Goal: Task Accomplishment & Management: Complete application form

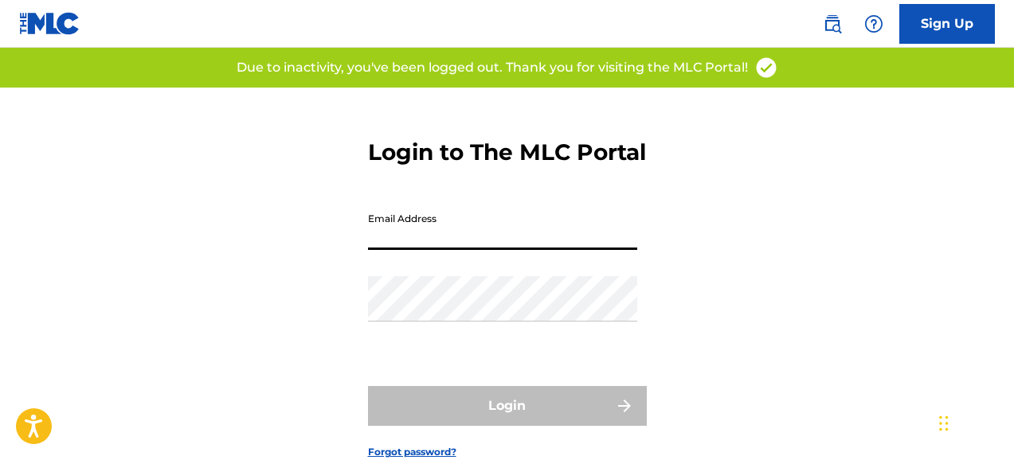
click at [394, 250] on input "Email Address" at bounding box center [502, 227] width 269 height 45
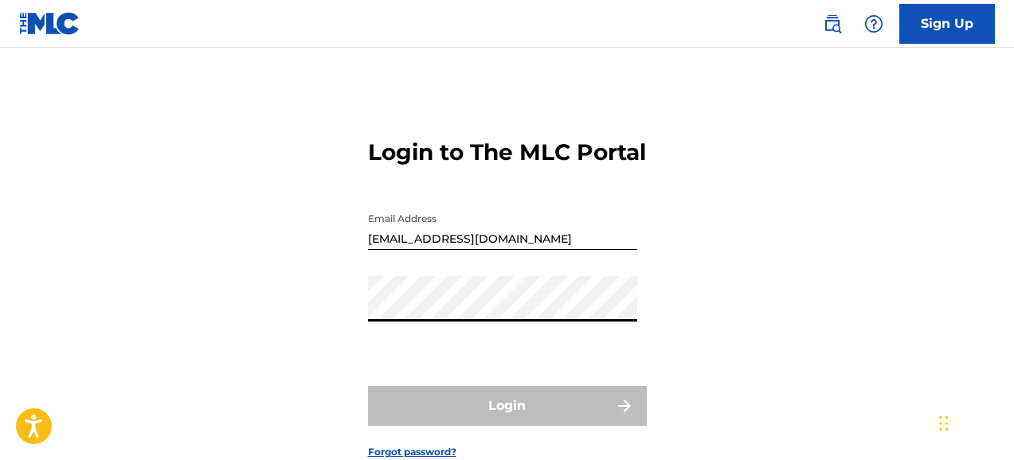
type input "[EMAIL_ADDRESS][DOMAIN_NAME]"
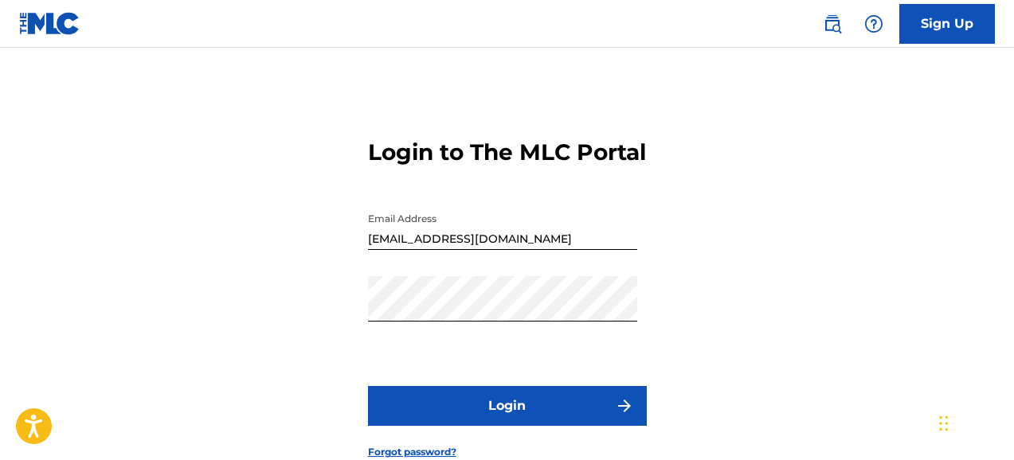
click at [507, 426] on button "Login" at bounding box center [507, 406] width 279 height 40
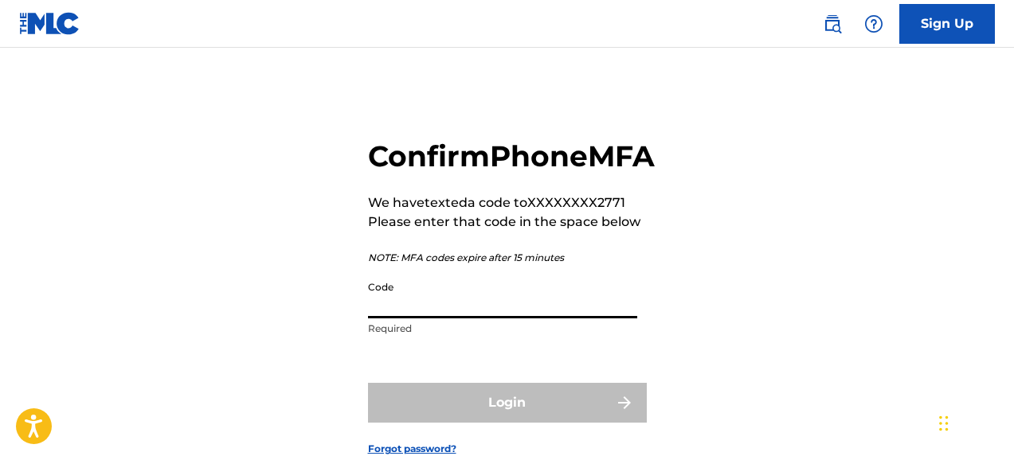
click at [468, 319] on input "Code" at bounding box center [502, 295] width 269 height 45
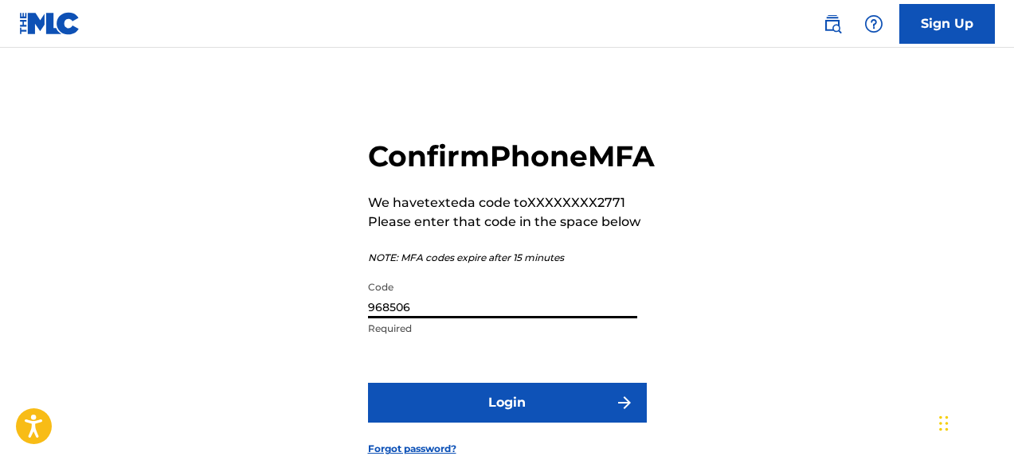
type input "968506"
click at [528, 423] on button "Login" at bounding box center [507, 403] width 279 height 40
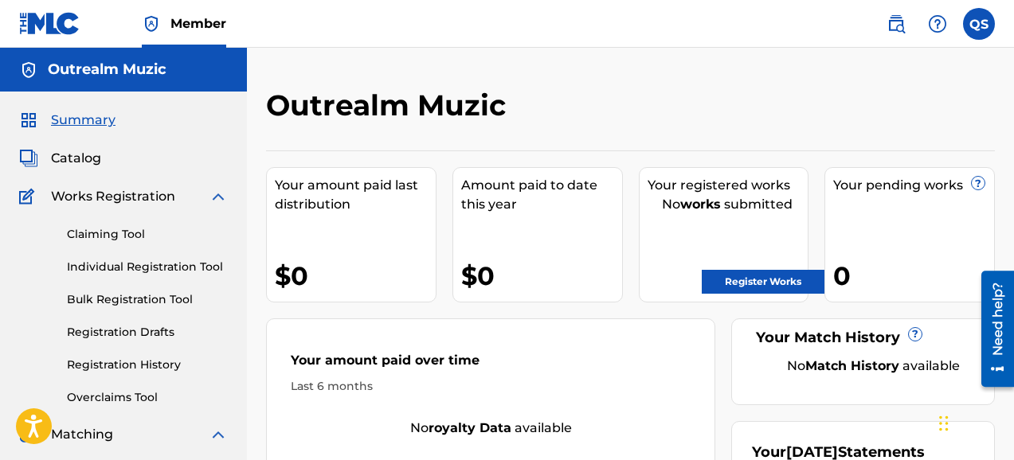
click at [760, 282] on link "Register Works" at bounding box center [763, 282] width 123 height 24
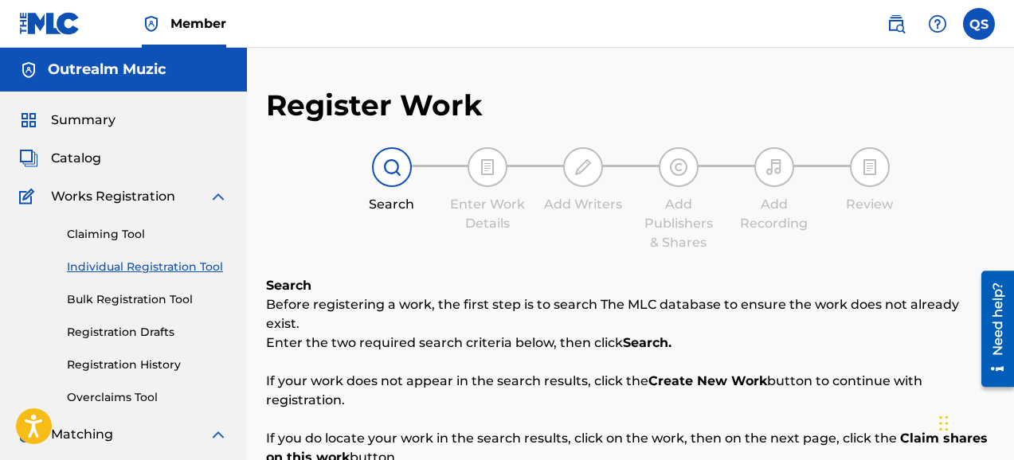
click at [956, 151] on div "Search Enter Work Details Add Writers Add Publishers & Shares Add Recording Rev…" at bounding box center [630, 199] width 729 height 105
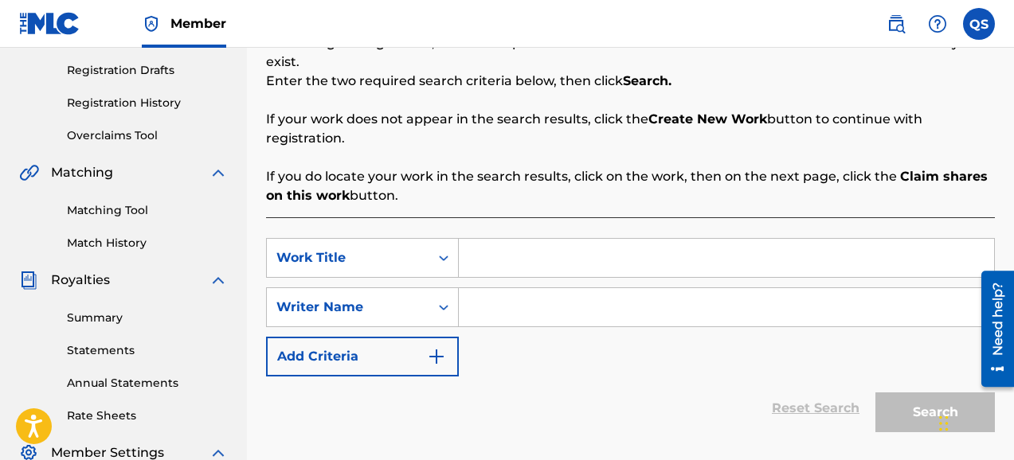
scroll to position [287, 0]
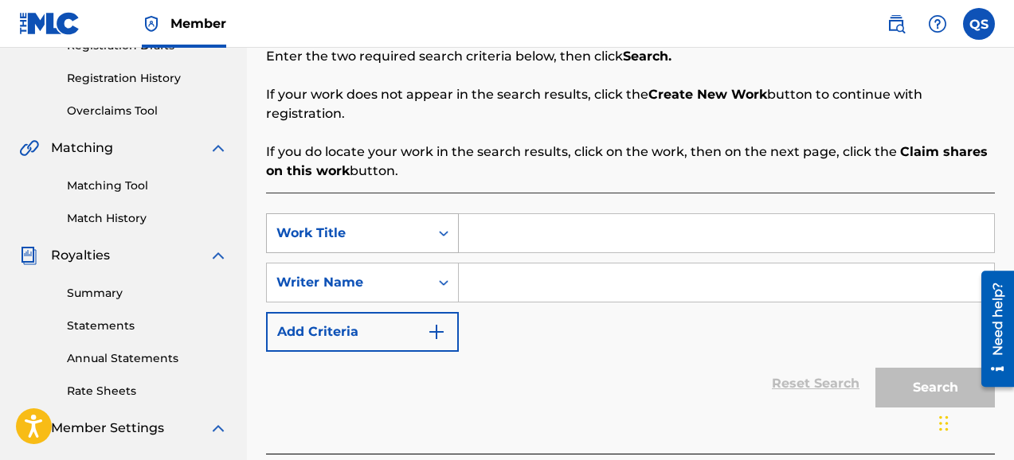
click at [447, 221] on div "Search Form" at bounding box center [443, 233] width 29 height 29
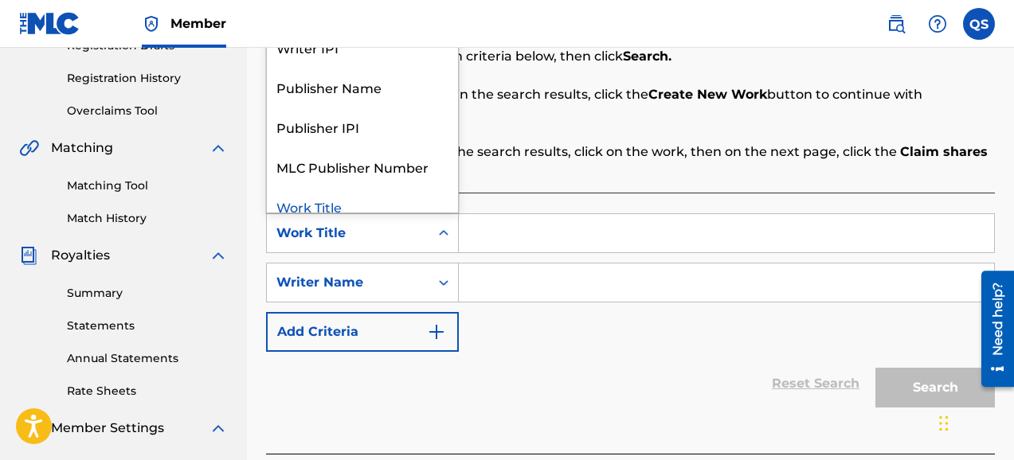
scroll to position [0, 0]
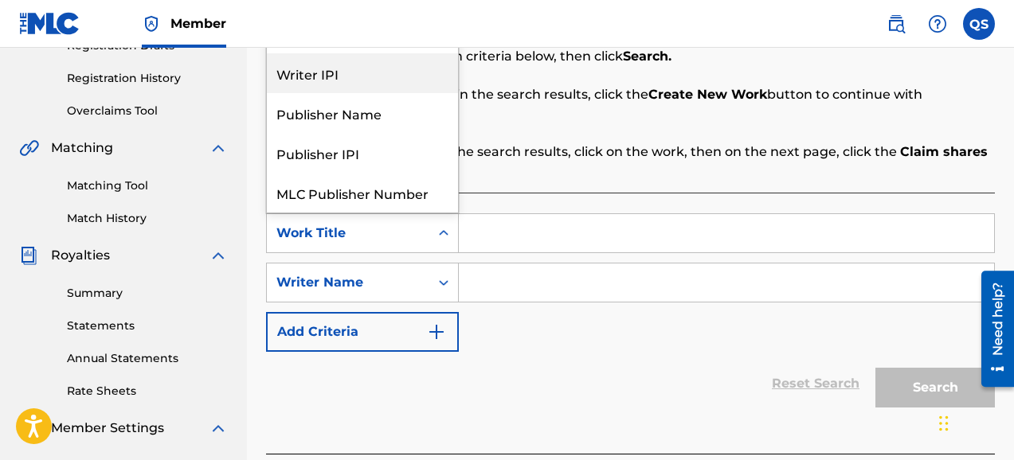
click at [359, 61] on div "Writer IPI" at bounding box center [362, 73] width 191 height 40
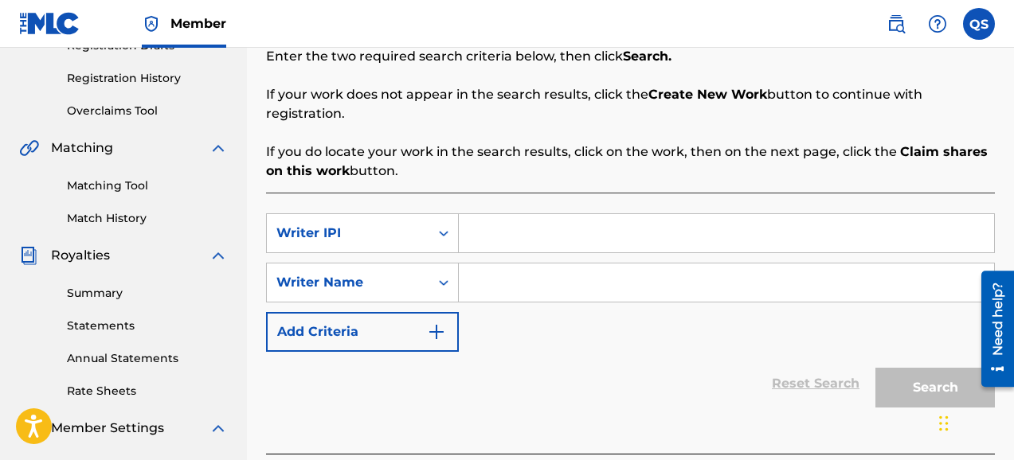
click at [487, 217] on input "Search Form" at bounding box center [726, 233] width 535 height 38
type input "495705811"
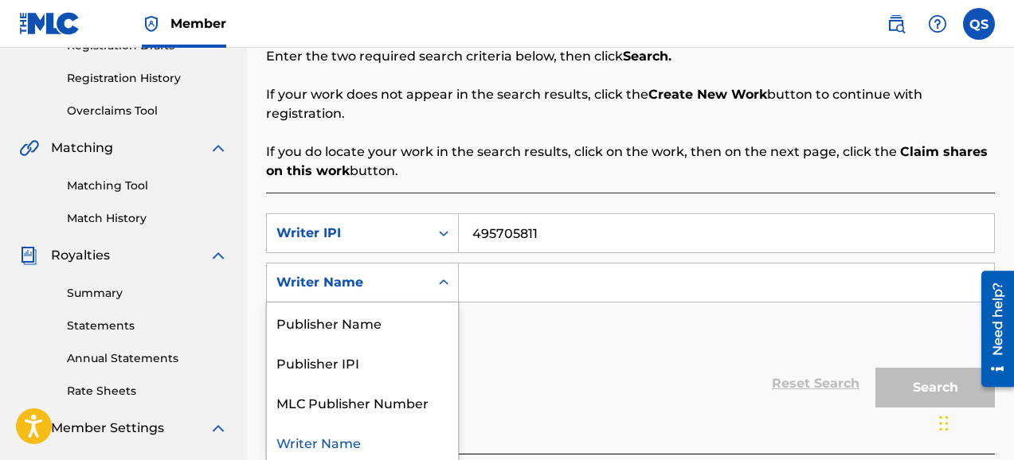
click at [445, 275] on icon "Search Form" at bounding box center [444, 283] width 16 height 16
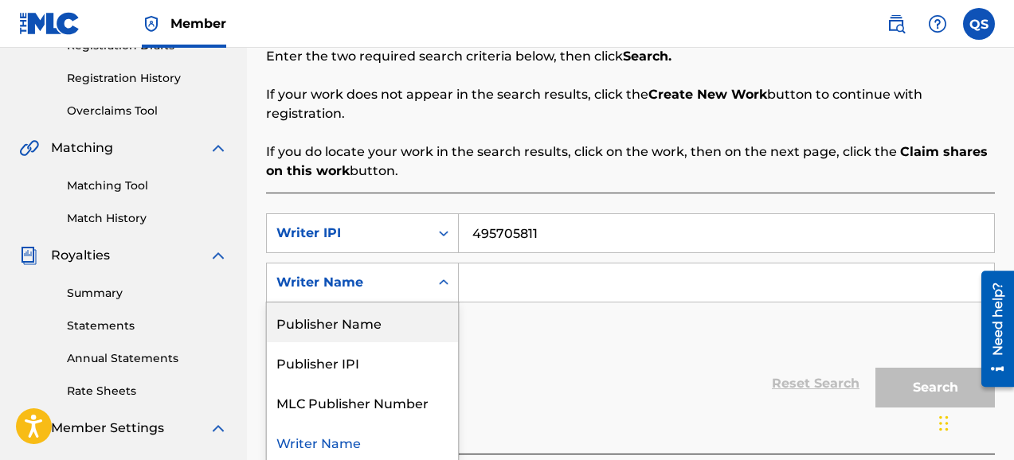
click at [492, 272] on input "Search Form" at bounding box center [726, 283] width 535 height 38
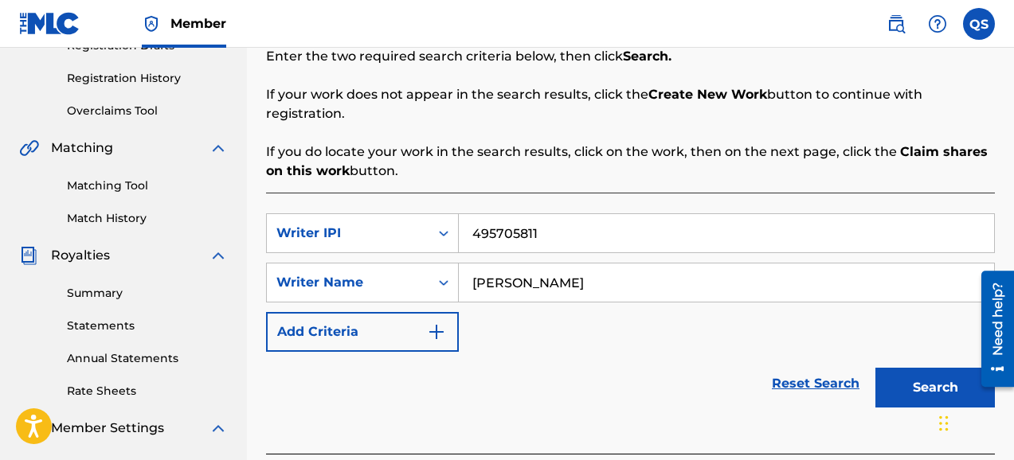
type input "[PERSON_NAME]"
click at [909, 371] on button "Search" at bounding box center [934, 388] width 119 height 40
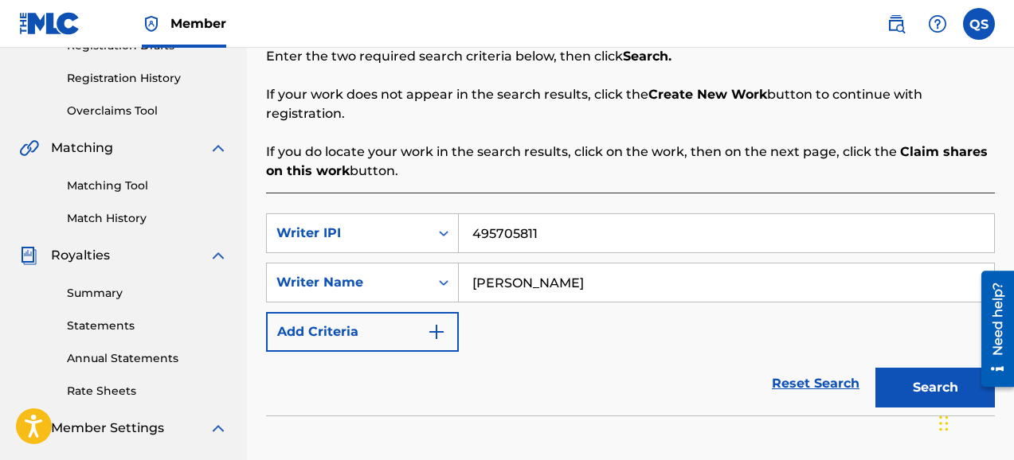
click at [707, 358] on div "Reset Search Search" at bounding box center [630, 384] width 729 height 64
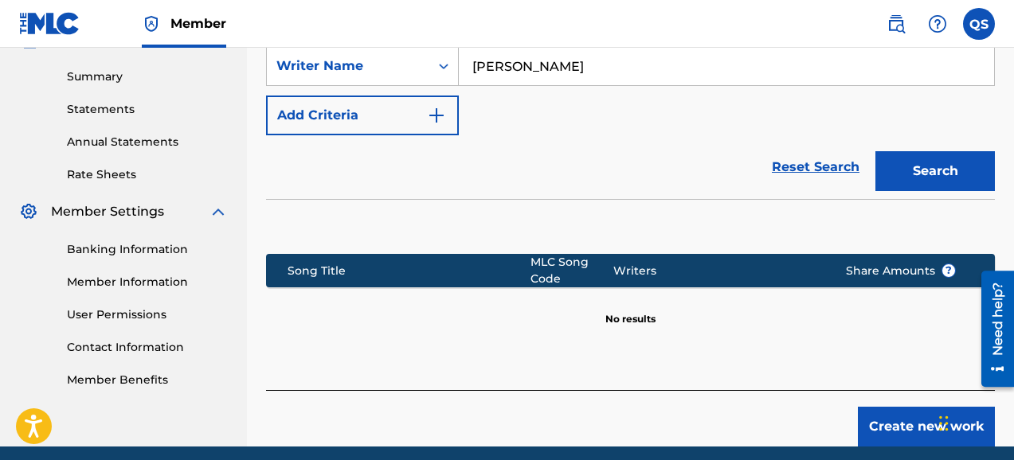
scroll to position [542, 0]
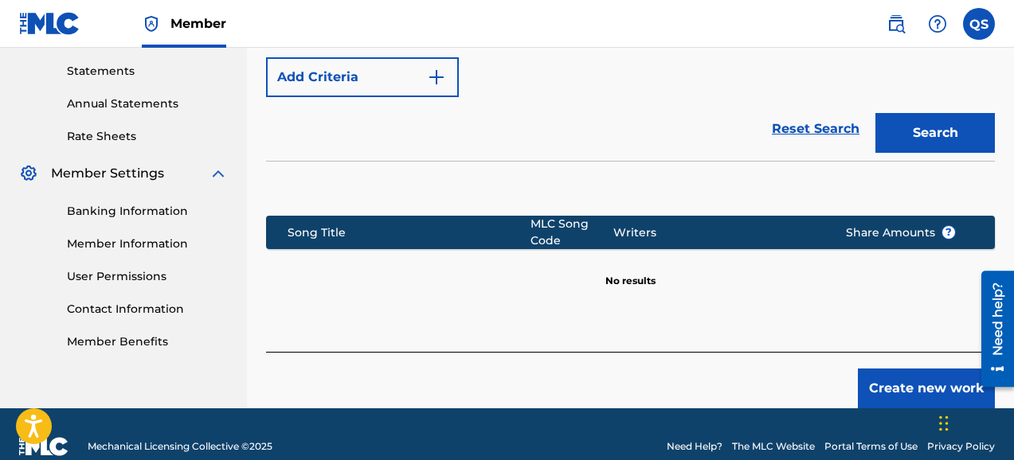
click at [935, 371] on button "Create new work" at bounding box center [926, 389] width 137 height 40
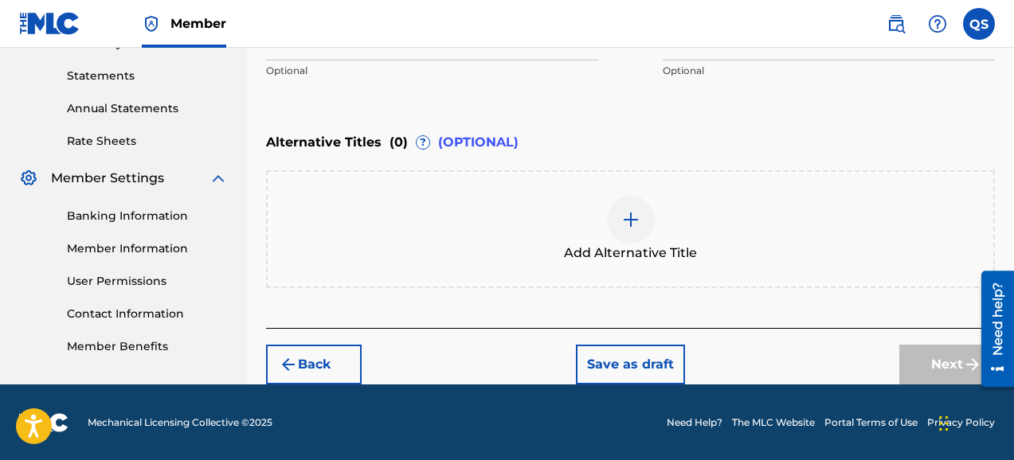
click at [746, 136] on div "Alternative Titles ( 0 ) ? (OPTIONAL)" at bounding box center [630, 142] width 729 height 35
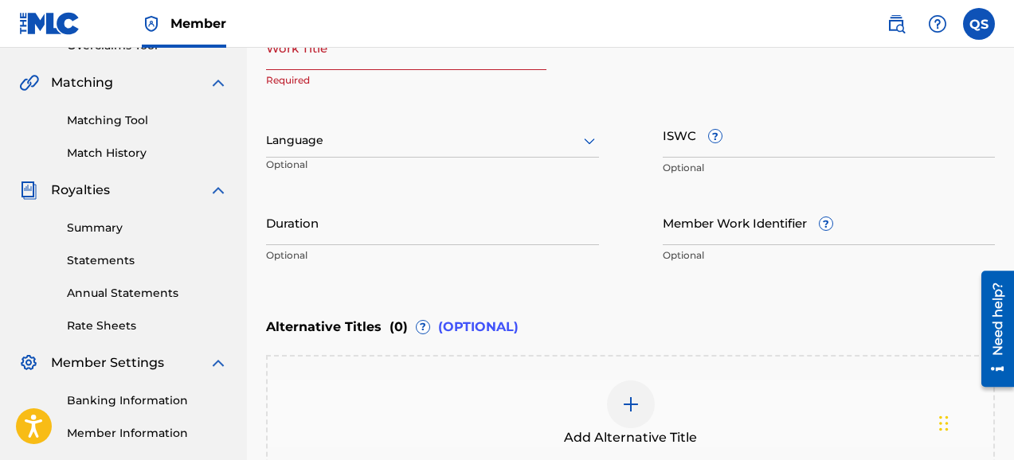
scroll to position [346, 0]
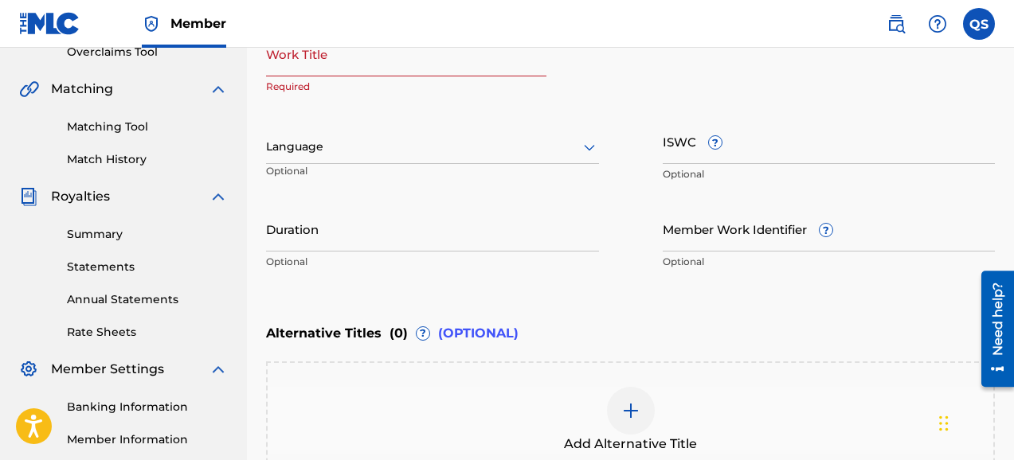
click at [617, 89] on div "Work Title Required" at bounding box center [630, 67] width 729 height 72
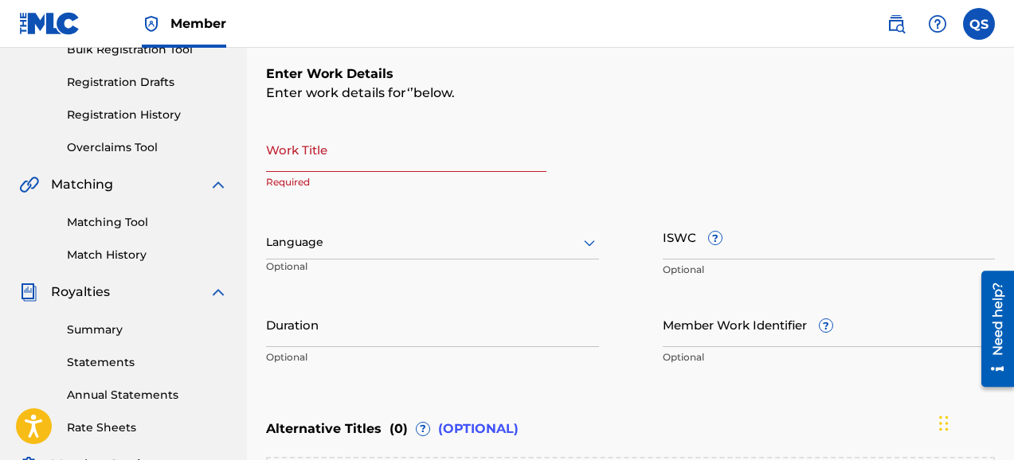
scroll to position [218, 0]
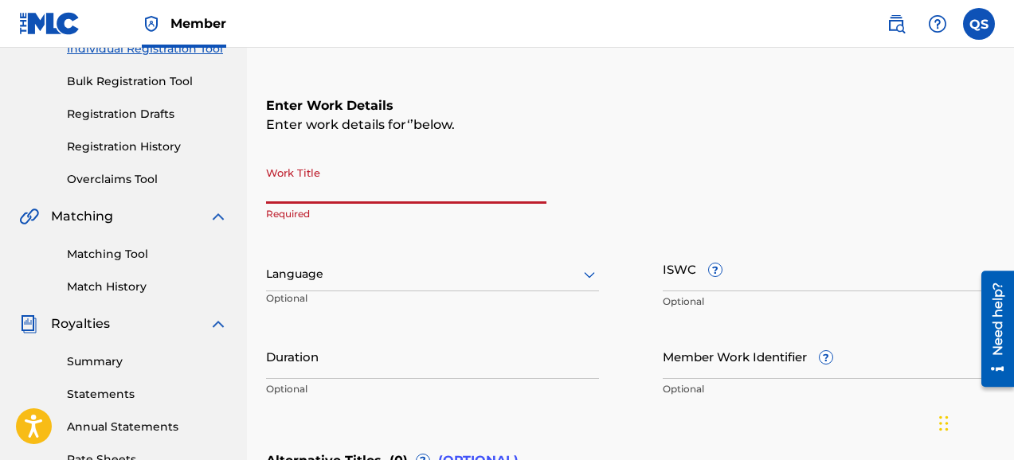
click at [300, 176] on input "Work Title" at bounding box center [406, 181] width 280 height 45
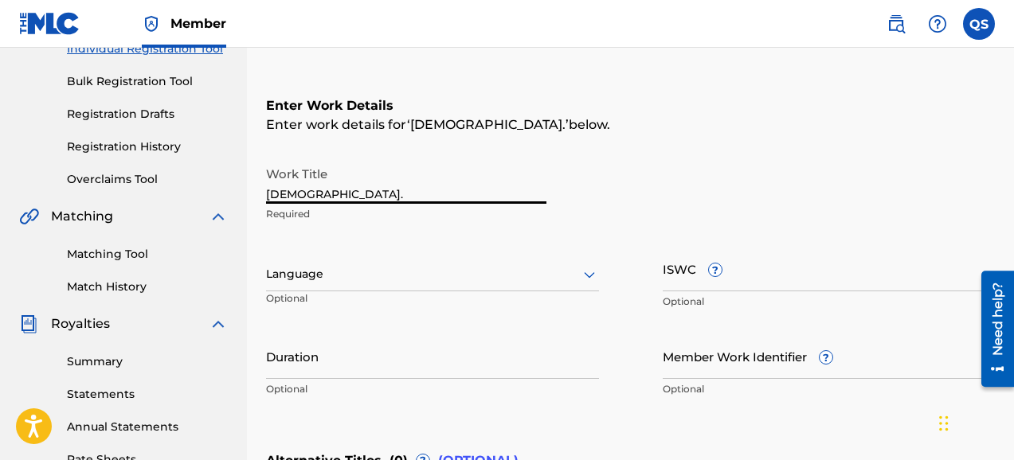
type input "[DEMOGRAPHIC_DATA]."
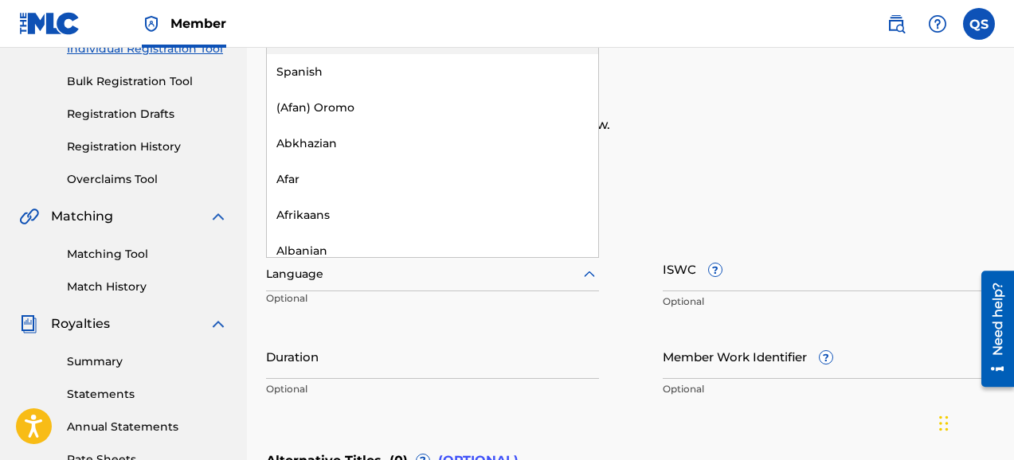
click at [590, 276] on icon at bounding box center [589, 274] width 19 height 19
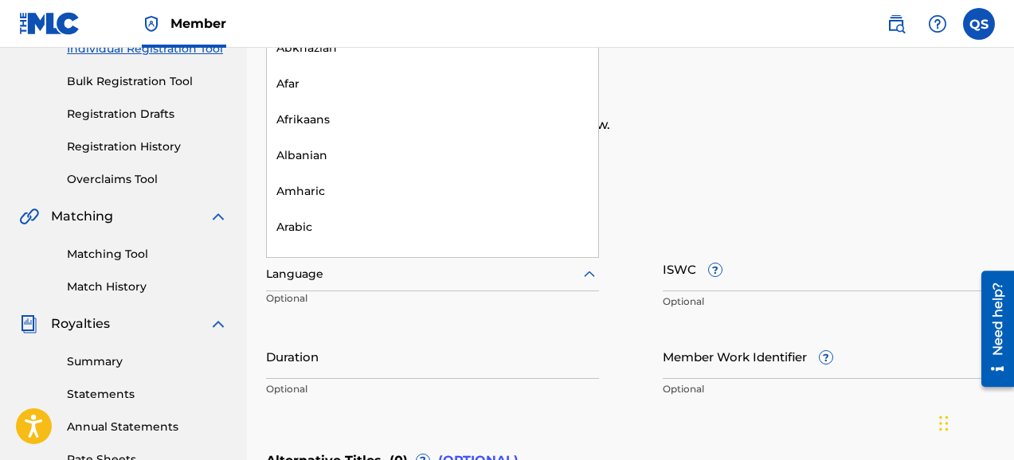
scroll to position [24, 0]
click at [702, 164] on div "Work Title PREACH. Required" at bounding box center [630, 195] width 729 height 72
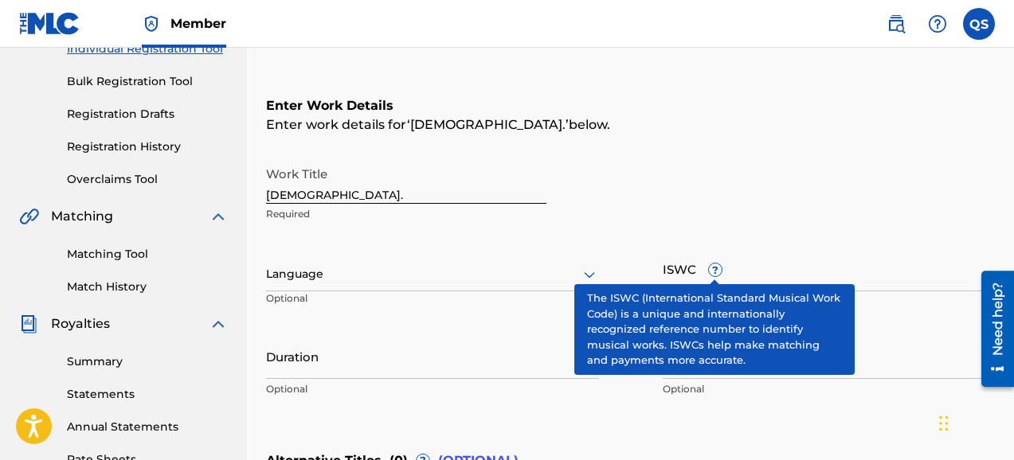
click at [718, 270] on span "?" at bounding box center [715, 270] width 13 height 13
click at [718, 270] on input "ISWC ?" at bounding box center [829, 268] width 333 height 45
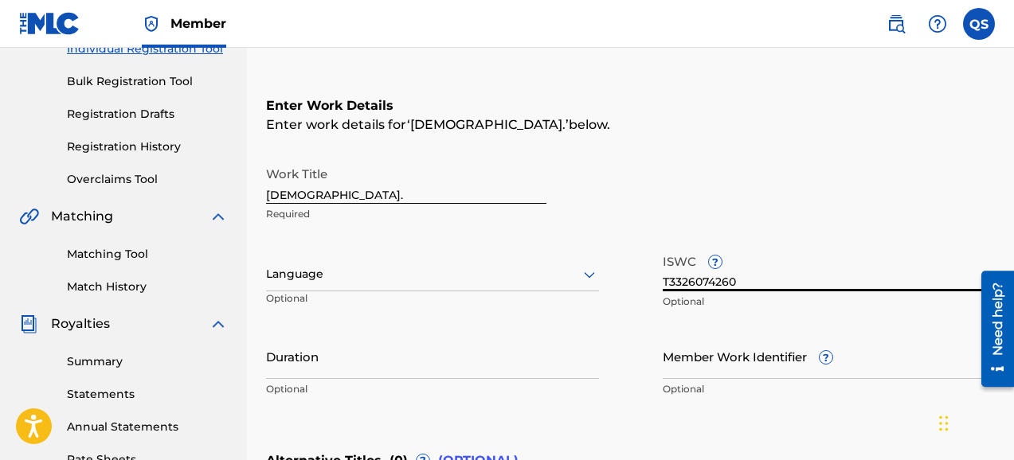
type input "T3326074260"
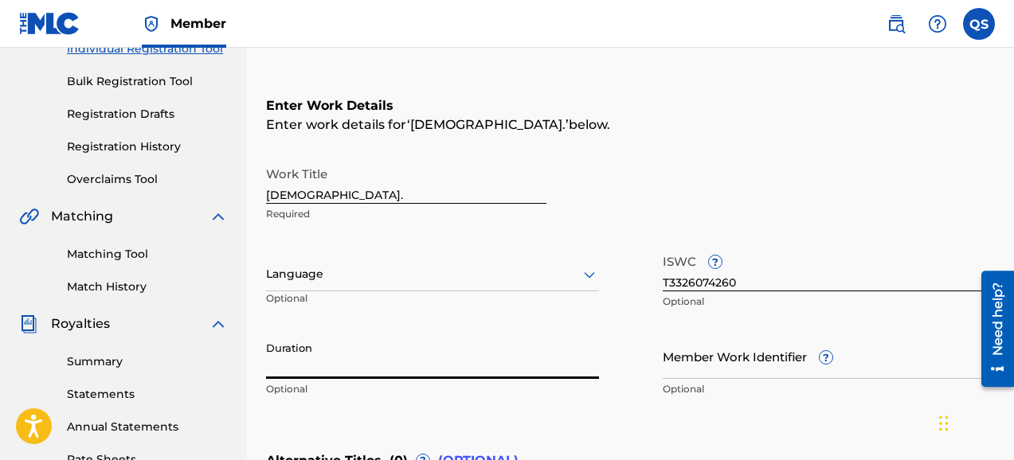
click at [561, 362] on input "Duration" at bounding box center [432, 356] width 333 height 45
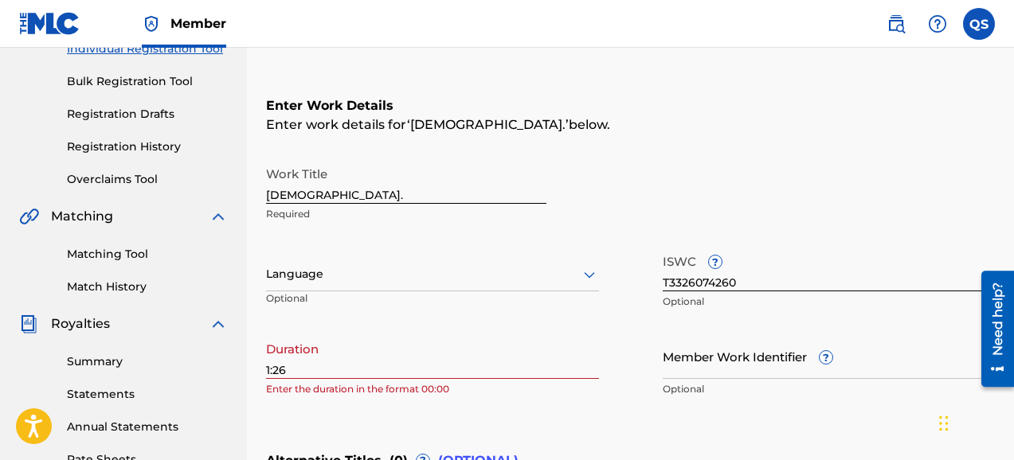
click at [264, 366] on div "Register Work Search Enter Work Details Add Writers Add Publishers & Shares Add…" at bounding box center [630, 286] width 767 height 834
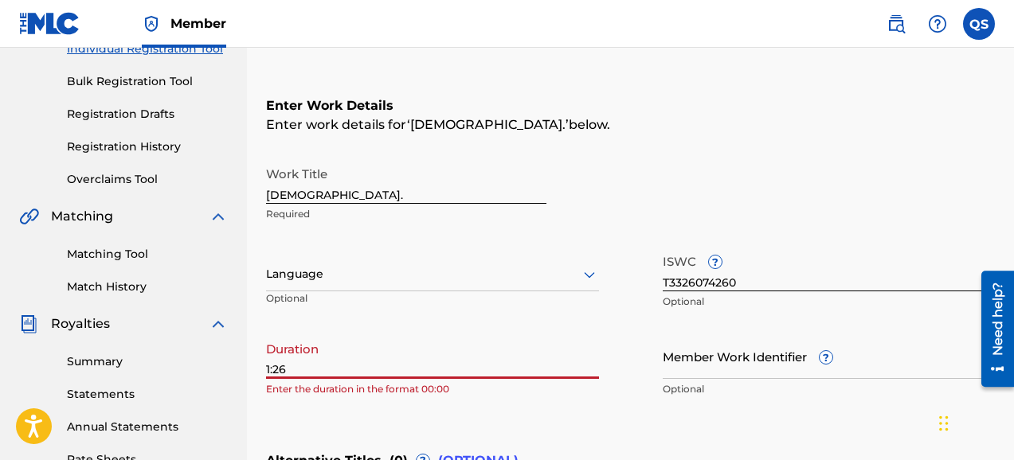
click at [266, 373] on input "1:26" at bounding box center [432, 356] width 333 height 45
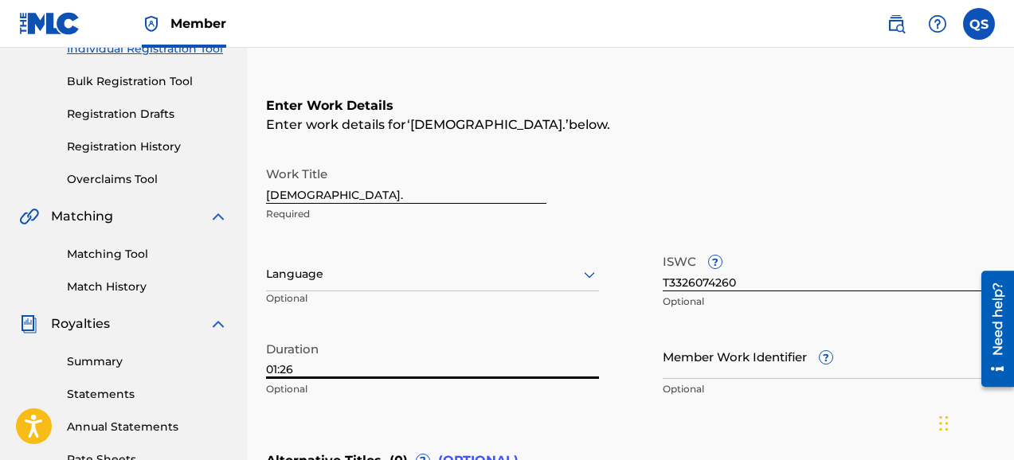
type input "01:26"
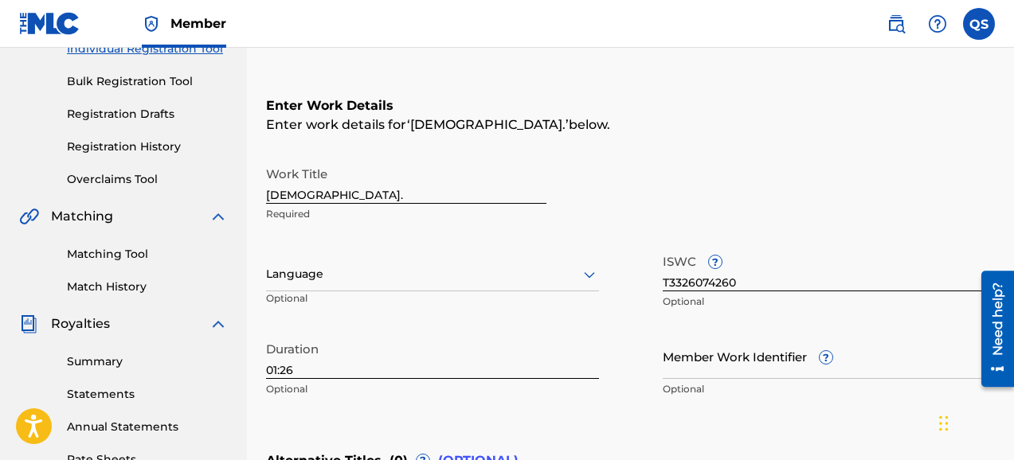
click at [631, 397] on div "Work Title PREACH. Required Language Optional ISWC ? T3326074260 Optional Durat…" at bounding box center [630, 282] width 729 height 247
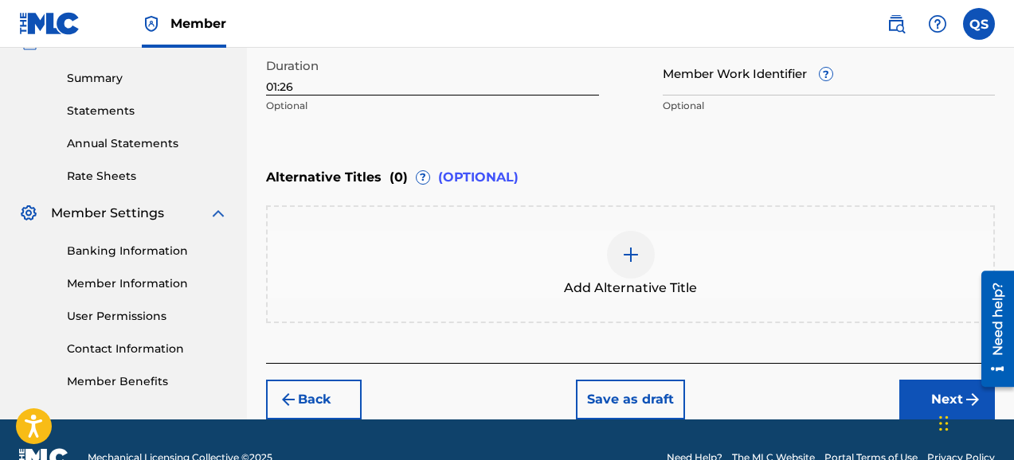
scroll to position [505, 0]
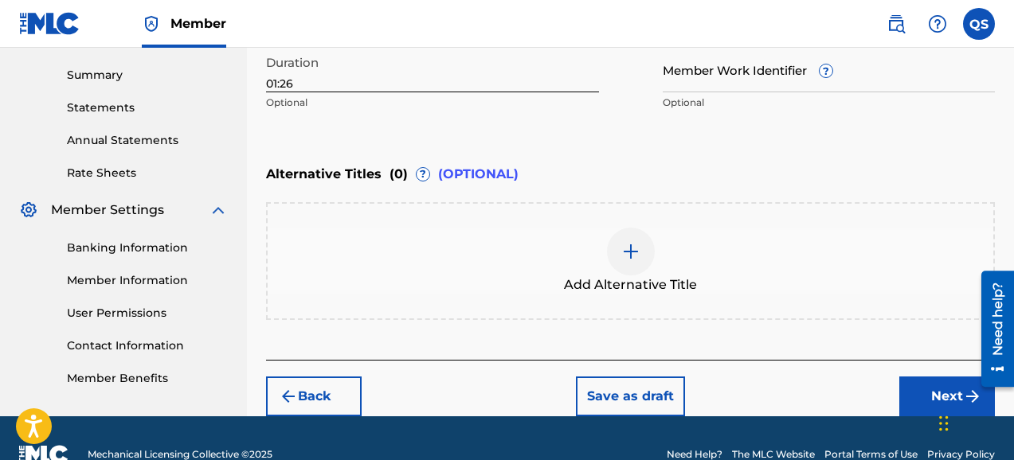
click at [927, 400] on button "Next" at bounding box center [947, 397] width 96 height 40
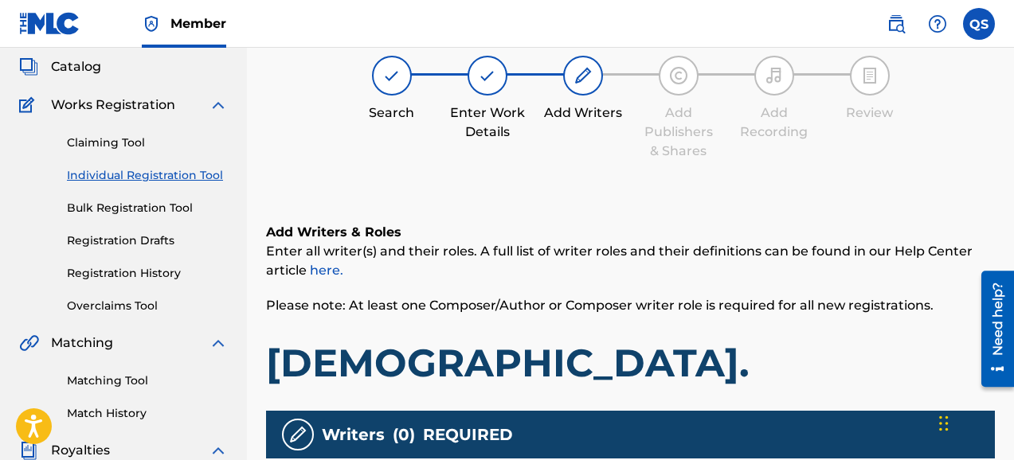
scroll to position [72, 0]
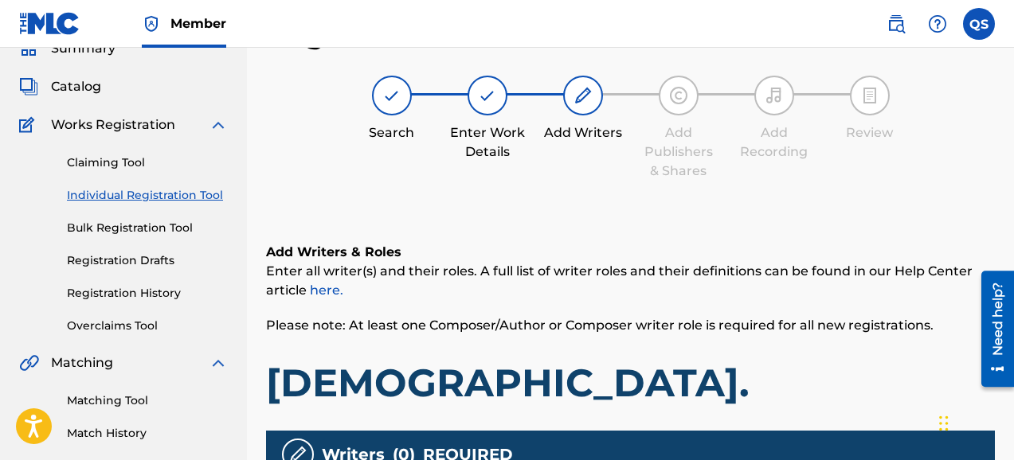
click at [772, 229] on div "Add Writers & Roles Enter all writer(s) and their roles. A full list of writer …" at bounding box center [630, 444] width 729 height 479
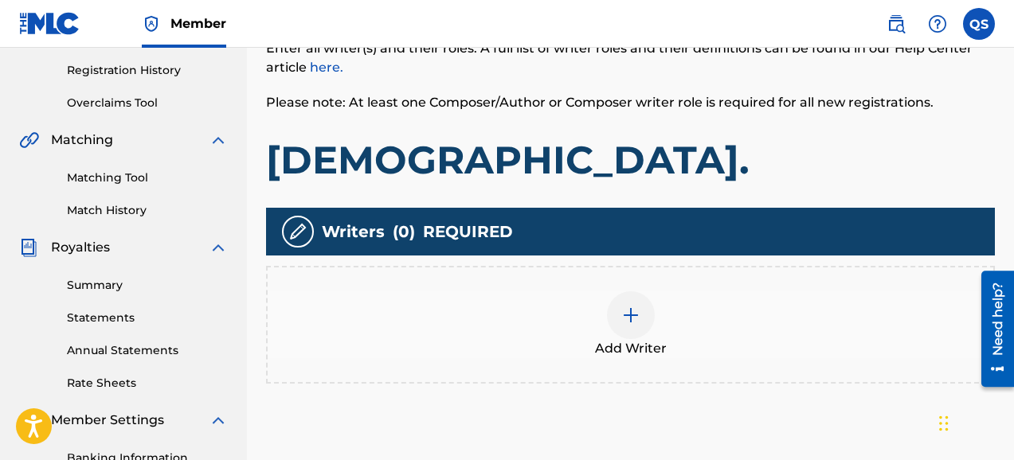
scroll to position [327, 0]
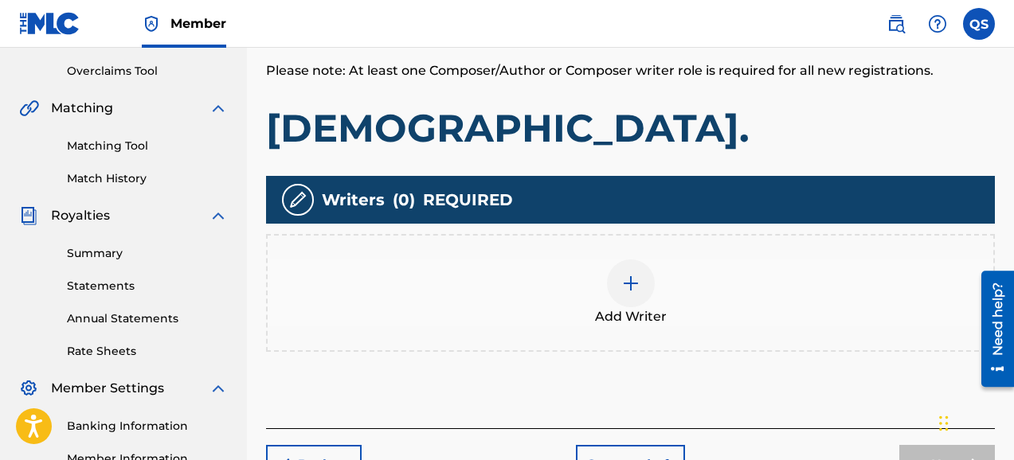
click at [630, 287] on img at bounding box center [630, 283] width 19 height 19
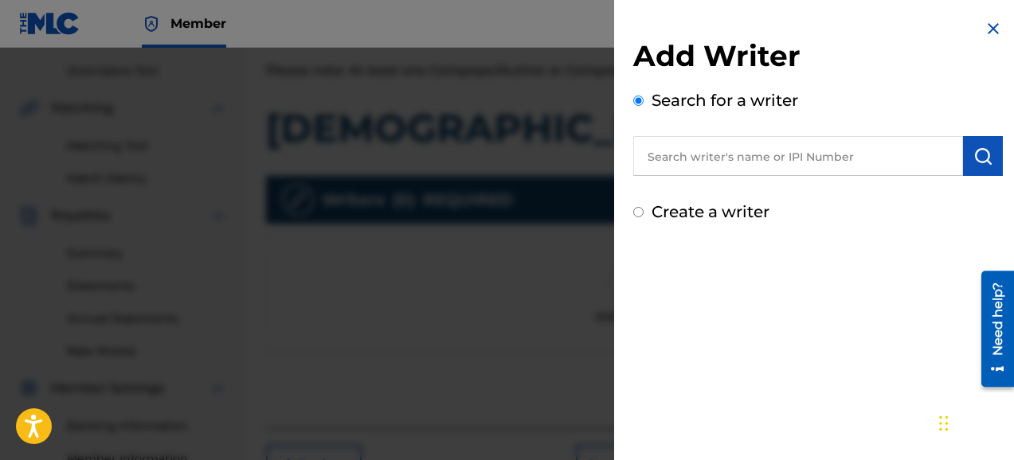
click at [690, 156] on input "text" at bounding box center [798, 156] width 330 height 40
type input "495705811"
click at [638, 214] on input "Create a writer" at bounding box center [638, 212] width 10 height 10
radio input "false"
radio input "true"
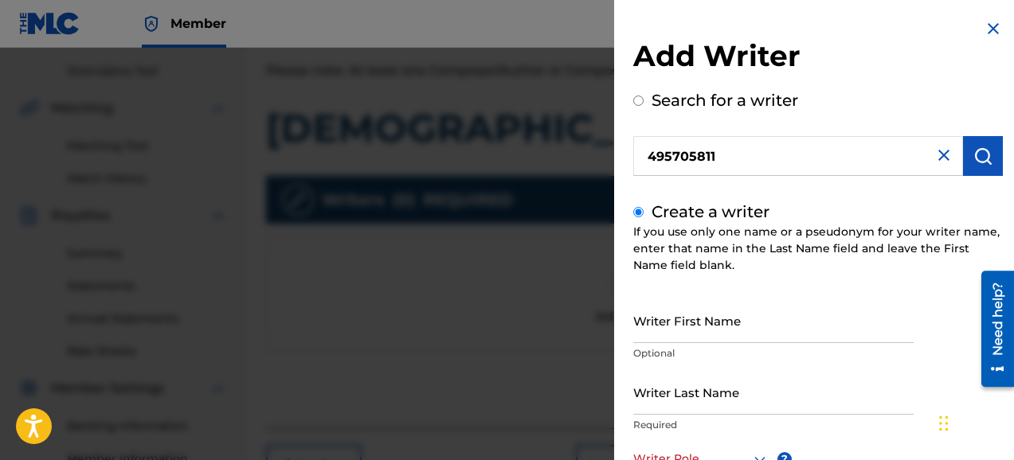
click at [683, 328] on input "Writer First Name" at bounding box center [773, 320] width 280 height 45
type input "[PERSON_NAME]"
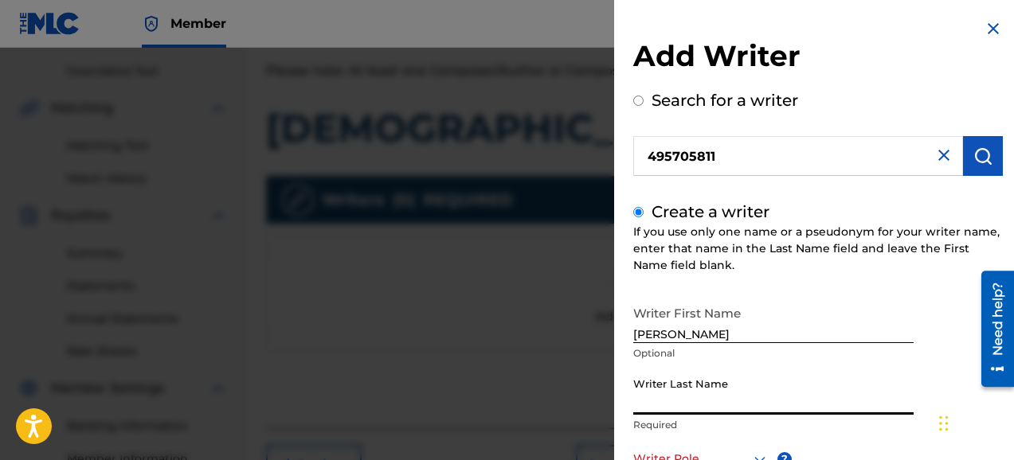
click at [688, 409] on input "Writer Last Name" at bounding box center [773, 392] width 280 height 45
type input "[PERSON_NAME]"
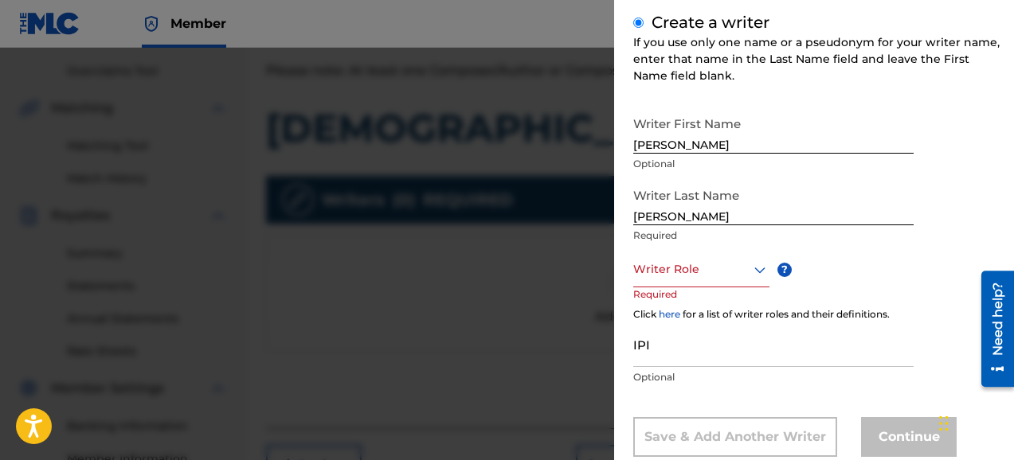
scroll to position [191, 0]
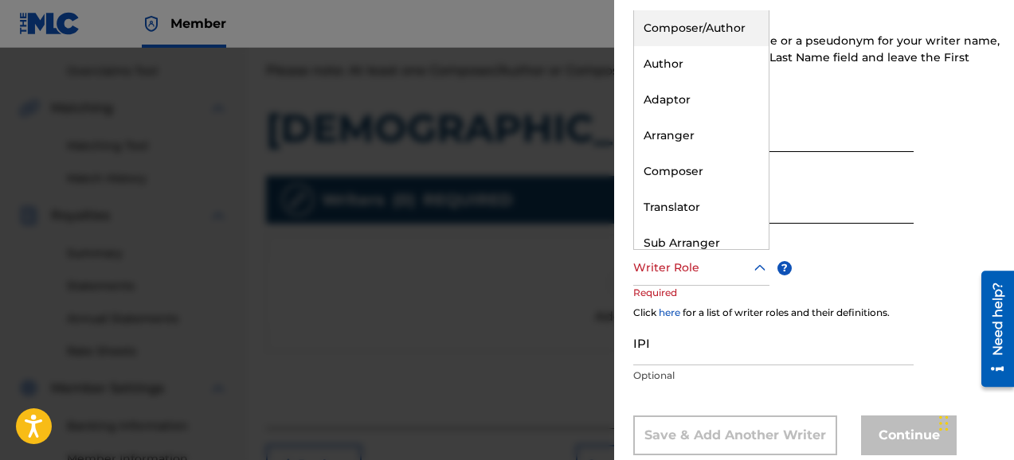
click at [759, 271] on icon at bounding box center [759, 268] width 19 height 19
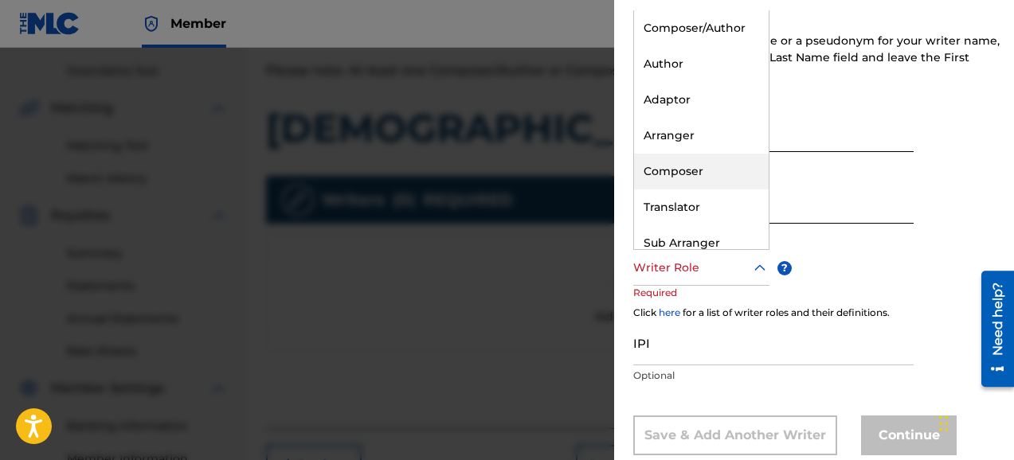
click at [698, 169] on div "Composer" at bounding box center [701, 172] width 135 height 36
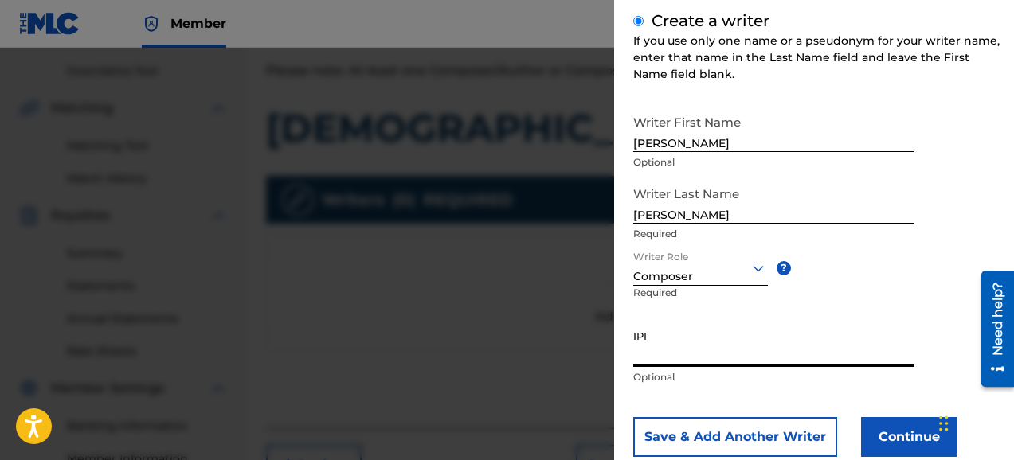
click at [681, 355] on input "IPI" at bounding box center [773, 344] width 280 height 45
type input "495705811"
click at [900, 435] on button "Continue" at bounding box center [909, 437] width 96 height 40
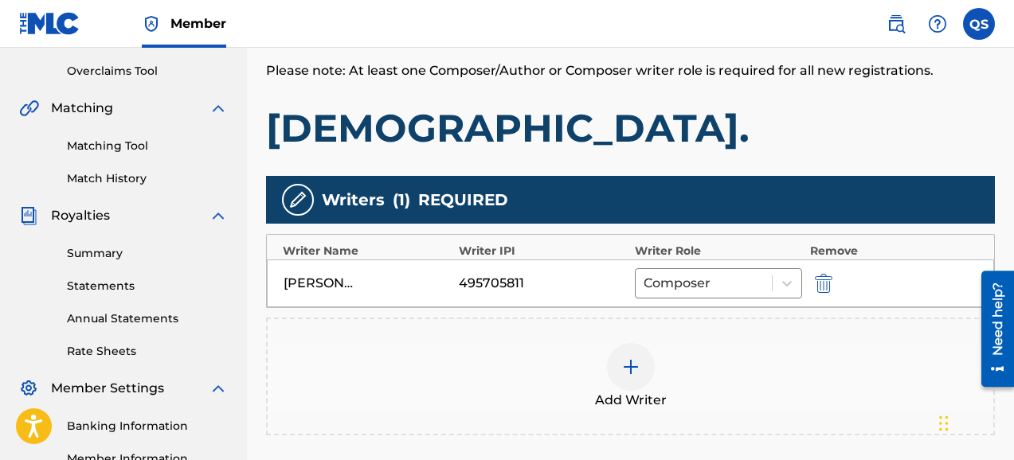
click at [817, 130] on h1 "[DEMOGRAPHIC_DATA]." at bounding box center [630, 128] width 729 height 48
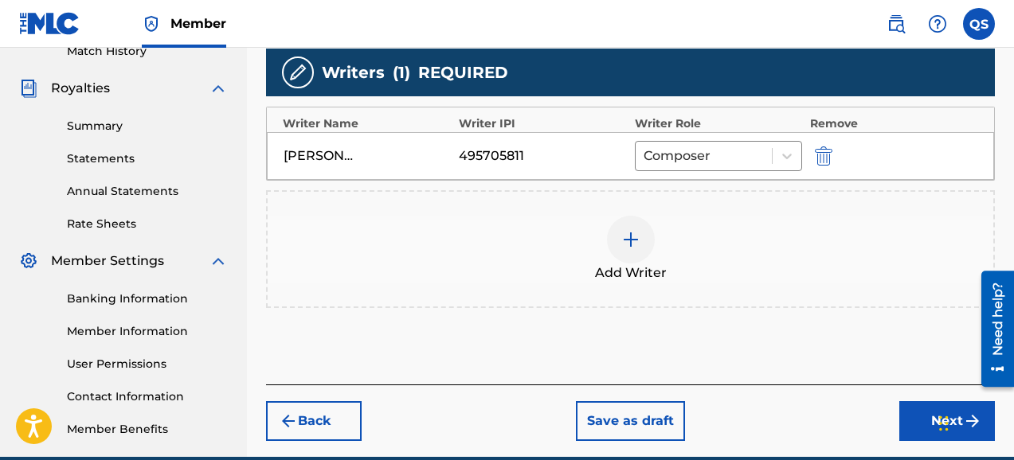
scroll to position [486, 0]
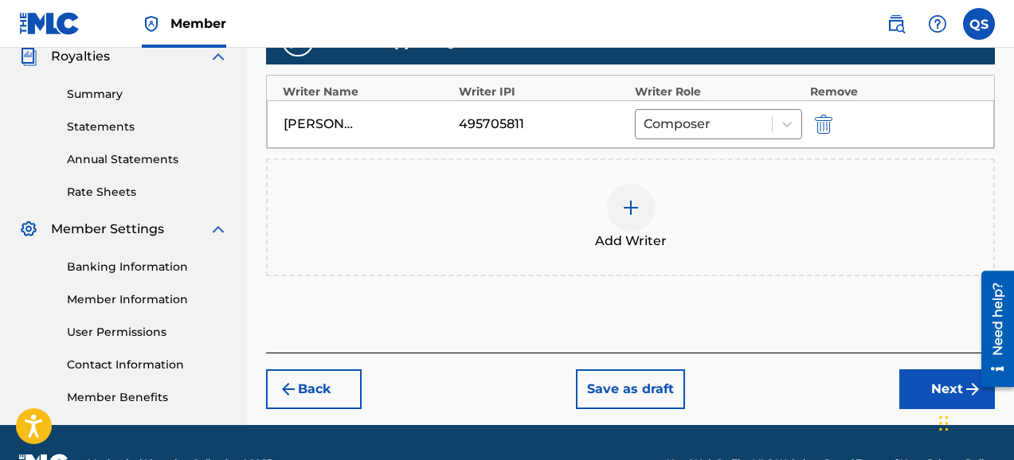
click at [935, 382] on button "Next" at bounding box center [947, 390] width 96 height 40
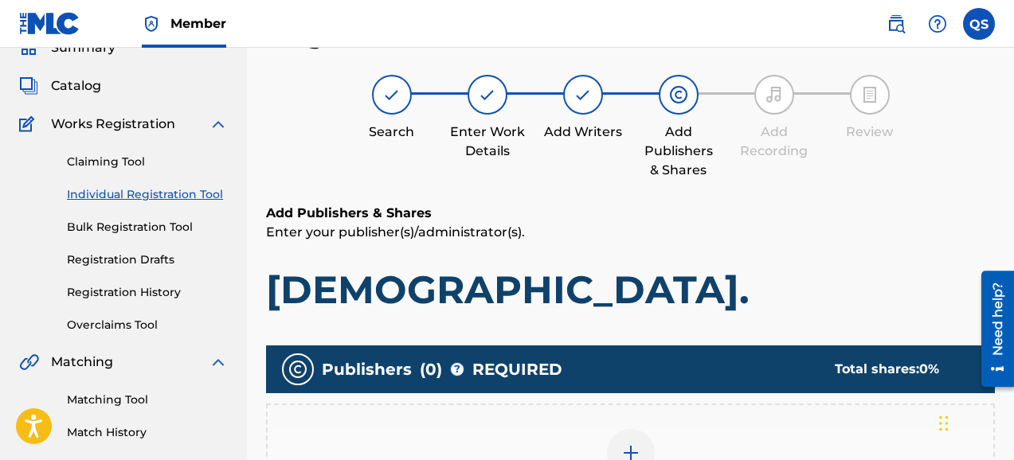
scroll to position [72, 0]
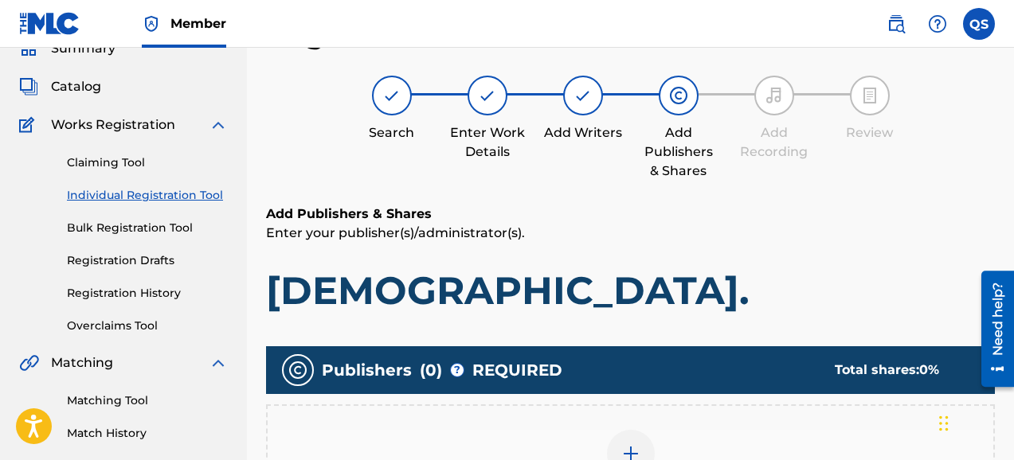
click at [809, 245] on div "Add Publishers & Shares Enter your publisher(s)/administrator(s). PREACH." at bounding box center [630, 260] width 729 height 110
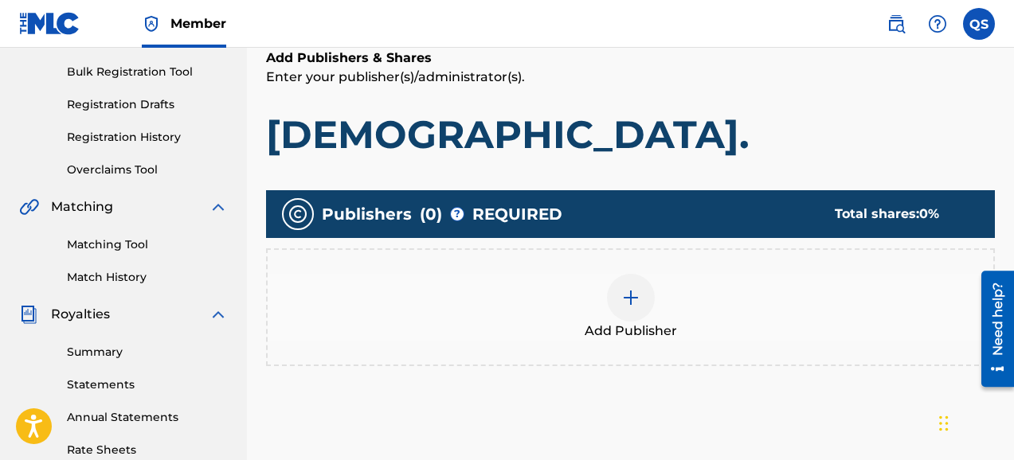
scroll to position [231, 0]
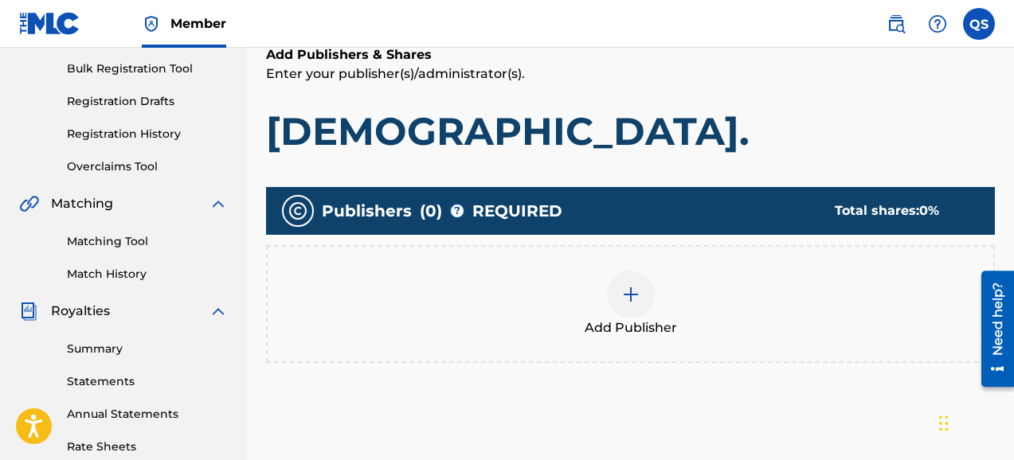
click at [635, 294] on img at bounding box center [630, 294] width 19 height 19
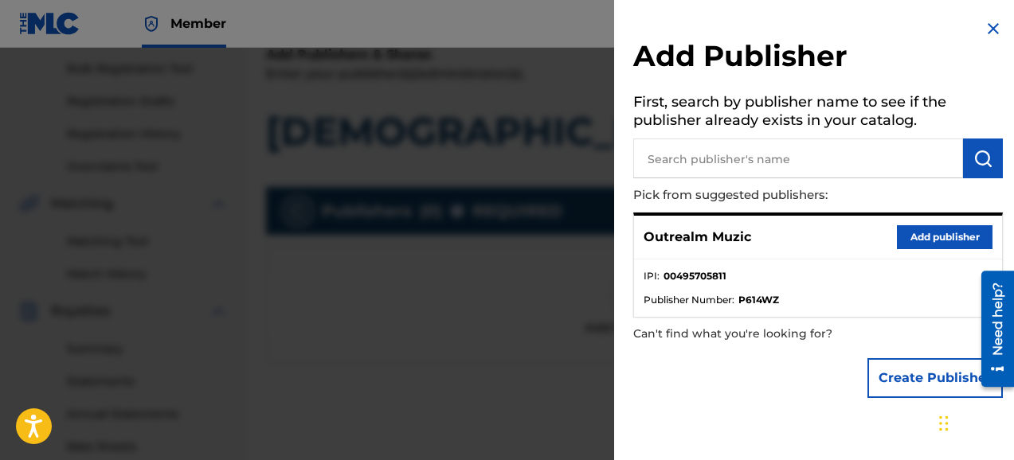
click at [903, 237] on button "Add publisher" at bounding box center [945, 237] width 96 height 24
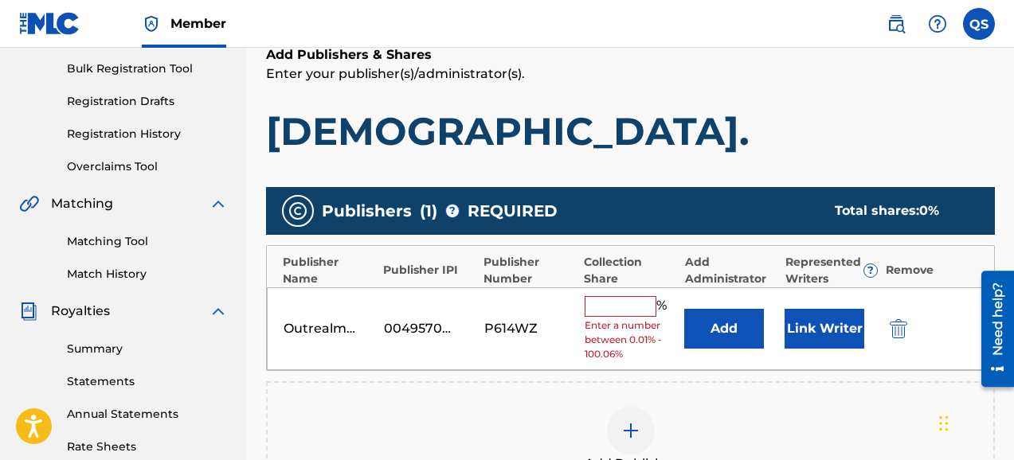
click at [617, 304] on input "text" at bounding box center [621, 306] width 72 height 21
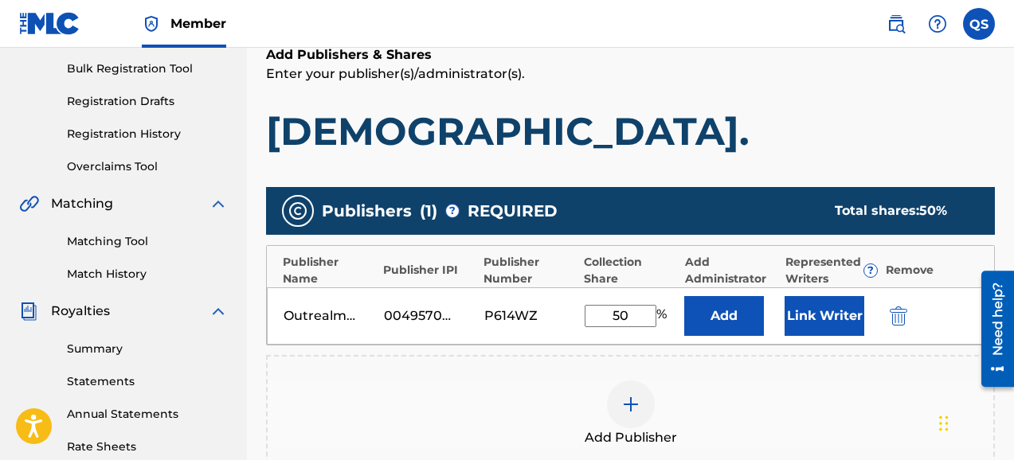
type input "50"
click at [821, 316] on button "Link Writer" at bounding box center [825, 316] width 80 height 40
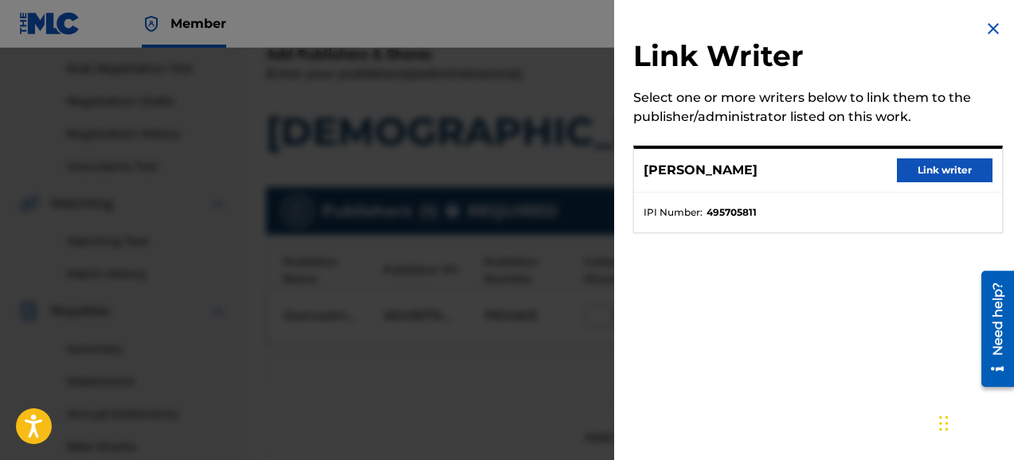
click at [920, 170] on button "Link writer" at bounding box center [945, 171] width 96 height 24
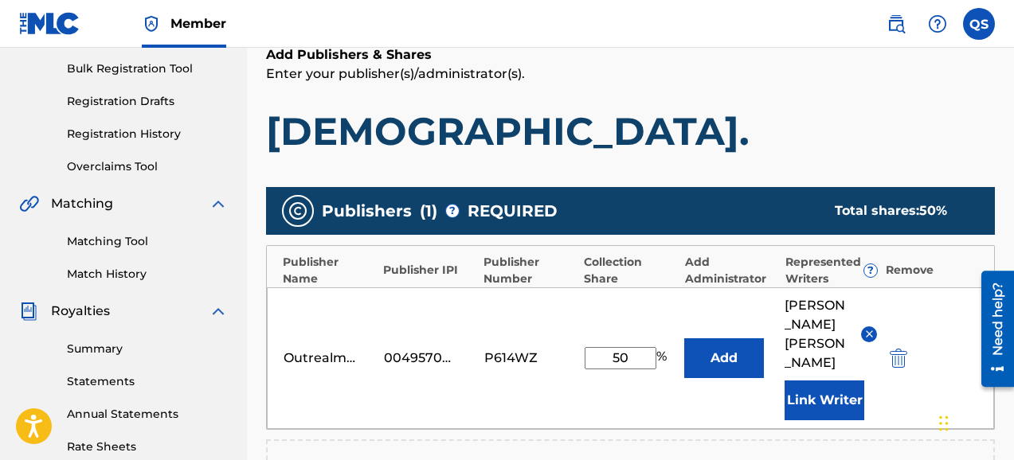
click at [973, 137] on h1 "[DEMOGRAPHIC_DATA]." at bounding box center [630, 132] width 729 height 48
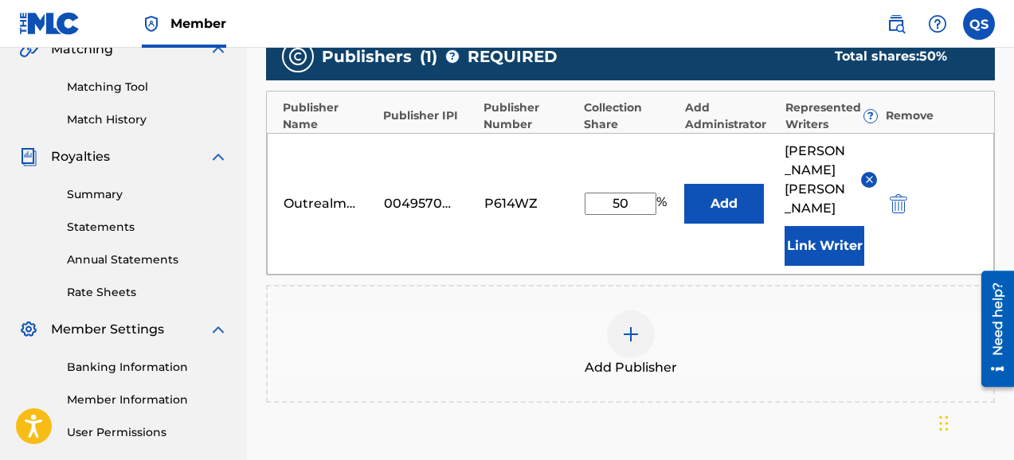
scroll to position [390, 0]
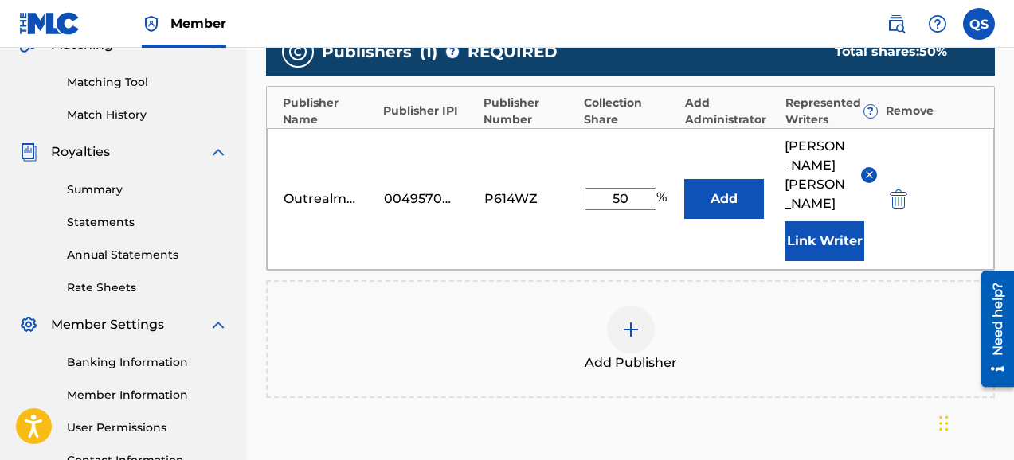
click at [715, 179] on button "Add" at bounding box center [724, 199] width 80 height 40
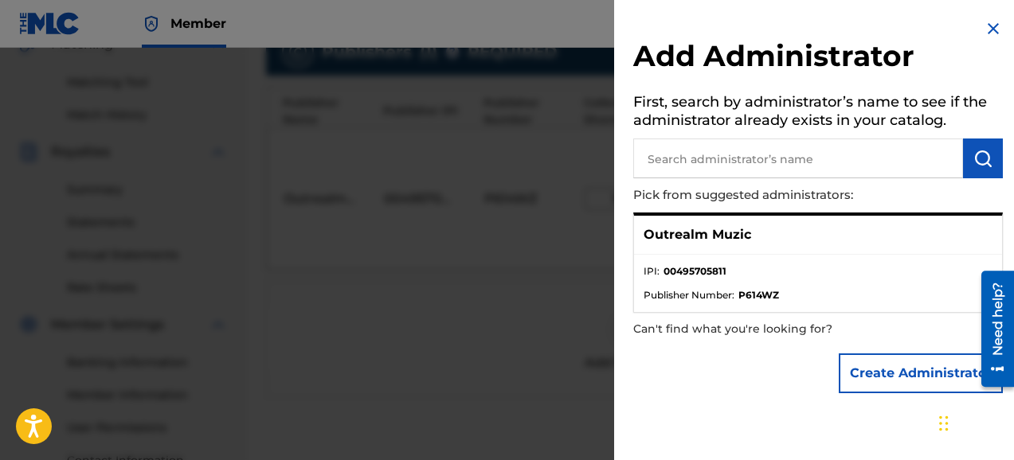
click at [709, 237] on p "Outrealm Muzic" at bounding box center [698, 234] width 108 height 19
click at [774, 236] on div "Outrealm Muzic" at bounding box center [818, 235] width 368 height 39
click at [668, 232] on p "Outrealm Muzic" at bounding box center [698, 234] width 108 height 19
click at [779, 239] on div "Outrealm Muzic" at bounding box center [818, 235] width 368 height 39
click at [815, 158] on input "text" at bounding box center [798, 159] width 330 height 40
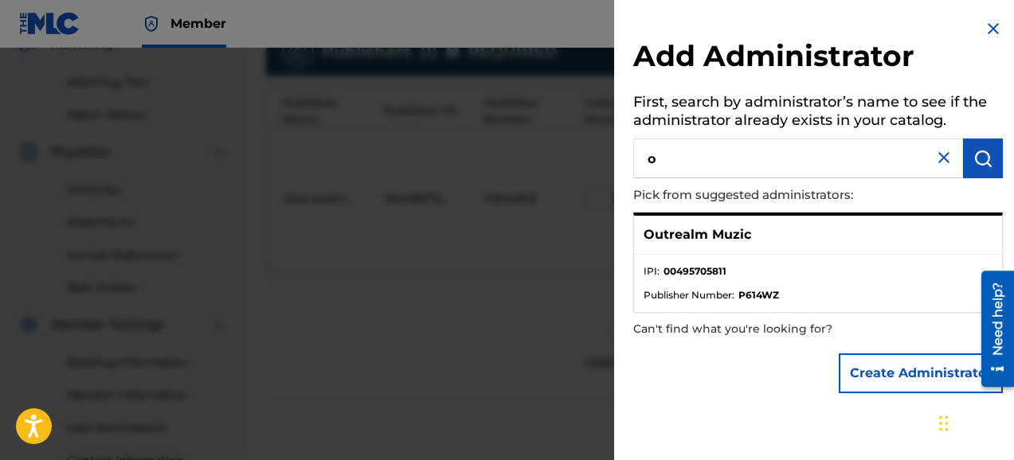
type input "o"
click at [691, 242] on p "Outrealm Muzic" at bounding box center [698, 234] width 108 height 19
click at [934, 162] on img at bounding box center [943, 157] width 19 height 19
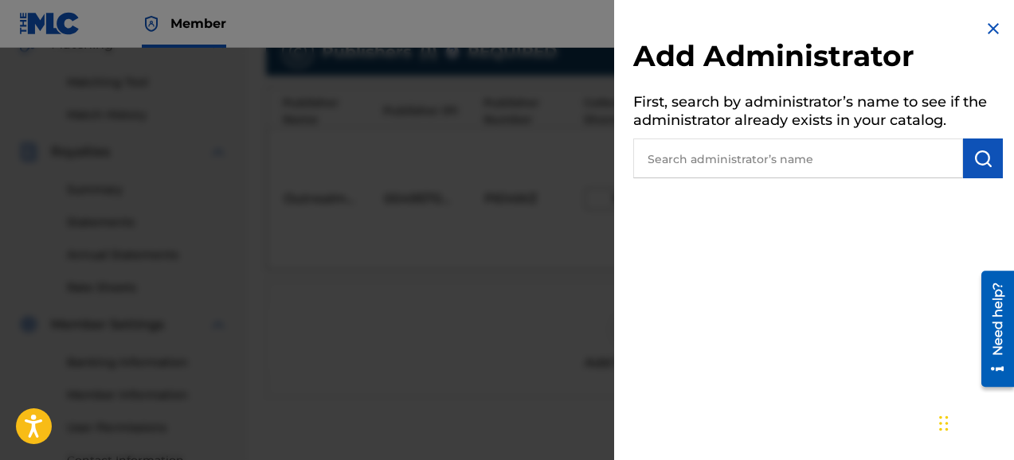
click at [973, 162] on img "submit" at bounding box center [982, 158] width 19 height 19
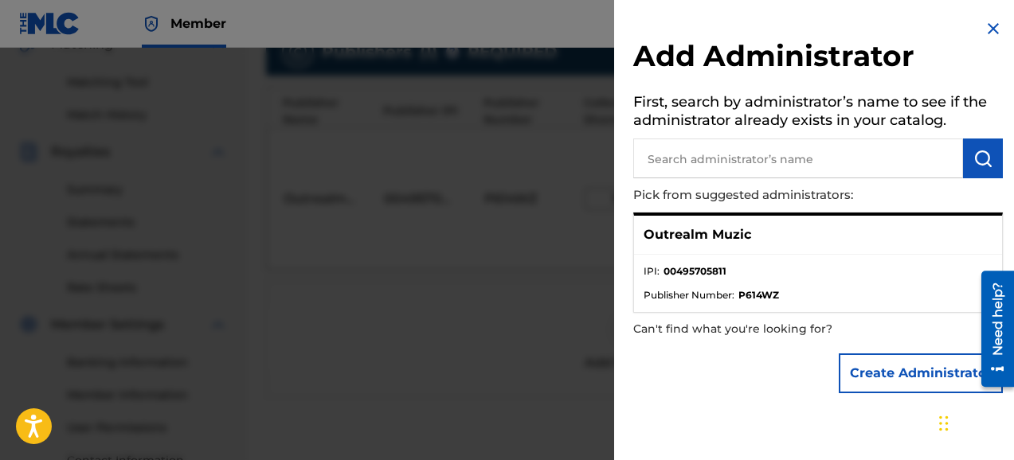
click at [885, 369] on button "Create Administrator" at bounding box center [921, 374] width 164 height 40
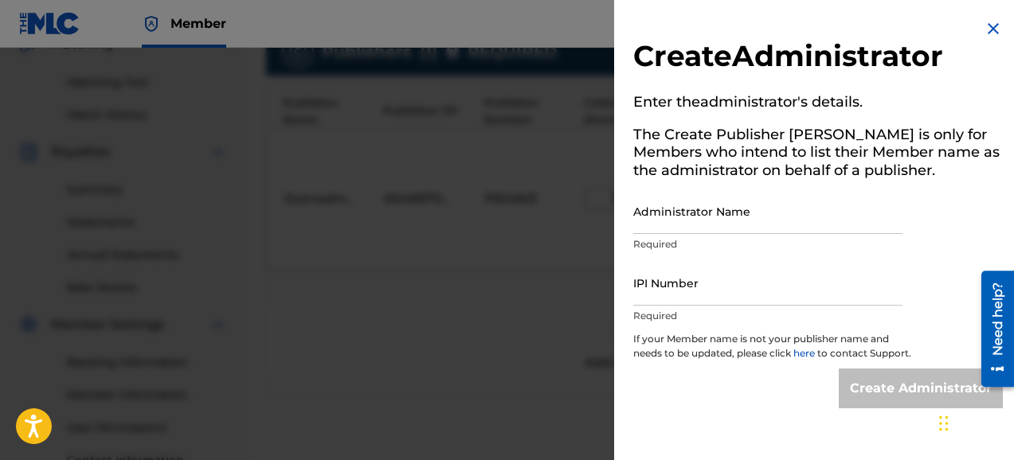
click at [984, 29] on img at bounding box center [993, 28] width 19 height 19
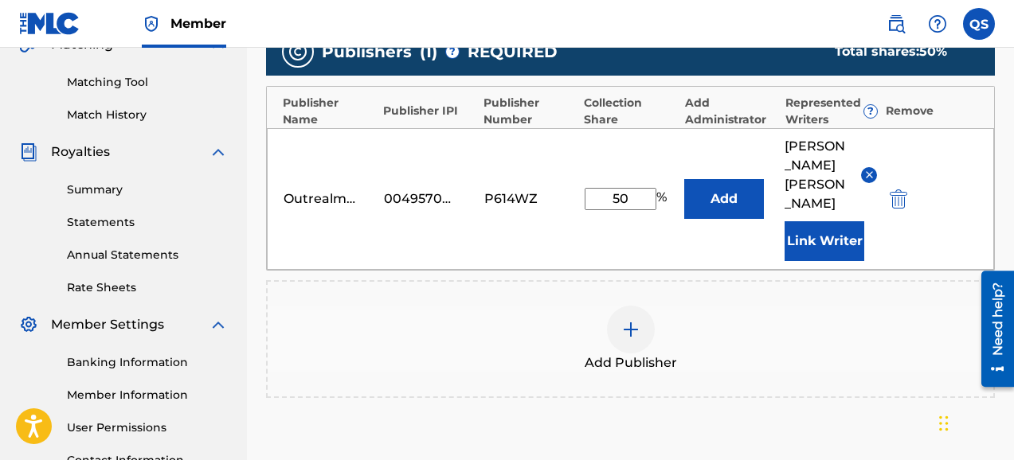
click at [736, 185] on button "Add" at bounding box center [724, 199] width 80 height 40
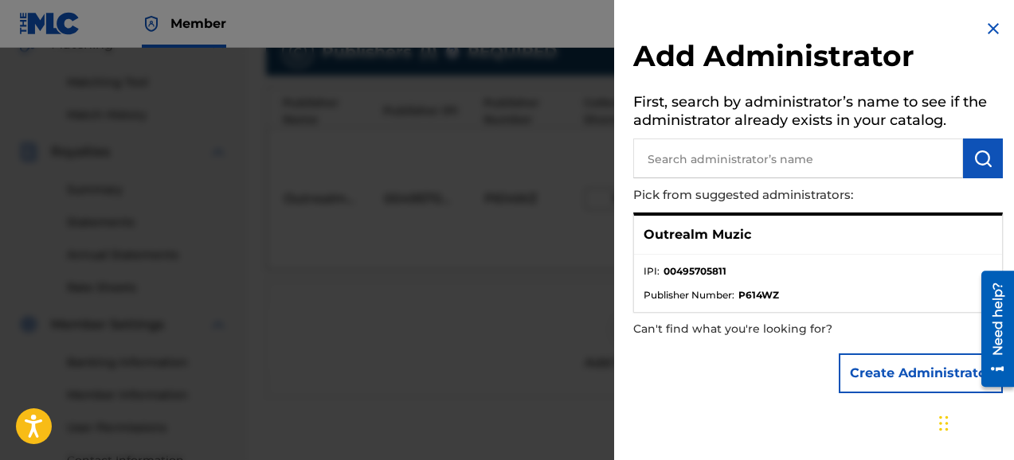
click at [703, 273] on strong "00495705811" at bounding box center [695, 271] width 63 height 14
click at [748, 298] on strong "P614WZ" at bounding box center [758, 295] width 41 height 14
click at [785, 234] on div "Outrealm Muzic" at bounding box center [818, 235] width 368 height 39
click at [779, 168] on input "text" at bounding box center [798, 159] width 330 height 40
type input "outrealm muzic"
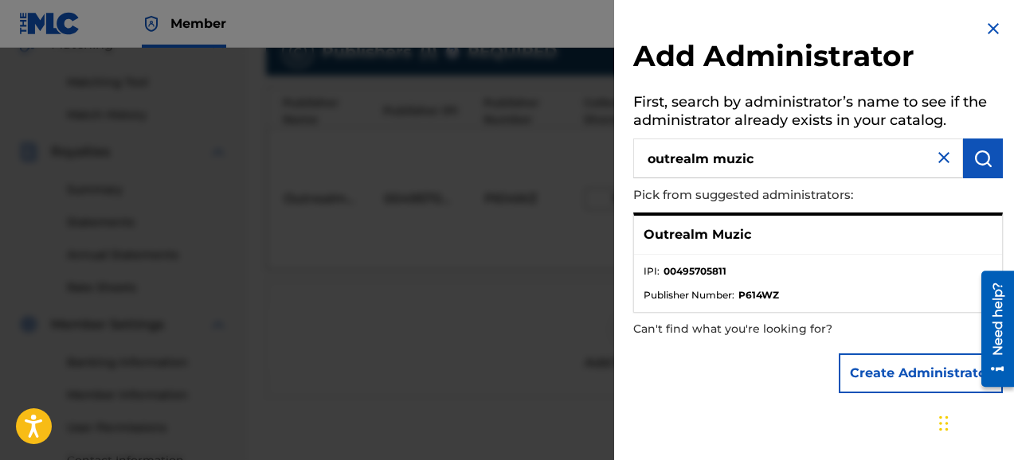
click at [753, 233] on div "Outrealm Muzic" at bounding box center [818, 235] width 368 height 39
click at [941, 166] on img at bounding box center [943, 157] width 19 height 19
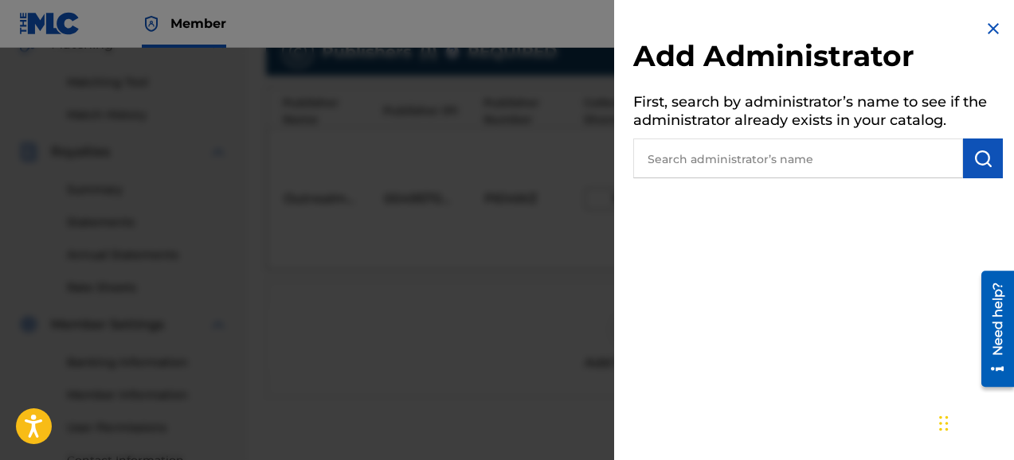
click at [832, 169] on input "text" at bounding box center [798, 159] width 330 height 40
type input "[PERSON_NAME]"
click at [976, 158] on img "submit" at bounding box center [982, 158] width 19 height 19
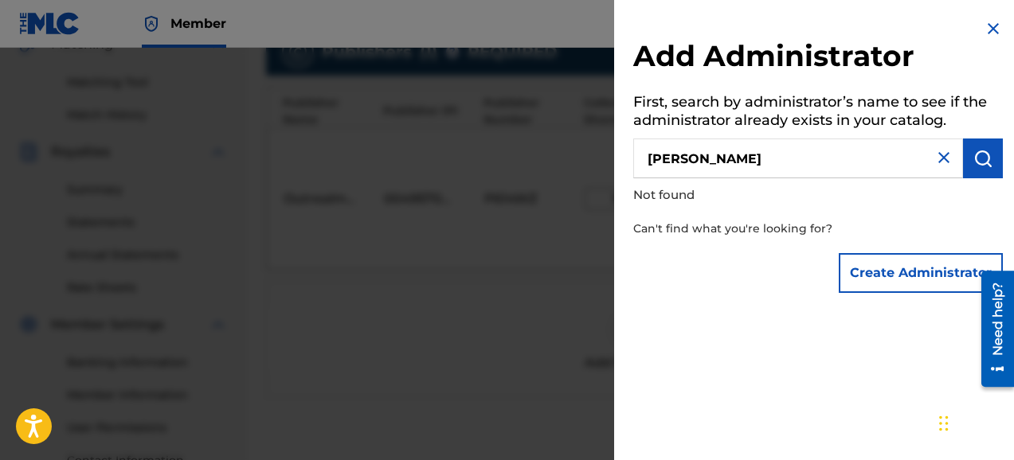
click at [937, 163] on img at bounding box center [943, 157] width 19 height 19
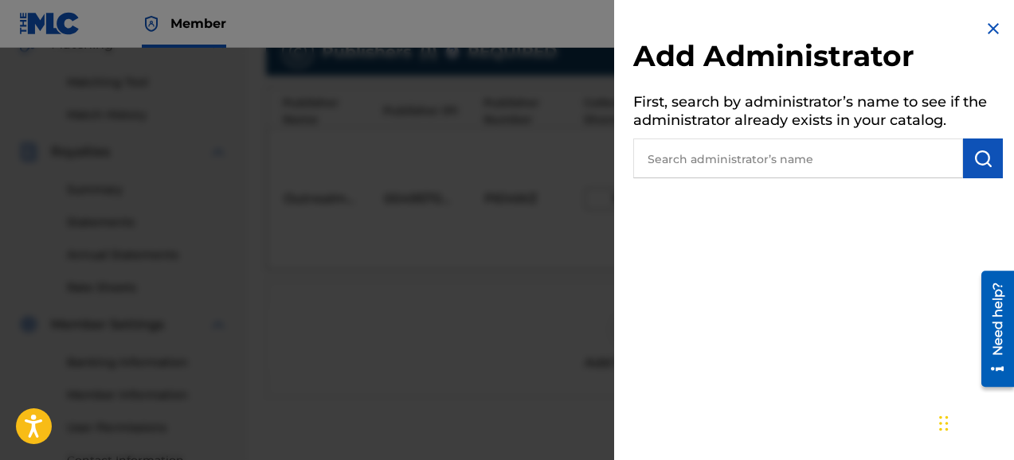
click at [986, 36] on img at bounding box center [993, 28] width 19 height 19
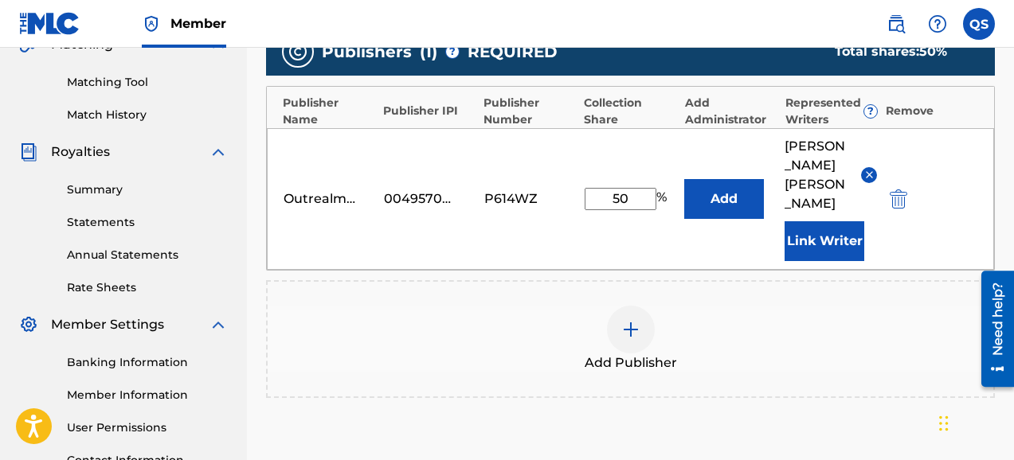
click at [885, 384] on div "Publishers ( 1 ) ? REQUIRED Total shares: 50 % Publisher Name Publisher IPI Pub…" at bounding box center [630, 236] width 729 height 433
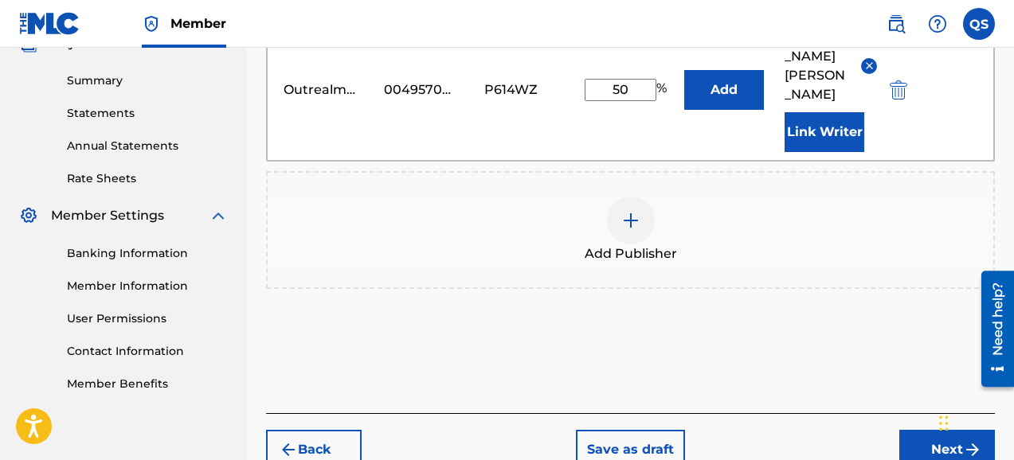
scroll to position [518, 0]
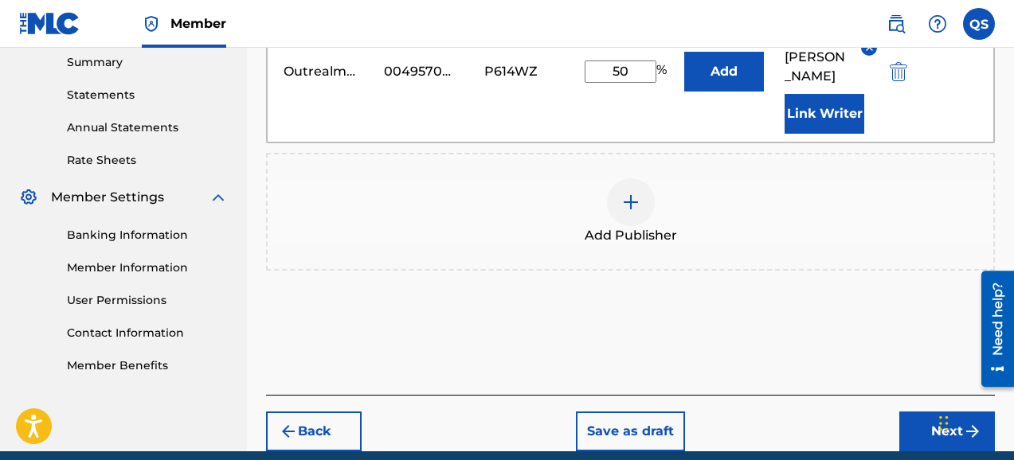
click at [926, 412] on button "Next" at bounding box center [947, 432] width 96 height 40
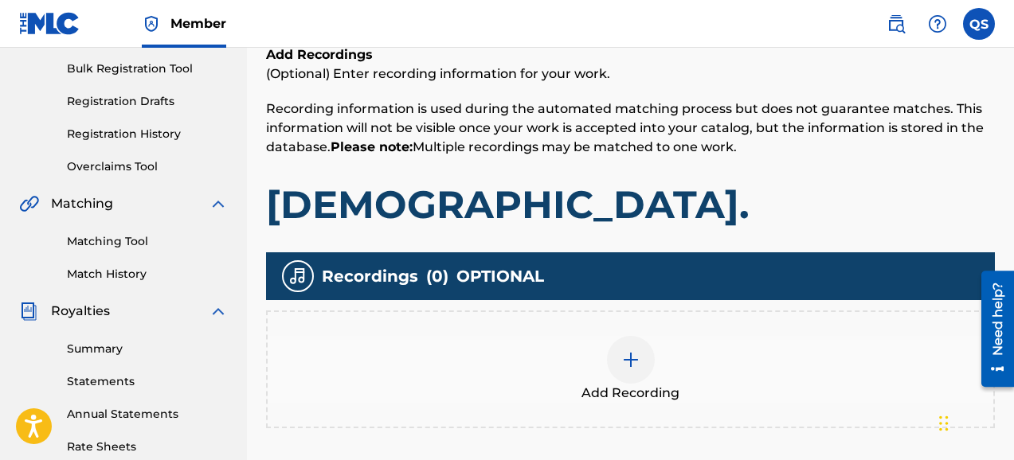
scroll to position [263, 0]
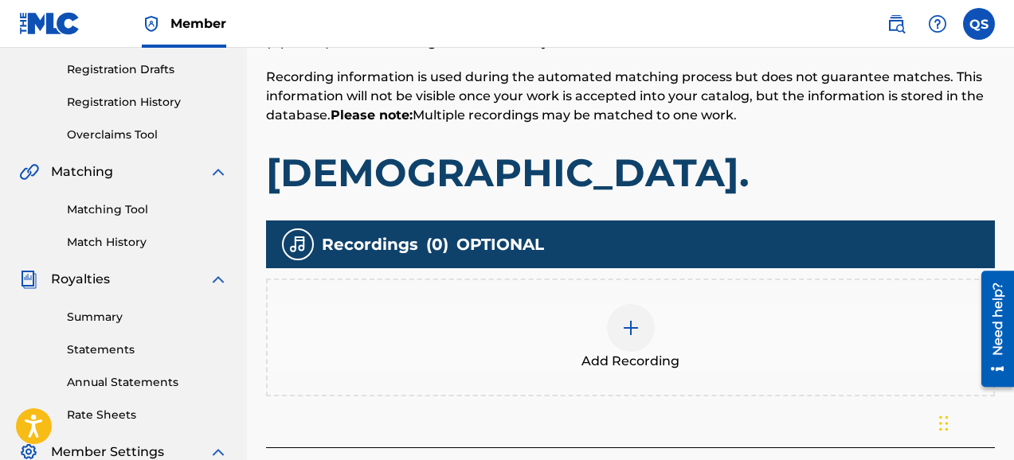
click at [640, 330] on div at bounding box center [631, 328] width 48 height 48
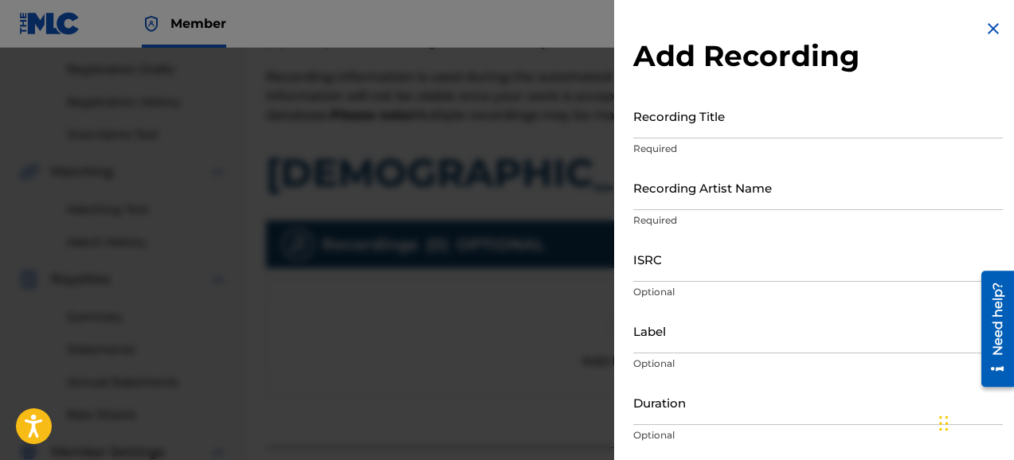
click at [798, 123] on input "Recording Title" at bounding box center [818, 115] width 370 height 45
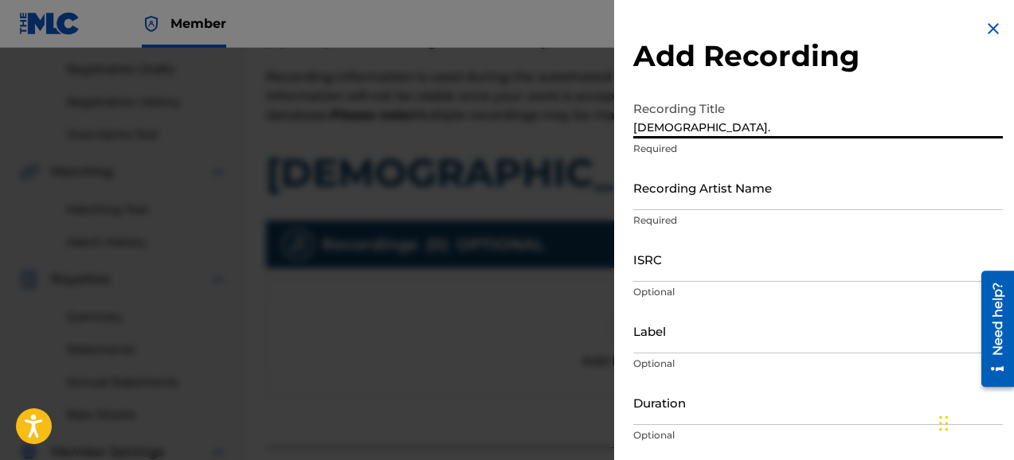
type input "[DEMOGRAPHIC_DATA]."
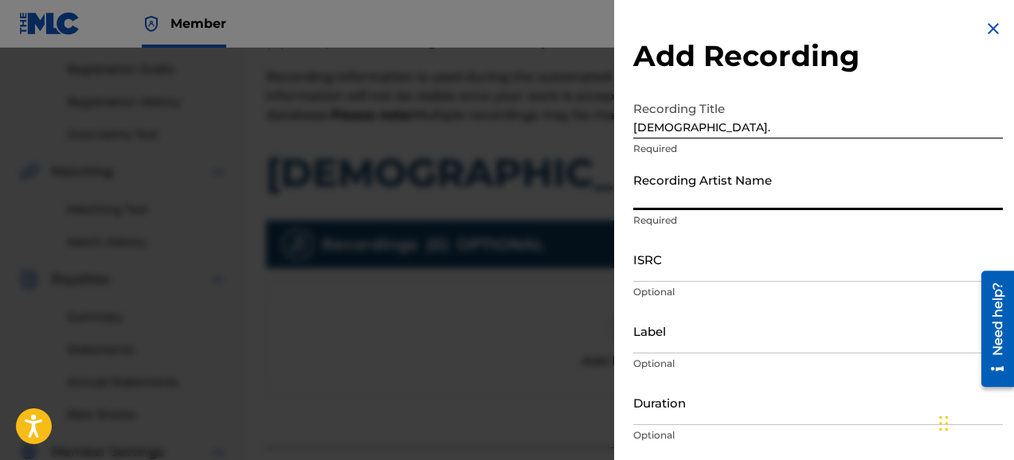
click at [769, 197] on input "Recording Artist Name" at bounding box center [818, 187] width 370 height 45
type input "Spaceman Shawty"
click at [723, 276] on input "ISRC" at bounding box center [818, 259] width 370 height 45
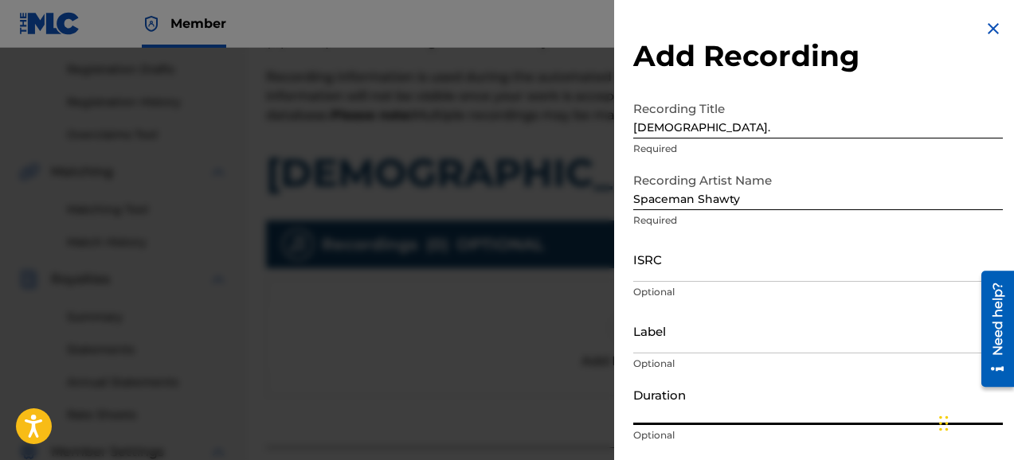
click at [690, 411] on input "Duration" at bounding box center [818, 402] width 370 height 45
type input "01:26"
click at [1005, 104] on div "Add Recording Recording Title PREACH. Required Recording Artist Name Spaceman S…" at bounding box center [818, 291] width 408 height 582
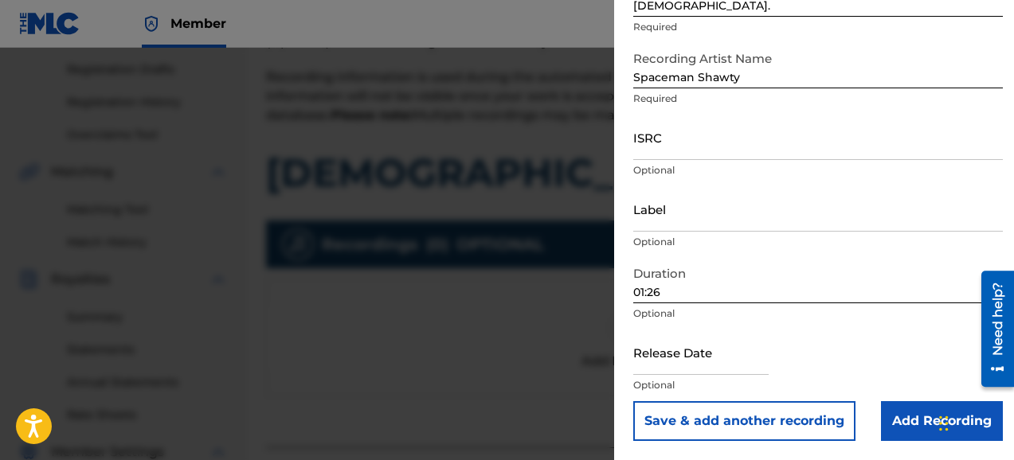
scroll to position [295, 0]
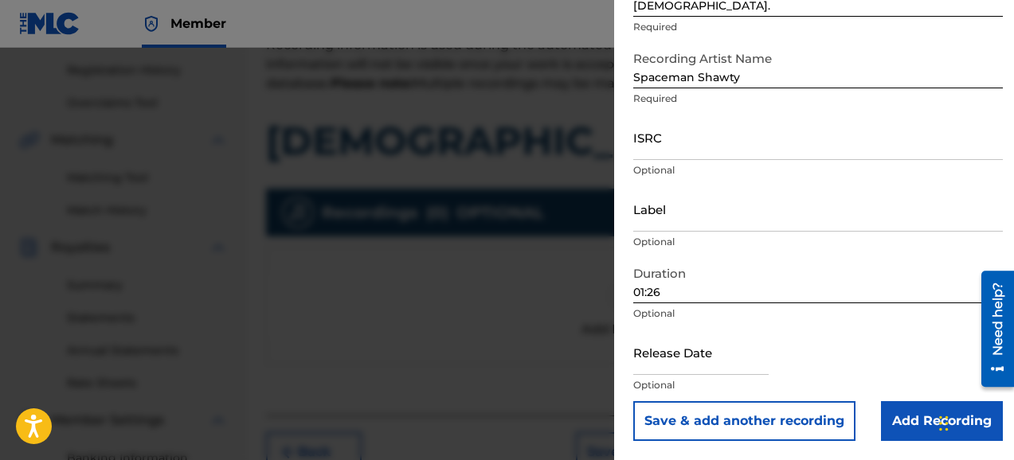
click at [692, 366] on input "text" at bounding box center [700, 352] width 135 height 45
select select "7"
select select "2025"
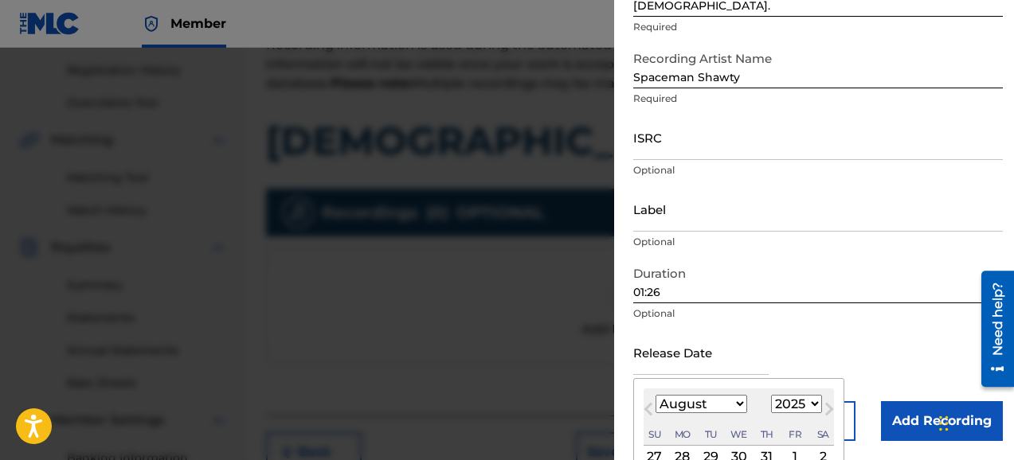
click at [650, 413] on span "Previous Month" at bounding box center [650, 412] width 0 height 24
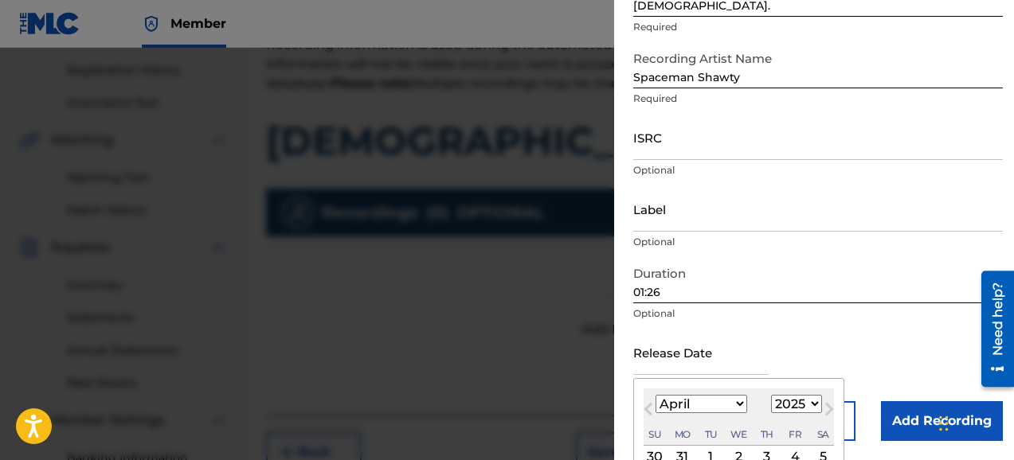
select select "2"
click at [683, 452] on div "24" at bounding box center [682, 457] width 19 height 19
type input "[DATE]"
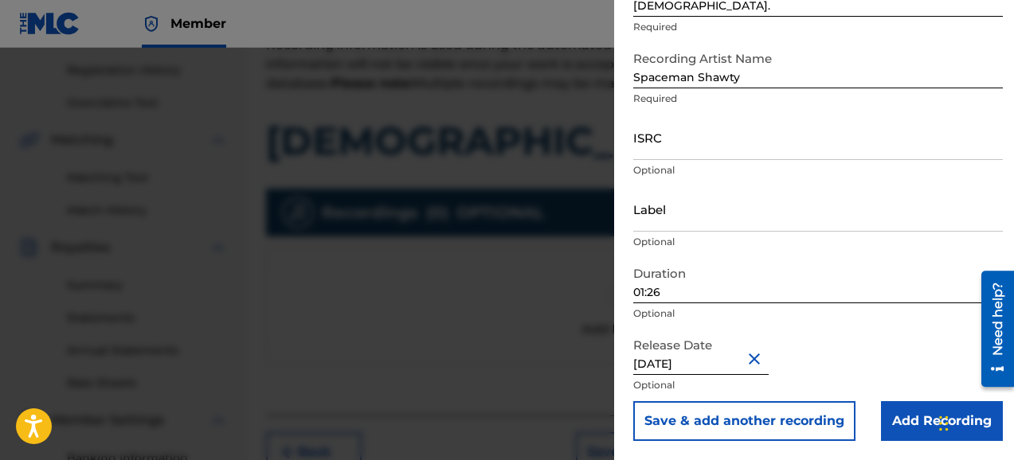
click at [685, 371] on input "[DATE]" at bounding box center [700, 352] width 135 height 45
select select "1"
select select "2025"
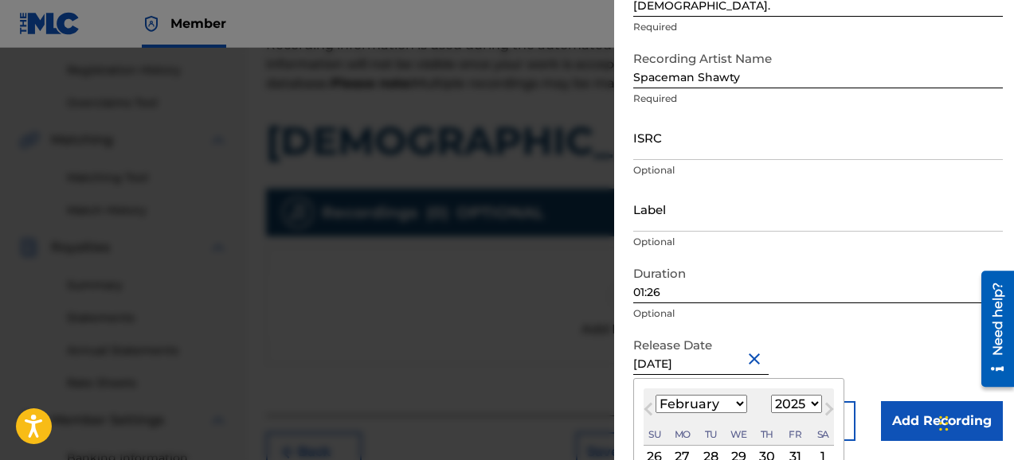
click at [828, 409] on span "Next Month" at bounding box center [828, 412] width 0 height 24
click at [757, 412] on div "January February March April May June July August September October November [D…" at bounding box center [739, 404] width 190 height 19
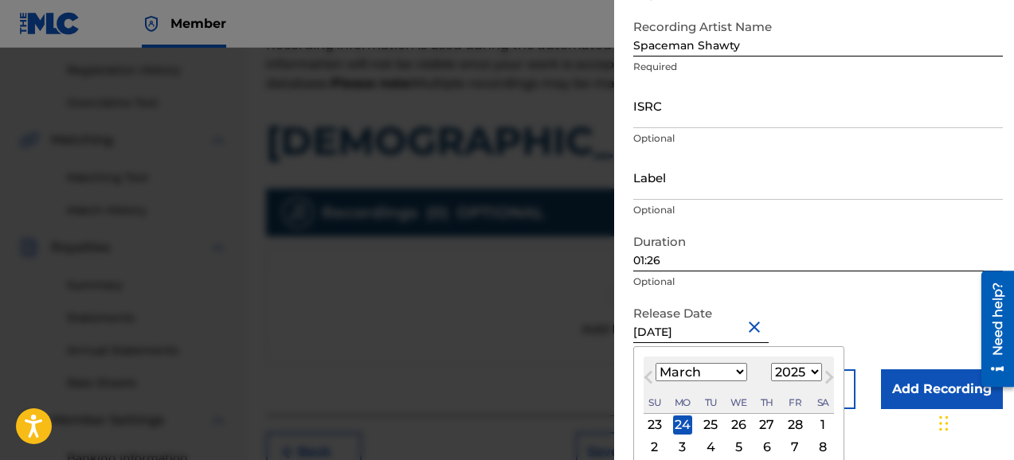
scroll to position [186, 0]
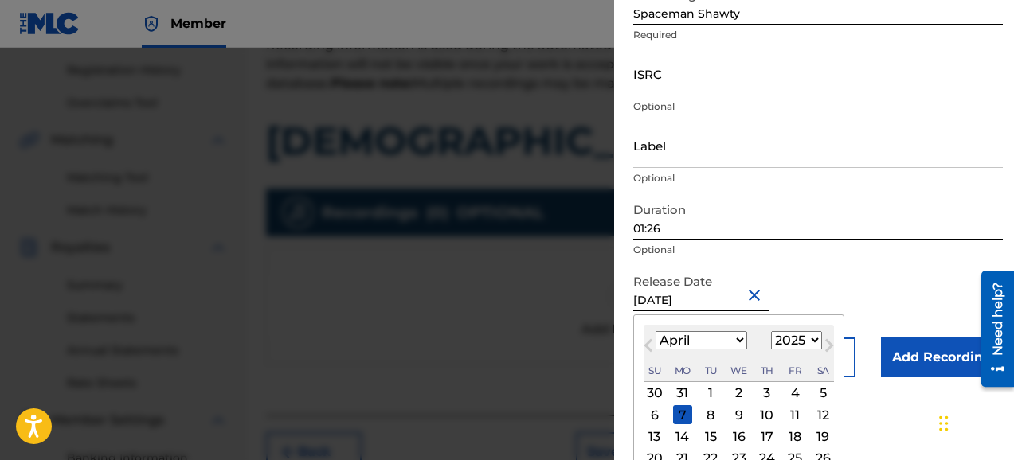
select select "2"
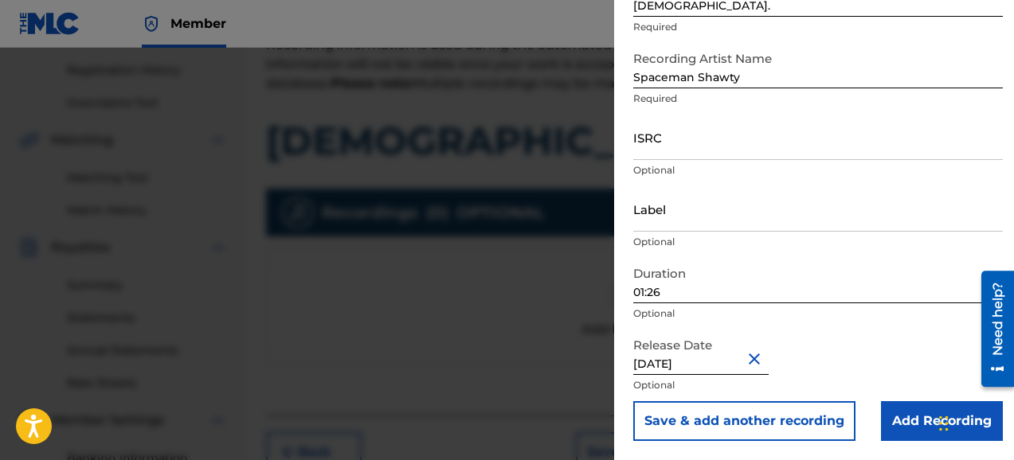
click at [687, 367] on div "Release Date [DATE] Optional" at bounding box center [818, 366] width 370 height 72
select select "1"
select select "2025"
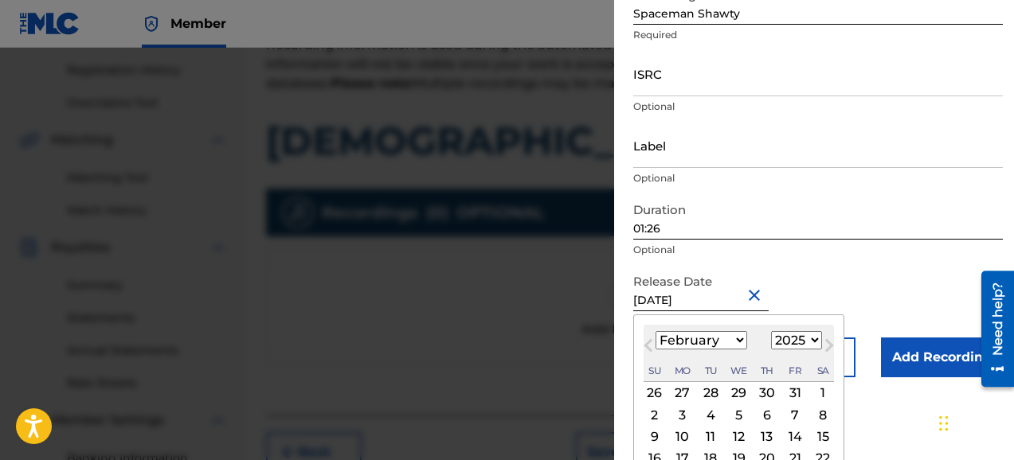
scroll to position [122, 0]
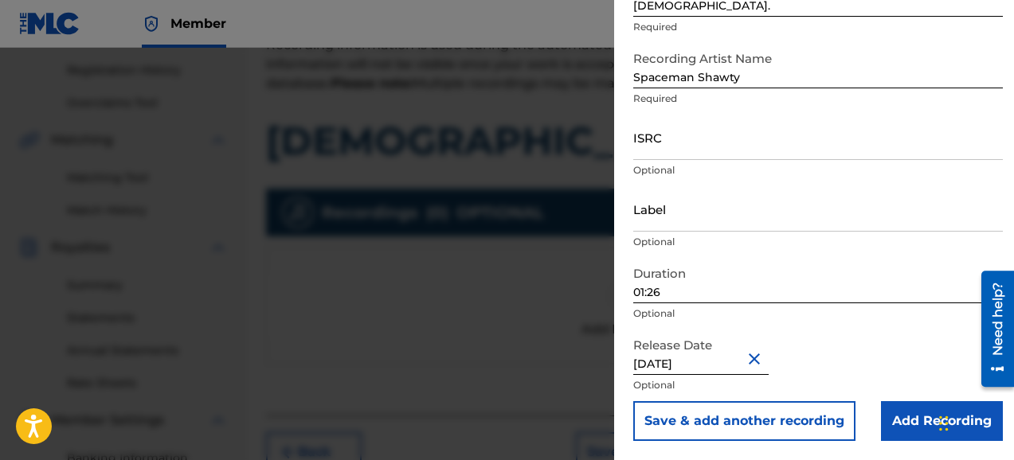
click at [753, 362] on button "Close" at bounding box center [757, 359] width 24 height 49
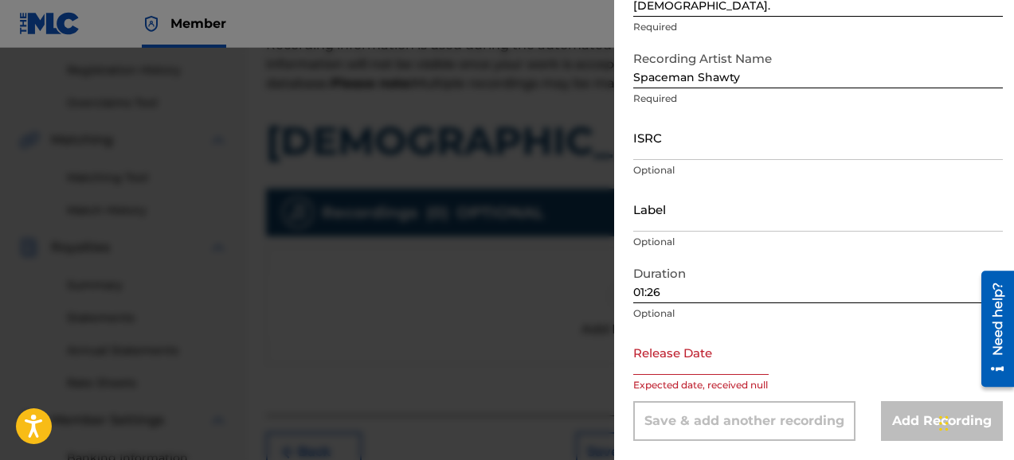
click at [705, 374] on input "text" at bounding box center [700, 352] width 135 height 45
select select "7"
select select "2025"
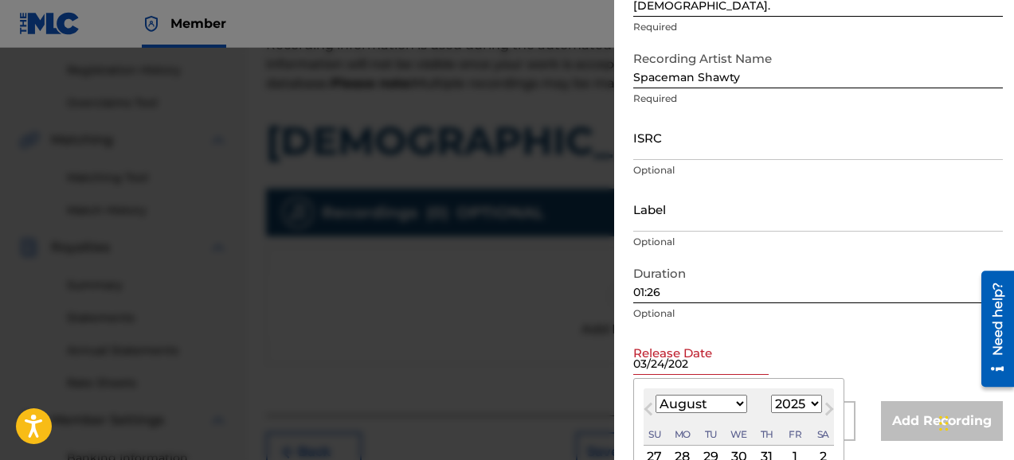
type input "[DATE]"
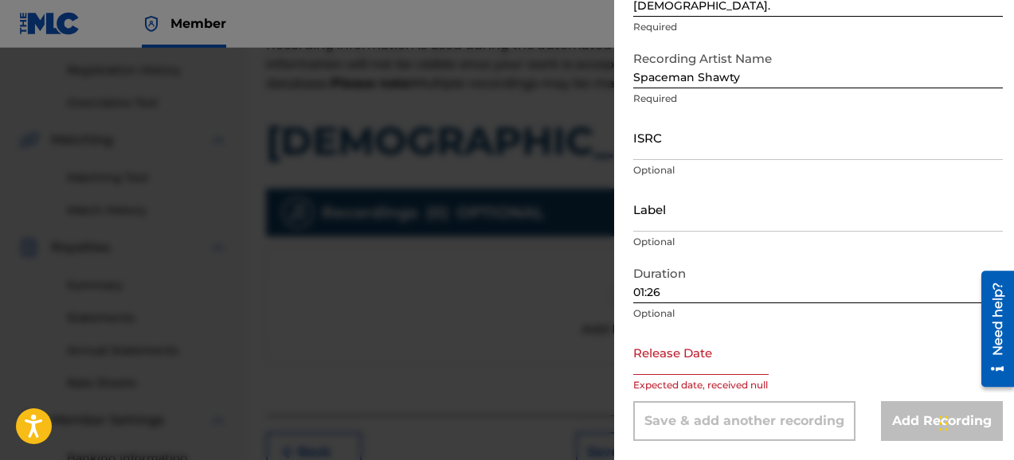
click at [834, 351] on div "Release Date Expected date, received null" at bounding box center [818, 366] width 370 height 72
select select "7"
select select "2025"
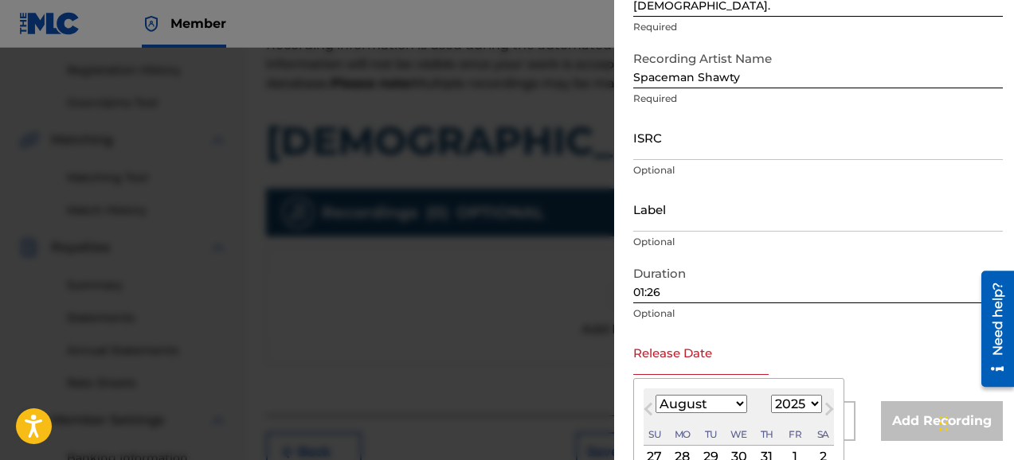
click at [738, 374] on input "text" at bounding box center [700, 352] width 135 height 45
click at [650, 412] on span "Previous Month" at bounding box center [650, 412] width 0 height 24
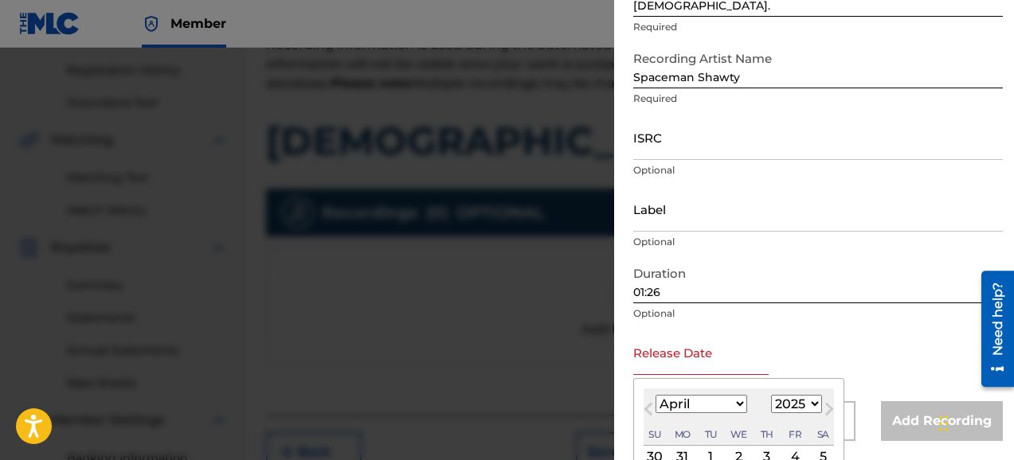
click at [650, 412] on span "Previous Month" at bounding box center [650, 412] width 0 height 24
select select "2"
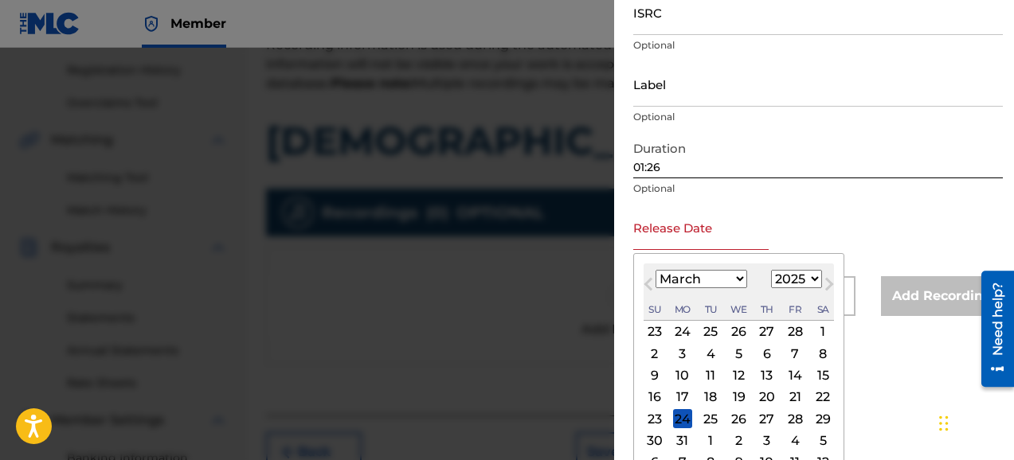
scroll to position [249, 0]
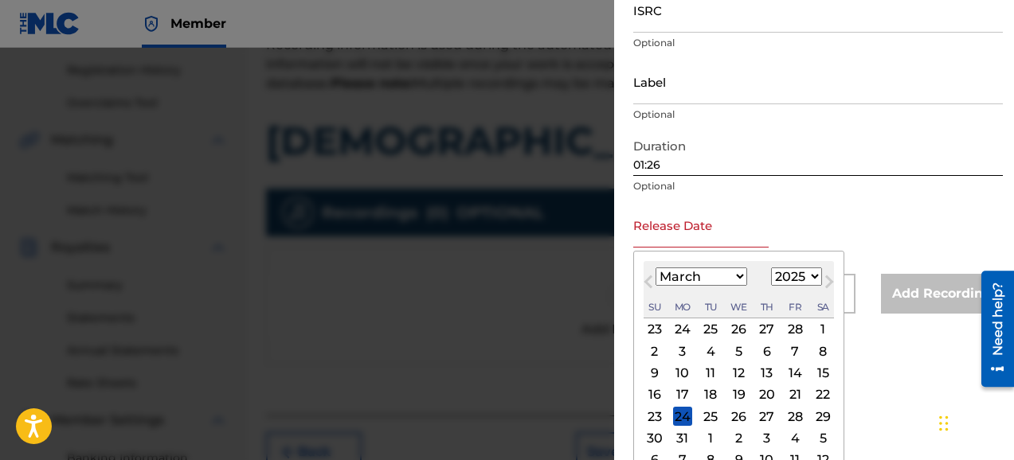
click at [682, 417] on div "24" at bounding box center [682, 416] width 19 height 19
type input "[DATE]"
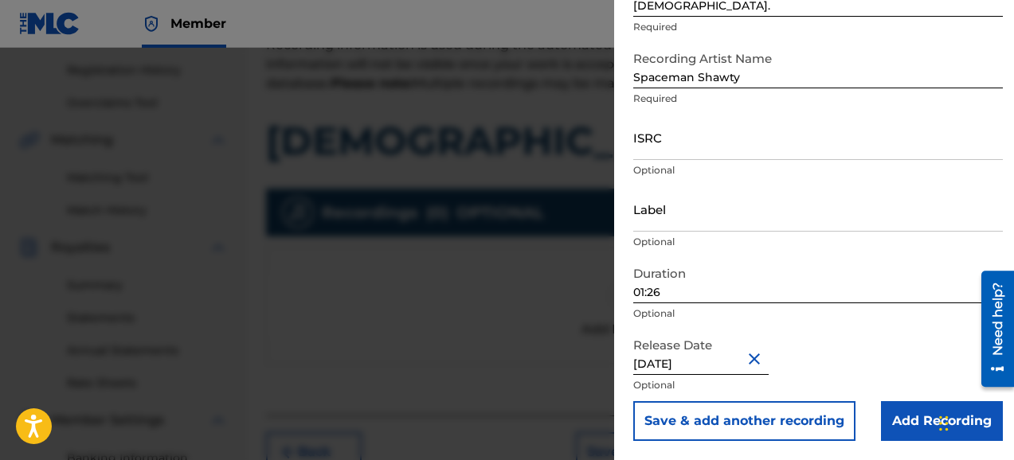
scroll to position [122, 0]
click at [902, 421] on input "Add Recording" at bounding box center [942, 421] width 122 height 40
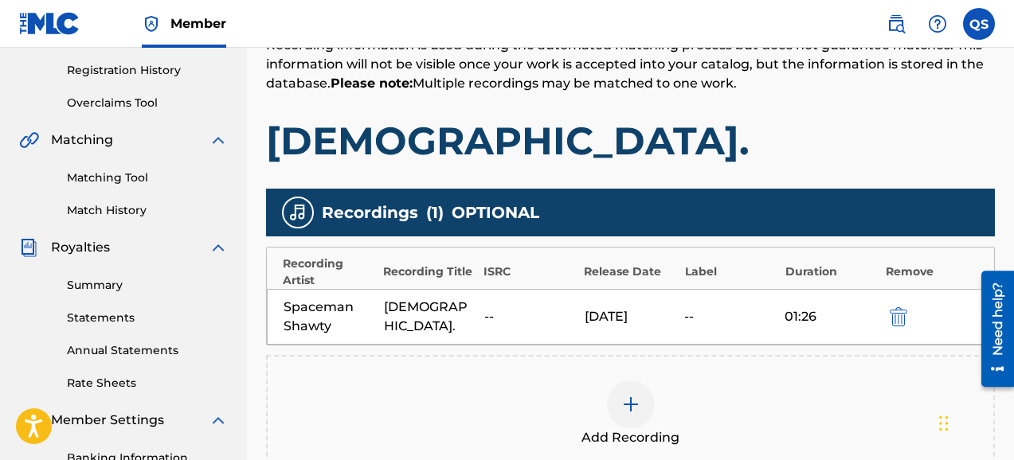
click at [871, 151] on h1 "[DEMOGRAPHIC_DATA]." at bounding box center [630, 141] width 729 height 48
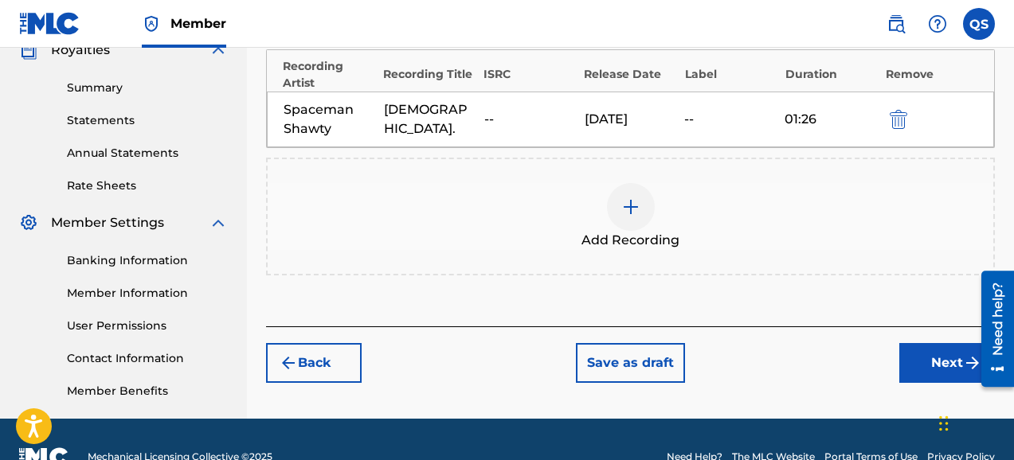
scroll to position [518, 0]
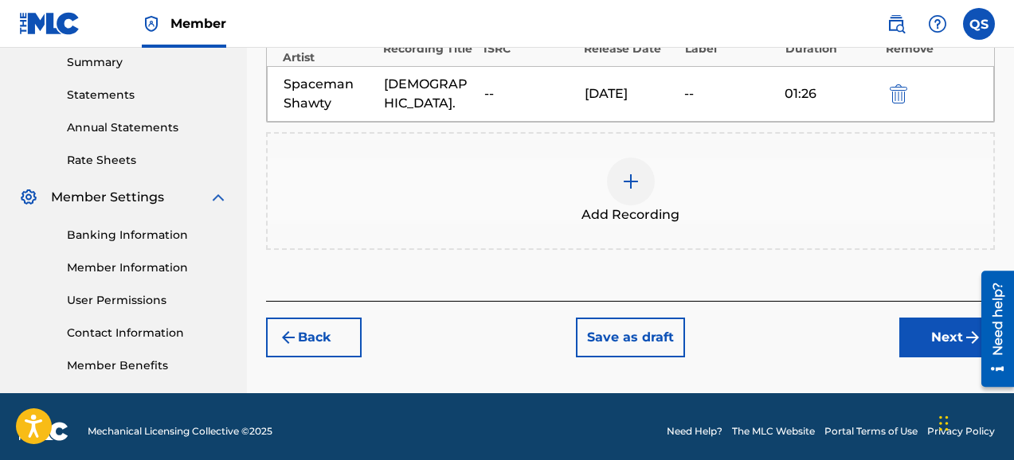
click at [942, 335] on button "Next" at bounding box center [947, 338] width 96 height 40
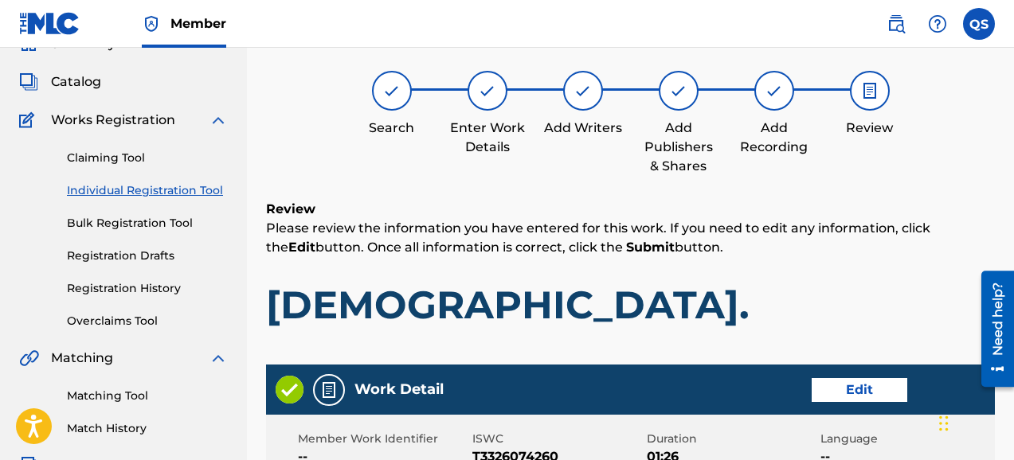
scroll to position [72, 0]
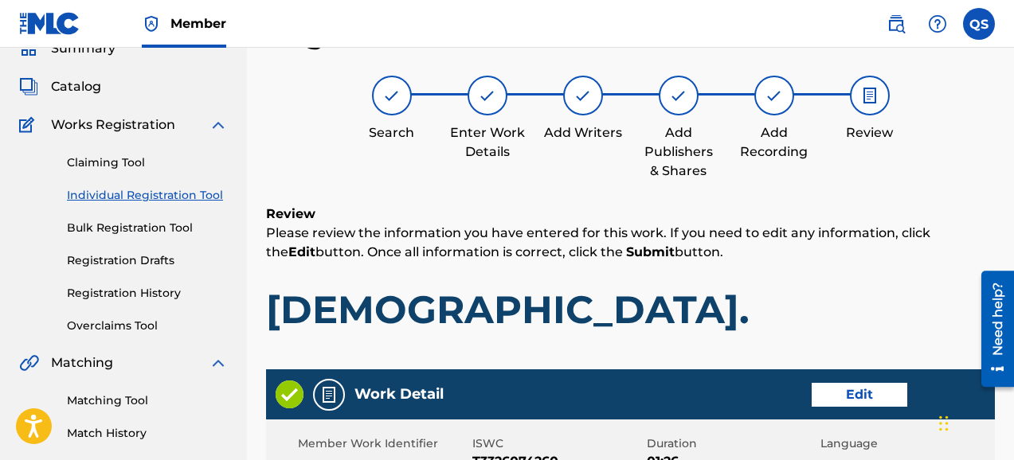
click at [830, 292] on h1 "[DEMOGRAPHIC_DATA]." at bounding box center [630, 310] width 729 height 48
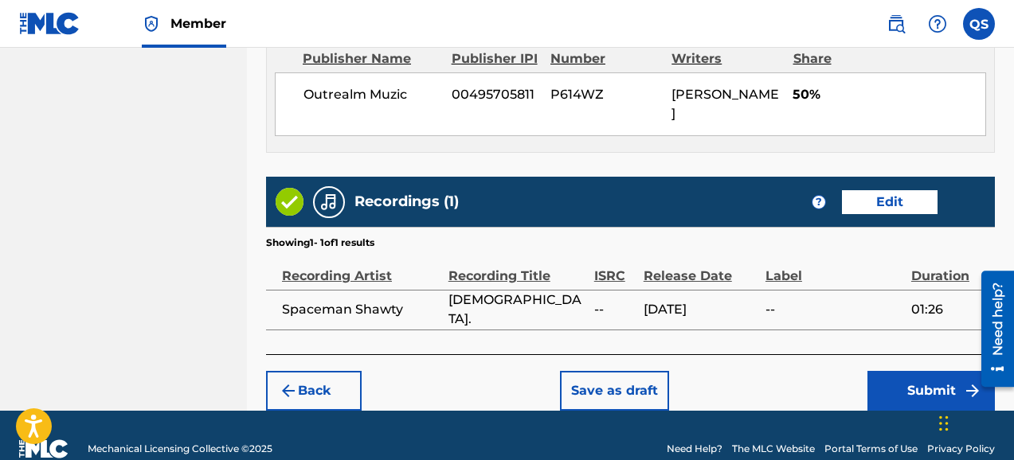
scroll to position [904, 0]
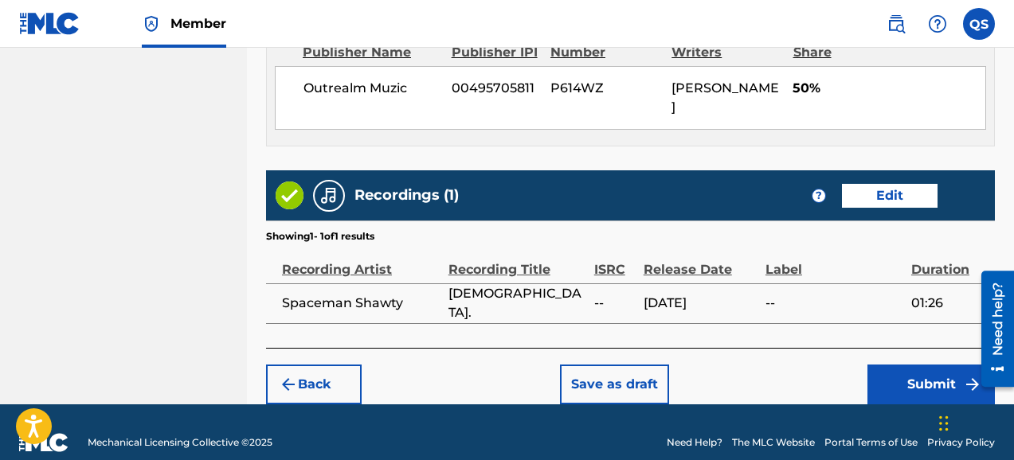
click at [934, 365] on button "Submit" at bounding box center [931, 385] width 127 height 40
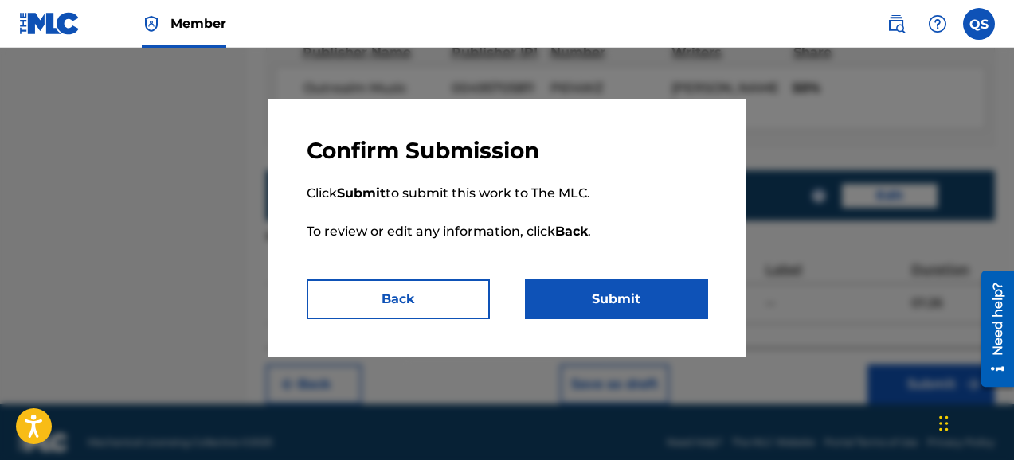
click at [631, 299] on button "Submit" at bounding box center [616, 300] width 183 height 40
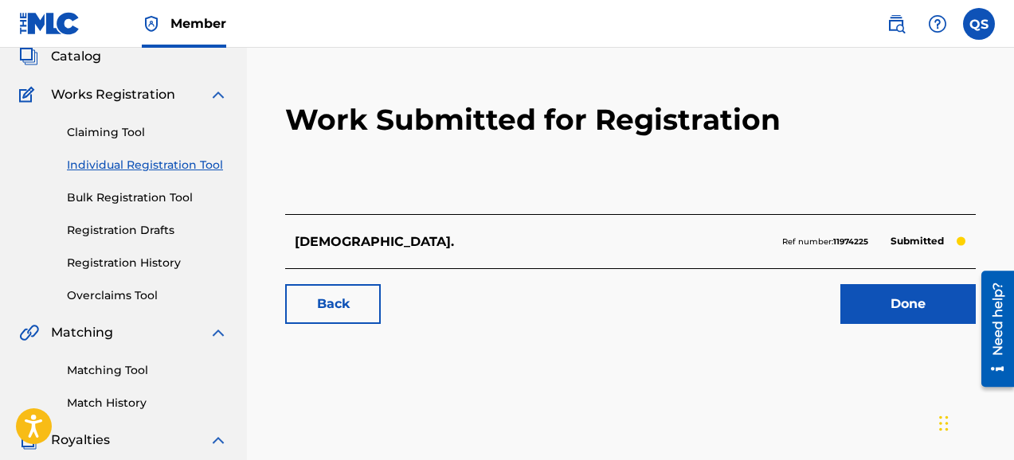
scroll to position [127, 0]
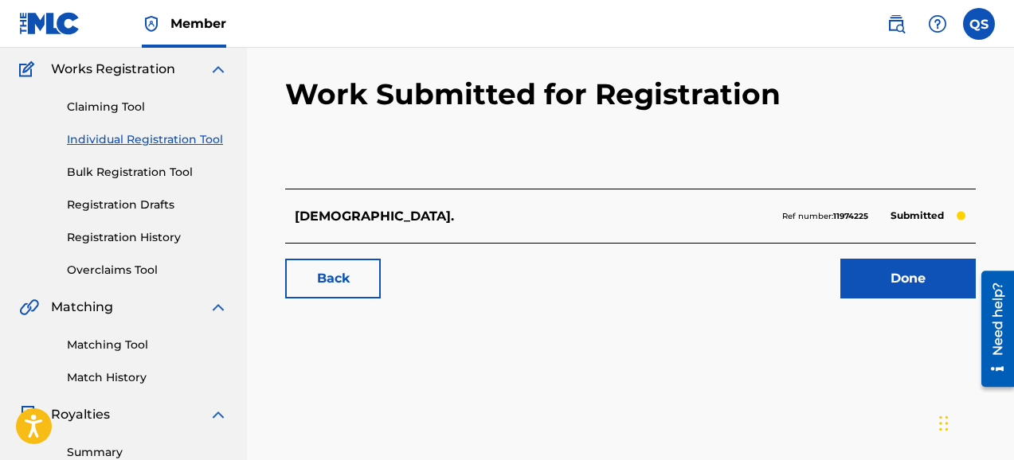
click at [911, 280] on link "Done" at bounding box center [907, 279] width 135 height 40
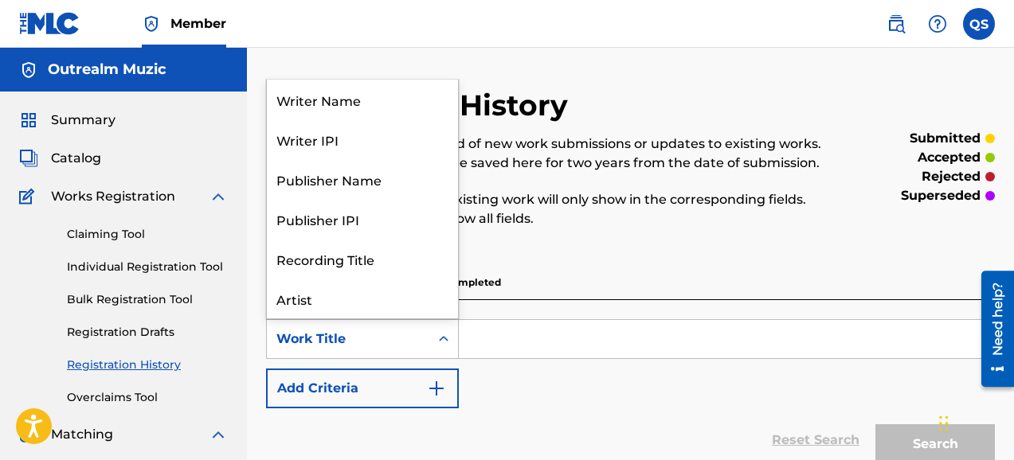
click at [441, 341] on icon "Search Form" at bounding box center [444, 339] width 16 height 16
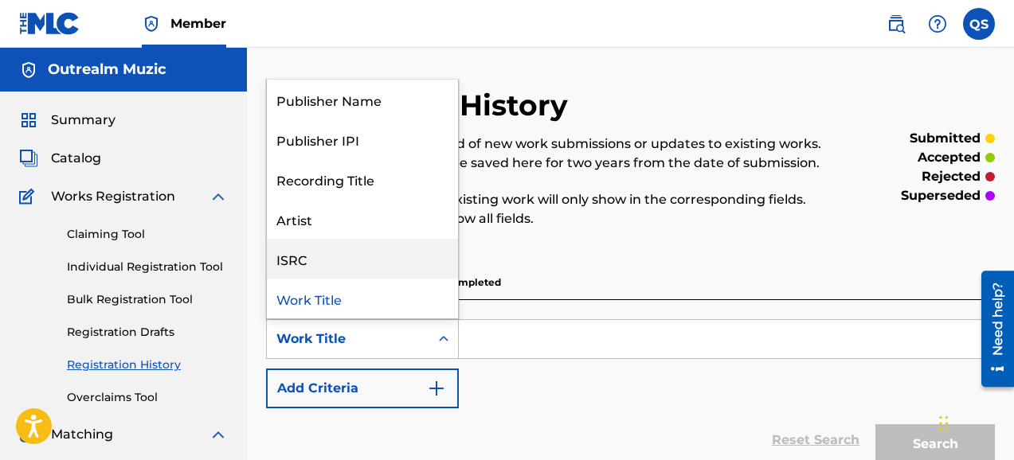
click at [310, 265] on div "ISRC" at bounding box center [362, 259] width 191 height 40
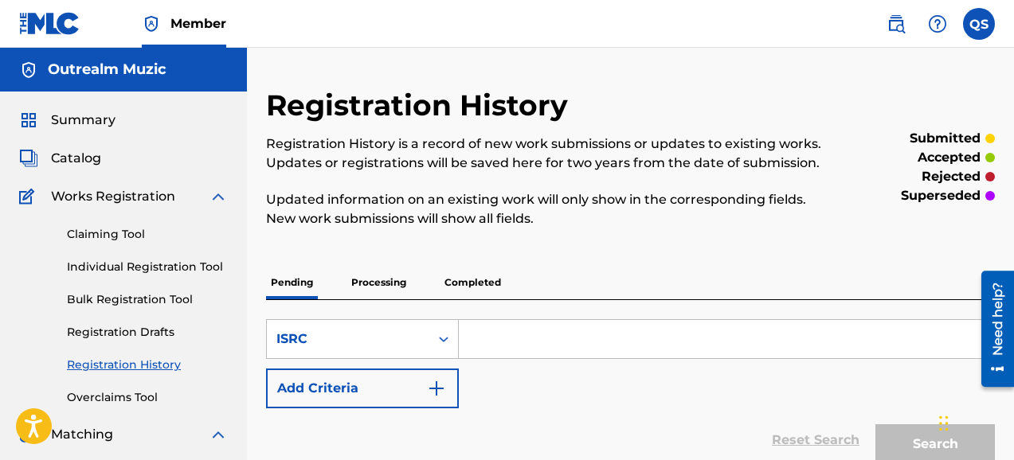
click at [508, 339] on input "Search Form" at bounding box center [726, 339] width 535 height 38
click at [149, 299] on link "Bulk Registration Tool" at bounding box center [147, 300] width 161 height 17
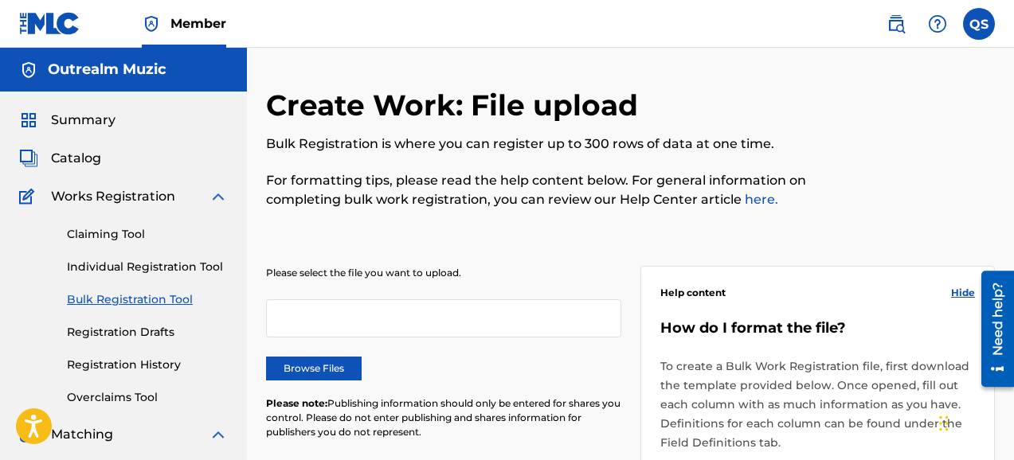
click at [331, 370] on label "Browse Files" at bounding box center [314, 369] width 96 height 24
click at [0, 0] on input "Browse Files" at bounding box center [0, 0] width 0 height 0
click at [320, 369] on label "Browse Files" at bounding box center [314, 369] width 96 height 24
click at [0, 0] on input "Browse Files" at bounding box center [0, 0] width 0 height 0
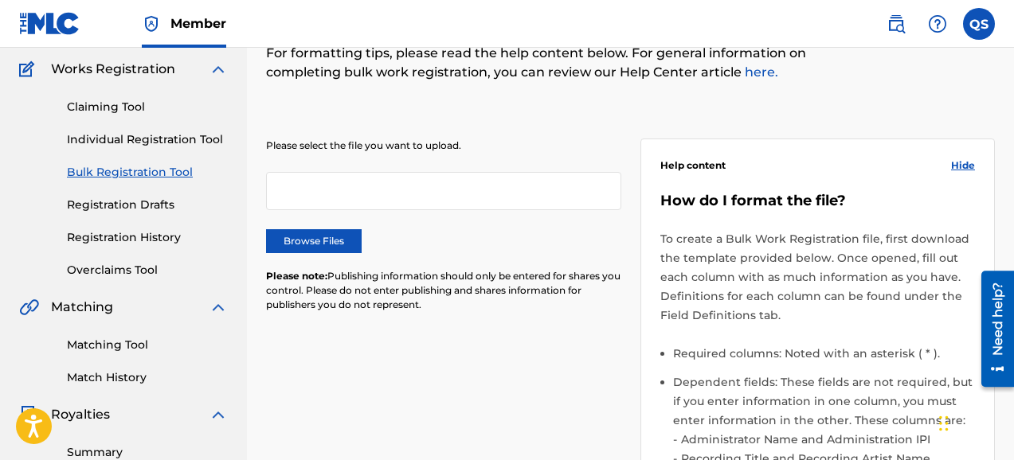
scroll to position [96, 0]
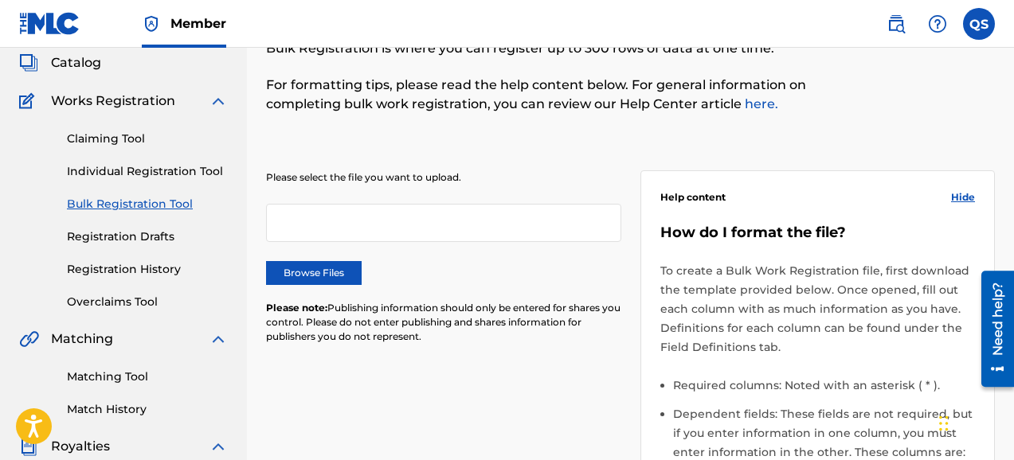
click at [628, 315] on div "Please select the file you want to upload. Browse Files Please note: Publishing…" at bounding box center [630, 444] width 729 height 624
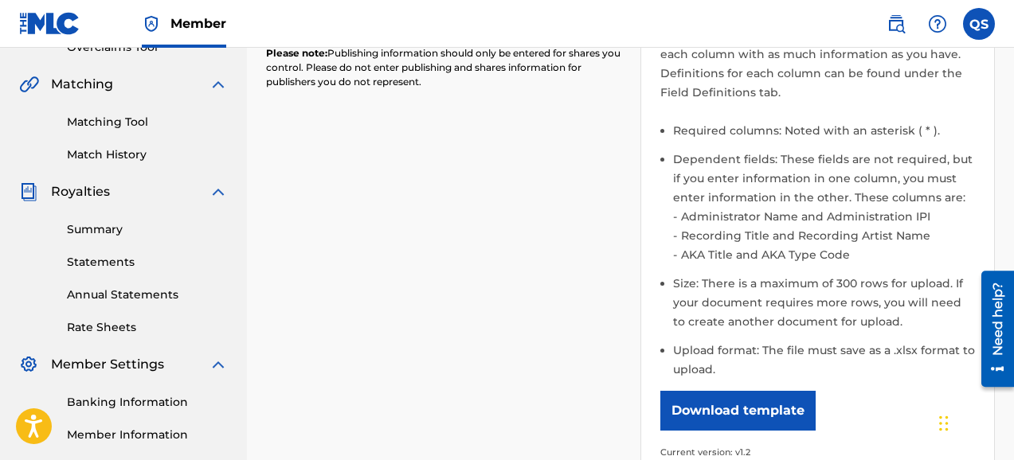
scroll to position [382, 0]
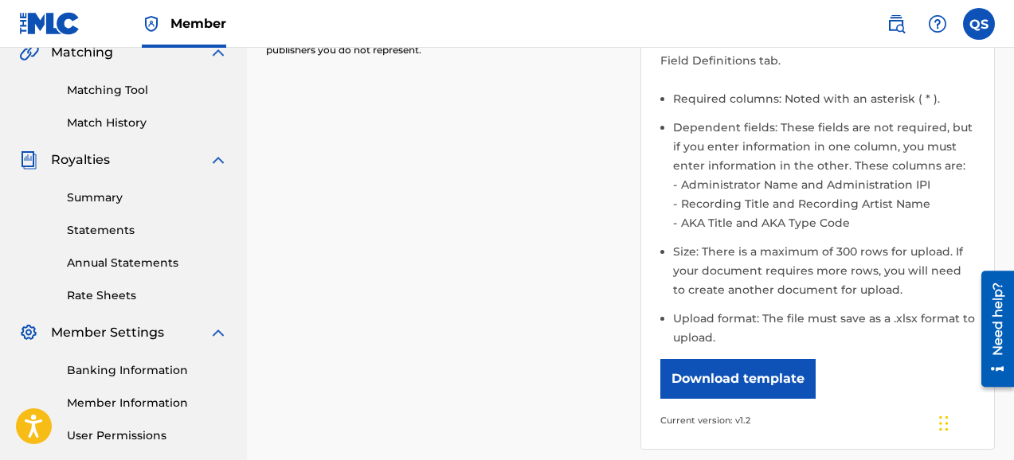
click at [732, 378] on button "Download template" at bounding box center [737, 379] width 155 height 40
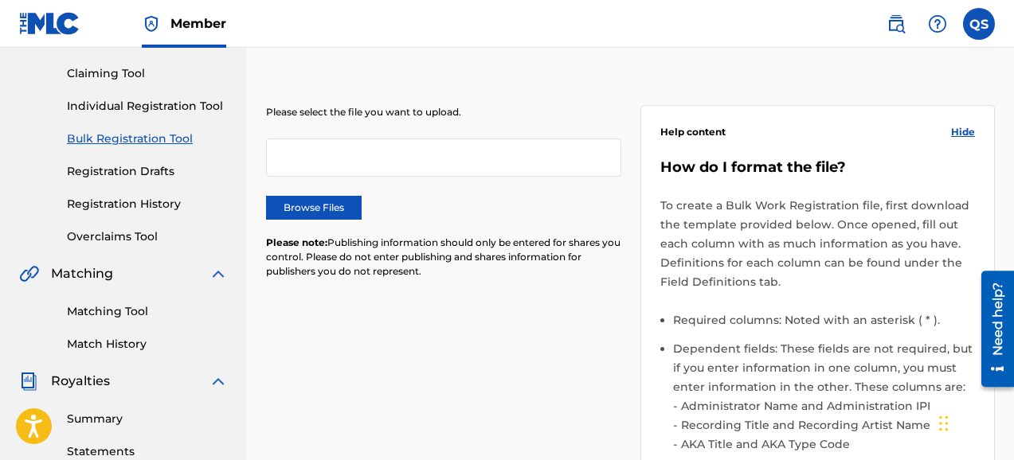
scroll to position [159, 0]
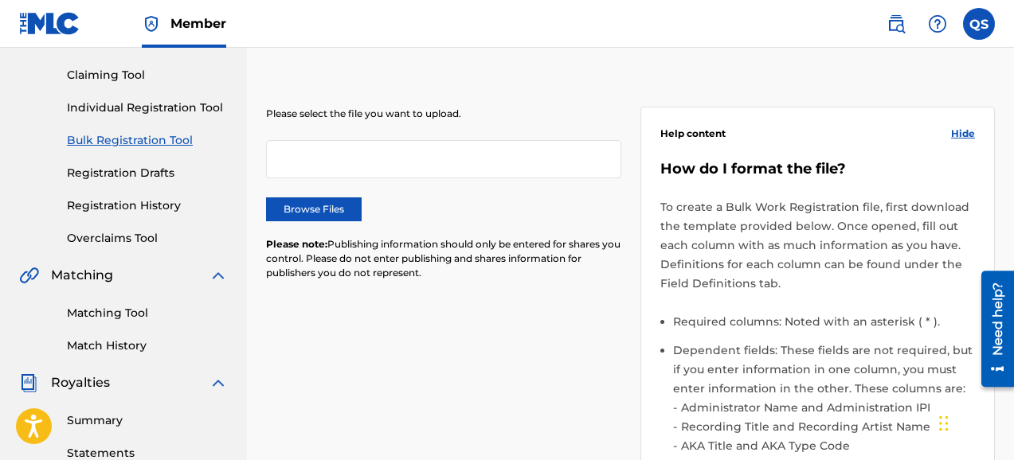
click at [339, 207] on label "Browse Files" at bounding box center [314, 210] width 96 height 24
click at [0, 0] on input "Browse Files" at bounding box center [0, 0] width 0 height 0
click at [254, 104] on div "Create Work: File upload Bulk Registration is where you can register up to 300 …" at bounding box center [630, 381] width 767 height 906
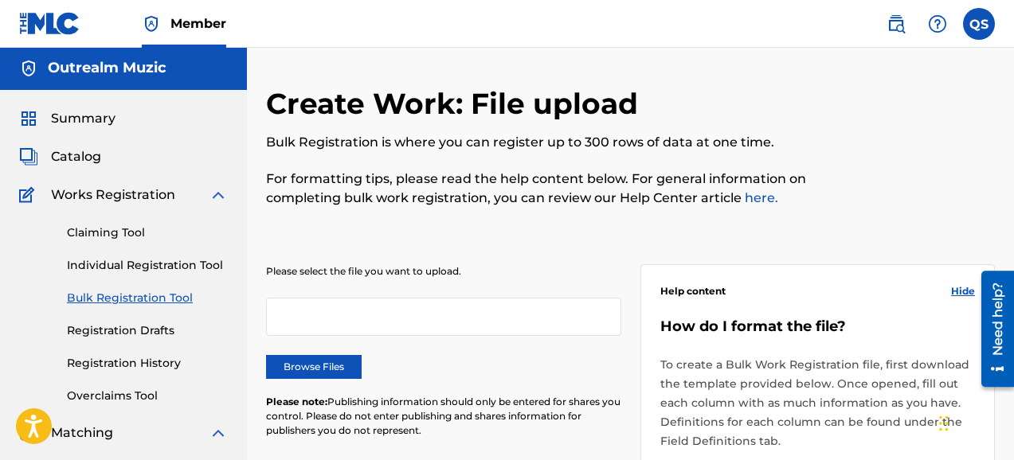
scroll to position [0, 0]
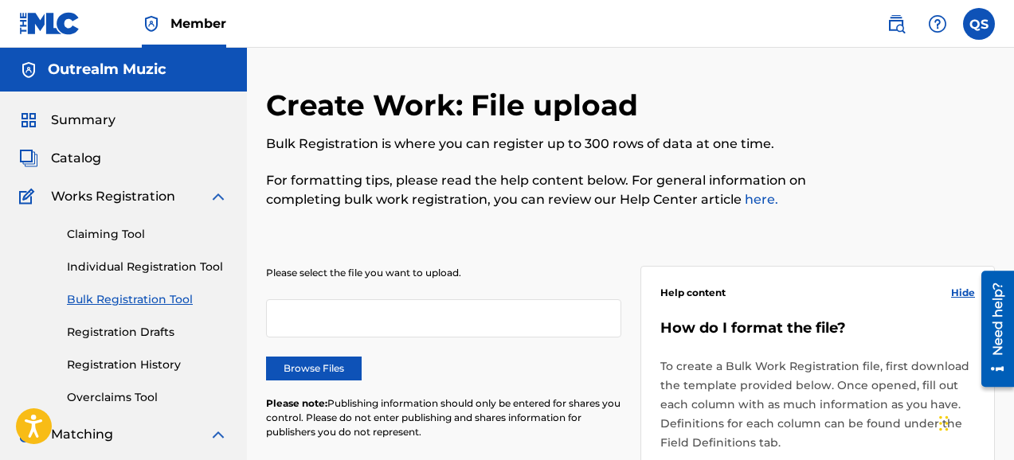
click at [169, 265] on link "Individual Registration Tool" at bounding box center [147, 267] width 161 height 17
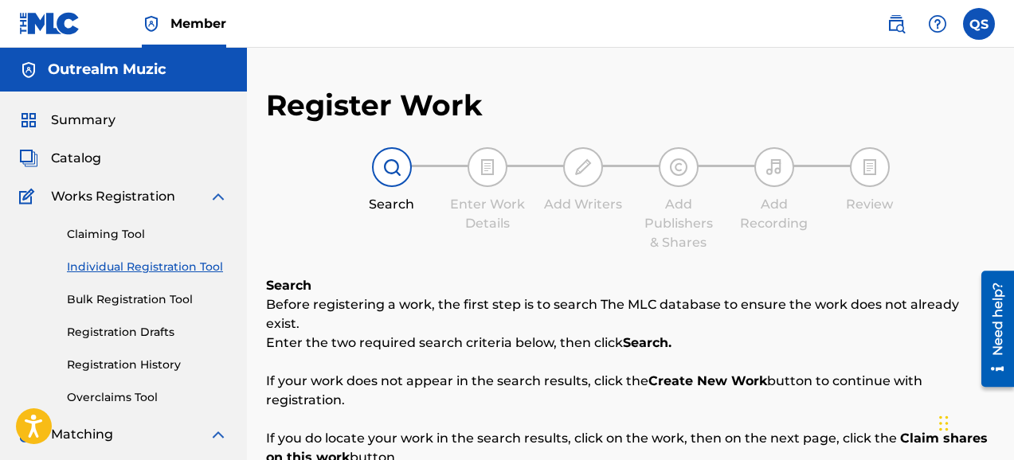
click at [303, 210] on div "Search Enter Work Details Add Writers Add Publishers & Shares Add Recording Rev…" at bounding box center [630, 199] width 729 height 105
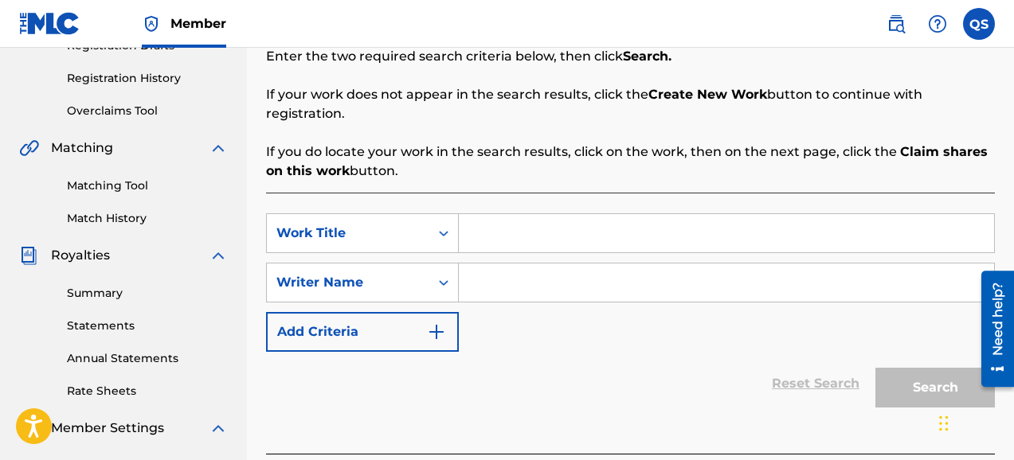
scroll to position [319, 0]
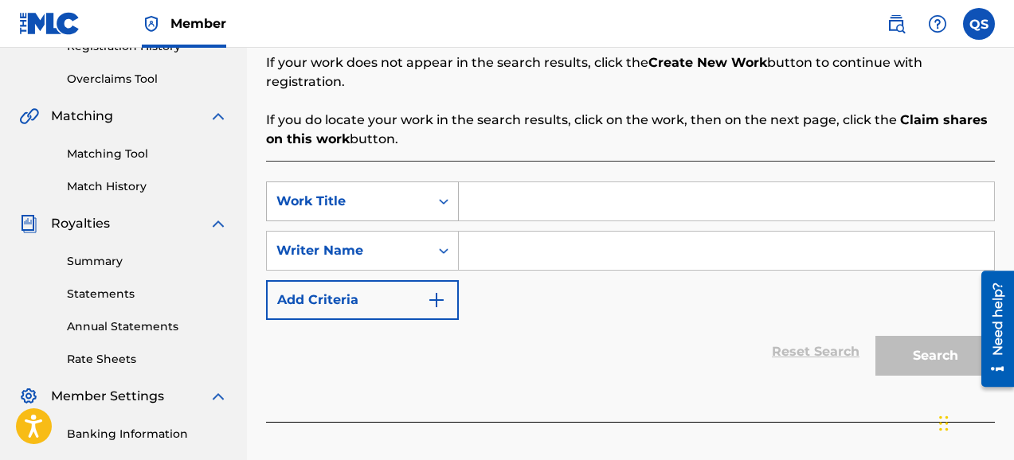
click at [448, 194] on icon "Search Form" at bounding box center [444, 202] width 16 height 16
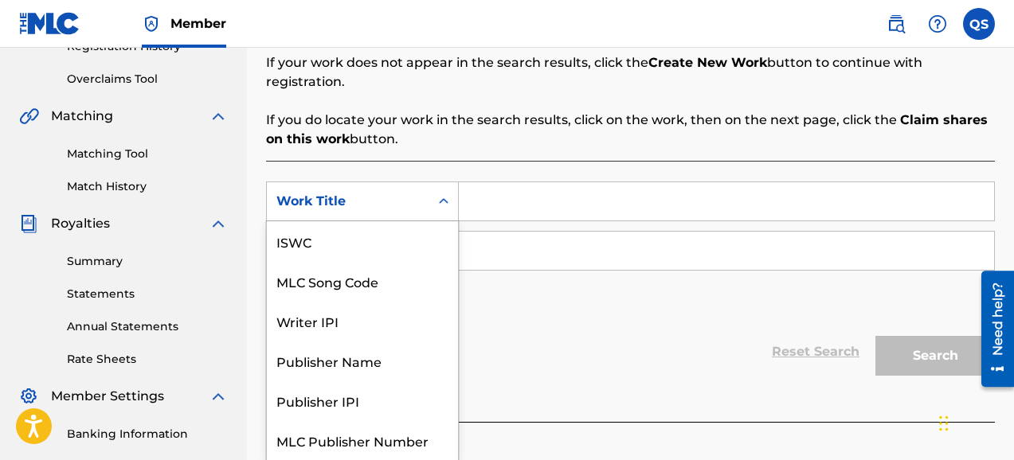
scroll to position [40, 0]
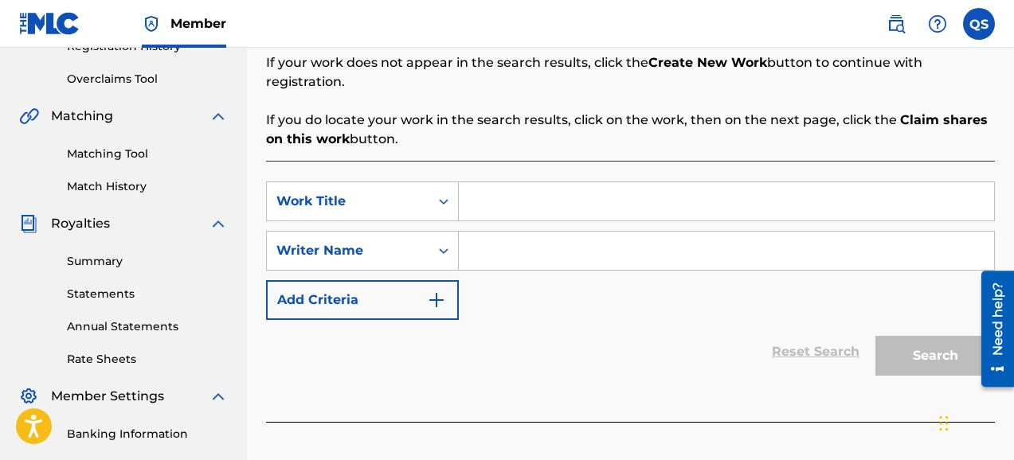
click at [448, 194] on icon "Search Form" at bounding box center [444, 202] width 16 height 16
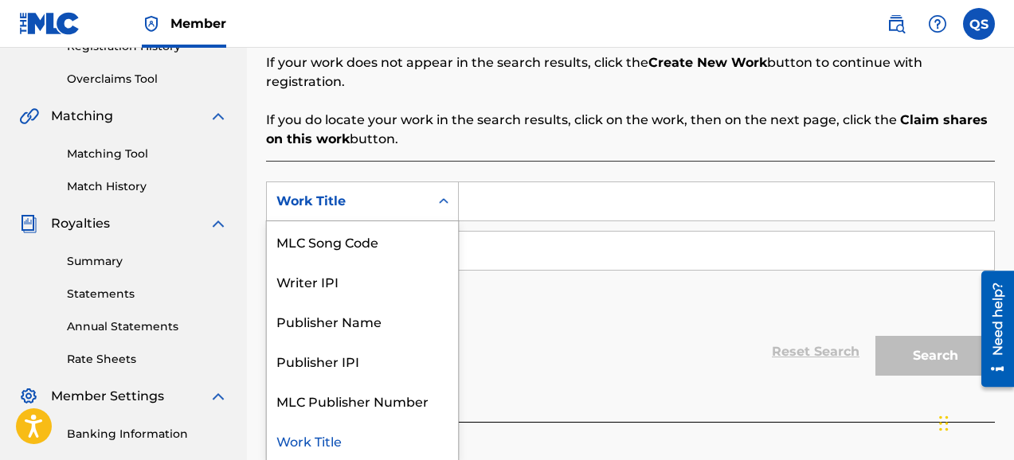
click at [488, 189] on input "Search Form" at bounding box center [726, 201] width 535 height 38
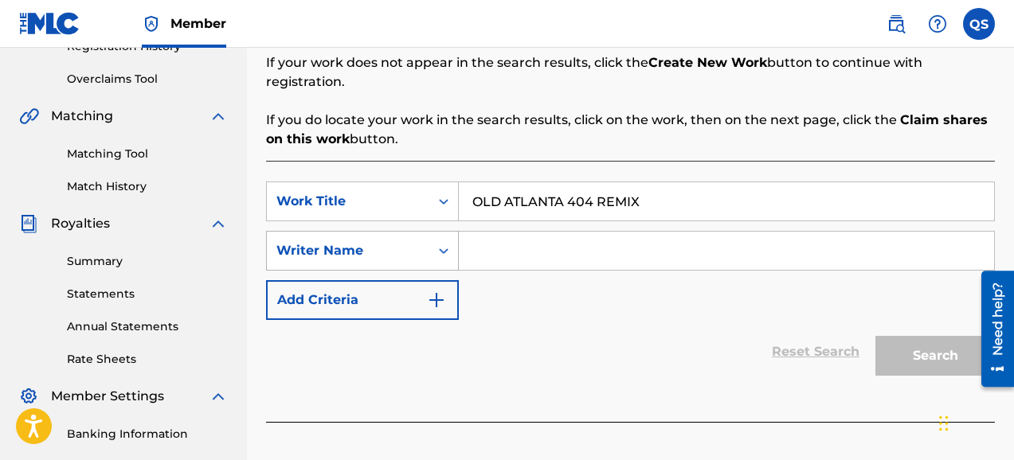
type input "OLD ATLANTA 404 REMIX"
click at [447, 243] on icon "Search Form" at bounding box center [444, 251] width 16 height 16
click at [492, 241] on input "Search Form" at bounding box center [726, 251] width 535 height 38
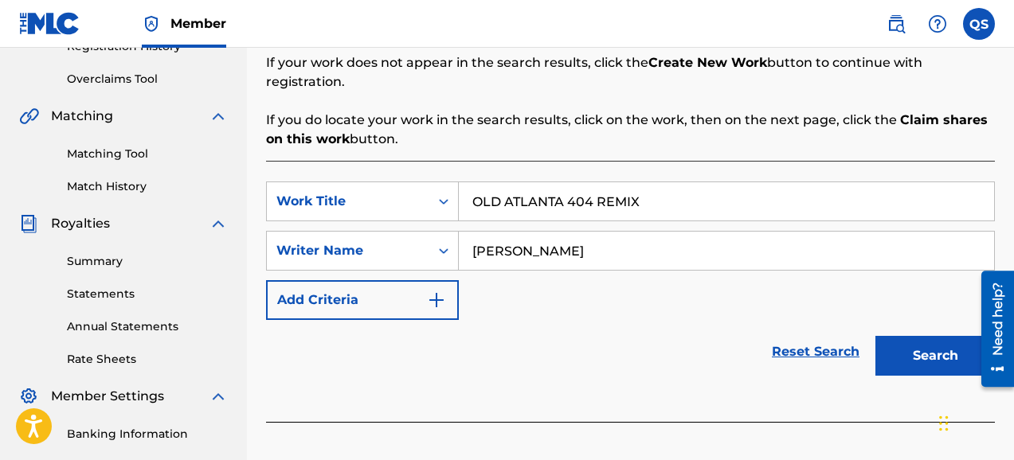
type input "[PERSON_NAME]"
click at [931, 339] on button "Search" at bounding box center [934, 356] width 119 height 40
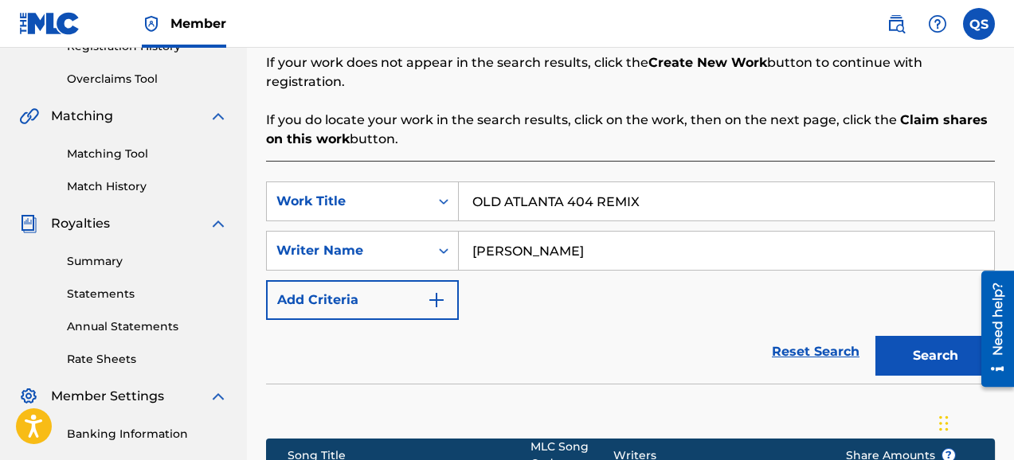
click at [679, 320] on div "Reset Search Search" at bounding box center [630, 352] width 729 height 64
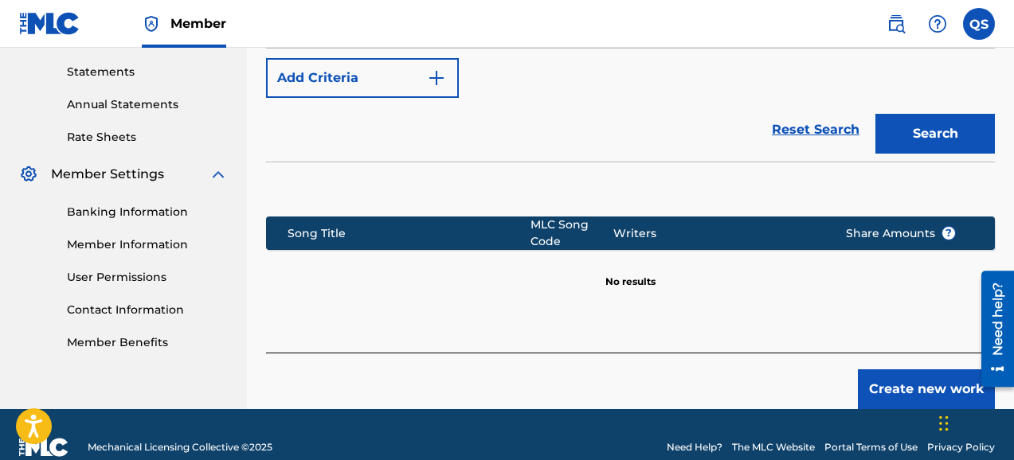
scroll to position [542, 0]
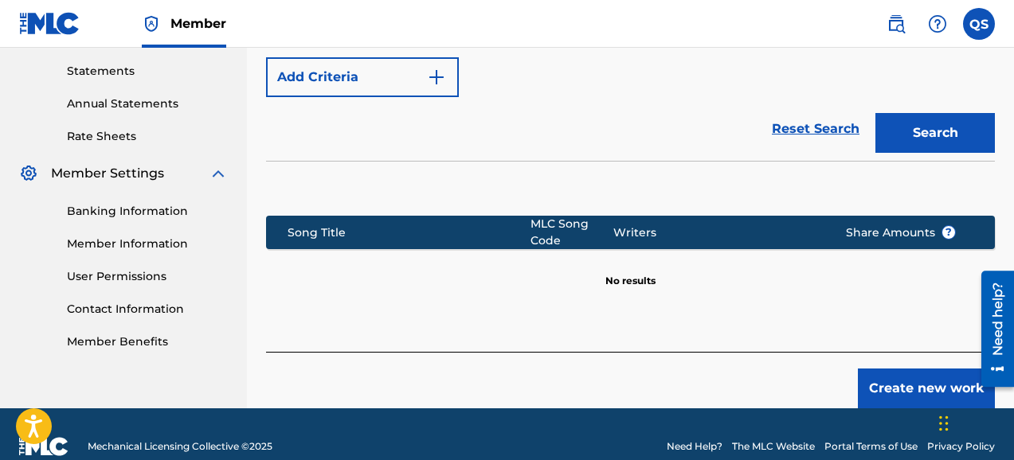
click at [936, 370] on button "Create new work" at bounding box center [926, 389] width 137 height 40
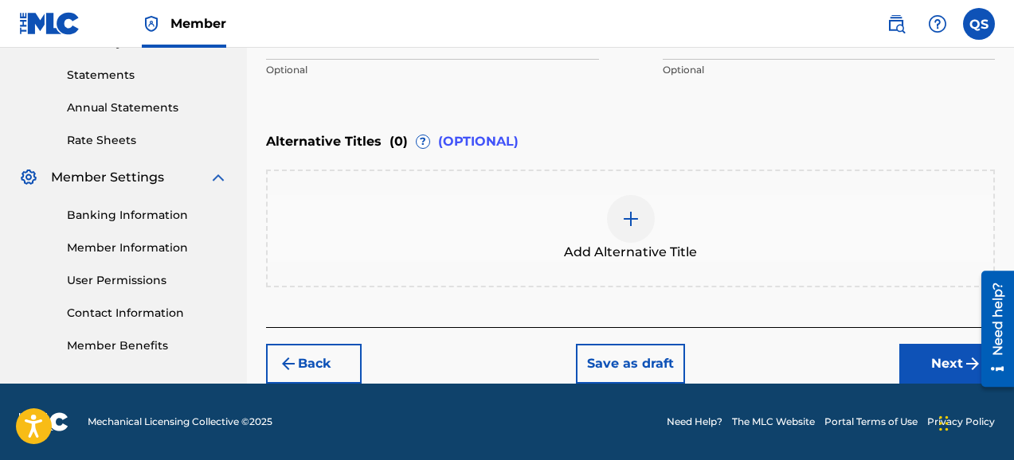
scroll to position [537, 0]
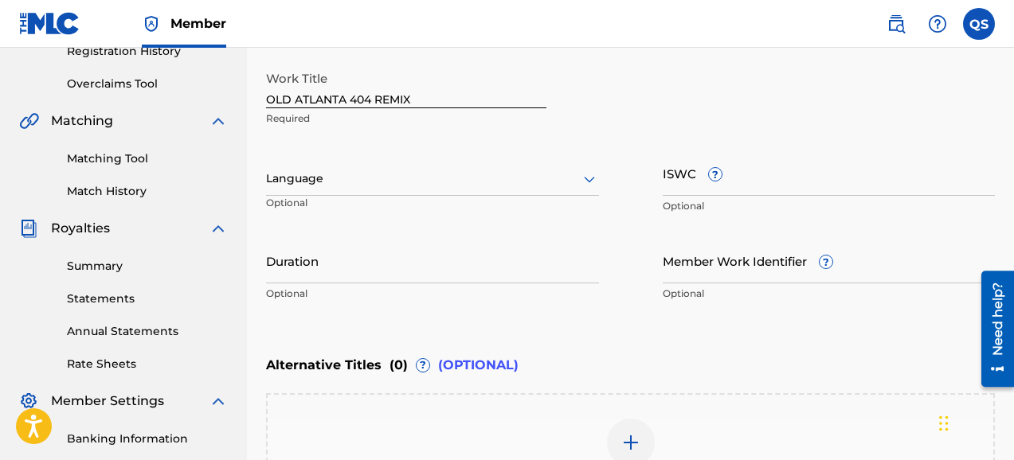
scroll to position [346, 0]
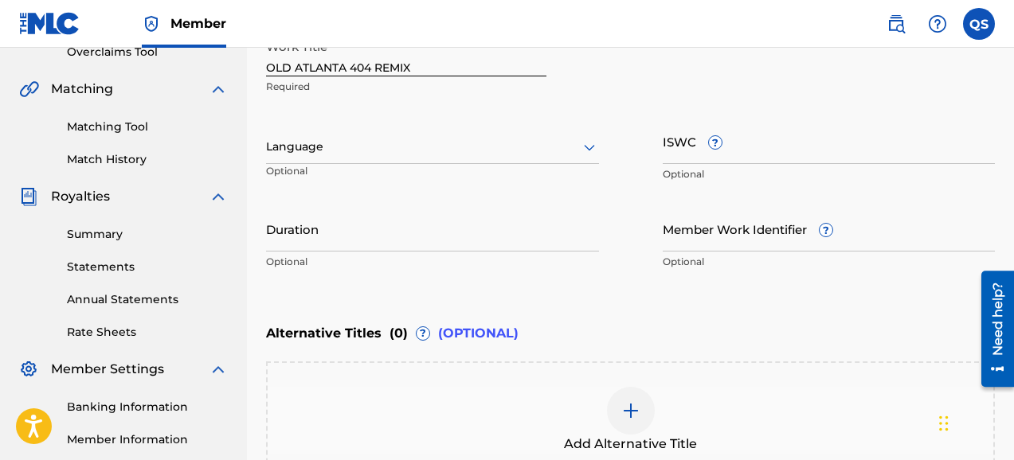
click at [762, 150] on input "ISWC ?" at bounding box center [829, 141] width 333 height 45
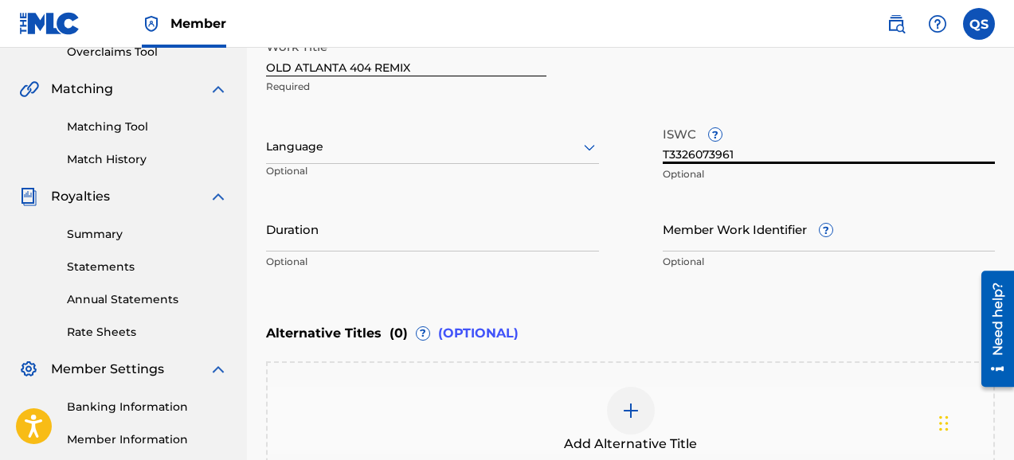
type input "T3326073961"
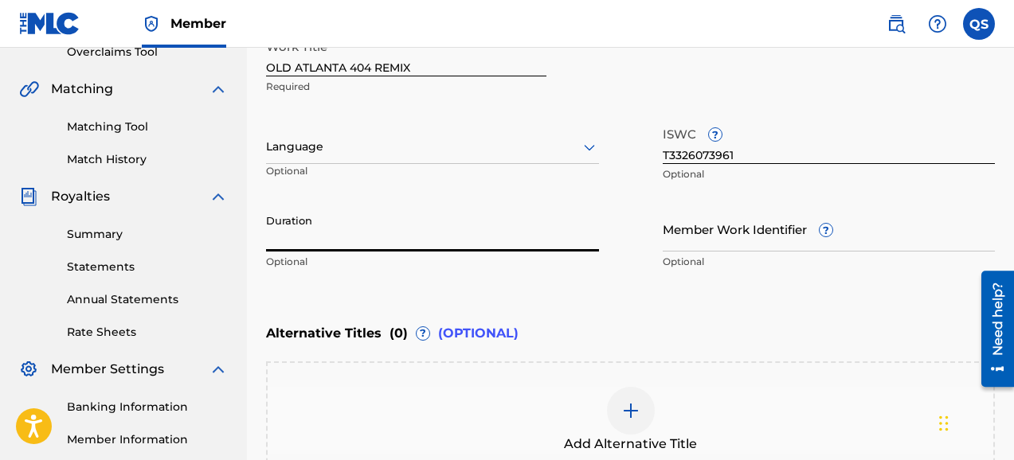
click at [488, 234] on input "Duration" at bounding box center [432, 228] width 333 height 45
type input "03:58"
click at [622, 257] on div "Work Title OLD ATLANTA 404 REMIX Required Language Optional ISWC ? T3326073961 …" at bounding box center [630, 154] width 729 height 247
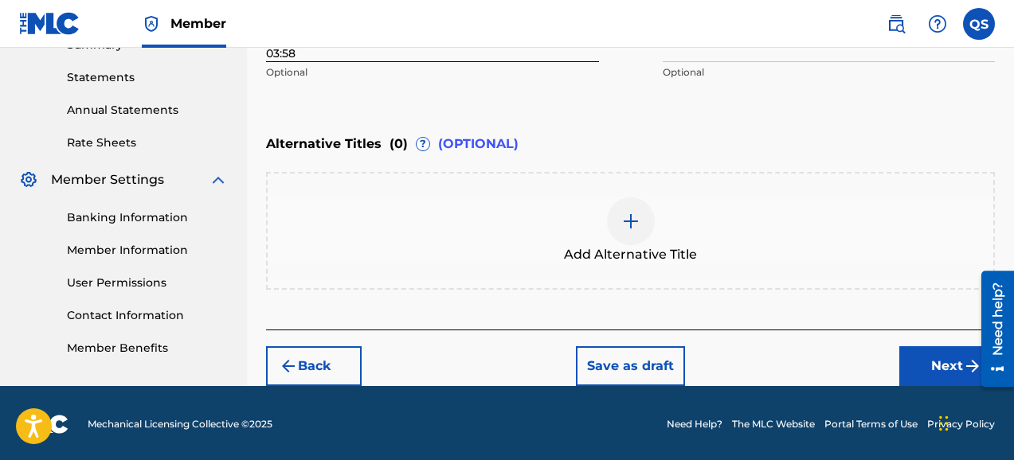
scroll to position [537, 0]
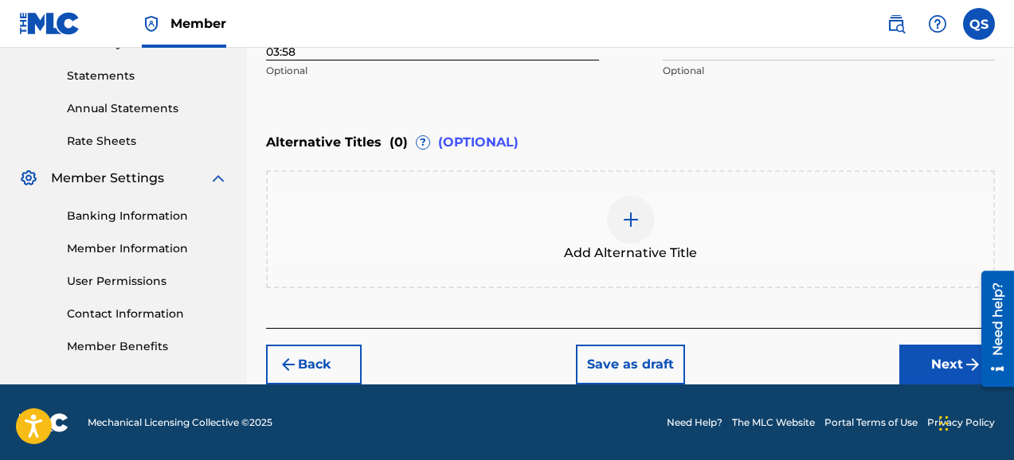
click at [935, 367] on button "Next" at bounding box center [947, 365] width 96 height 40
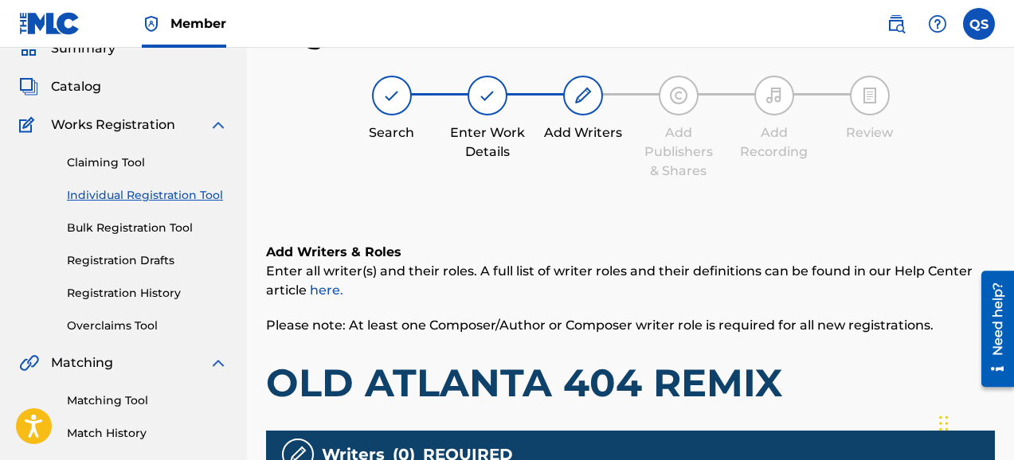
scroll to position [72, 0]
click at [720, 204] on div "Register Work Search Enter Work Details Add Writers Add Publishers & Shares Add…" at bounding box center [630, 378] width 729 height 724
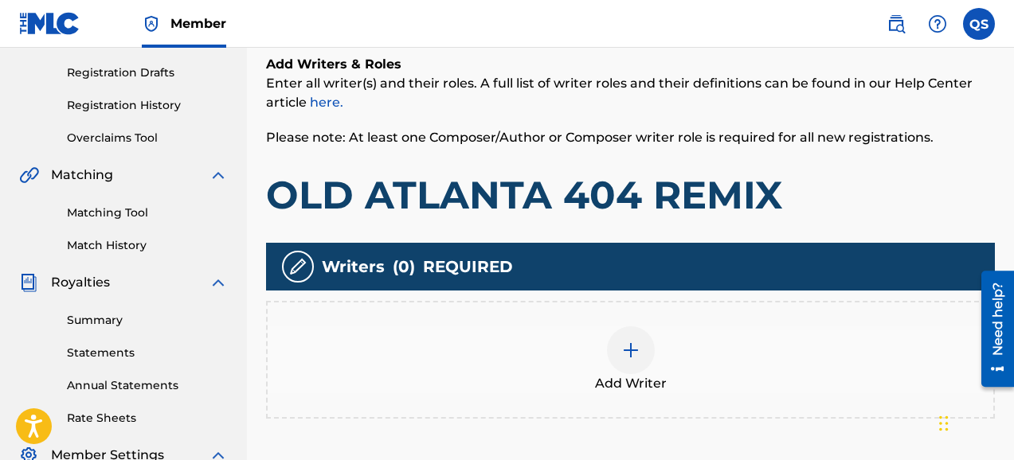
scroll to position [263, 0]
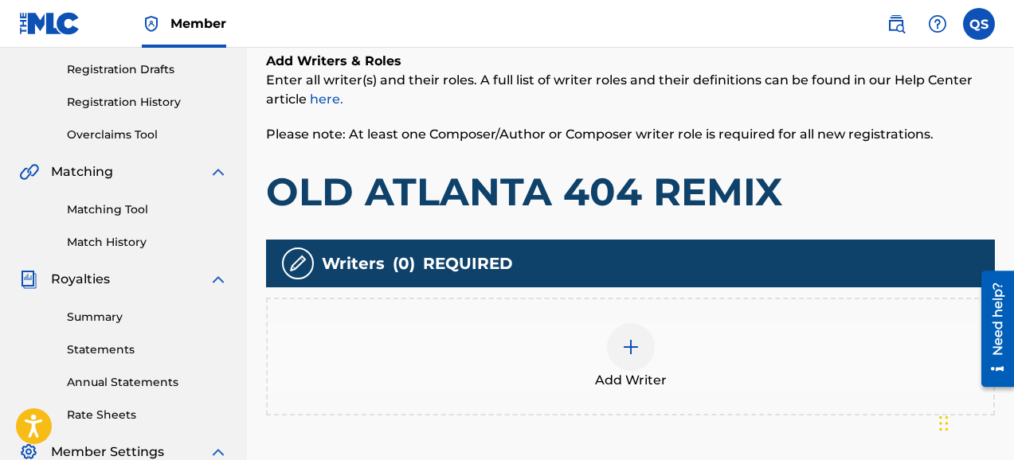
click at [634, 348] on img at bounding box center [630, 347] width 19 height 19
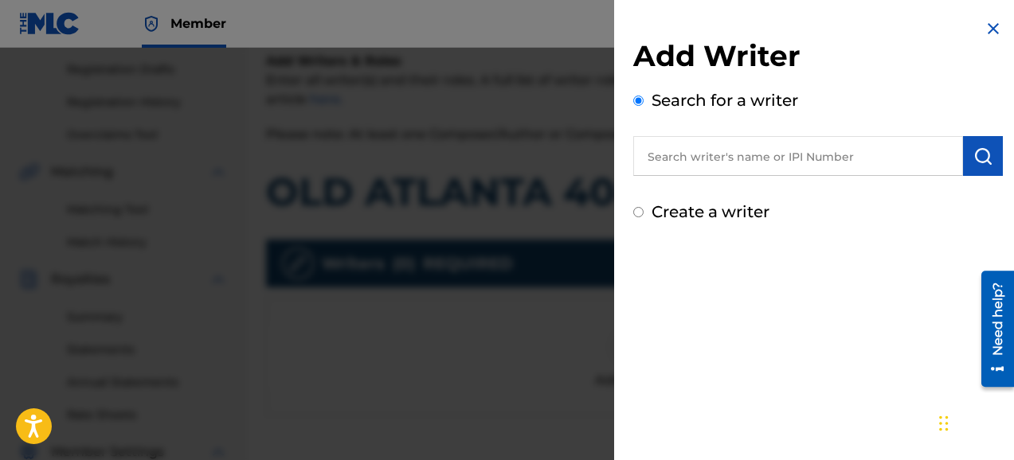
click at [710, 154] on input "text" at bounding box center [798, 156] width 330 height 40
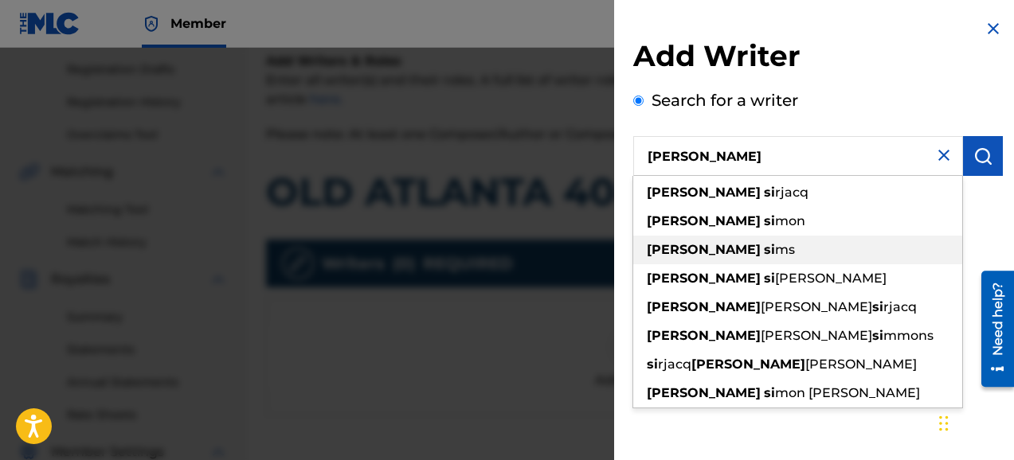
click at [676, 250] on strong "[PERSON_NAME]" at bounding box center [704, 249] width 114 height 15
type input "[PERSON_NAME]"
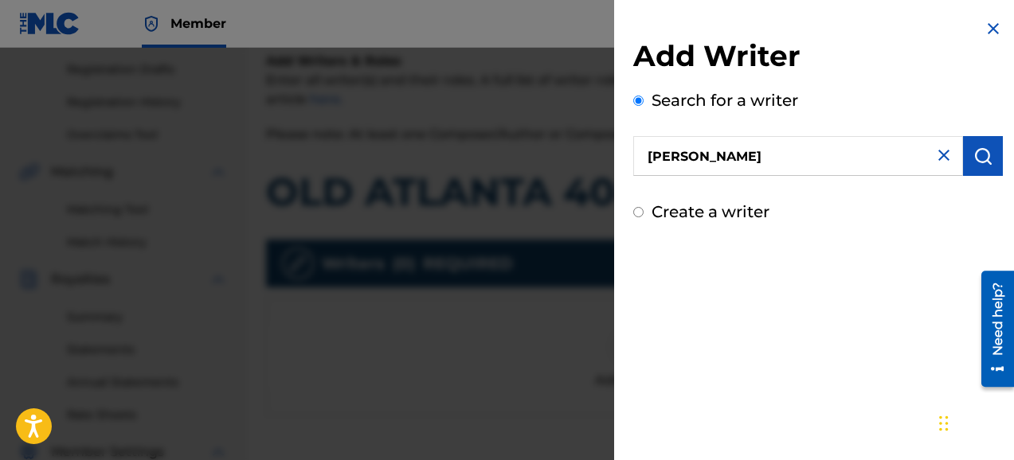
click at [974, 163] on img "submit" at bounding box center [982, 156] width 19 height 19
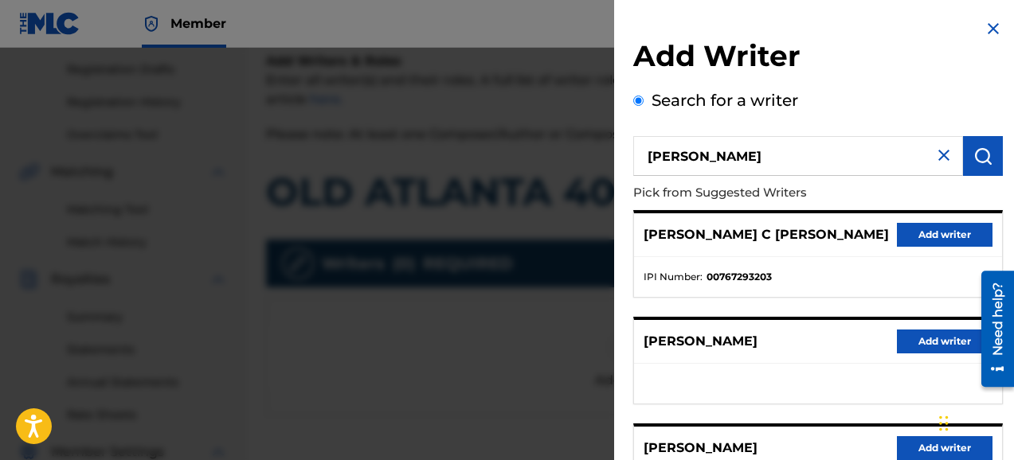
click at [1009, 182] on div "Add Writer Search for a writer [PERSON_NAME] Pick from Suggested Writers [PERSO…" at bounding box center [818, 412] width 408 height 825
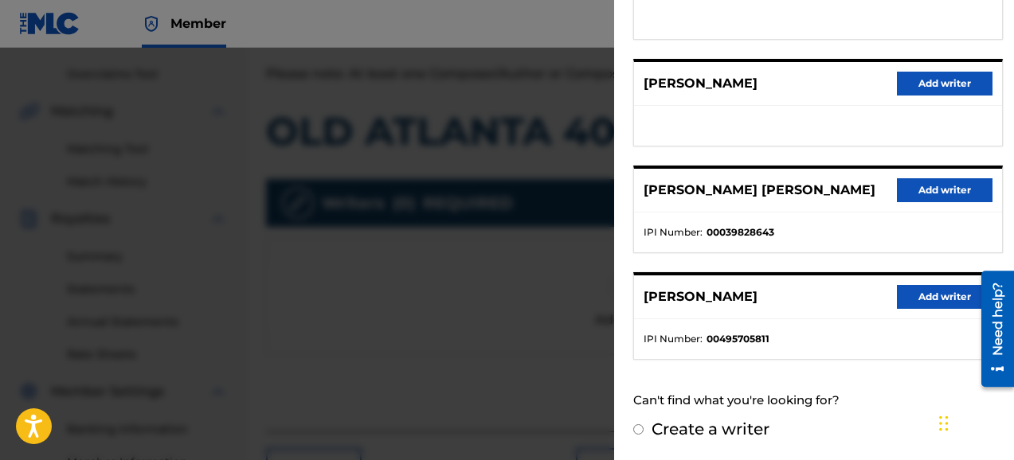
scroll to position [327, 0]
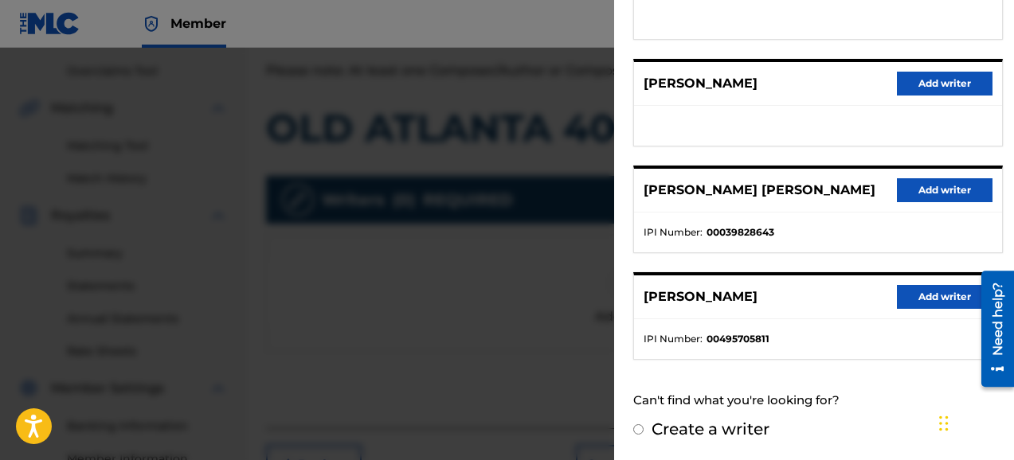
click at [942, 299] on button "Add writer" at bounding box center [945, 297] width 96 height 24
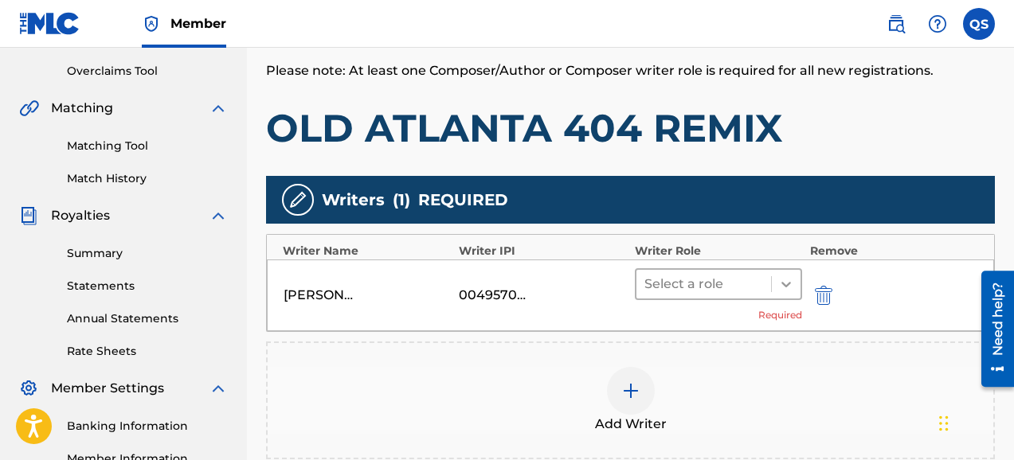
click at [785, 287] on icon at bounding box center [786, 284] width 16 height 16
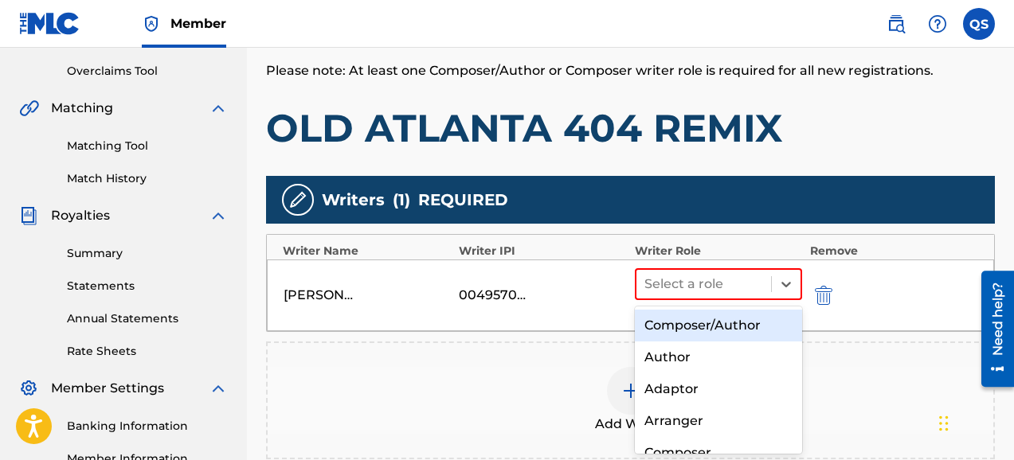
click at [734, 327] on div "Composer/Author" at bounding box center [718, 326] width 167 height 32
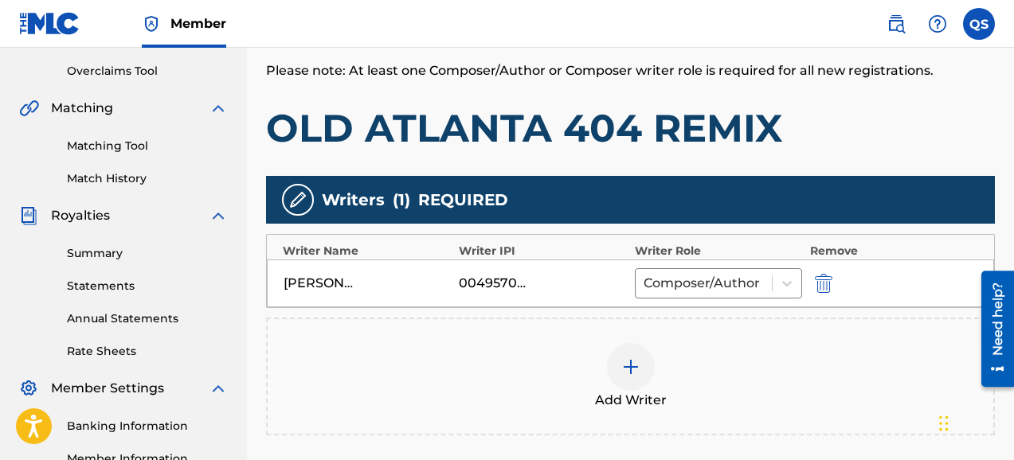
click at [987, 101] on div "Add Writers & Roles Enter all writer(s) and their roles. A full list of writer …" at bounding box center [630, 70] width 729 height 164
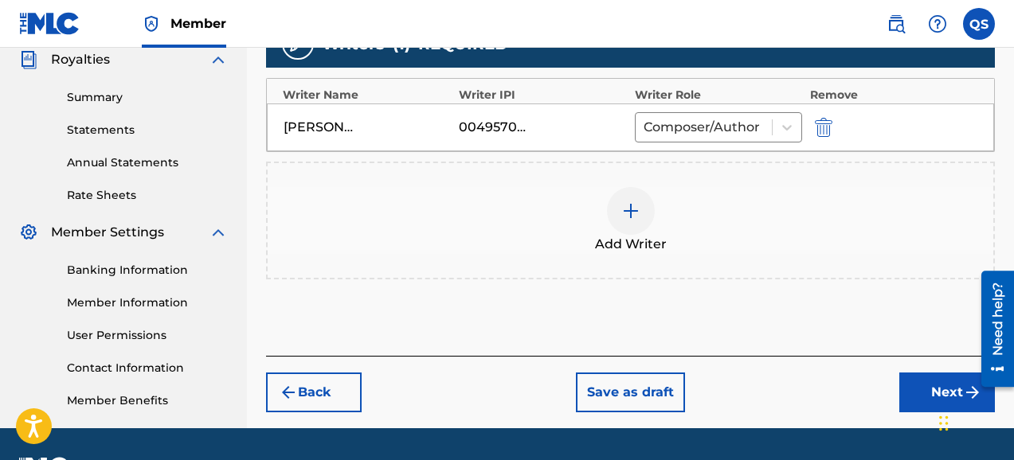
scroll to position [486, 0]
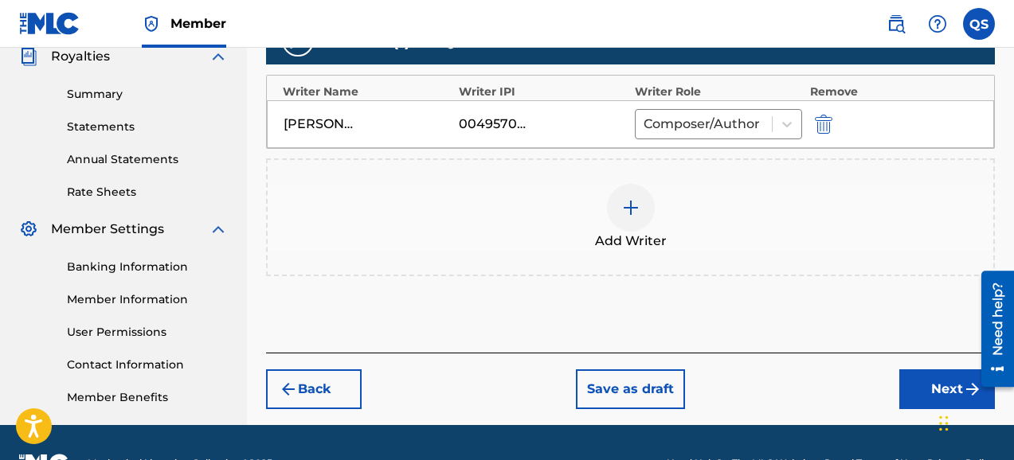
click at [930, 392] on button "Next" at bounding box center [947, 390] width 96 height 40
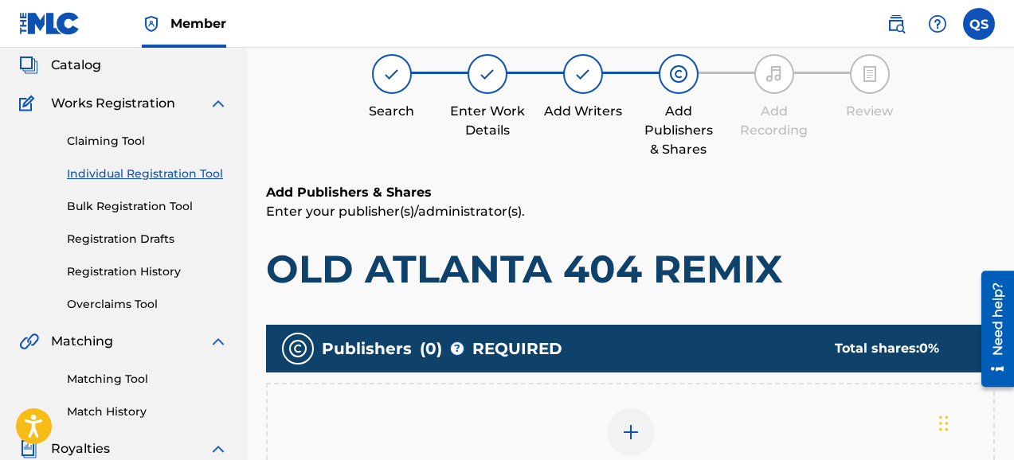
scroll to position [72, 0]
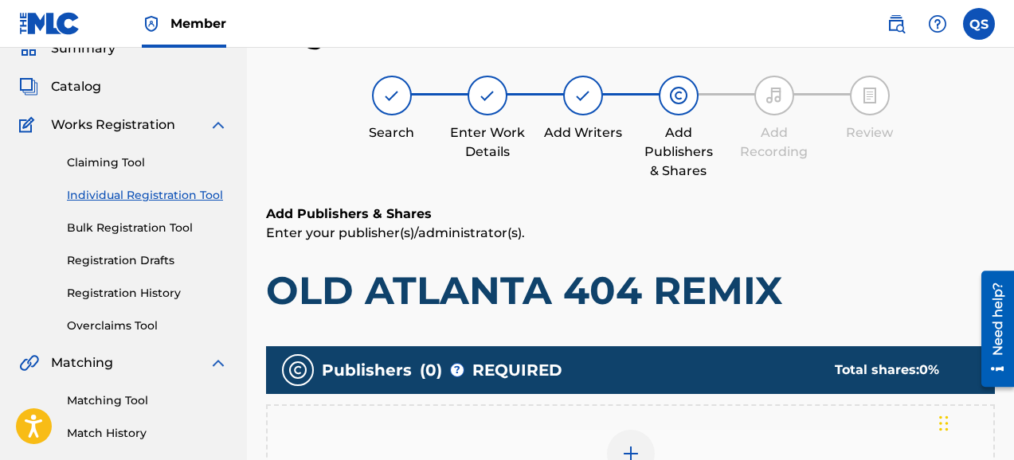
click at [939, 180] on div "Search Enter Work Details Add Writers Add Publishers & Shares Add Recording Rev…" at bounding box center [630, 128] width 729 height 105
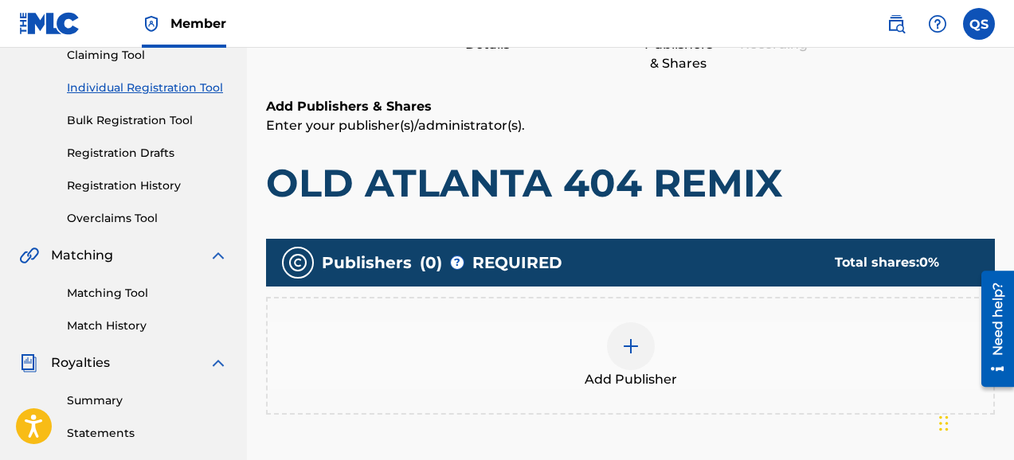
scroll to position [231, 0]
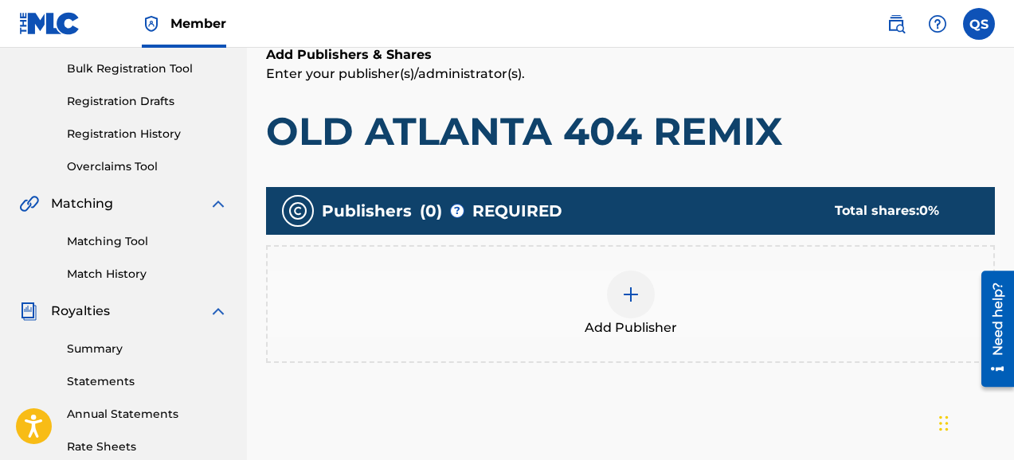
click at [636, 298] on img at bounding box center [630, 294] width 19 height 19
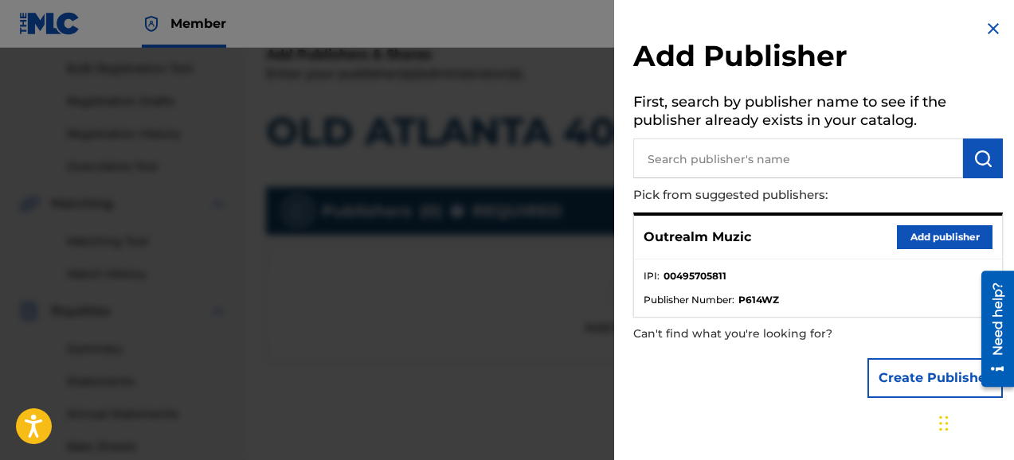
click at [917, 235] on button "Add publisher" at bounding box center [945, 237] width 96 height 24
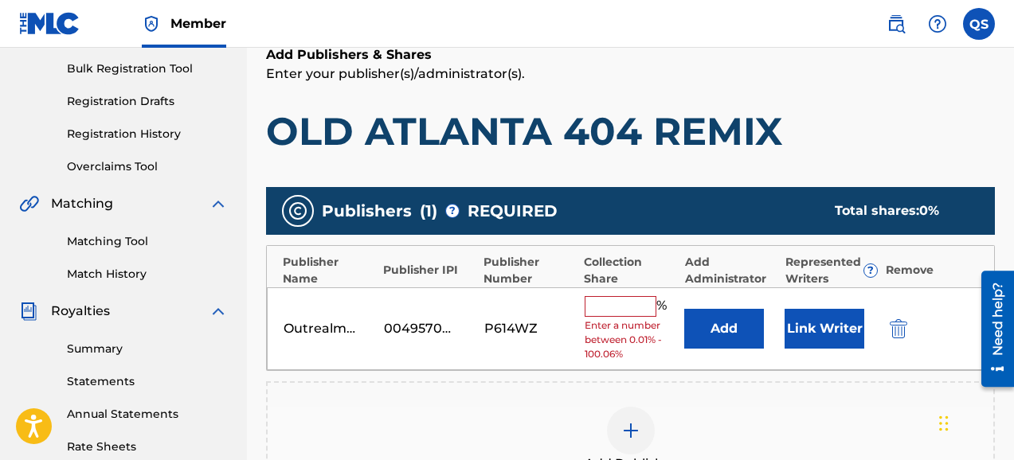
click at [623, 313] on input "text" at bounding box center [621, 306] width 72 height 21
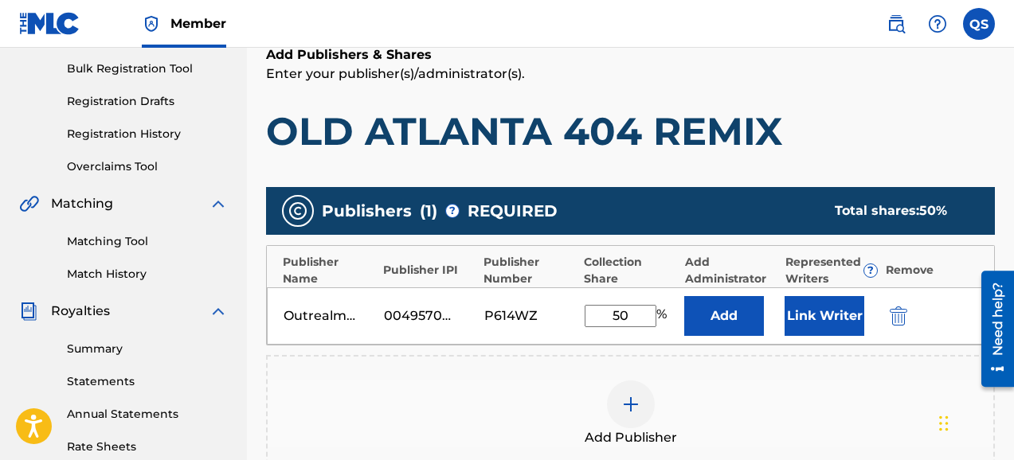
type input "50"
click at [993, 104] on div "Add Publishers & Shares Enter your publisher(s)/administrator(s). OLD ATLANTA 4…" at bounding box center [630, 100] width 729 height 110
click at [839, 313] on button "Link Writer" at bounding box center [825, 316] width 80 height 40
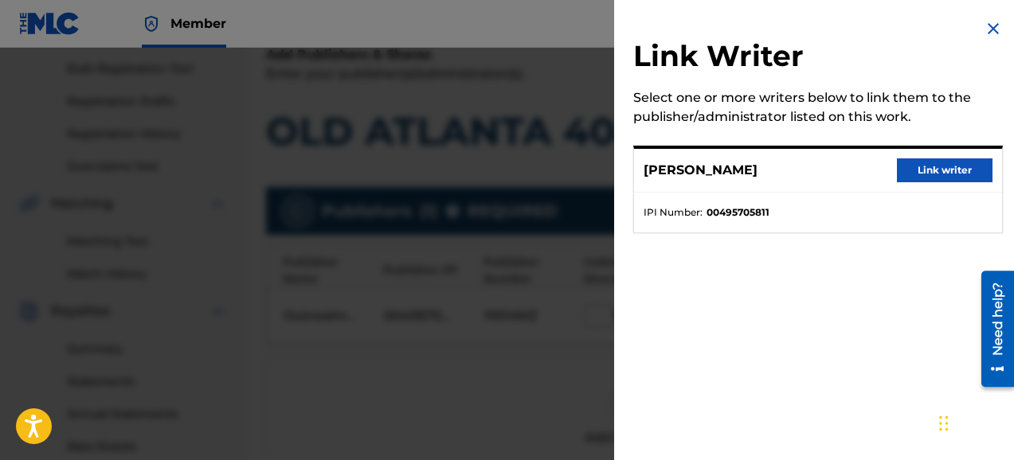
click at [937, 167] on button "Link writer" at bounding box center [945, 171] width 96 height 24
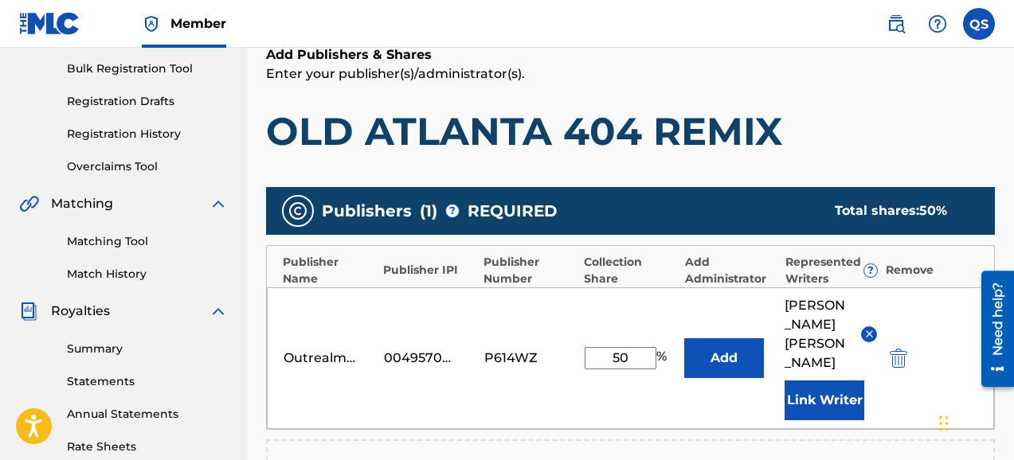
click at [995, 101] on div "Register Work Search Enter Work Details Add Writers Add Publishers & Shares Add…" at bounding box center [630, 298] width 767 height 882
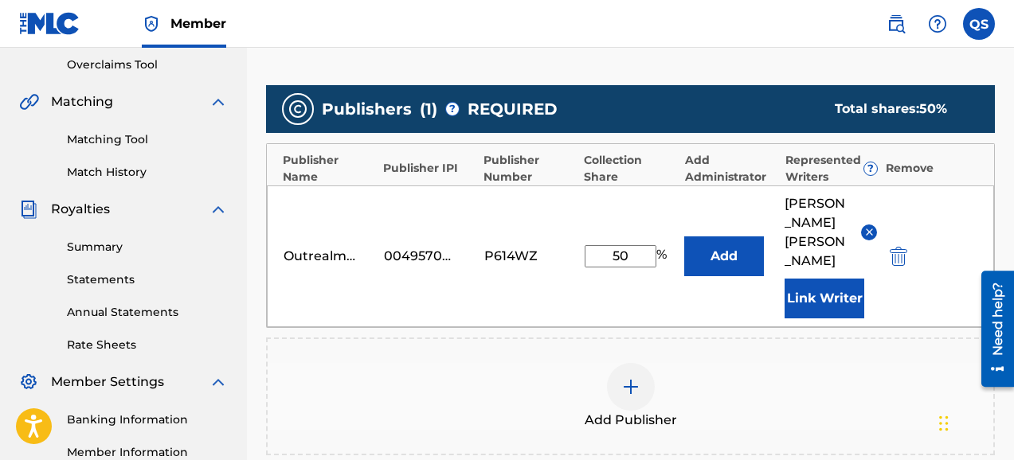
scroll to position [390, 0]
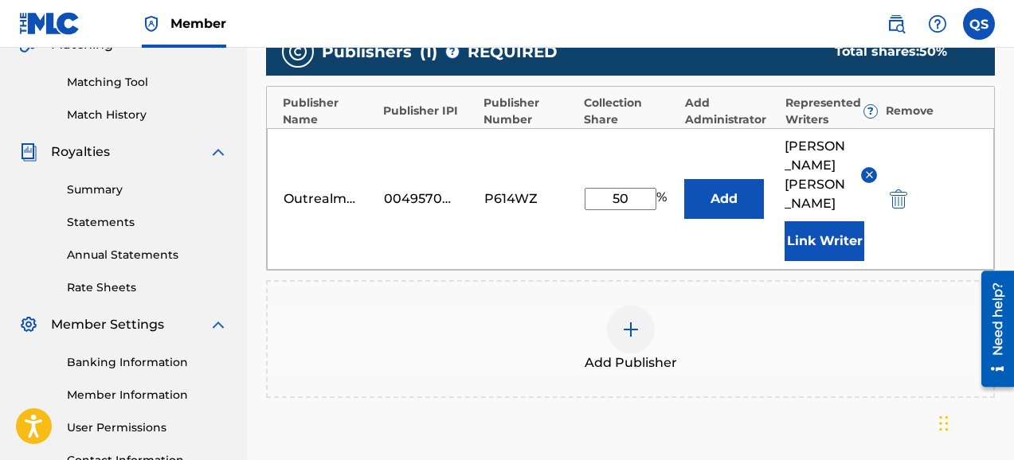
click at [728, 185] on button "Add" at bounding box center [724, 199] width 80 height 40
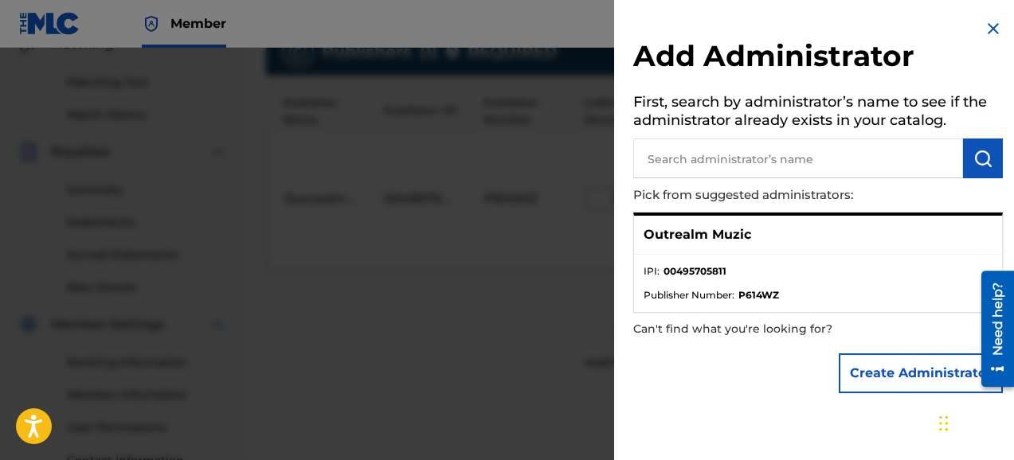
click at [711, 248] on div "Outrealm Muzic" at bounding box center [818, 235] width 368 height 39
click at [711, 241] on p "Outrealm Muzic" at bounding box center [698, 234] width 108 height 19
click at [770, 162] on input "text" at bounding box center [798, 159] width 330 height 40
type input "Outrealm Muzic"
click at [973, 163] on img "submit" at bounding box center [982, 158] width 19 height 19
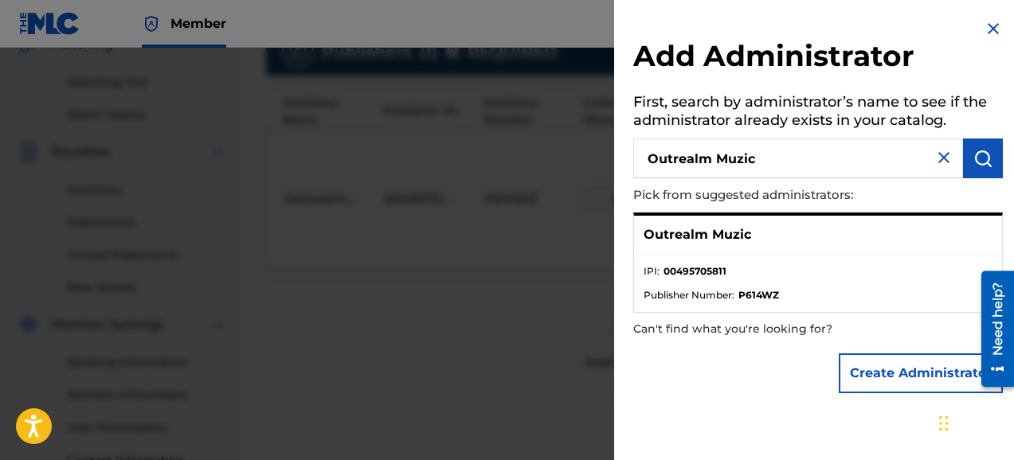
click at [709, 237] on p "Outrealm Muzic" at bounding box center [698, 234] width 108 height 19
click at [709, 268] on strong "00495705811" at bounding box center [695, 271] width 63 height 14
click at [989, 29] on img at bounding box center [993, 28] width 19 height 19
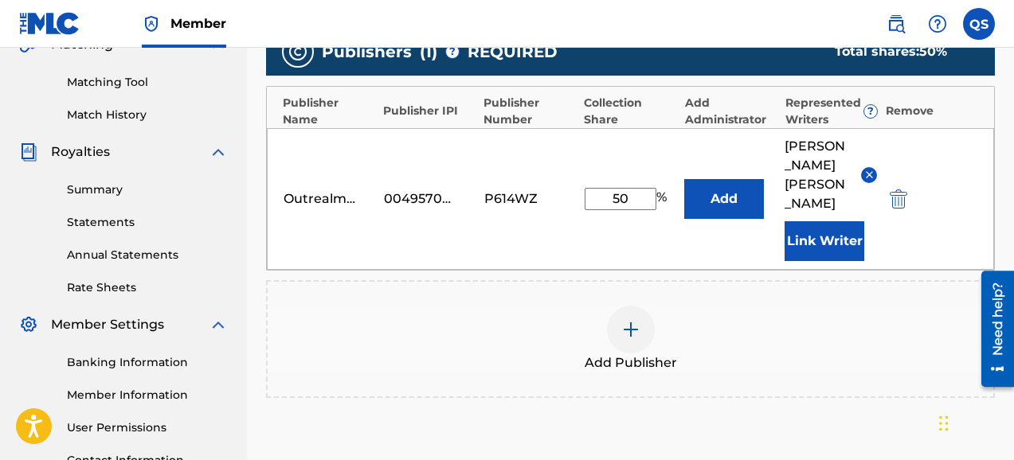
click at [1006, 142] on div "Register Work Search Enter Work Details Add Writers Add Publishers & Shares Add…" at bounding box center [630, 138] width 767 height 882
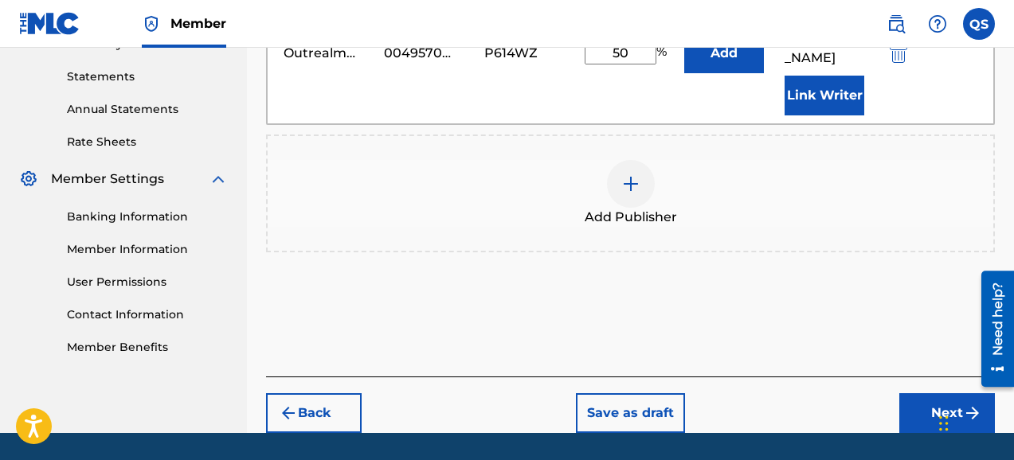
scroll to position [547, 0]
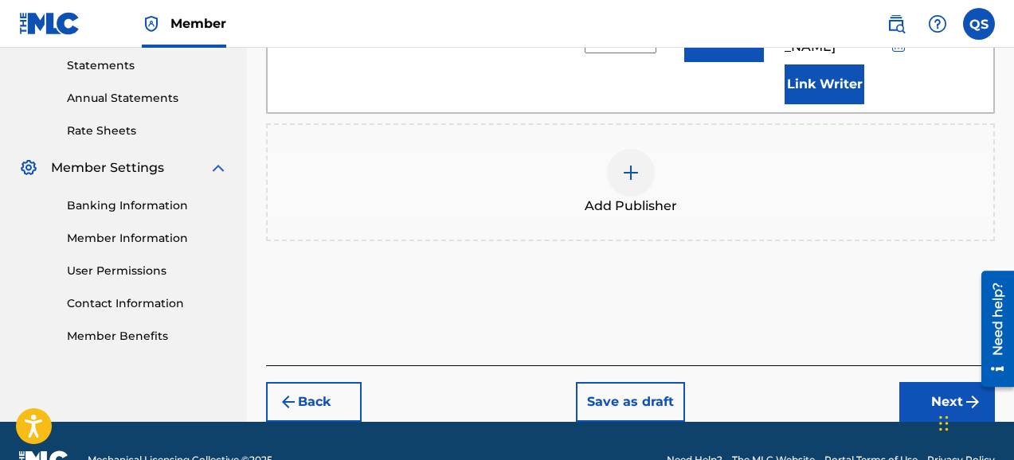
click at [943, 382] on button "Next" at bounding box center [947, 402] width 96 height 40
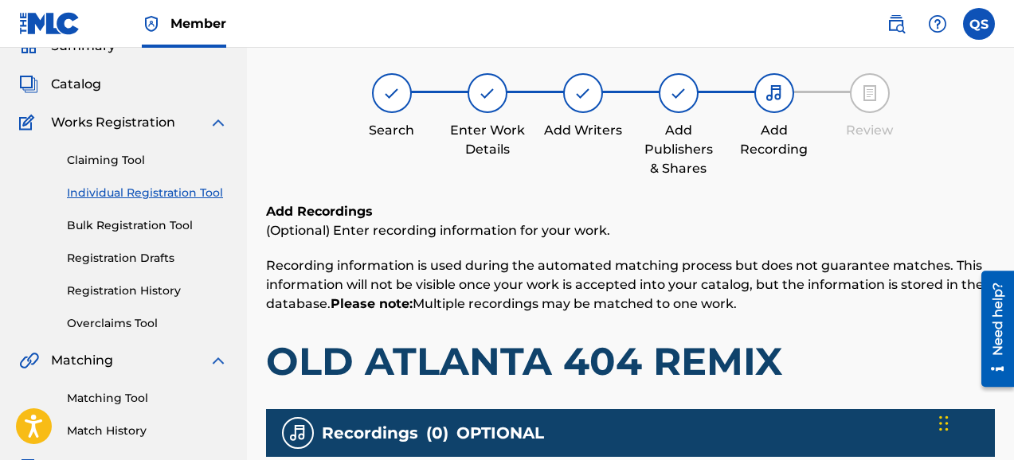
scroll to position [72, 0]
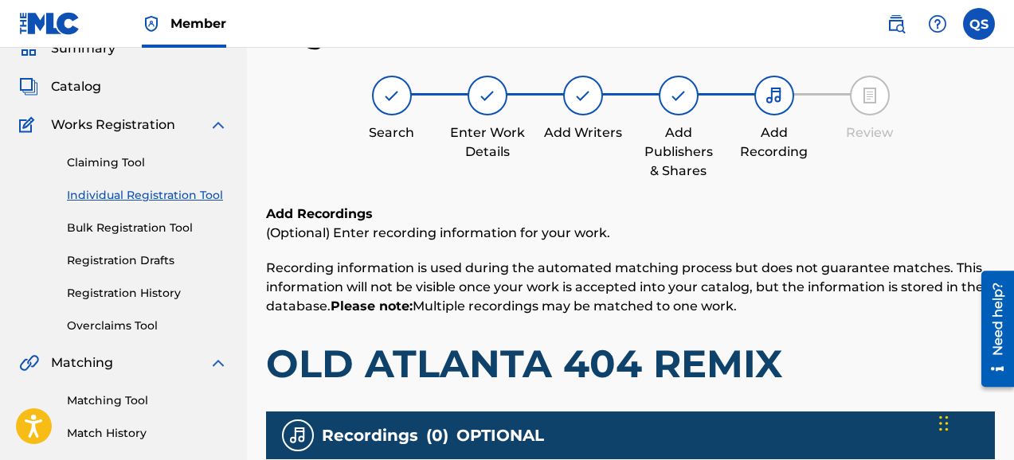
click at [911, 202] on div "Register Work Search Enter Work Details Add Writers Add Publishers & Shares Add…" at bounding box center [630, 356] width 729 height 680
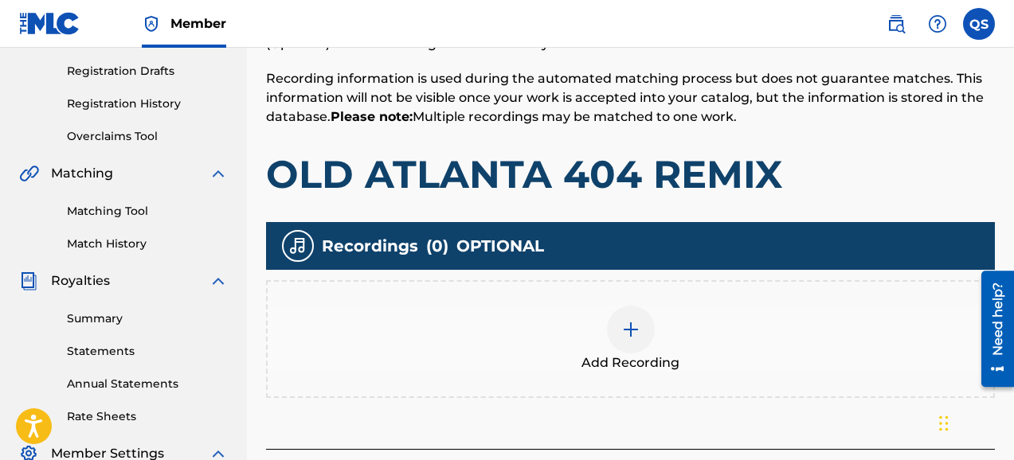
scroll to position [263, 0]
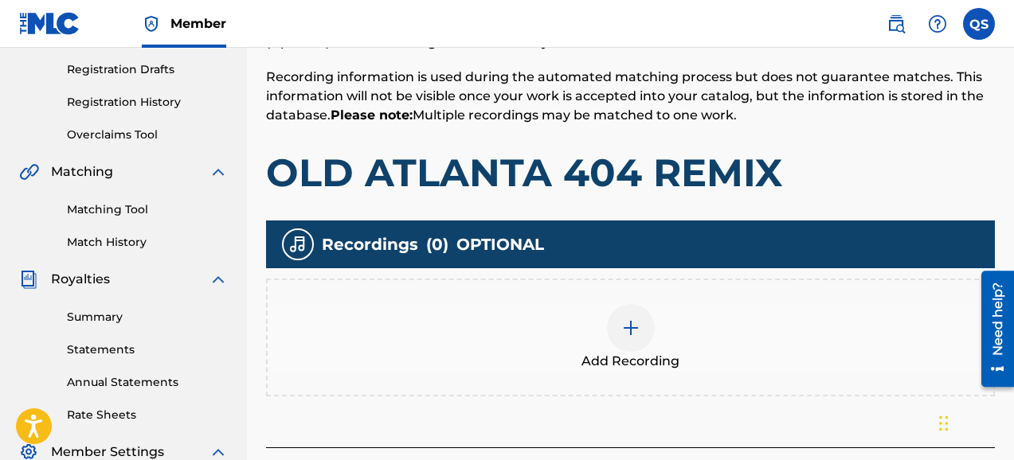
click at [633, 333] on img at bounding box center [630, 328] width 19 height 19
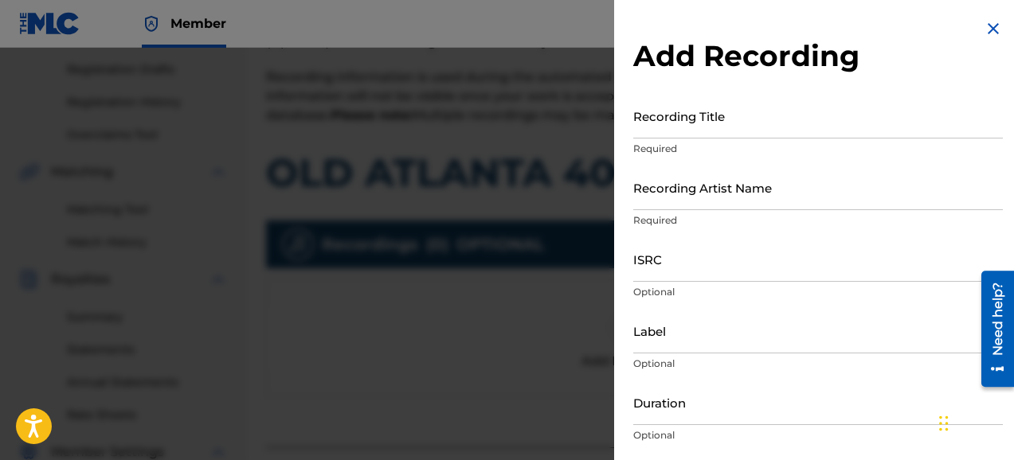
click at [725, 127] on input "Recording Title" at bounding box center [818, 115] width 370 height 45
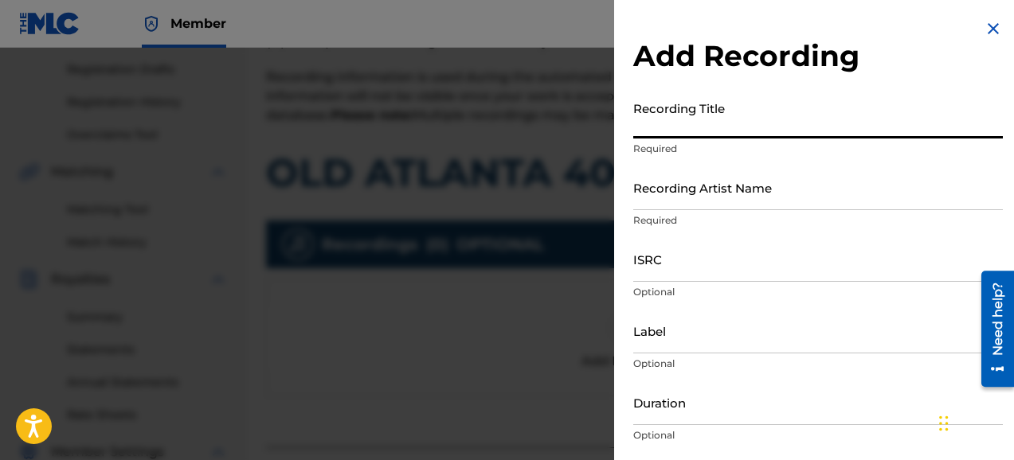
type input "o"
type input "Old Atlanta 404 Remix"
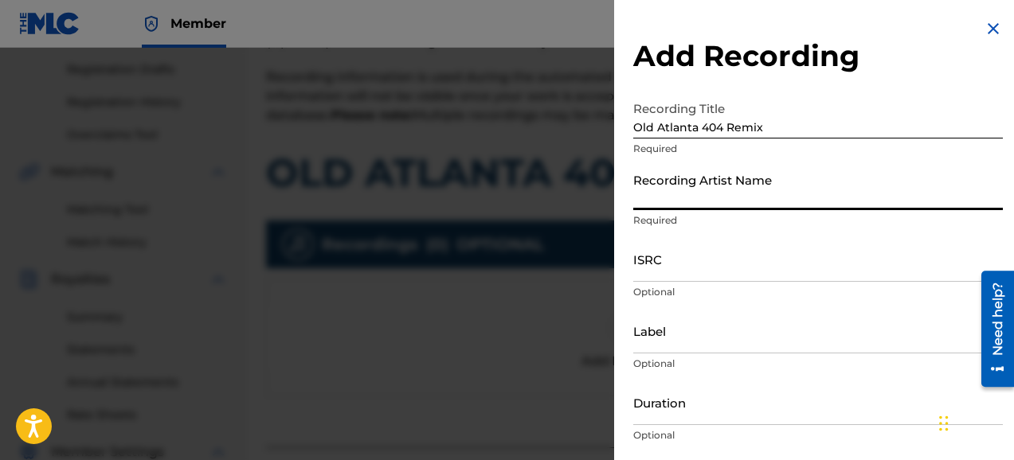
click at [714, 203] on input "Recording Artist Name" at bounding box center [818, 187] width 370 height 45
type input "[PERSON_NAME]"
click at [700, 338] on input "Label" at bounding box center [818, 330] width 370 height 45
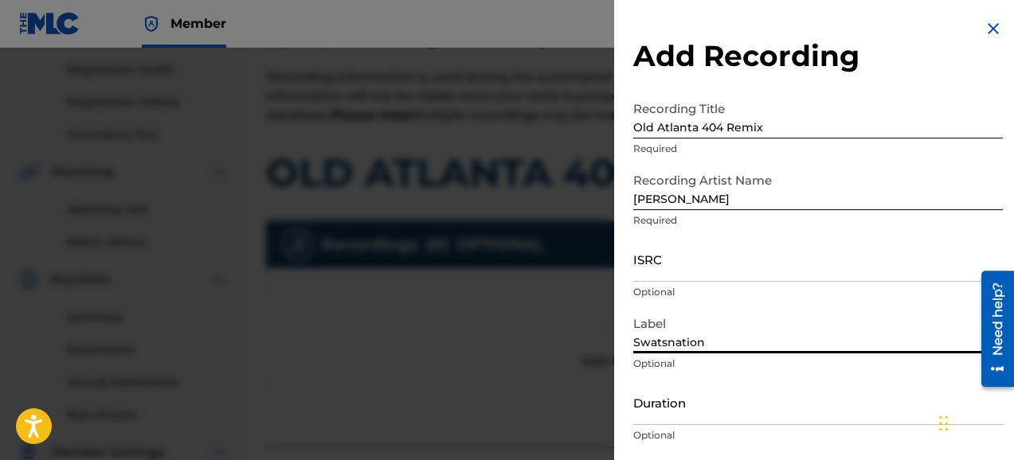
type input "Swatsnation"
click at [706, 425] on div "Duration Optional" at bounding box center [818, 416] width 370 height 72
click at [701, 419] on input "Duration" at bounding box center [818, 402] width 370 height 45
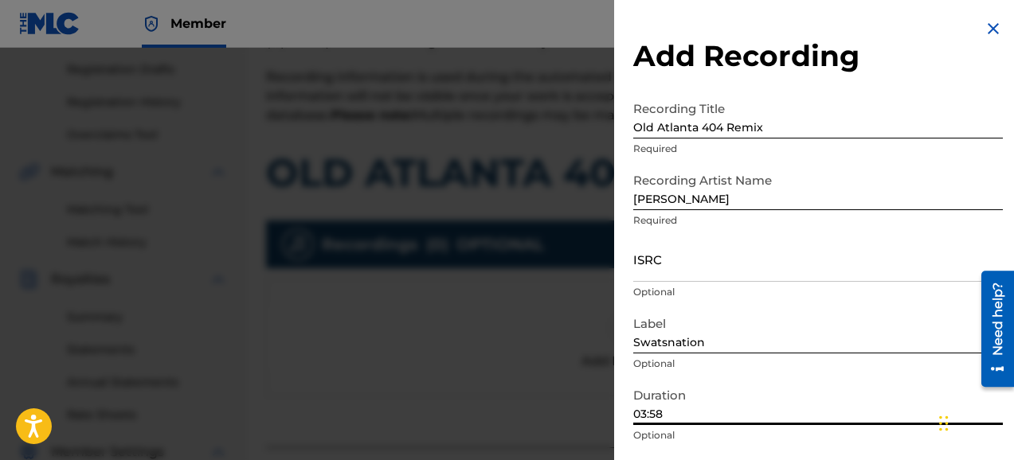
type input "03:58"
click at [1002, 104] on div "Add Recording Recording Title Old Atlanta 404 Remix Required Recording Artist N…" at bounding box center [818, 291] width 408 height 582
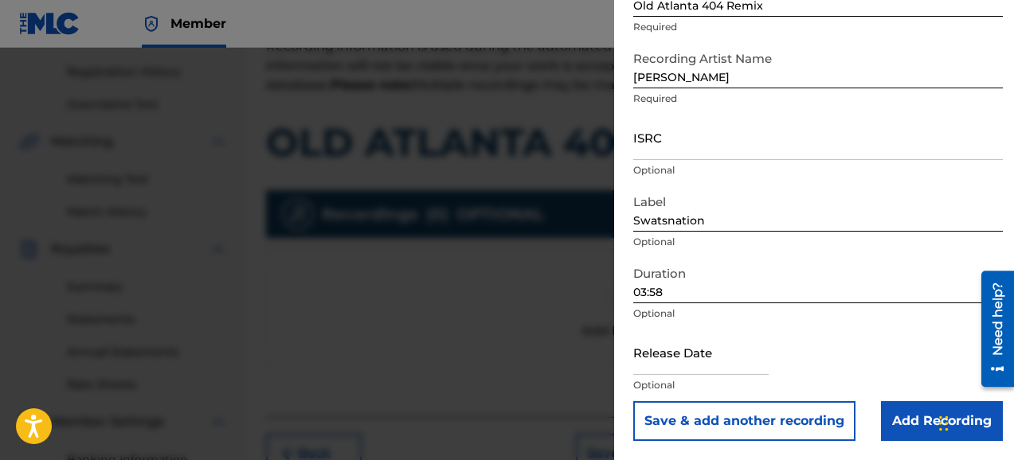
scroll to position [295, 0]
click at [694, 368] on input "text" at bounding box center [700, 352] width 135 height 45
select select "7"
select select "2025"
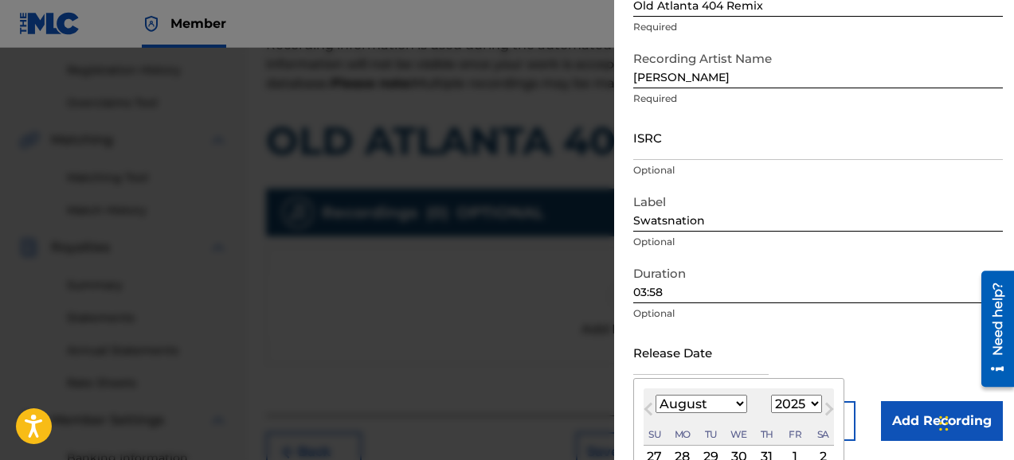
click at [645, 412] on button "Previous Month" at bounding box center [648, 412] width 25 height 25
select select "3"
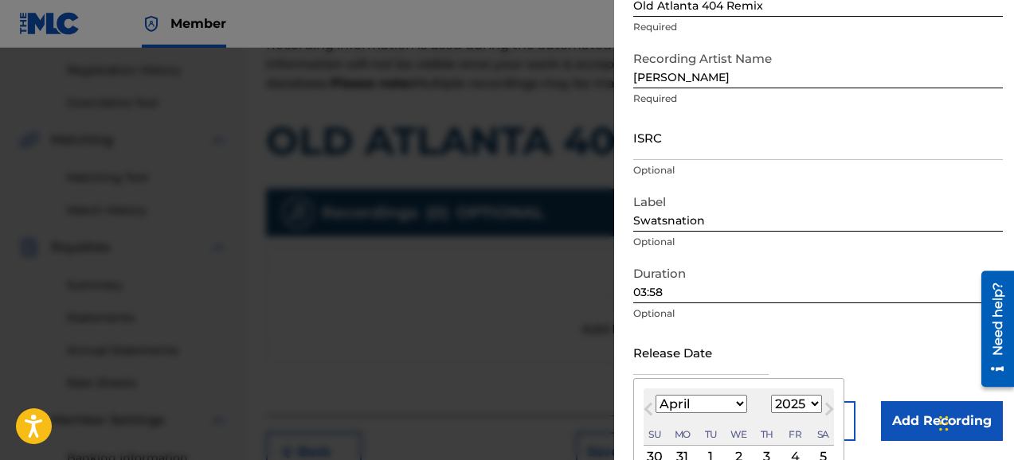
click at [793, 455] on div "4" at bounding box center [794, 457] width 19 height 19
type input "[DATE]"
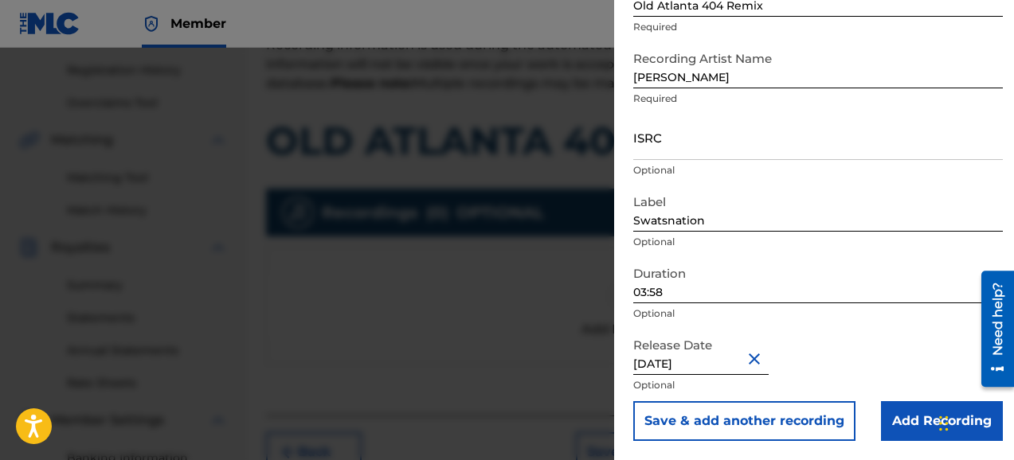
click at [907, 421] on input "Add Recording" at bounding box center [942, 421] width 122 height 40
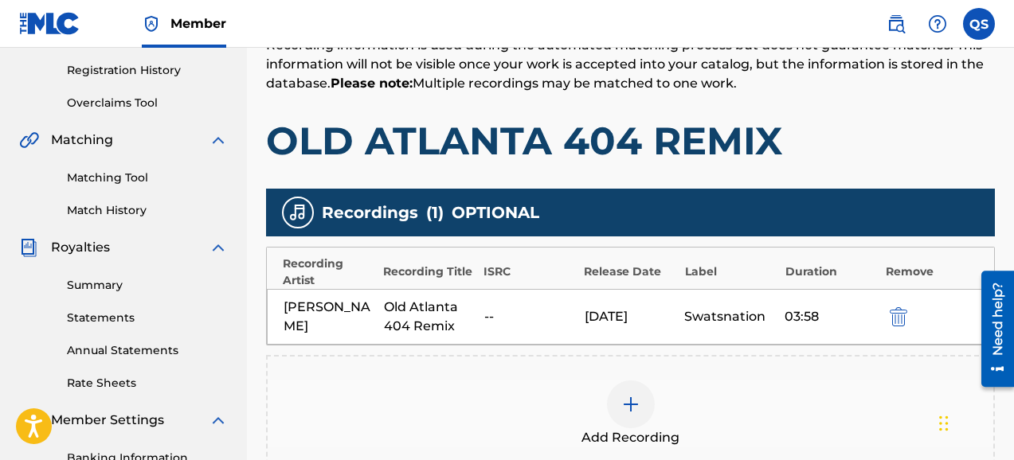
click at [882, 155] on h1 "OLD ATLANTA 404 REMIX" at bounding box center [630, 141] width 729 height 48
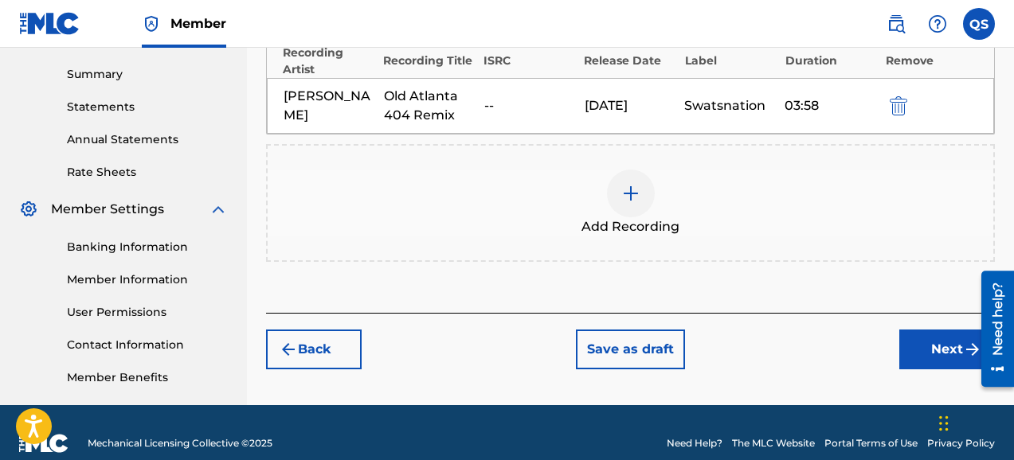
scroll to position [527, 0]
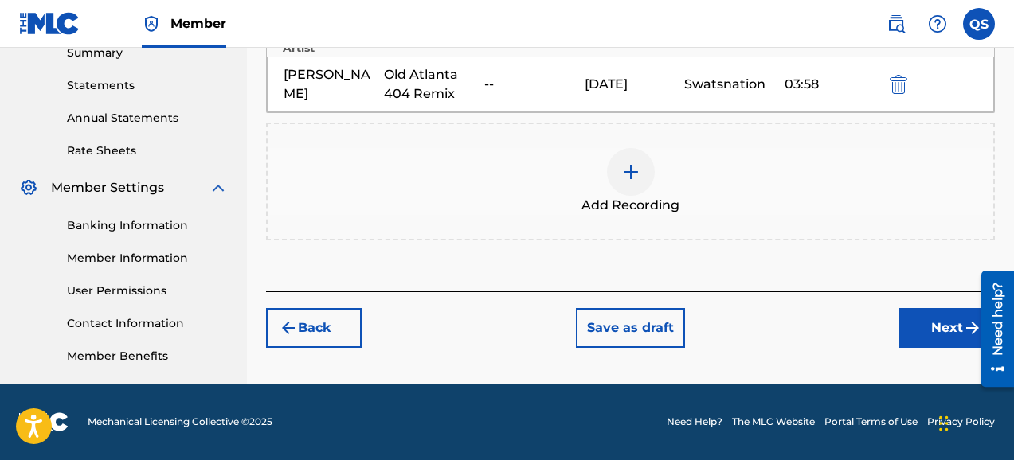
click at [934, 327] on button "Next" at bounding box center [947, 328] width 96 height 40
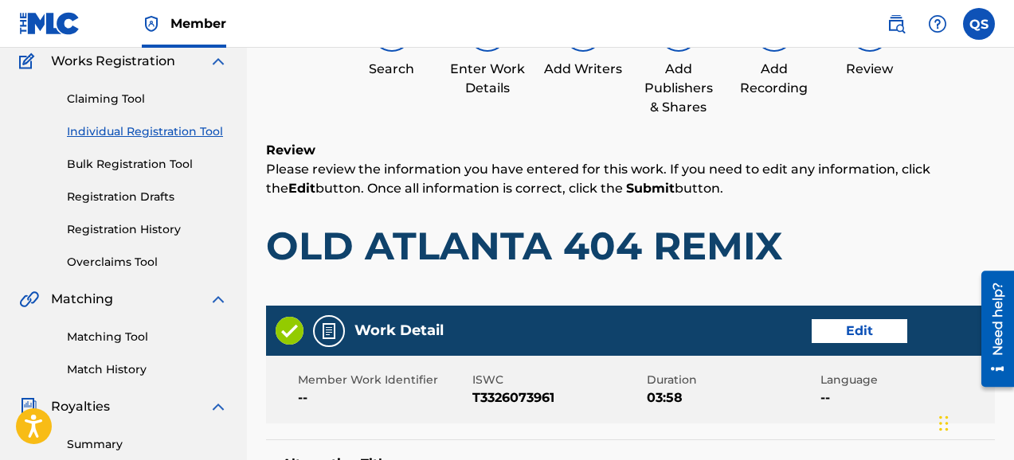
scroll to position [72, 0]
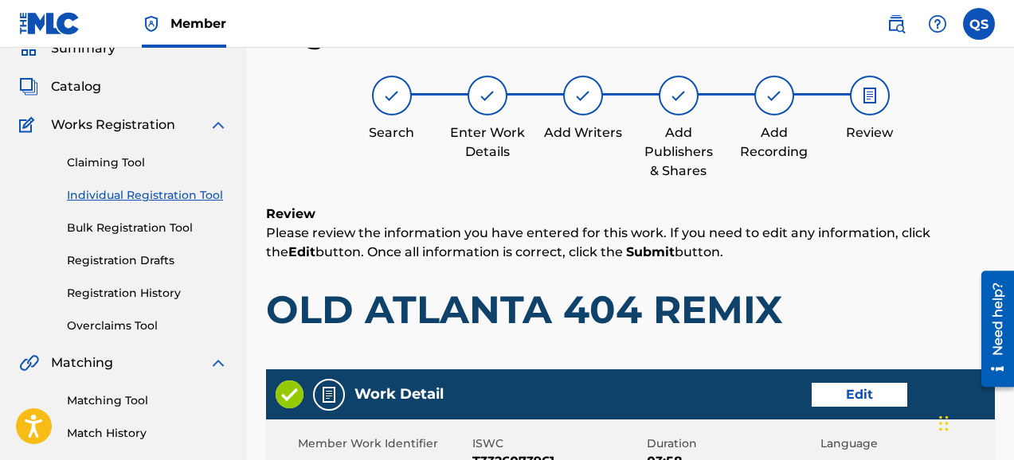
click at [921, 170] on div "Search Enter Work Details Add Writers Add Publishers & Shares Add Recording Rev…" at bounding box center [630, 128] width 729 height 105
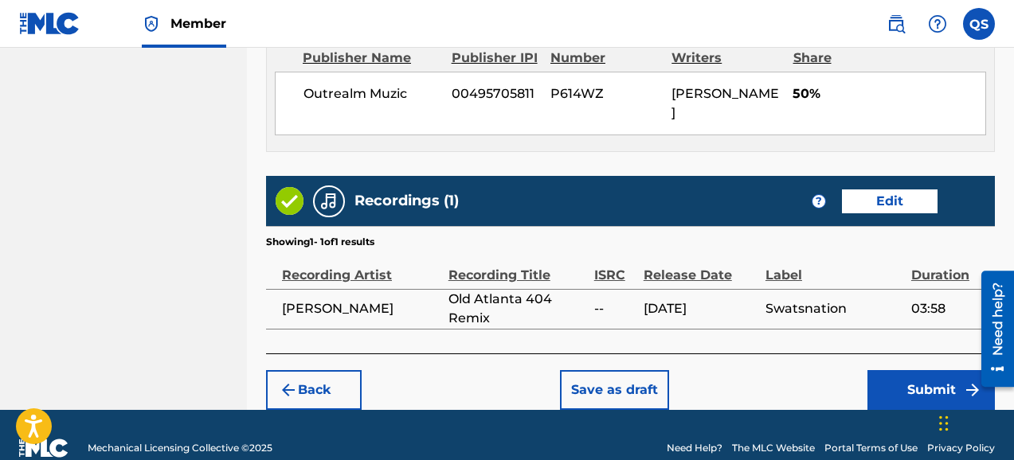
scroll to position [900, 0]
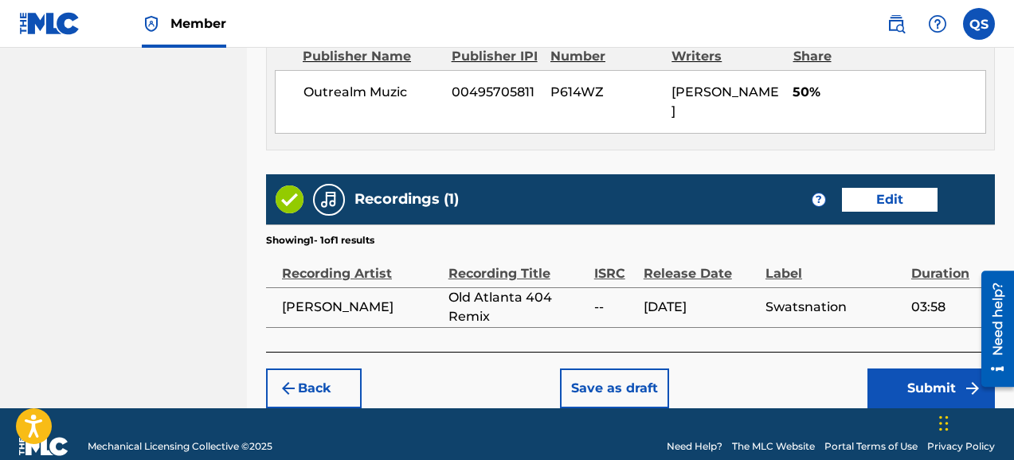
click at [929, 369] on button "Submit" at bounding box center [931, 389] width 127 height 40
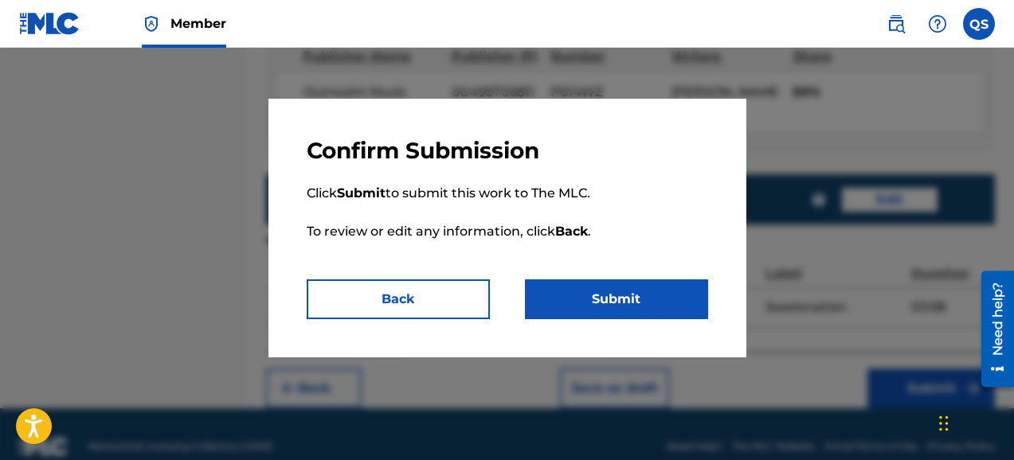
click at [603, 298] on button "Submit" at bounding box center [616, 300] width 183 height 40
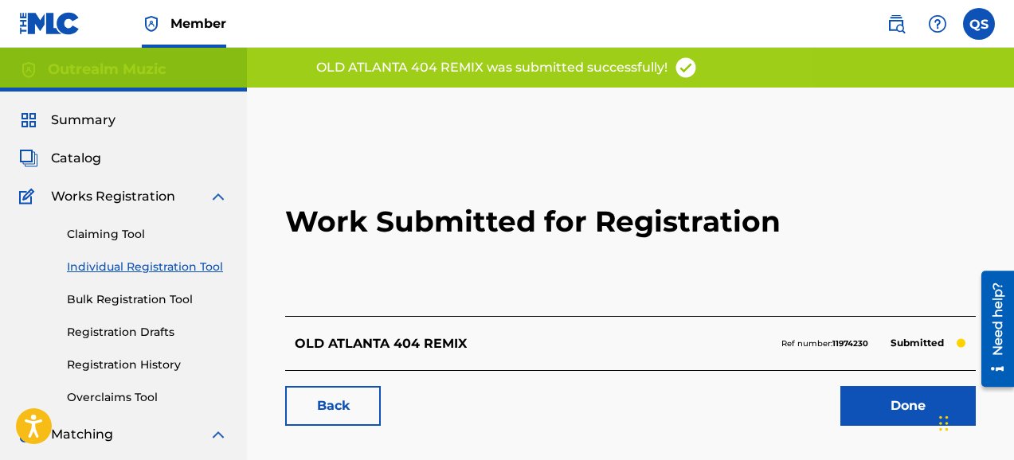
click at [899, 405] on link "Done" at bounding box center [907, 406] width 135 height 40
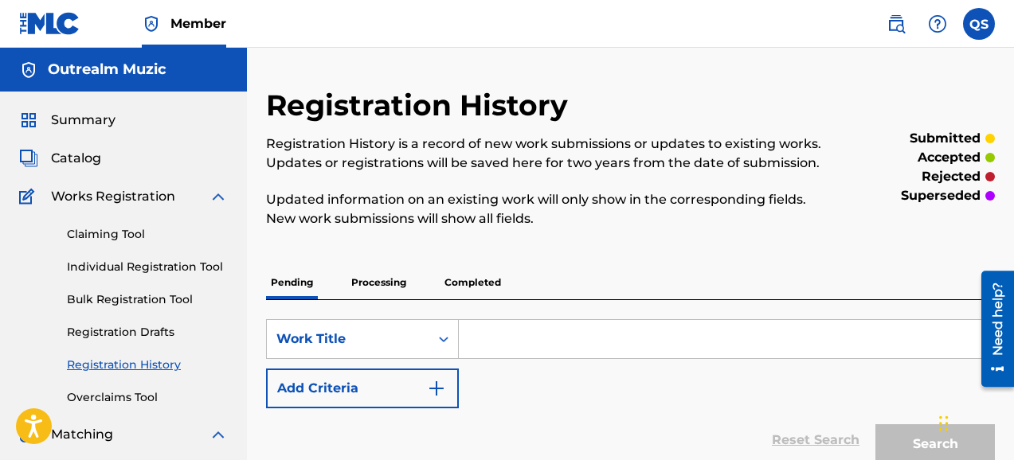
click at [509, 341] on input "Search Form" at bounding box center [726, 339] width 535 height 38
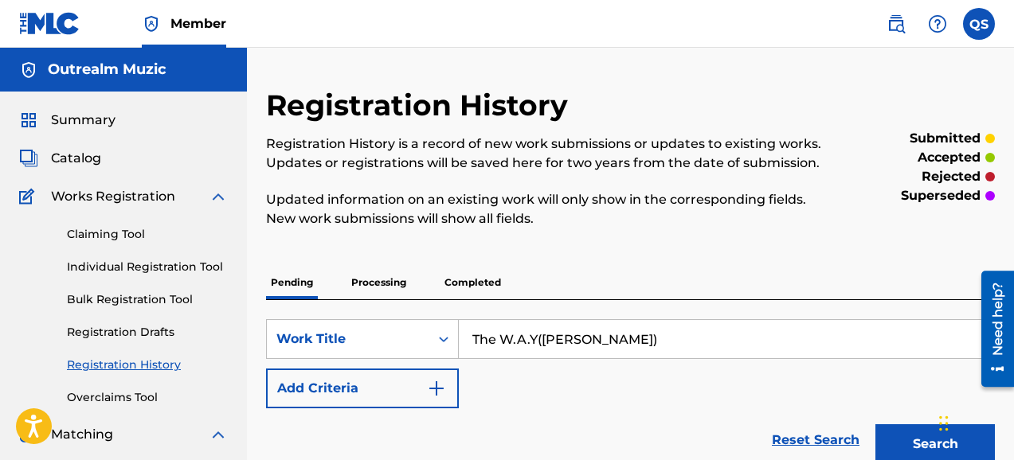
type input "The W.A.Y([PERSON_NAME])"
click at [441, 392] on img "Search Form" at bounding box center [436, 388] width 19 height 19
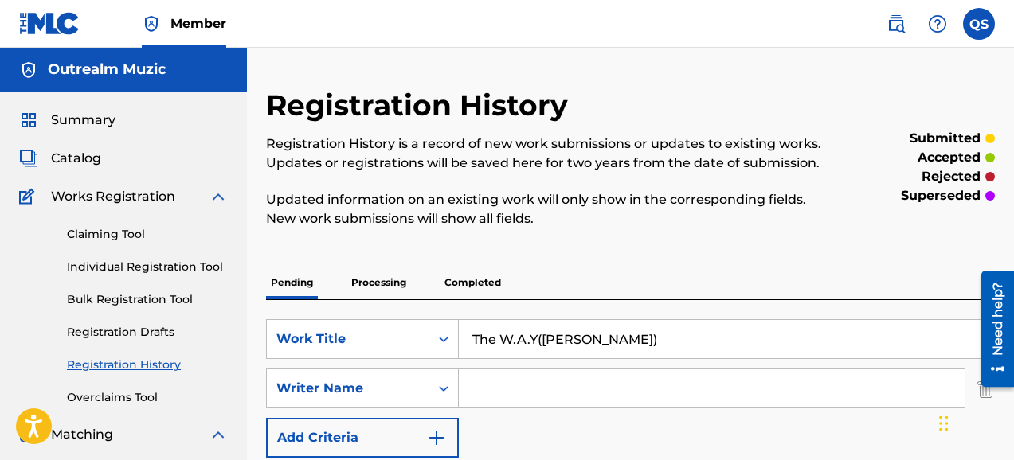
click at [476, 387] on input "Search Form" at bounding box center [712, 389] width 506 height 38
type input "[PERSON_NAME]"
click at [833, 424] on div "SearchWithCriteria25d10bd4-ef04-4630-aab0-564e50c0741e Work Title The W.A.Y(Hal…" at bounding box center [630, 388] width 729 height 139
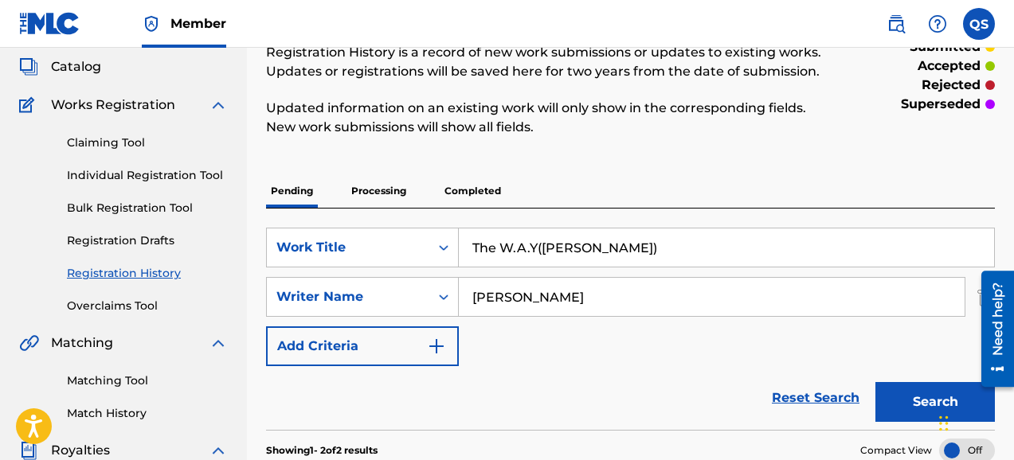
scroll to position [96, 0]
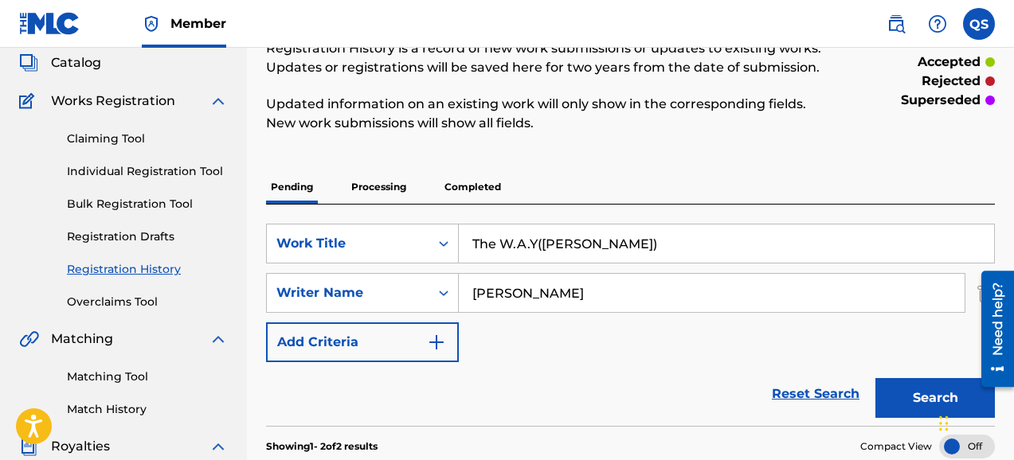
click at [925, 397] on button "Search" at bounding box center [934, 398] width 119 height 40
click at [716, 334] on div "SearchWithCriteria25d10bd4-ef04-4630-aab0-564e50c0741e Work Title The W.A.Y(Hal…" at bounding box center [630, 293] width 729 height 139
click at [399, 192] on p "Processing" at bounding box center [379, 186] width 65 height 33
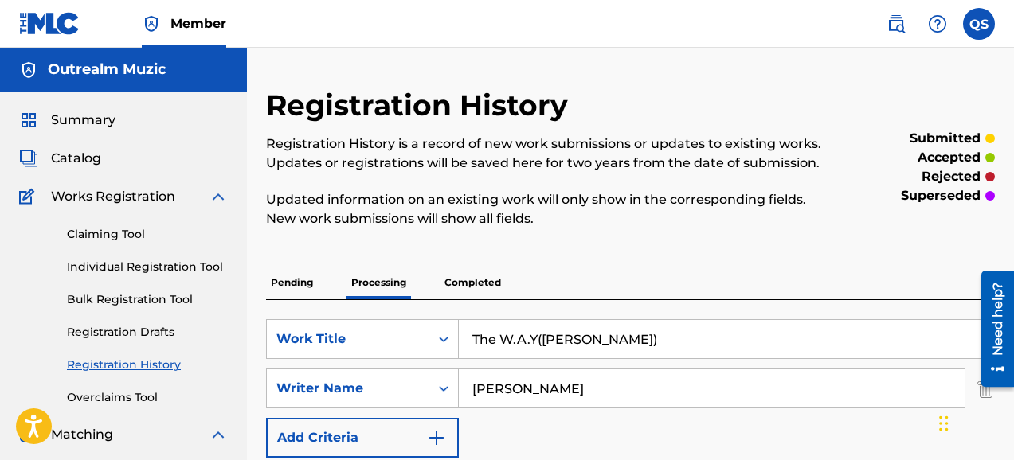
click at [477, 280] on p "Completed" at bounding box center [473, 282] width 66 height 33
click at [121, 267] on link "Individual Registration Tool" at bounding box center [147, 267] width 161 height 17
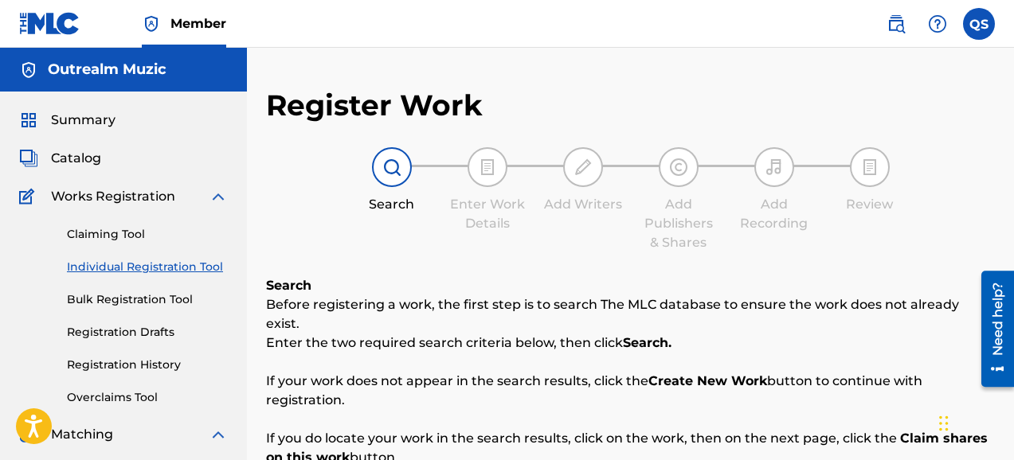
click at [943, 142] on div "Register Work Search Enter Work Details Add Writers Add Publishers & Shares Add…" at bounding box center [630, 423] width 729 height 670
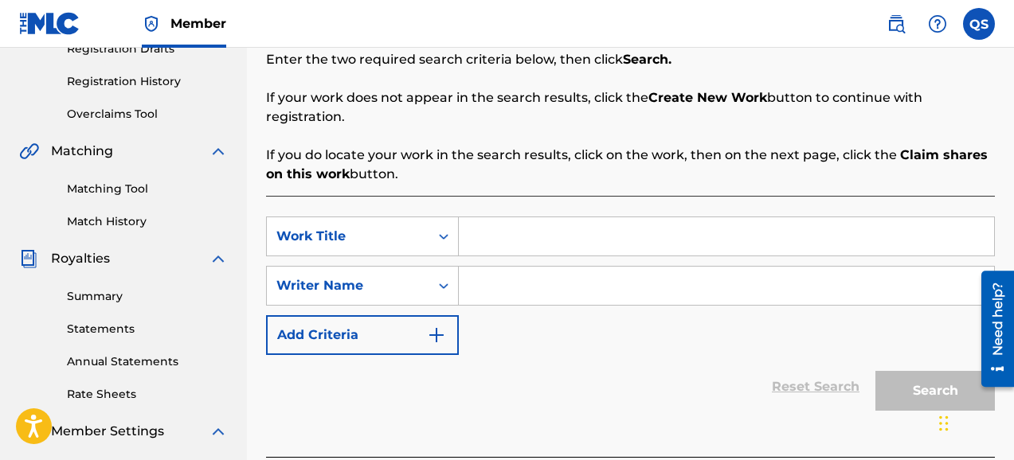
scroll to position [287, 0]
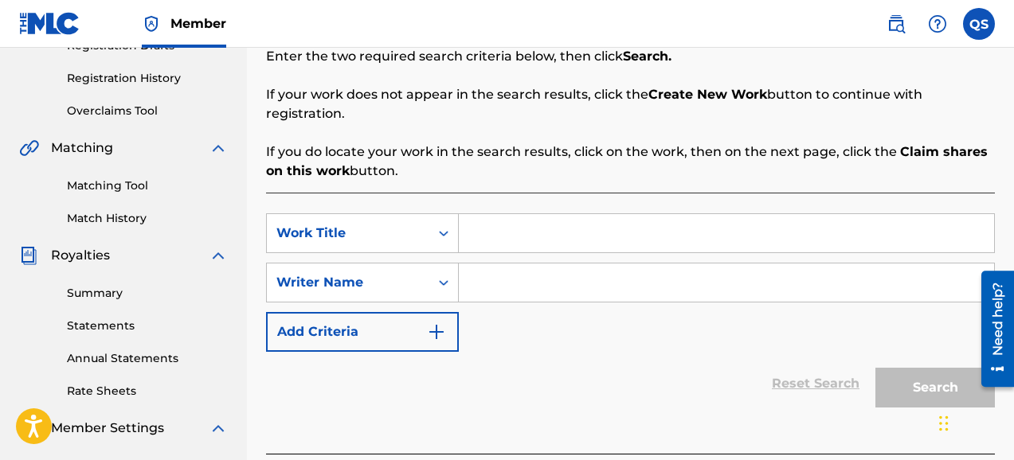
click at [588, 230] on input "Search Form" at bounding box center [726, 233] width 535 height 38
type input "The W.A.Y ([PERSON_NAME])"
click at [493, 268] on input "Search Form" at bounding box center [726, 283] width 535 height 38
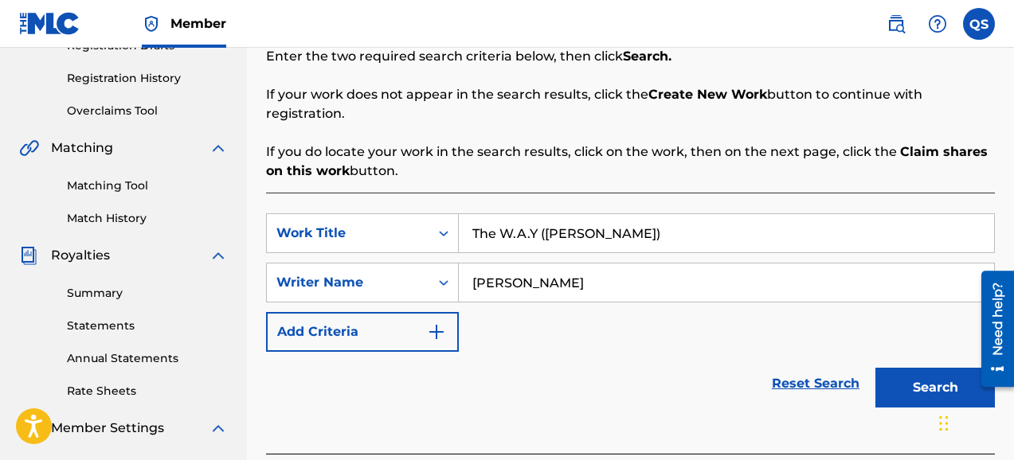
type input "[PERSON_NAME]"
click at [932, 368] on button "Search" at bounding box center [934, 388] width 119 height 40
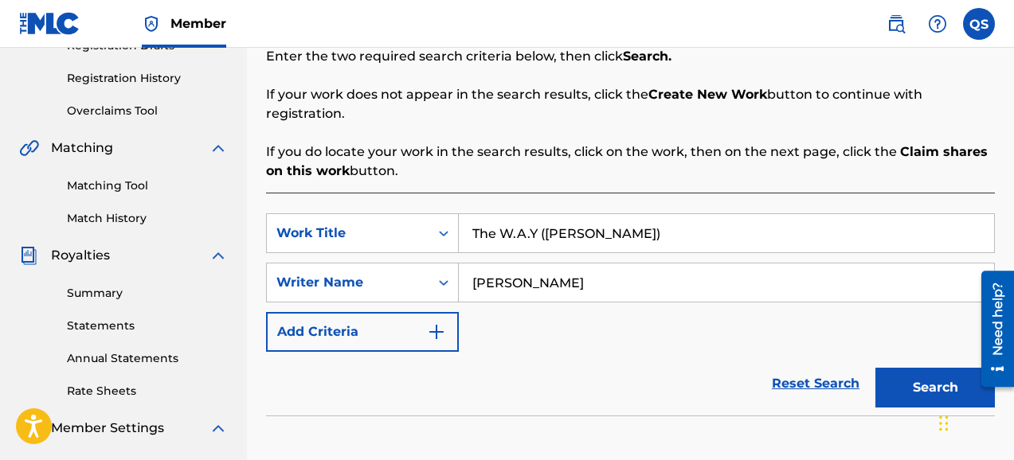
click at [703, 352] on div "Reset Search Search" at bounding box center [630, 384] width 729 height 64
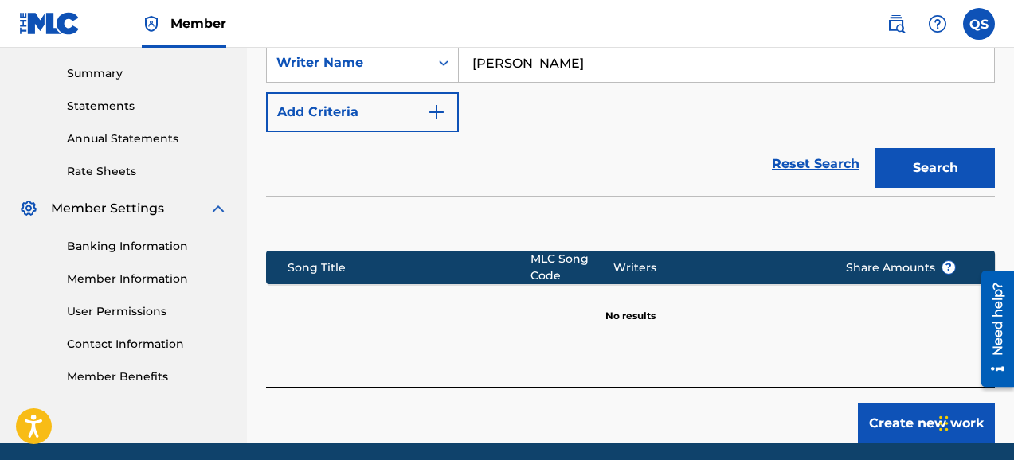
scroll to position [510, 0]
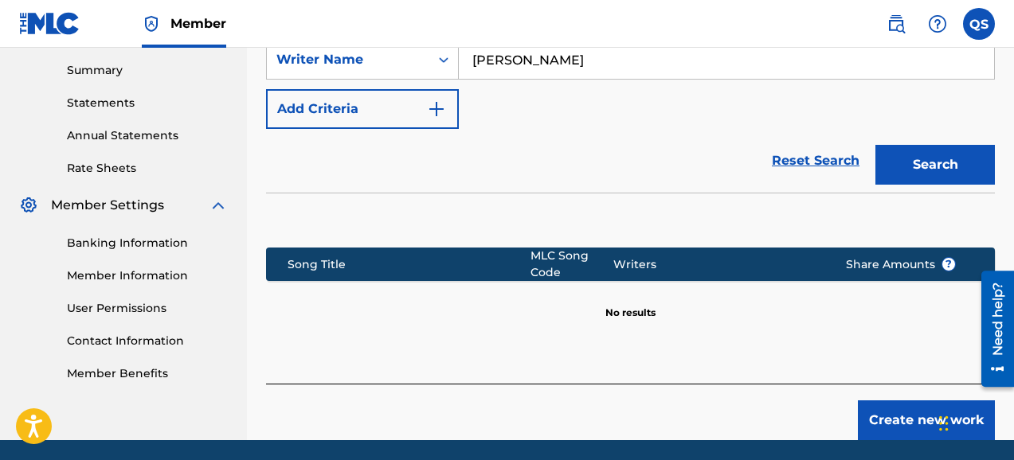
click at [911, 403] on button "Create new work" at bounding box center [926, 421] width 137 height 40
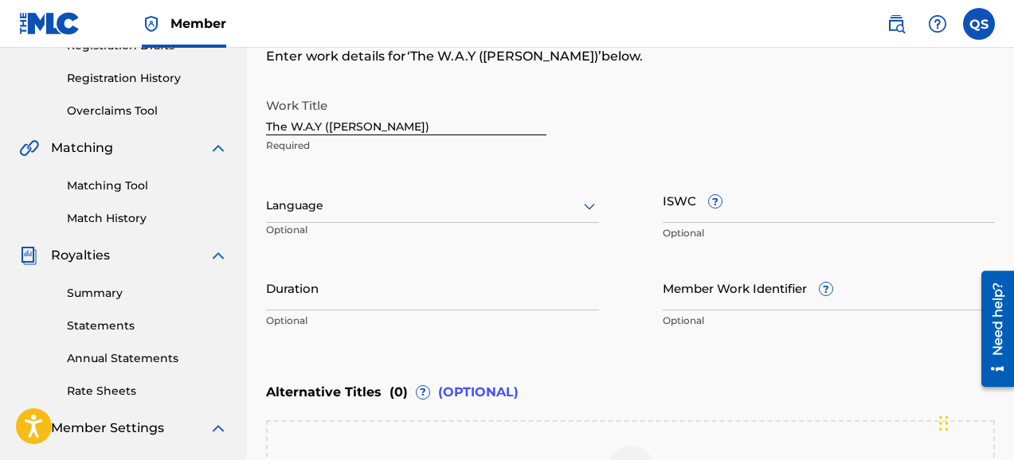
scroll to position [319, 0]
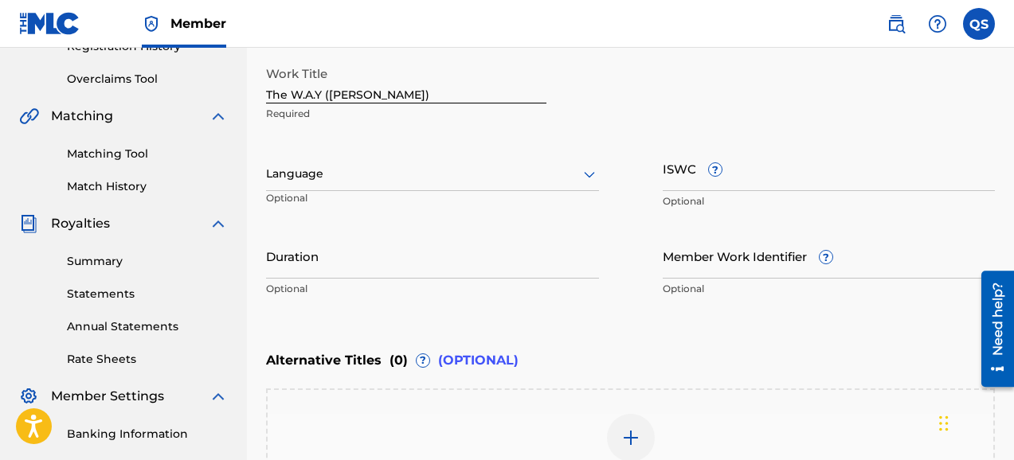
click at [680, 173] on input "ISWC ?" at bounding box center [829, 168] width 333 height 45
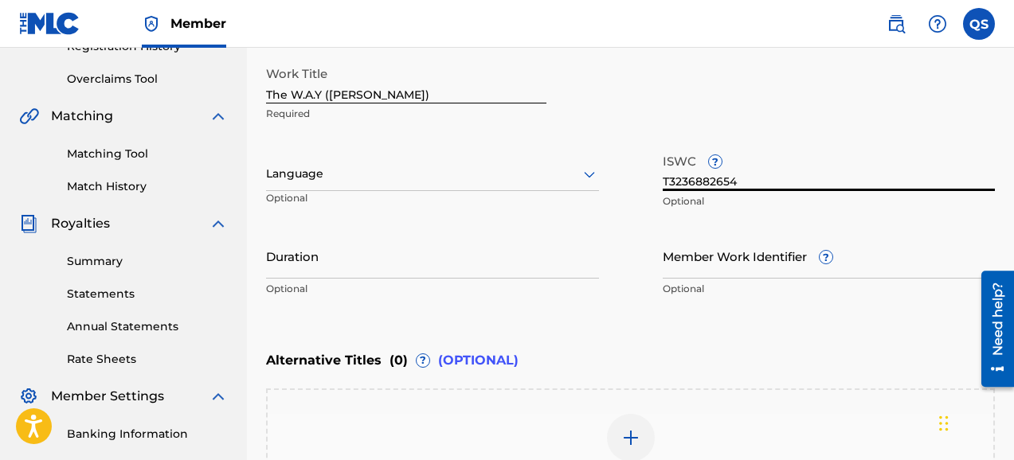
type input "T3236882654"
click at [464, 263] on input "Duration" at bounding box center [432, 255] width 333 height 45
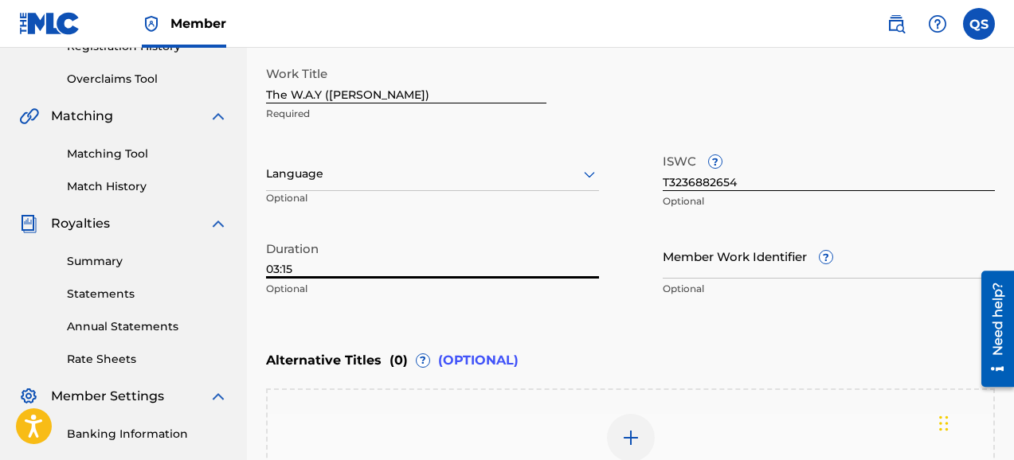
type input "03:15"
click at [624, 264] on div "Work Title The W.A.Y ([PERSON_NAME]) Required Language Optional ISWC ? T3236882…" at bounding box center [630, 181] width 729 height 247
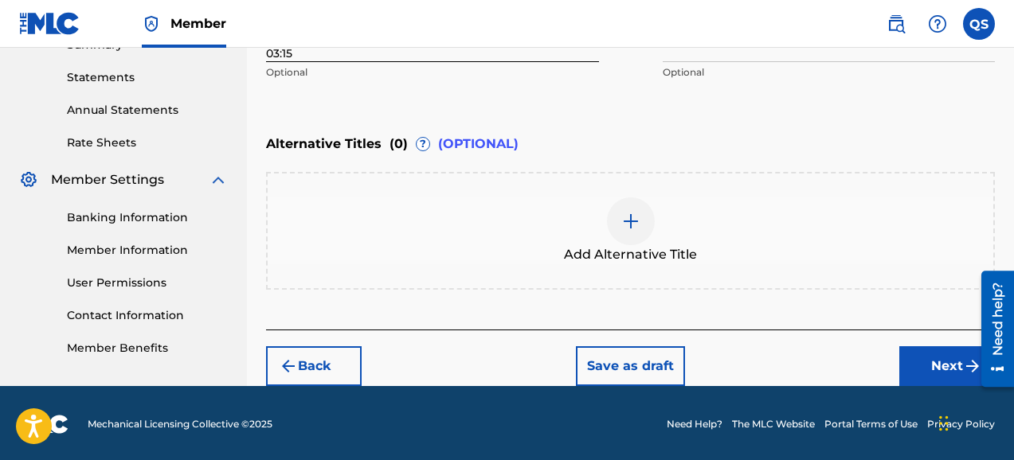
scroll to position [537, 0]
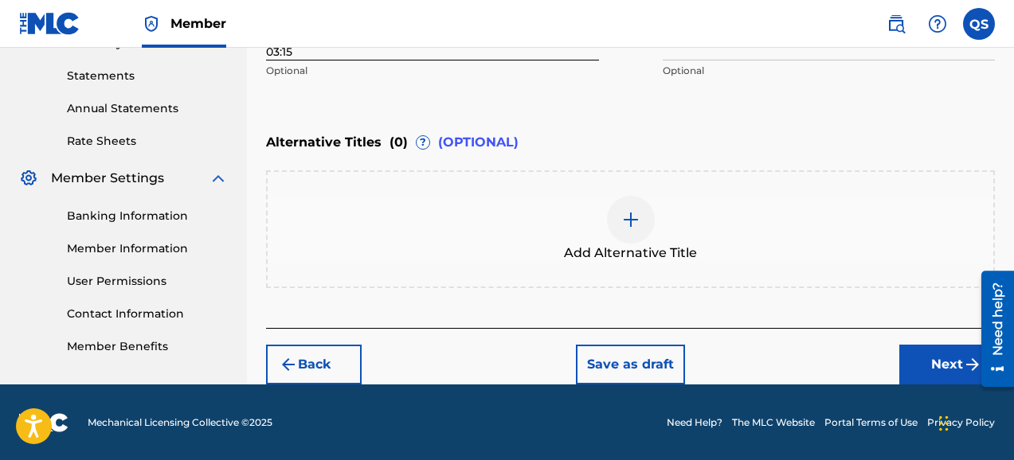
click at [946, 363] on button "Next" at bounding box center [947, 365] width 96 height 40
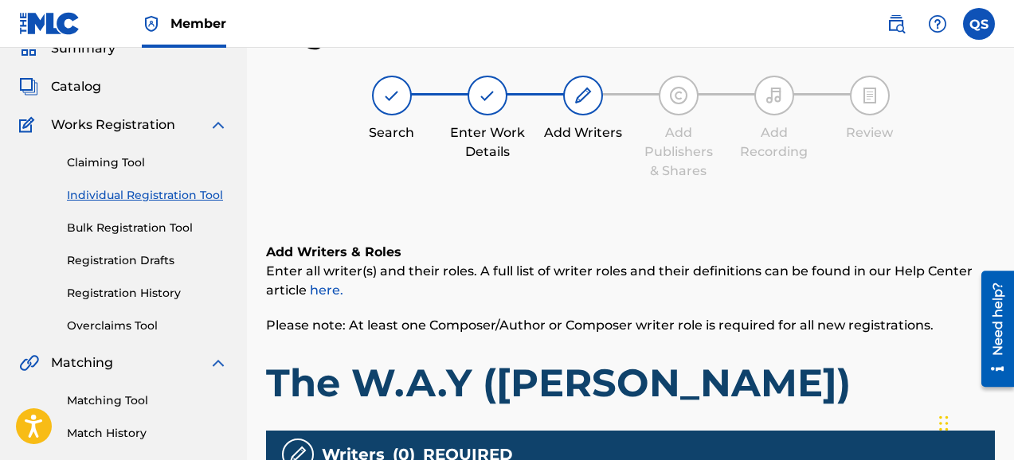
scroll to position [72, 0]
click at [848, 213] on div "Add Writers & Roles Enter all writer(s) and their roles. A full list of writer …" at bounding box center [630, 444] width 729 height 479
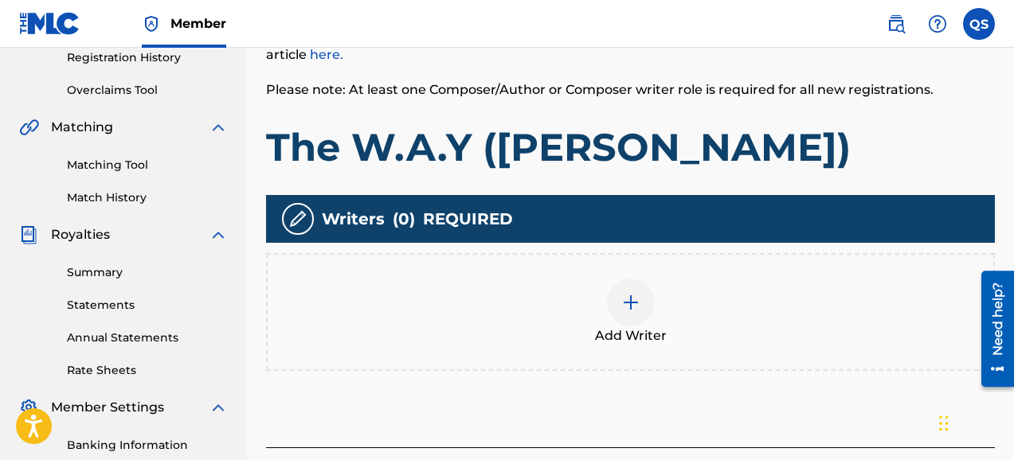
scroll to position [327, 0]
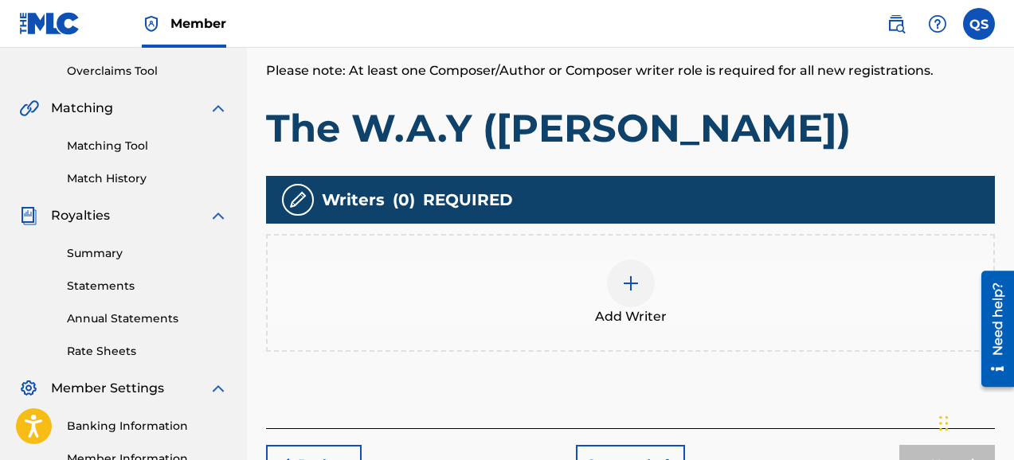
click at [631, 285] on img at bounding box center [630, 283] width 19 height 19
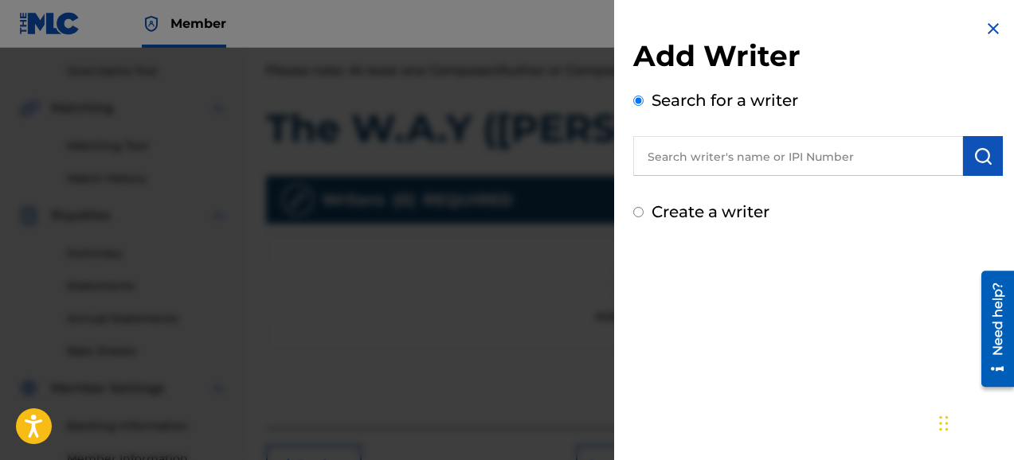
click at [794, 165] on input "text" at bounding box center [798, 156] width 330 height 40
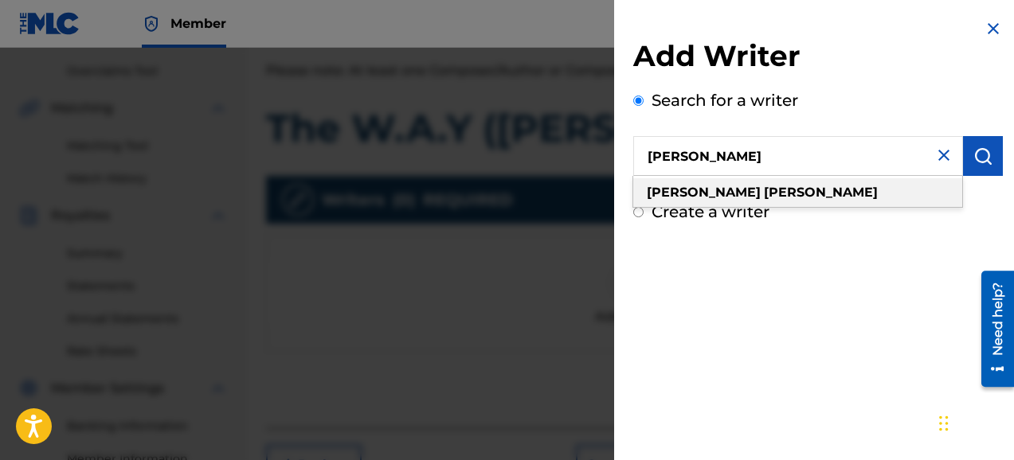
type input "[PERSON_NAME]"
click at [734, 194] on div "[PERSON_NAME]" at bounding box center [797, 192] width 329 height 29
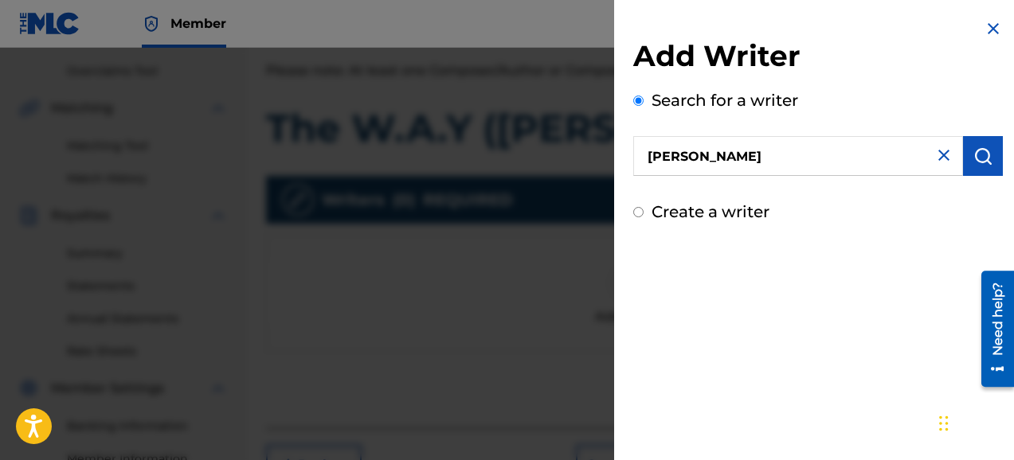
click at [975, 167] on button "submit" at bounding box center [983, 156] width 40 height 40
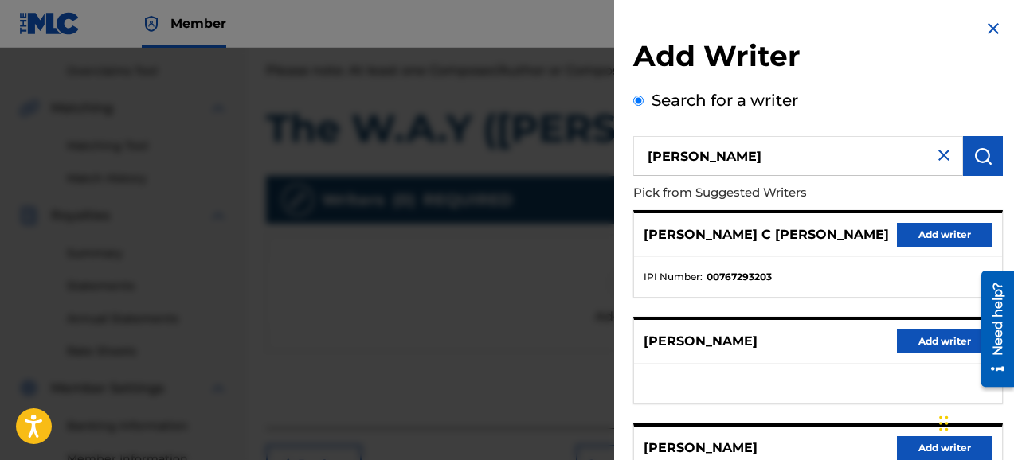
click at [1003, 190] on div "Add Writer Search for a writer [PERSON_NAME] Pick from Suggested Writers [PERSO…" at bounding box center [818, 412] width 408 height 825
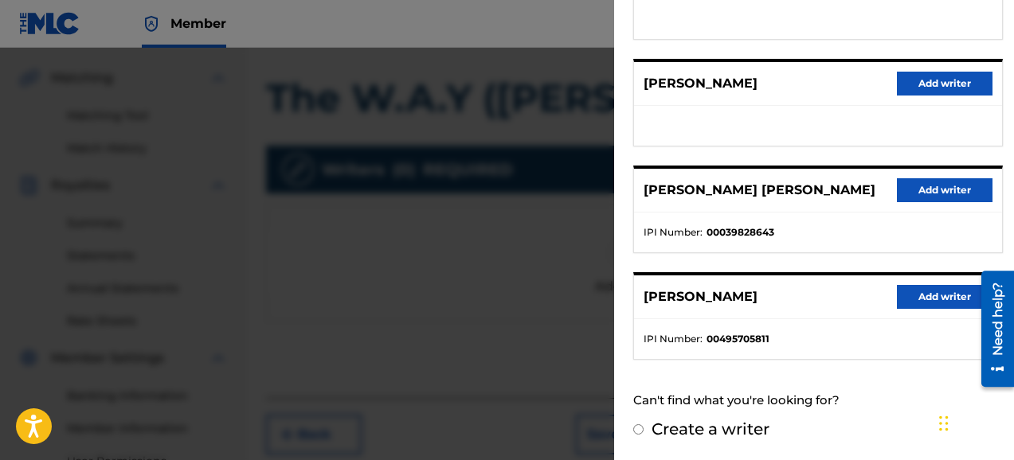
scroll to position [358, 0]
click at [924, 298] on button "Add writer" at bounding box center [945, 297] width 96 height 24
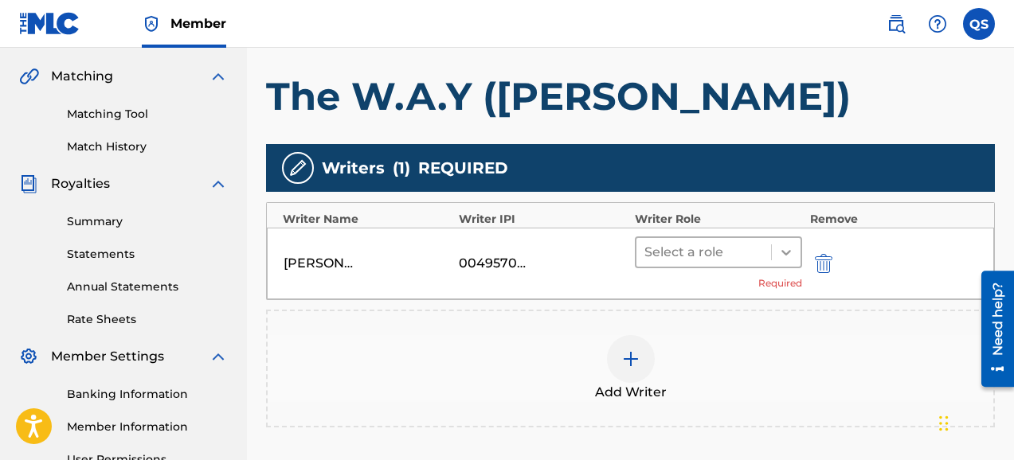
click at [781, 258] on icon at bounding box center [786, 253] width 16 height 16
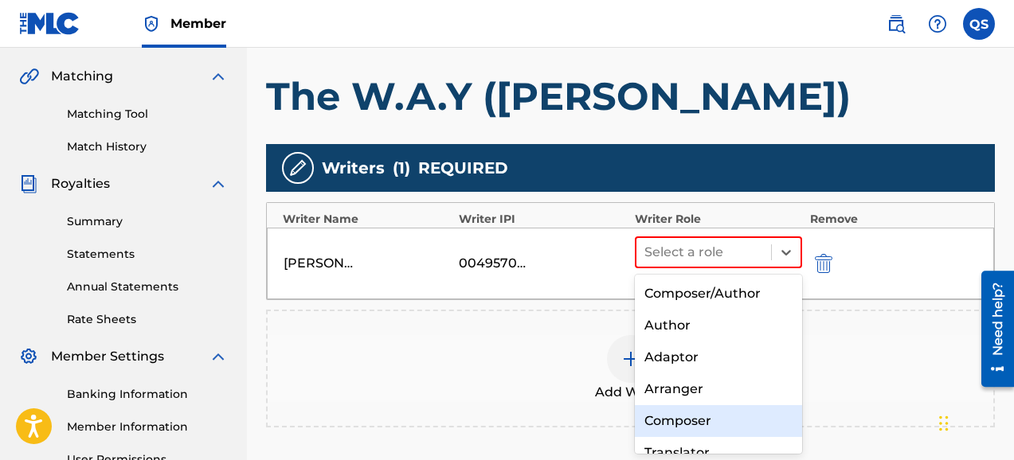
click at [693, 418] on div "Composer" at bounding box center [718, 421] width 167 height 32
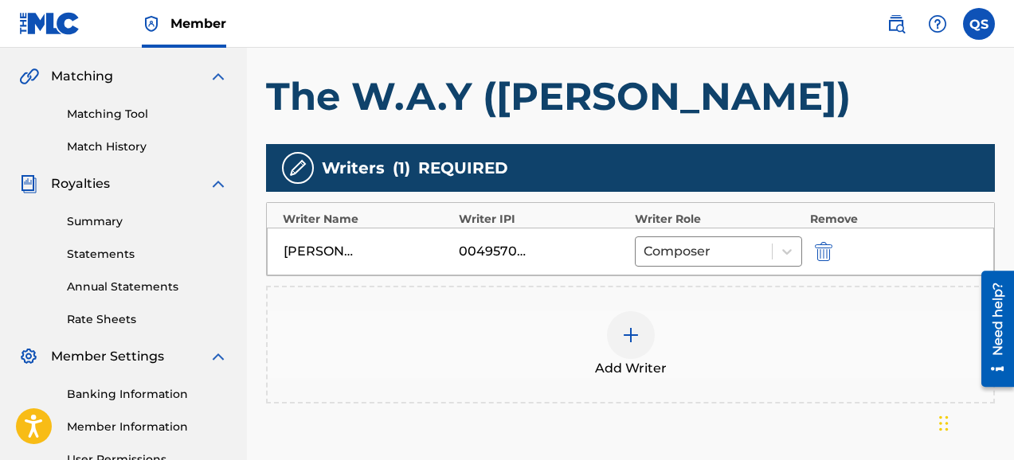
click at [1003, 94] on div "Register Work Search Enter Work Details Add Writers Add Publishers & Shares Add…" at bounding box center [630, 141] width 767 height 824
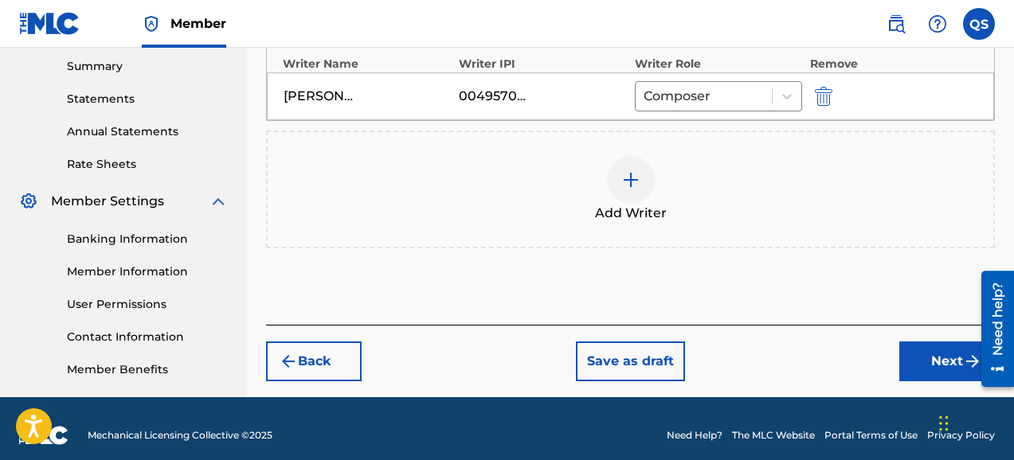
scroll to position [518, 0]
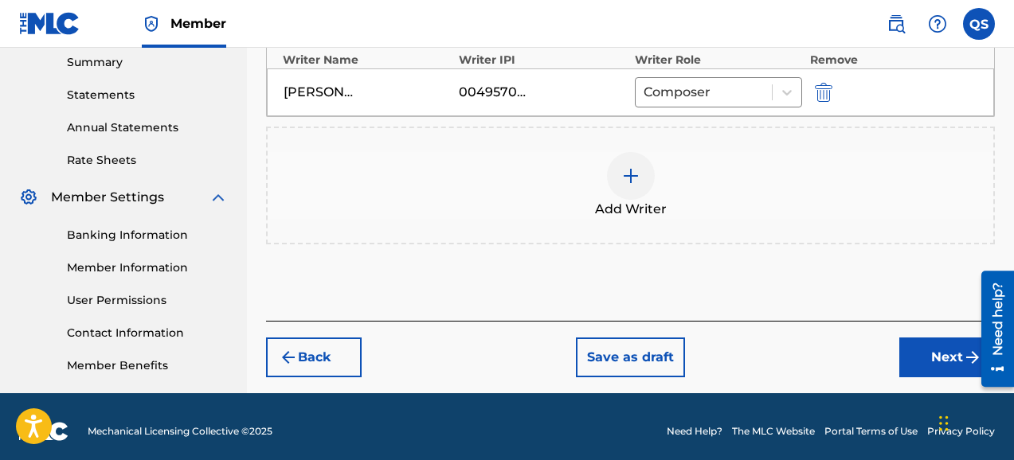
click at [938, 355] on button "Next" at bounding box center [947, 358] width 96 height 40
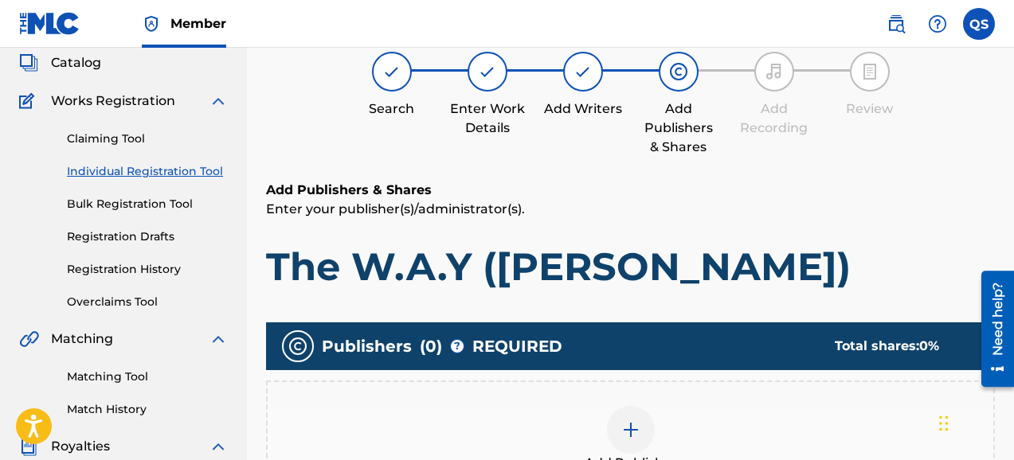
scroll to position [72, 0]
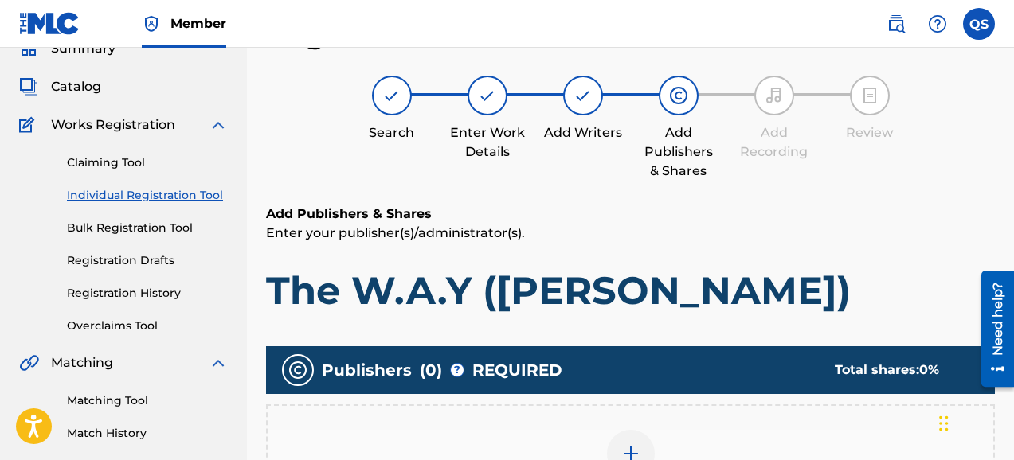
click at [954, 92] on div "Search Enter Work Details Add Writers Add Publishers & Shares Add Recording Rev…" at bounding box center [630, 128] width 729 height 105
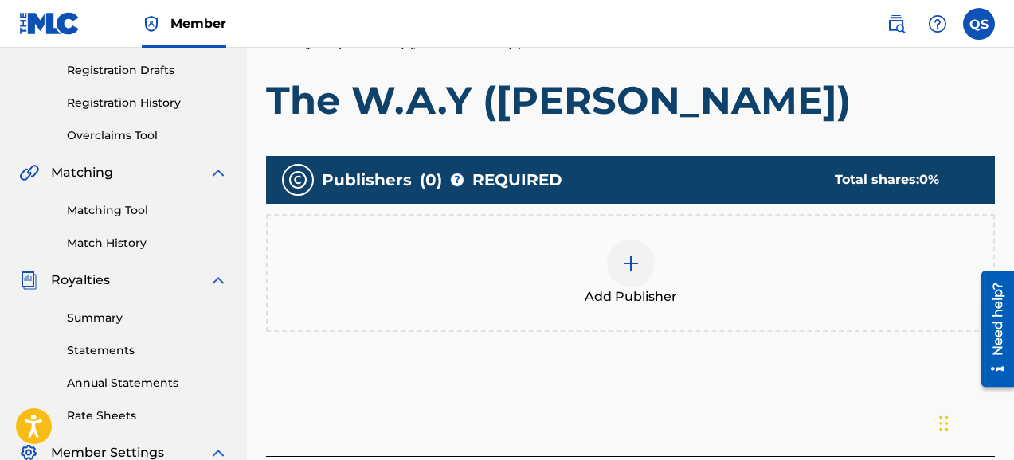
scroll to position [263, 0]
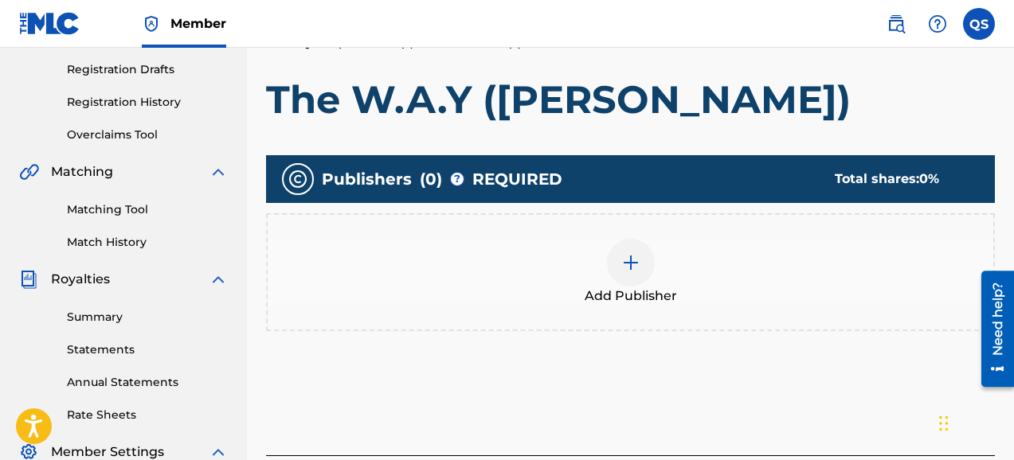
click at [638, 264] on img at bounding box center [630, 262] width 19 height 19
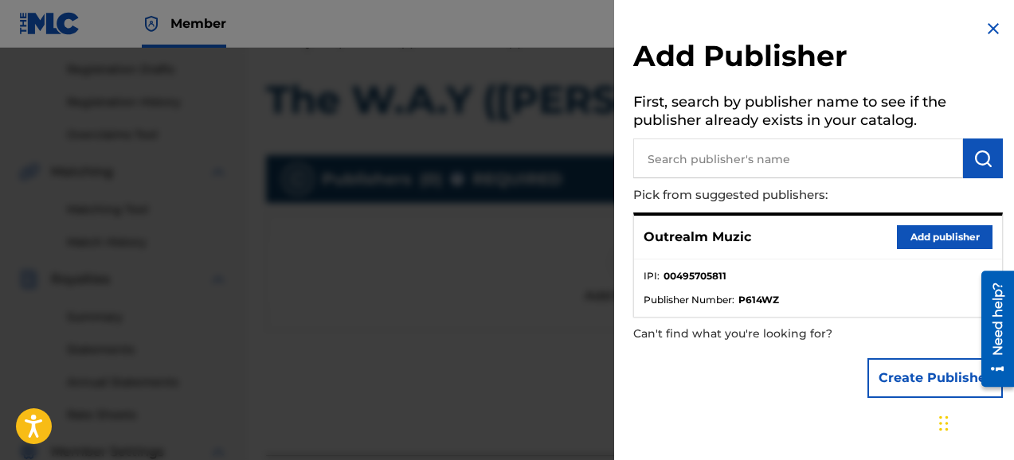
click at [918, 238] on button "Add publisher" at bounding box center [945, 237] width 96 height 24
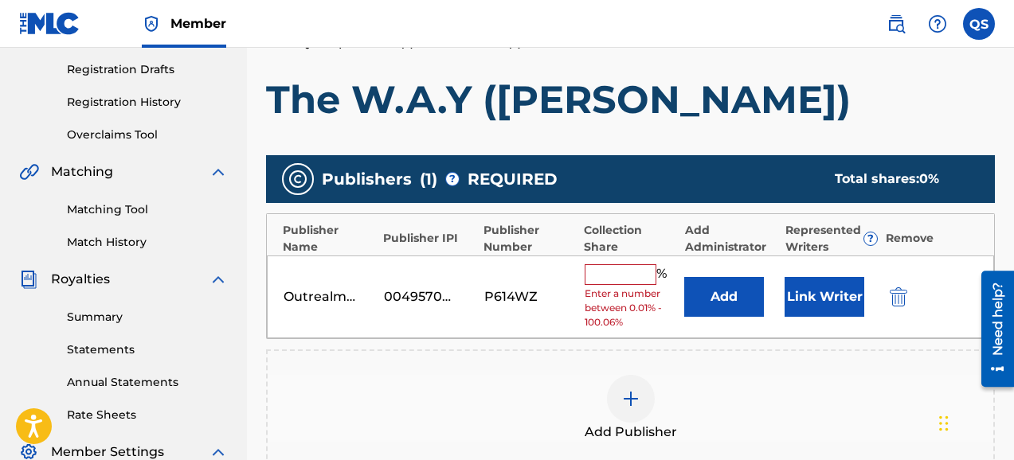
click at [641, 276] on input "text" at bounding box center [621, 274] width 72 height 21
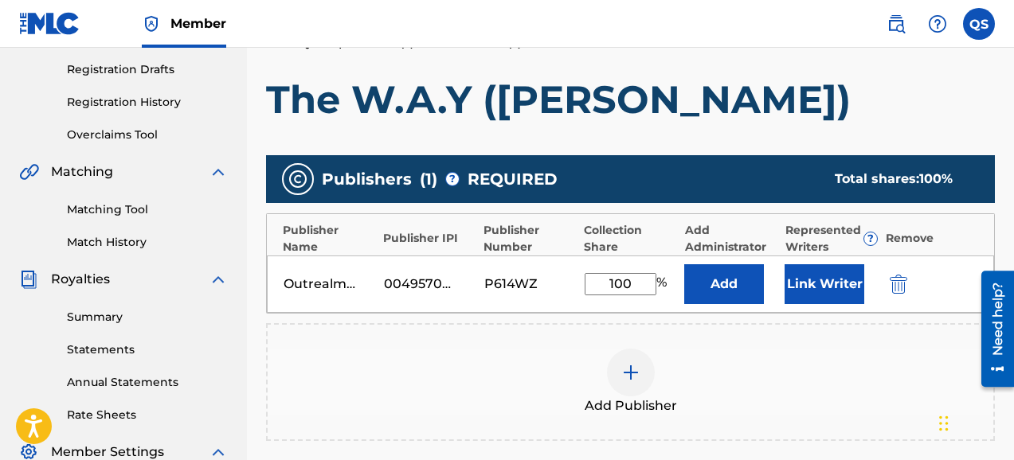
type input "100"
click at [804, 289] on button "Link Writer" at bounding box center [825, 284] width 80 height 40
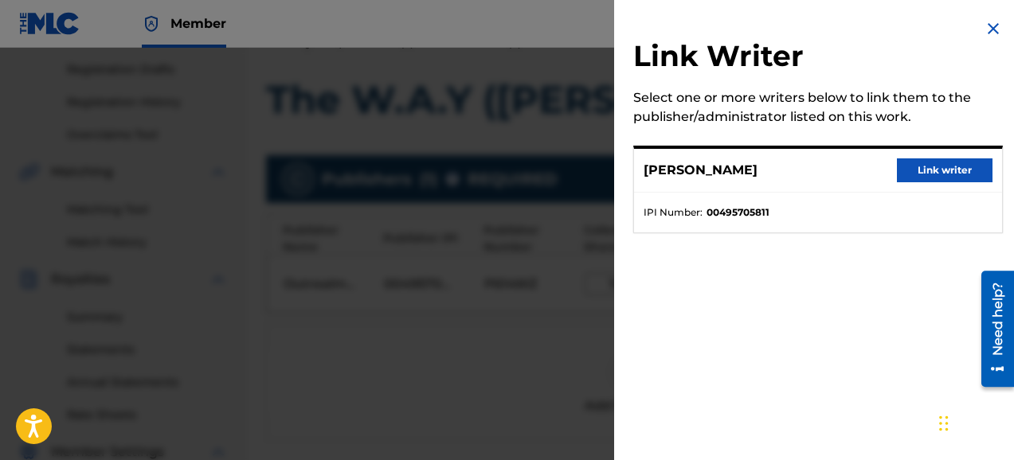
click at [933, 168] on button "Link writer" at bounding box center [945, 171] width 96 height 24
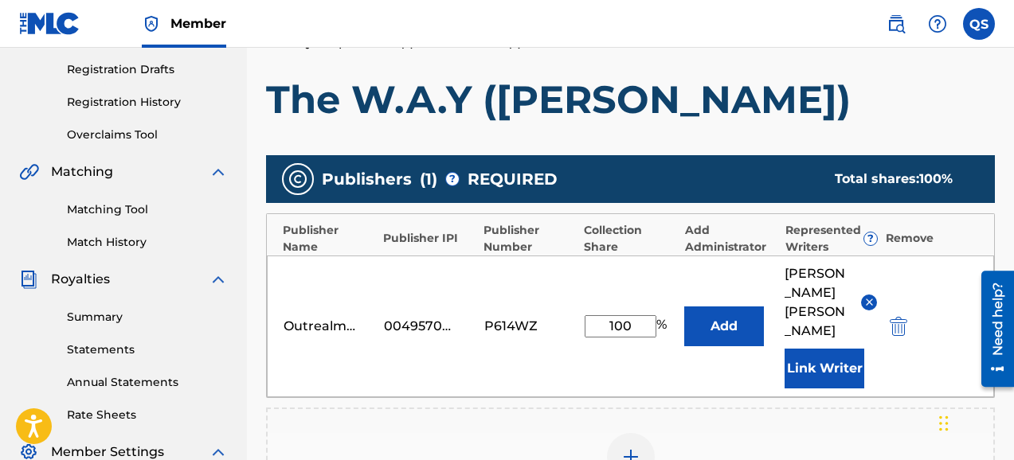
click at [742, 309] on button "Add" at bounding box center [724, 327] width 80 height 40
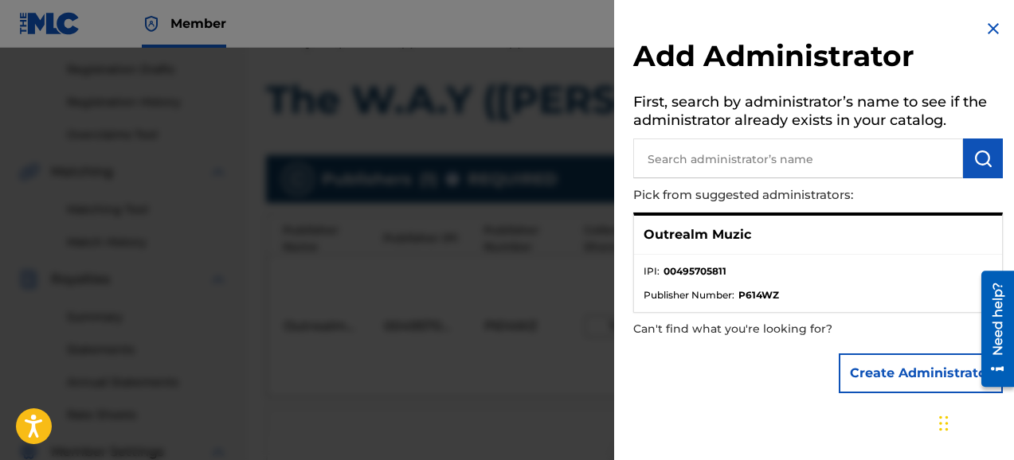
click at [731, 158] on input "text" at bounding box center [798, 159] width 330 height 40
click at [974, 156] on img "submit" at bounding box center [982, 158] width 19 height 19
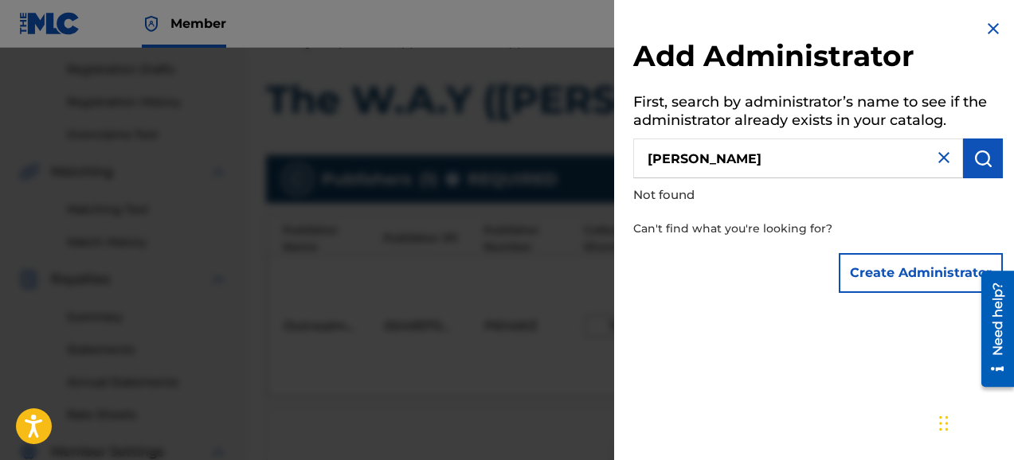
click at [756, 170] on input "[PERSON_NAME]" at bounding box center [798, 159] width 330 height 40
type input "q"
type input "outrealm muzic"
click at [979, 158] on img "submit" at bounding box center [982, 158] width 19 height 19
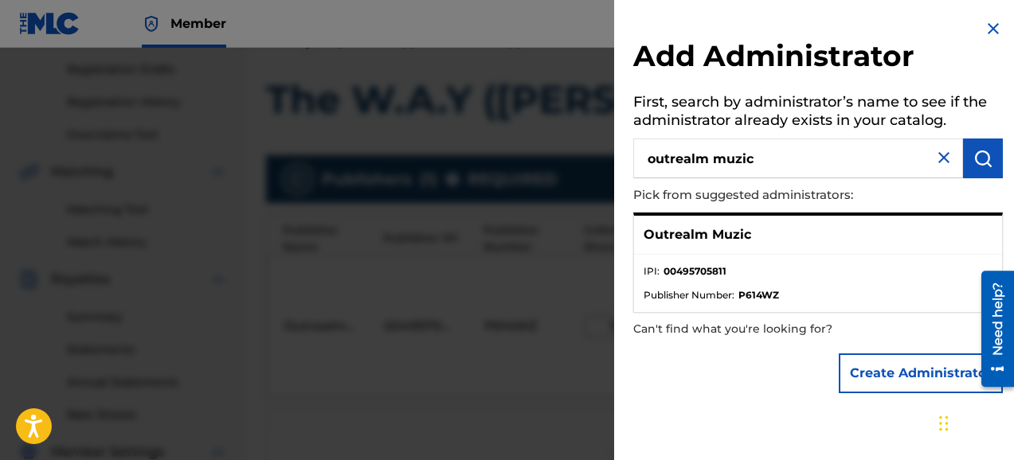
click at [738, 239] on p "Outrealm Muzic" at bounding box center [698, 234] width 108 height 19
click at [747, 289] on strong "P614WZ" at bounding box center [758, 295] width 41 height 14
click at [675, 277] on strong "00495705811" at bounding box center [695, 271] width 63 height 14
click at [646, 235] on p "Outrealm Muzic" at bounding box center [698, 234] width 108 height 19
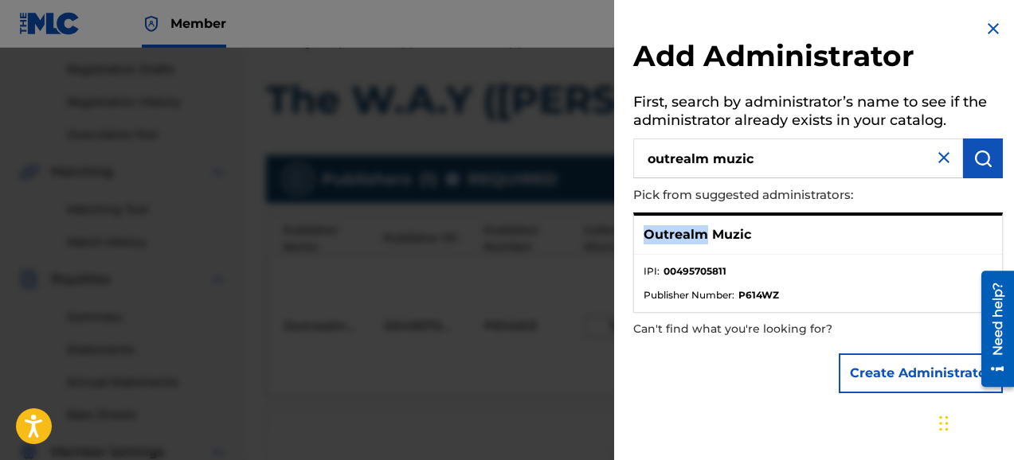
click at [646, 235] on p "Outrealm Muzic" at bounding box center [698, 234] width 108 height 19
click at [652, 236] on p "Outrealm Muzic" at bounding box center [698, 234] width 108 height 19
click at [972, 168] on button "submit" at bounding box center [983, 159] width 40 height 40
click at [909, 370] on button "Create Administrator" at bounding box center [921, 374] width 164 height 40
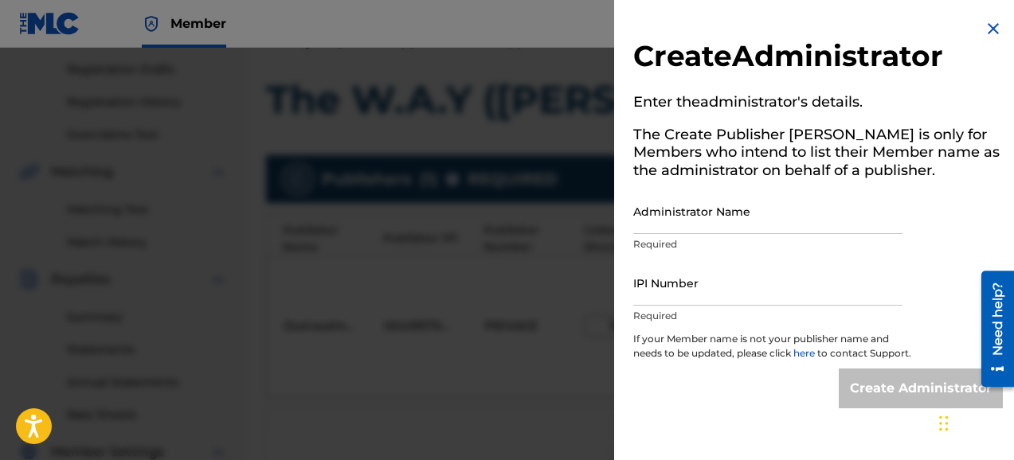
click at [663, 214] on input "Administrator Name" at bounding box center [767, 211] width 269 height 45
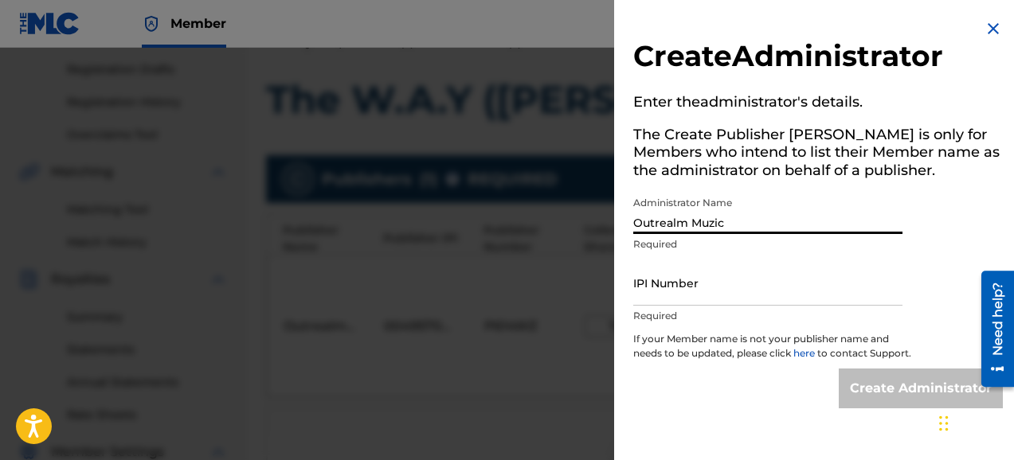
type input "Outrealm Muzic"
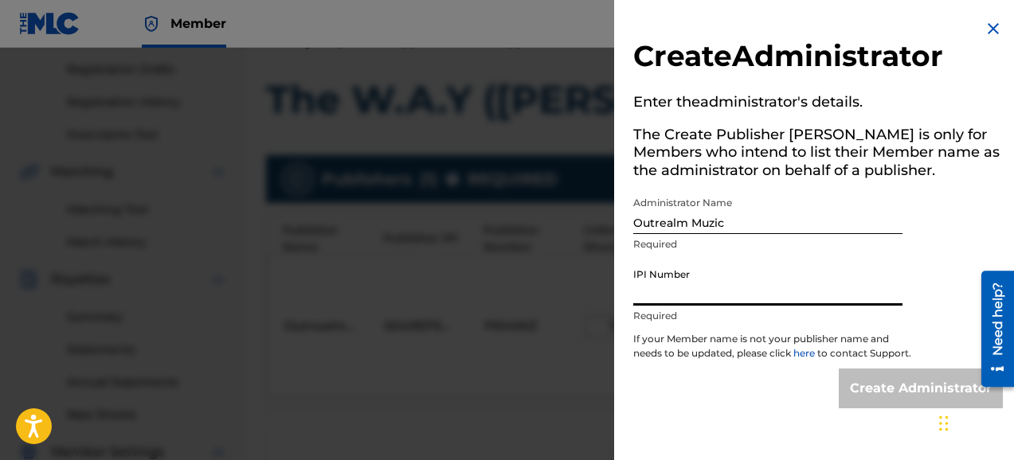
click at [664, 304] on input "IPI Number" at bounding box center [767, 282] width 269 height 45
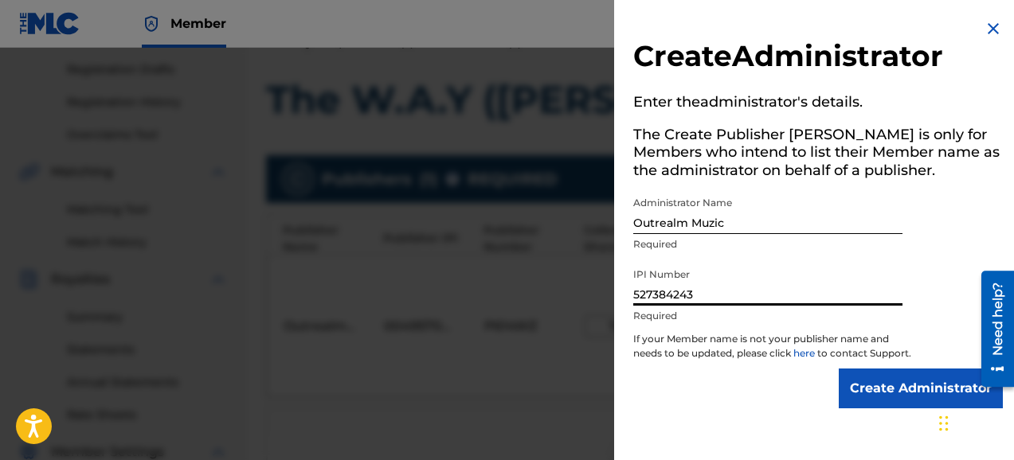
type input "527384243"
click at [885, 401] on input "Create Administrator" at bounding box center [921, 389] width 164 height 40
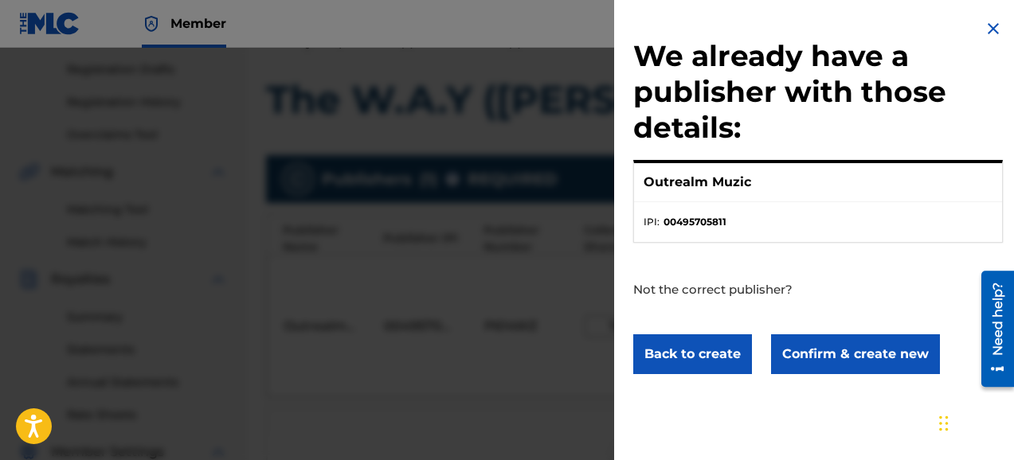
click at [833, 358] on button "Confirm & create new" at bounding box center [855, 355] width 169 height 40
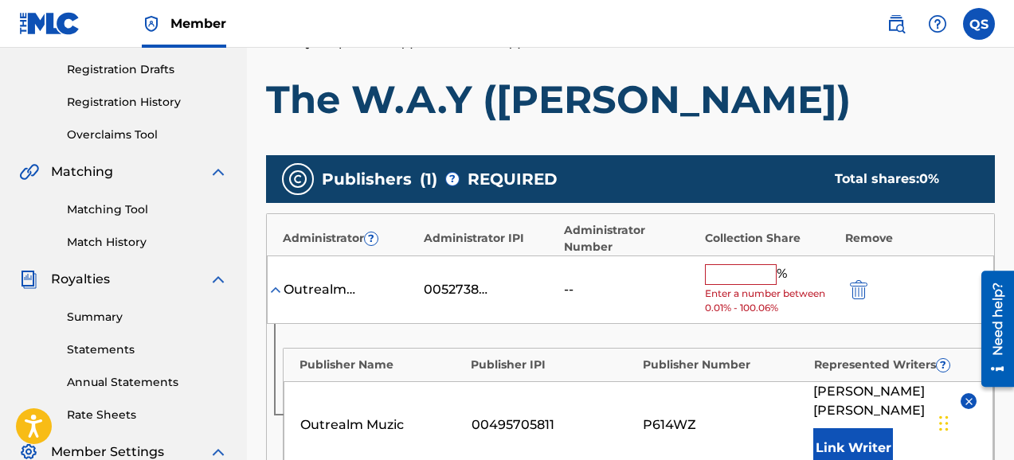
click at [730, 264] on input "text" at bounding box center [741, 274] width 72 height 21
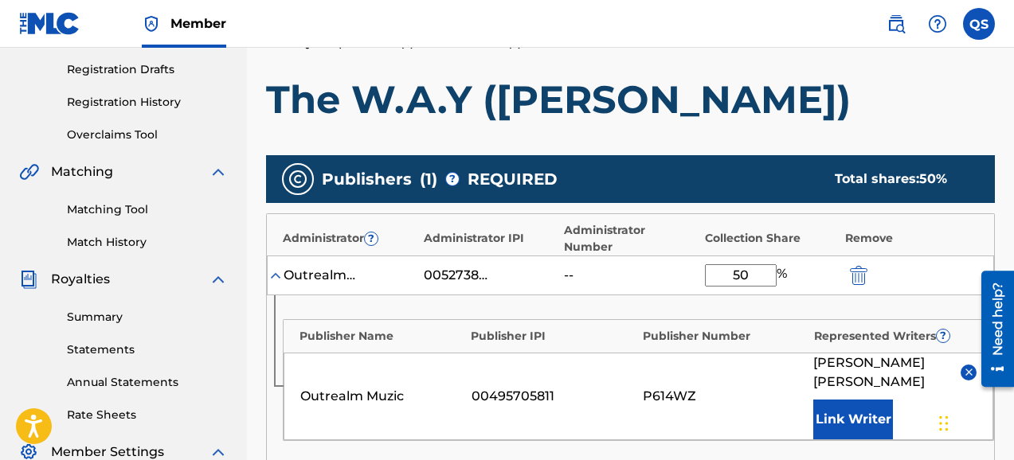
type input "50"
click at [745, 432] on div "Publishers ( 1 ) ? REQUIRED Total shares: 50 % Administrator ? Administrator IP…" at bounding box center [630, 374] width 729 height 438
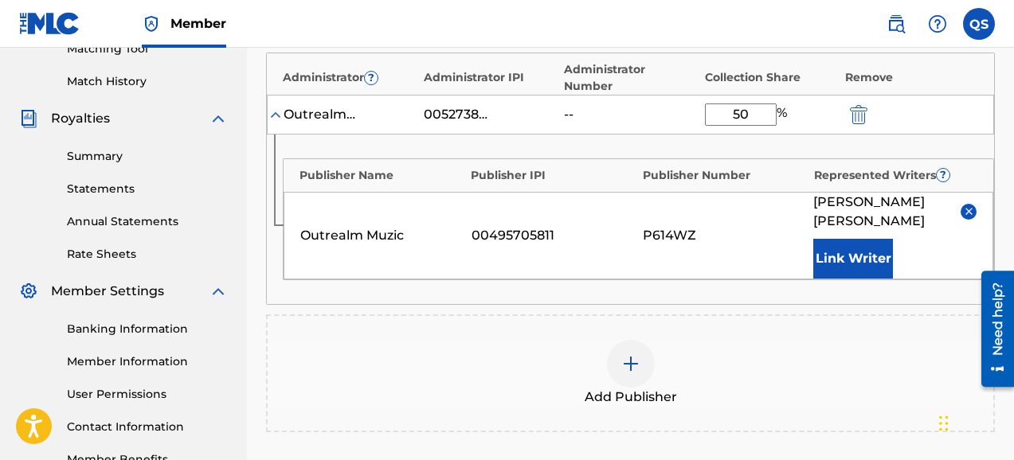
scroll to position [422, 0]
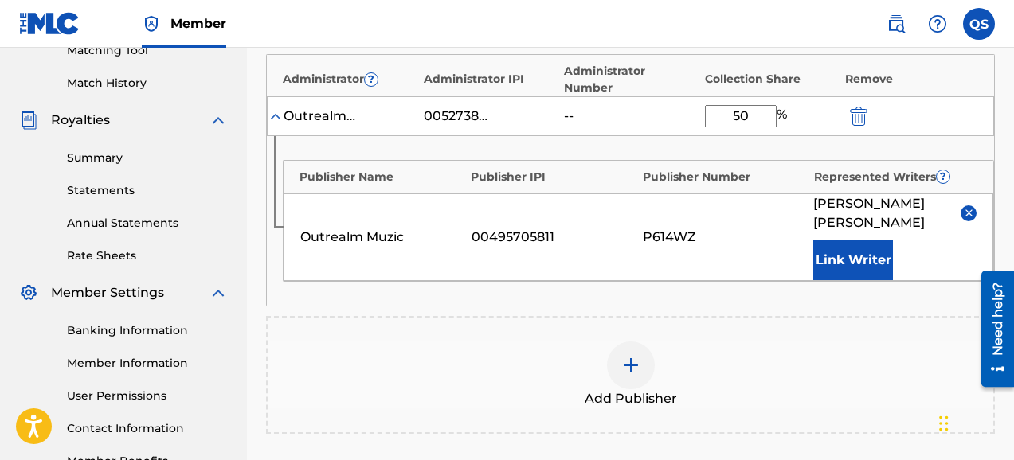
click at [855, 241] on button "Link Writer" at bounding box center [853, 261] width 80 height 40
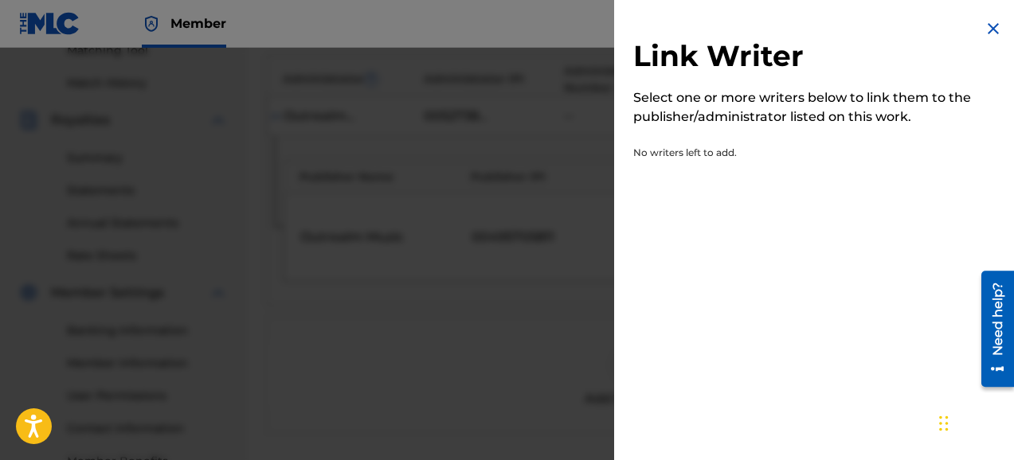
click at [989, 28] on img at bounding box center [993, 28] width 19 height 19
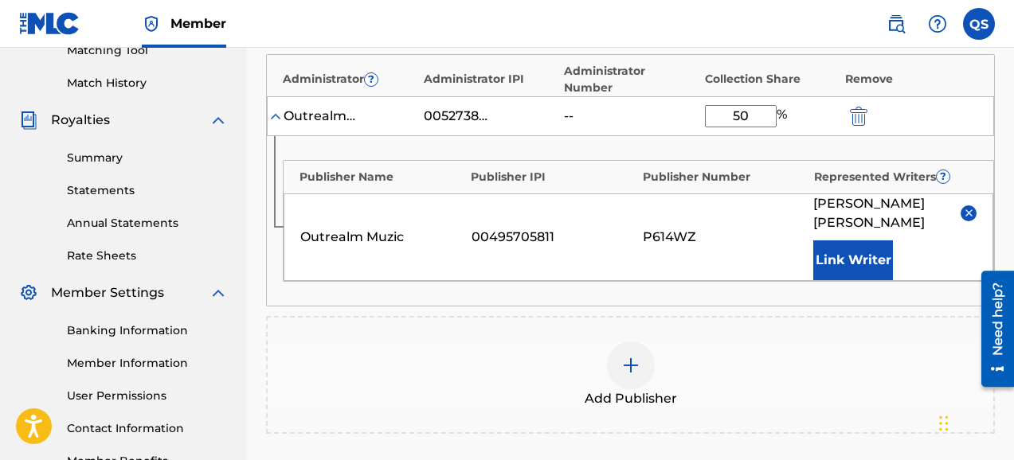
click at [686, 316] on div "Add Publisher" at bounding box center [630, 375] width 729 height 118
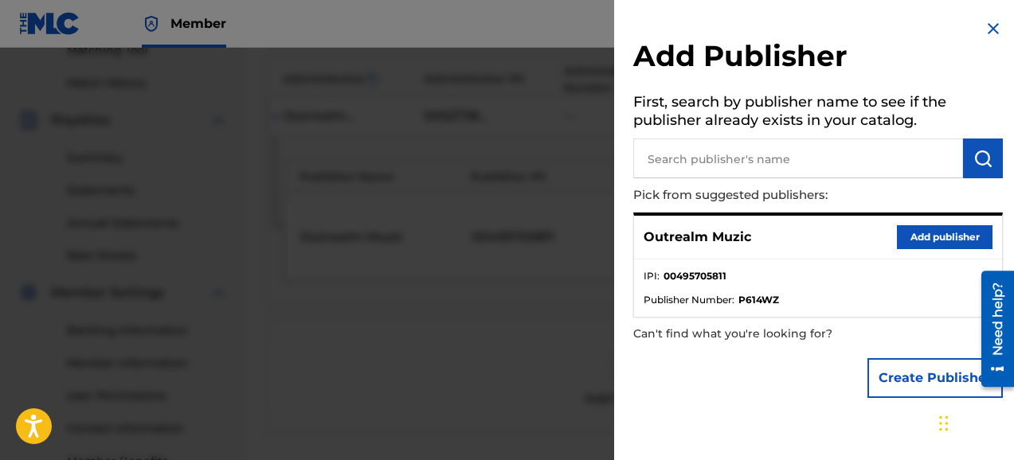
click at [915, 240] on button "Add publisher" at bounding box center [945, 237] width 96 height 24
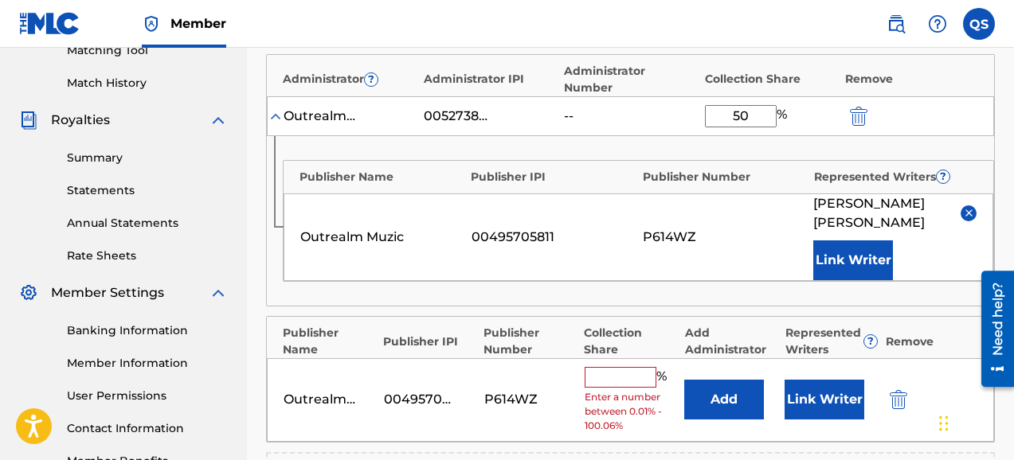
click at [605, 367] on input "text" at bounding box center [621, 377] width 72 height 21
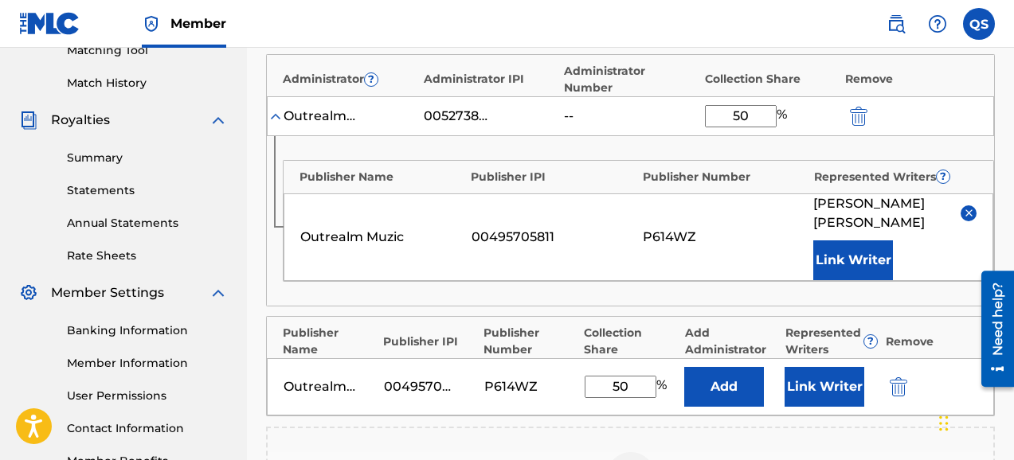
type input "50"
click at [707, 367] on button "Add" at bounding box center [724, 387] width 80 height 40
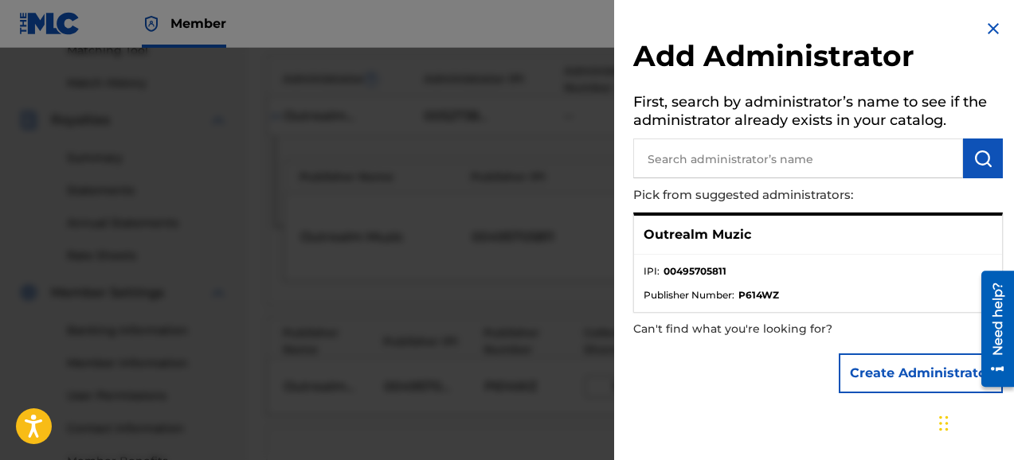
click at [711, 239] on p "Outrealm Muzic" at bounding box center [698, 234] width 108 height 19
click at [991, 31] on img at bounding box center [993, 28] width 19 height 19
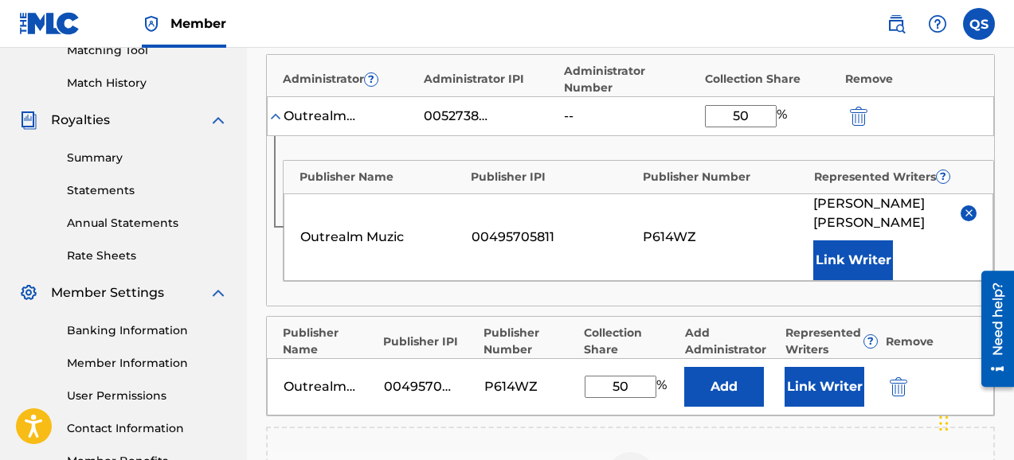
click at [895, 378] on img "submit" at bounding box center [899, 387] width 18 height 19
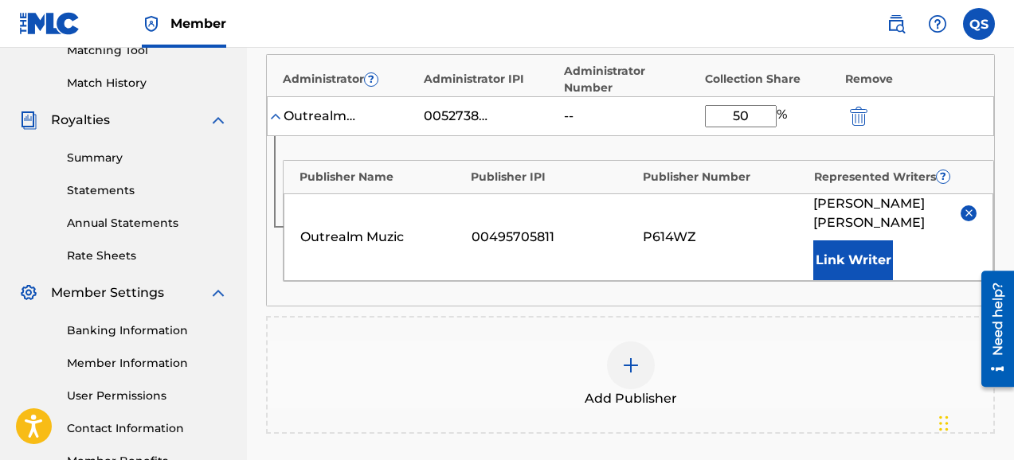
click at [900, 417] on div "Publishers ( 1 ) ? REQUIRED Total shares: 50 % Administrator ? Administrator IP…" at bounding box center [630, 238] width 729 height 500
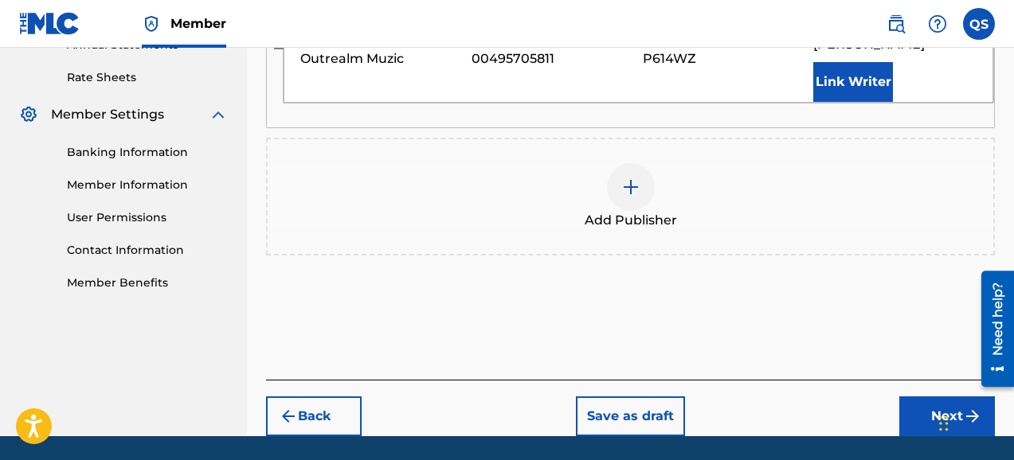
scroll to position [617, 0]
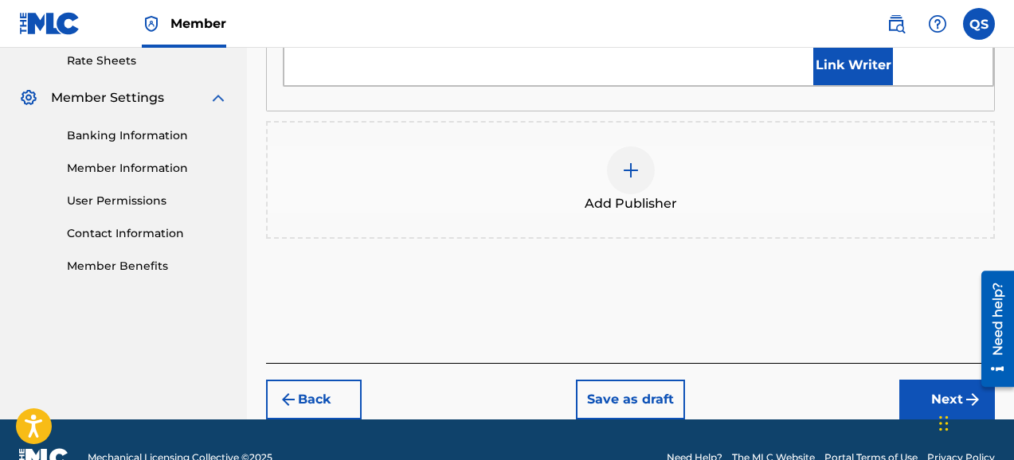
click at [934, 380] on button "Next" at bounding box center [947, 400] width 96 height 40
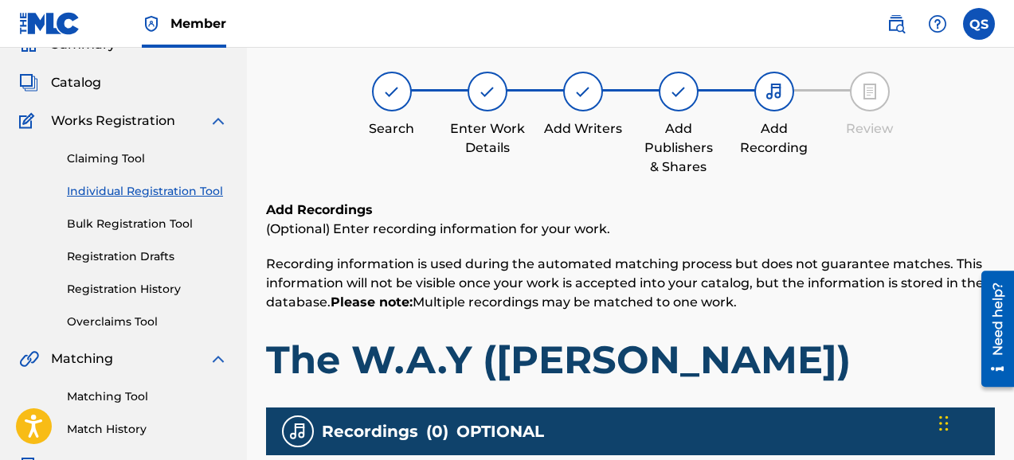
scroll to position [72, 0]
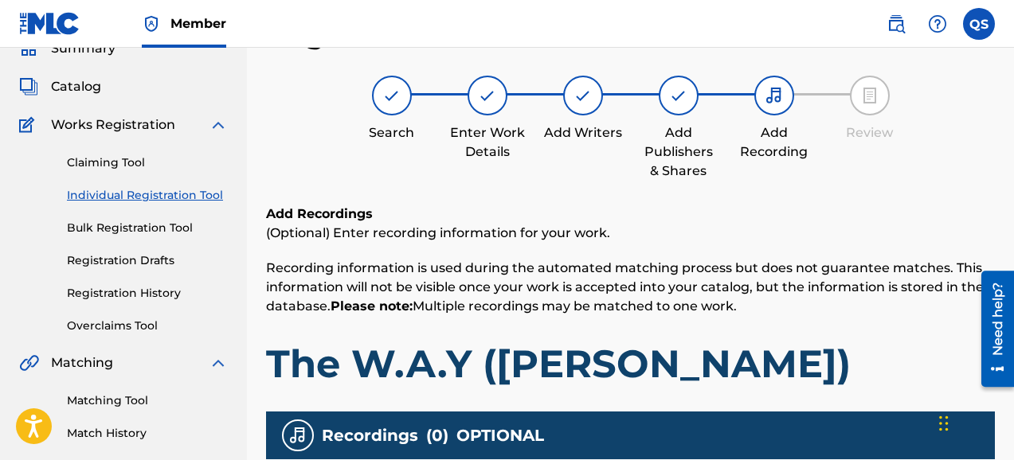
click at [898, 191] on div "Register Work Search Enter Work Details Add Writers Add Publishers & Shares Add…" at bounding box center [630, 356] width 729 height 680
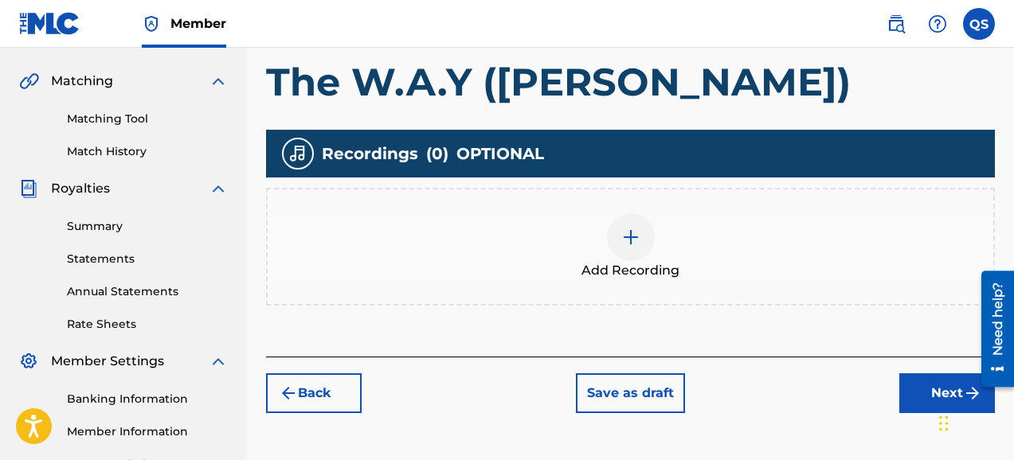
scroll to position [358, 0]
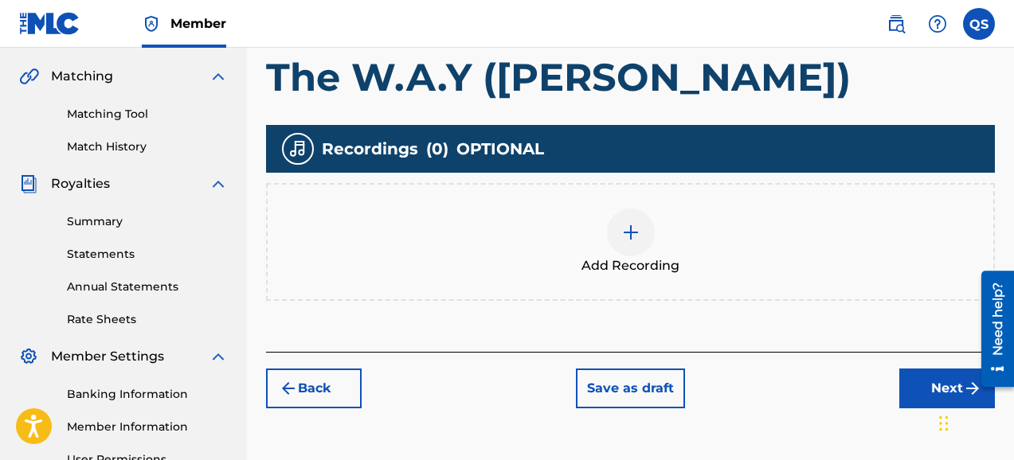
click at [631, 237] on img at bounding box center [630, 232] width 19 height 19
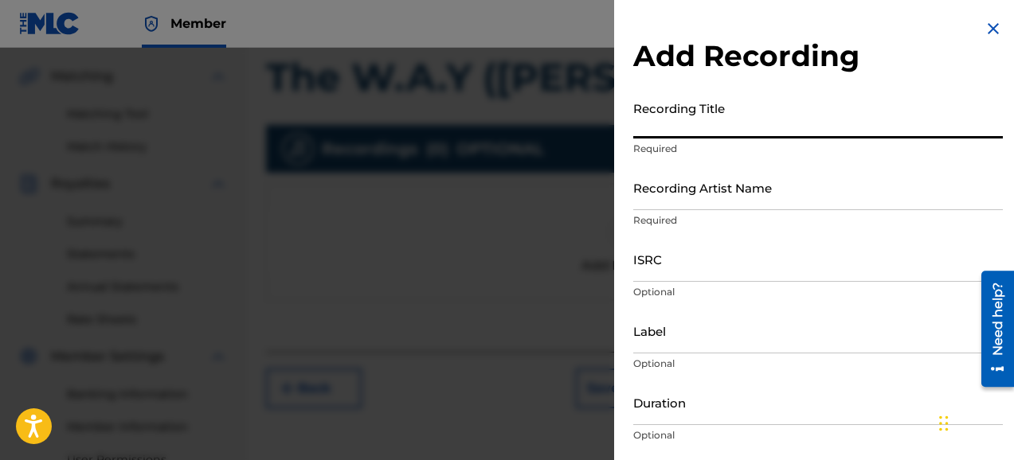
click at [676, 125] on input "Recording Title" at bounding box center [818, 115] width 370 height 45
type input "The W.A.Y ([PERSON_NAME])"
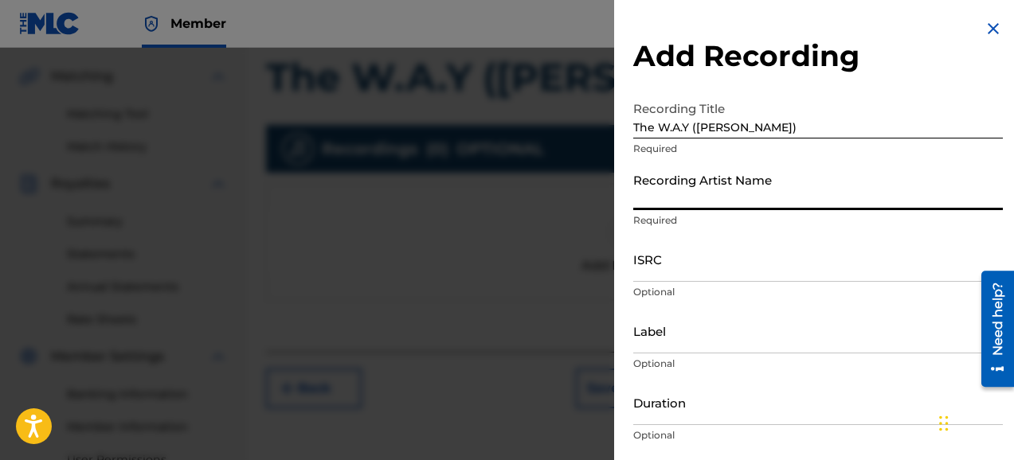
click at [656, 202] on input "Recording Artist Name" at bounding box center [818, 187] width 370 height 45
type input "QUEUEBEATS"
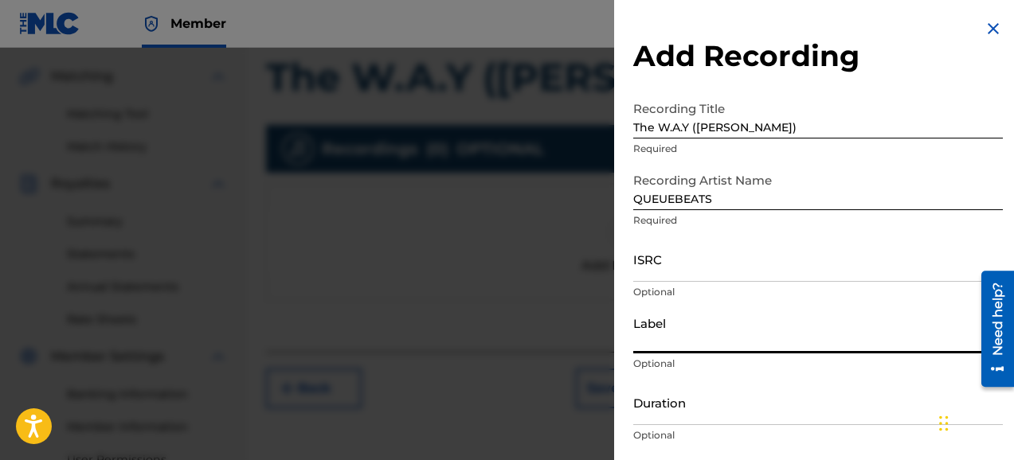
click at [666, 348] on input "Label" at bounding box center [818, 330] width 370 height 45
type input "QueuebeaTs"
click at [673, 422] on input "Duration" at bounding box center [818, 402] width 370 height 45
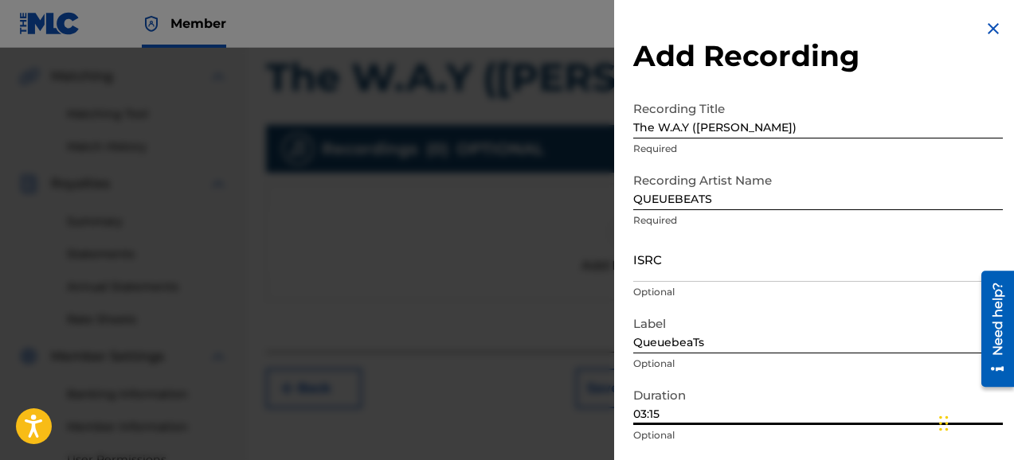
type input "03:15"
click at [1011, 76] on div "Add Recording Recording Title The W.A.Y ([PERSON_NAME]) Required Recording Arti…" at bounding box center [818, 291] width 408 height 582
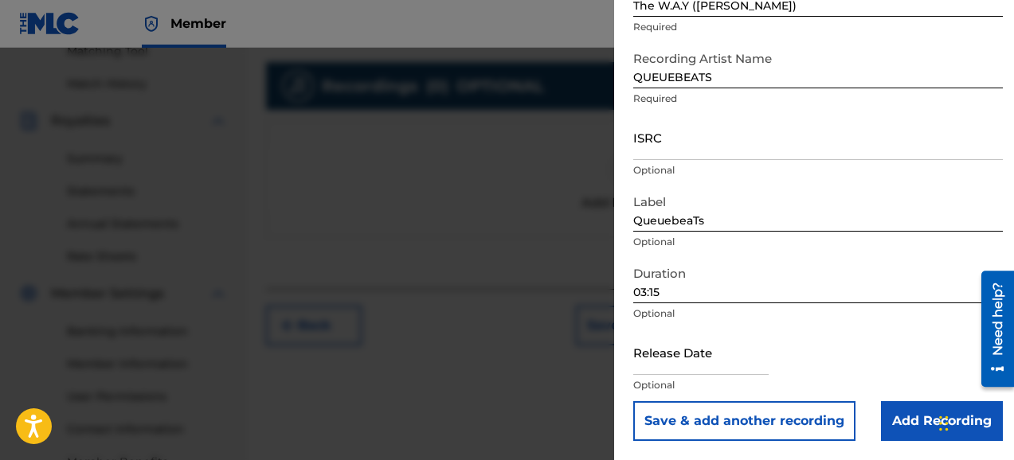
scroll to position [422, 0]
click at [687, 363] on input "text" at bounding box center [700, 352] width 135 height 45
select select "7"
select select "2025"
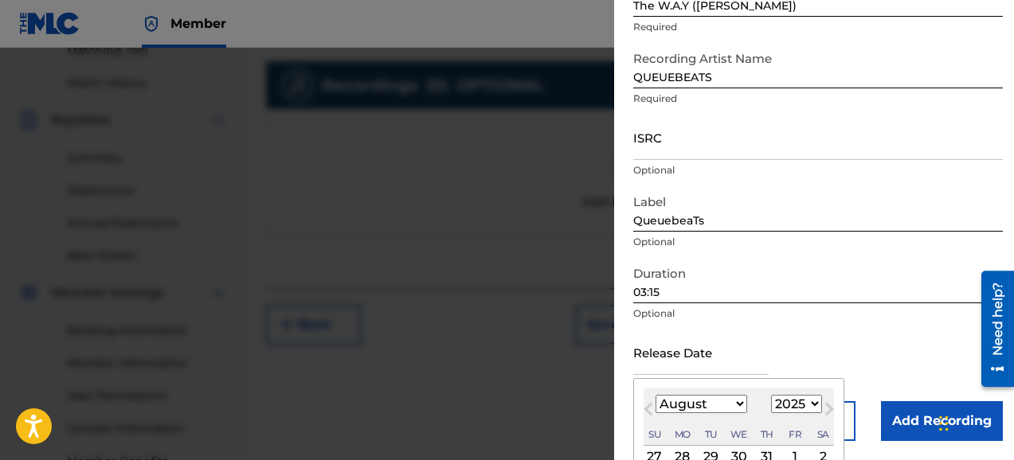
click at [650, 410] on span "Previous Month" at bounding box center [650, 412] width 0 height 24
select select "4"
click at [812, 403] on select "1899 1900 1901 1902 1903 1904 1905 1906 1907 1908 1909 1910 1911 1912 1913 1914…" at bounding box center [796, 404] width 51 height 18
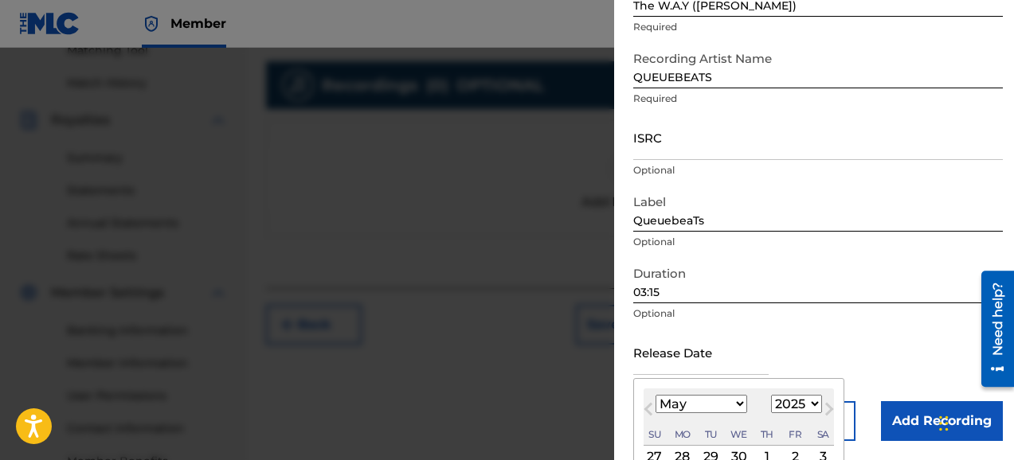
select select "2022"
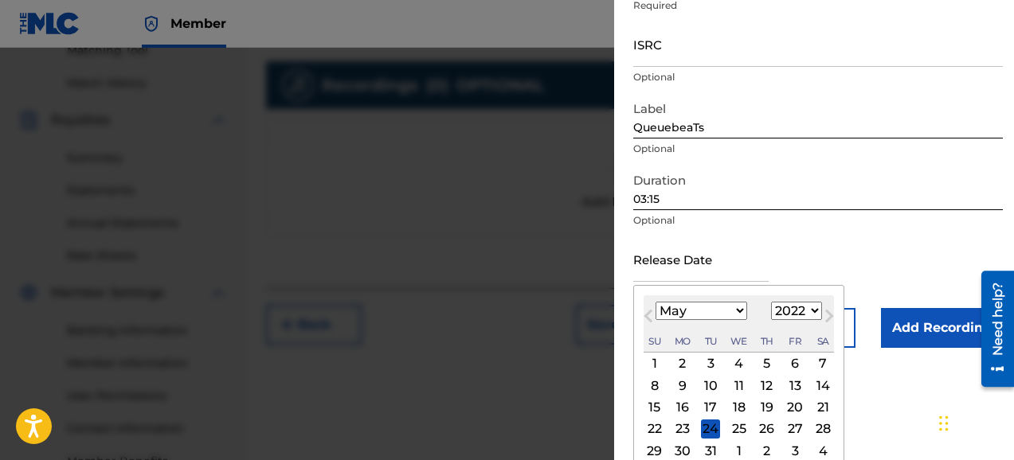
scroll to position [217, 0]
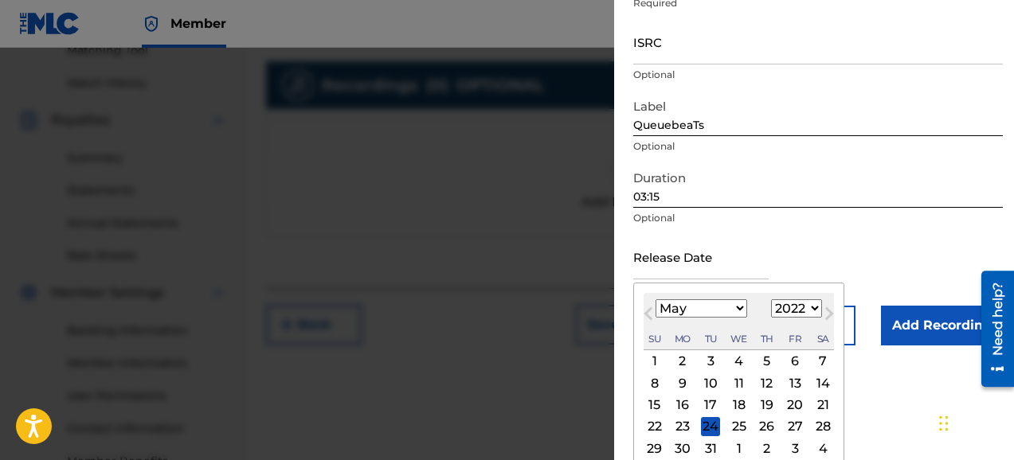
click at [684, 429] on div "23" at bounding box center [682, 426] width 19 height 19
type input "[DATE]"
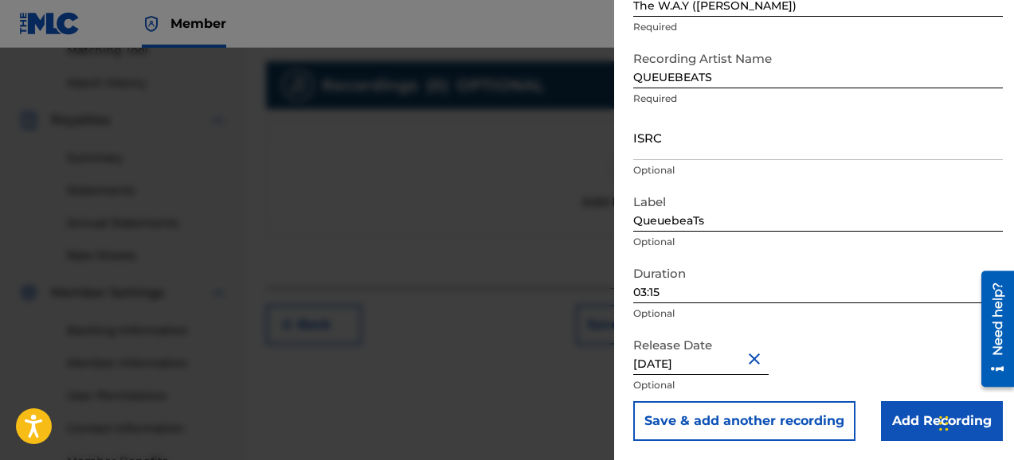
click at [909, 425] on input "Add Recording" at bounding box center [942, 421] width 122 height 40
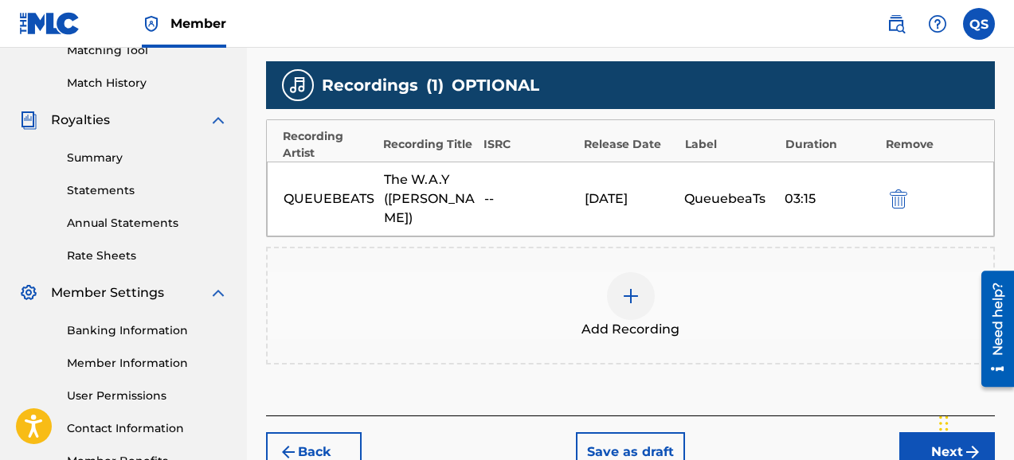
click at [933, 433] on button "Next" at bounding box center [947, 453] width 96 height 40
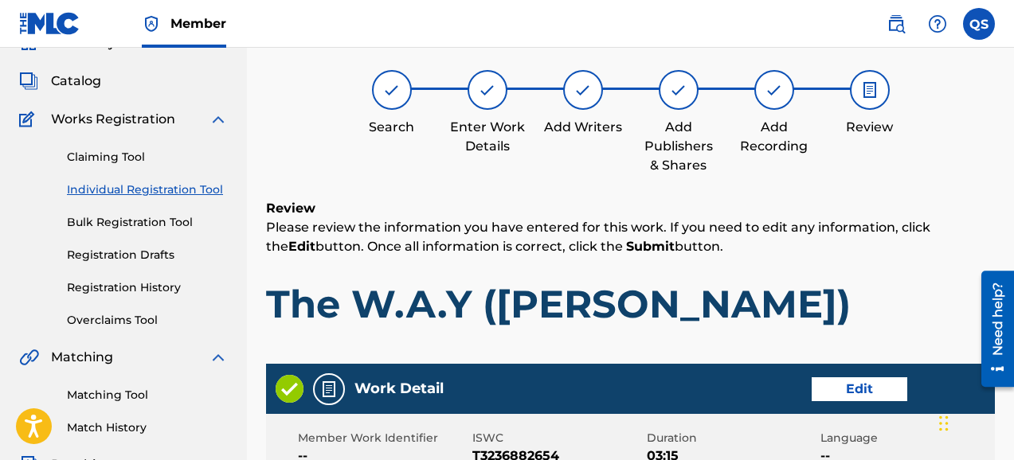
scroll to position [72, 0]
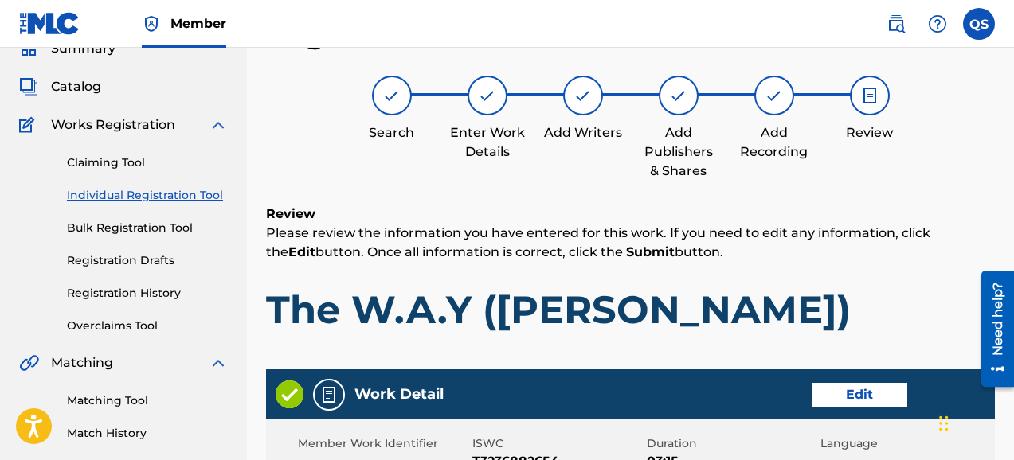
click at [205, 192] on link "Individual Registration Tool" at bounding box center [147, 195] width 161 height 17
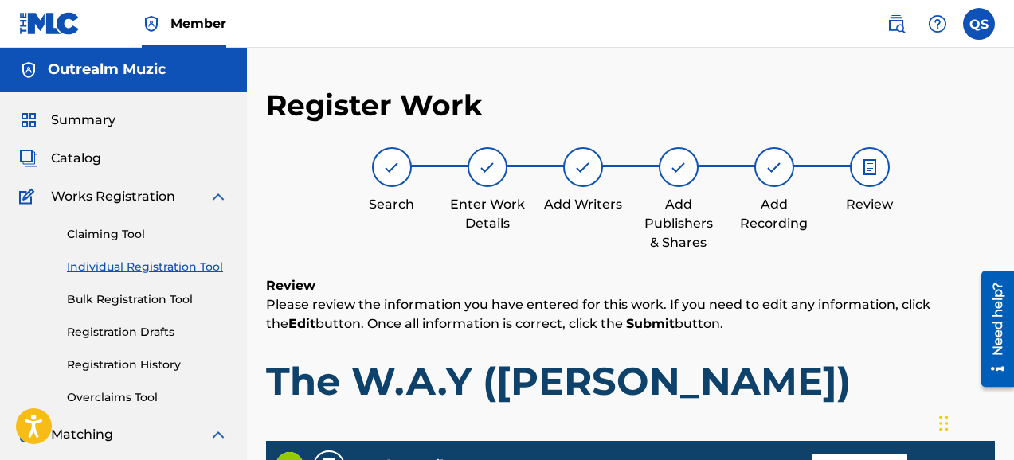
click at [170, 267] on link "Individual Registration Tool" at bounding box center [147, 267] width 161 height 17
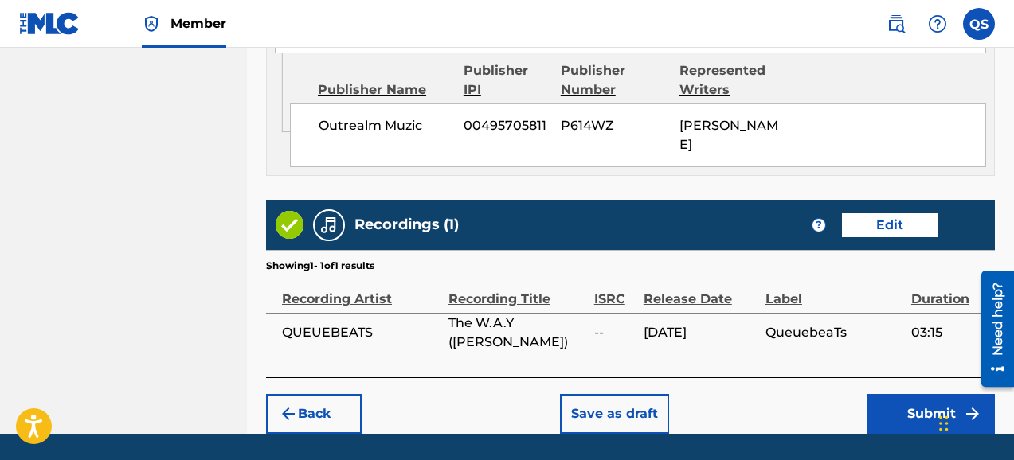
scroll to position [958, 0]
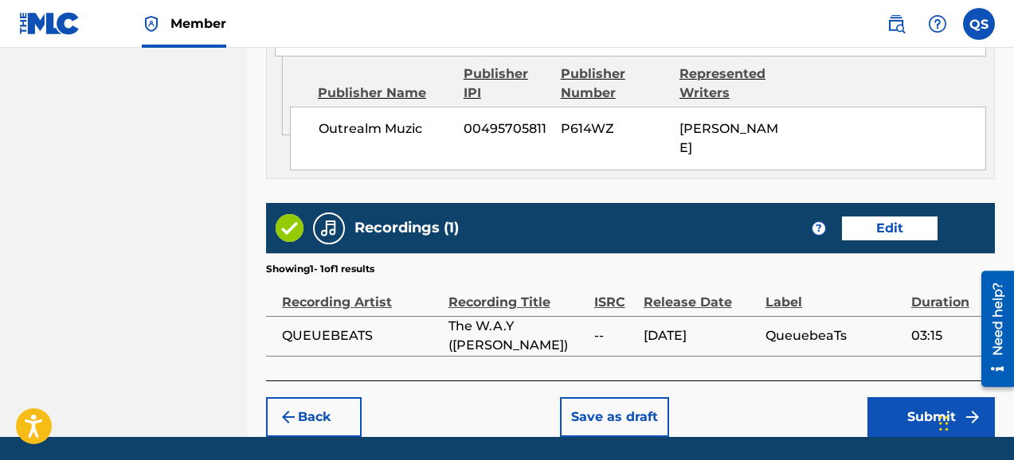
click at [919, 398] on button "Submit" at bounding box center [931, 418] width 127 height 40
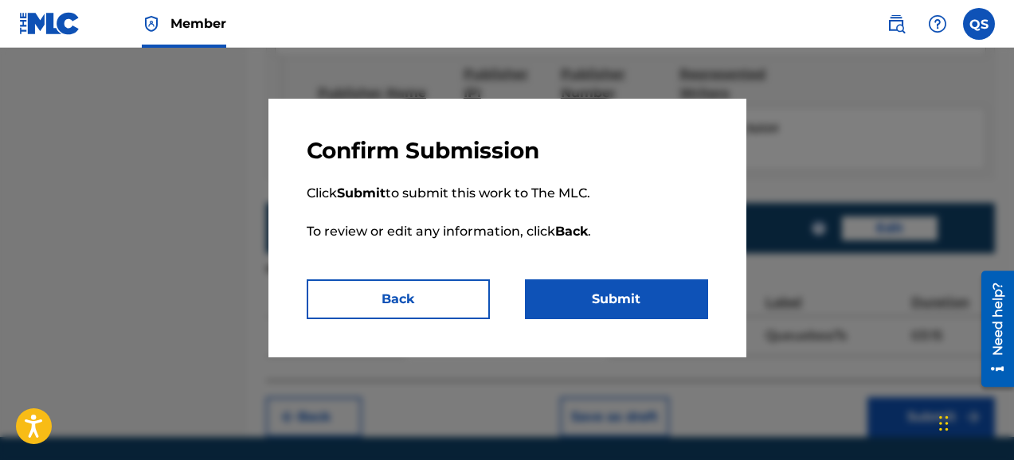
click at [603, 301] on button "Submit" at bounding box center [616, 300] width 183 height 40
